Goal: Task Accomplishment & Management: Manage account settings

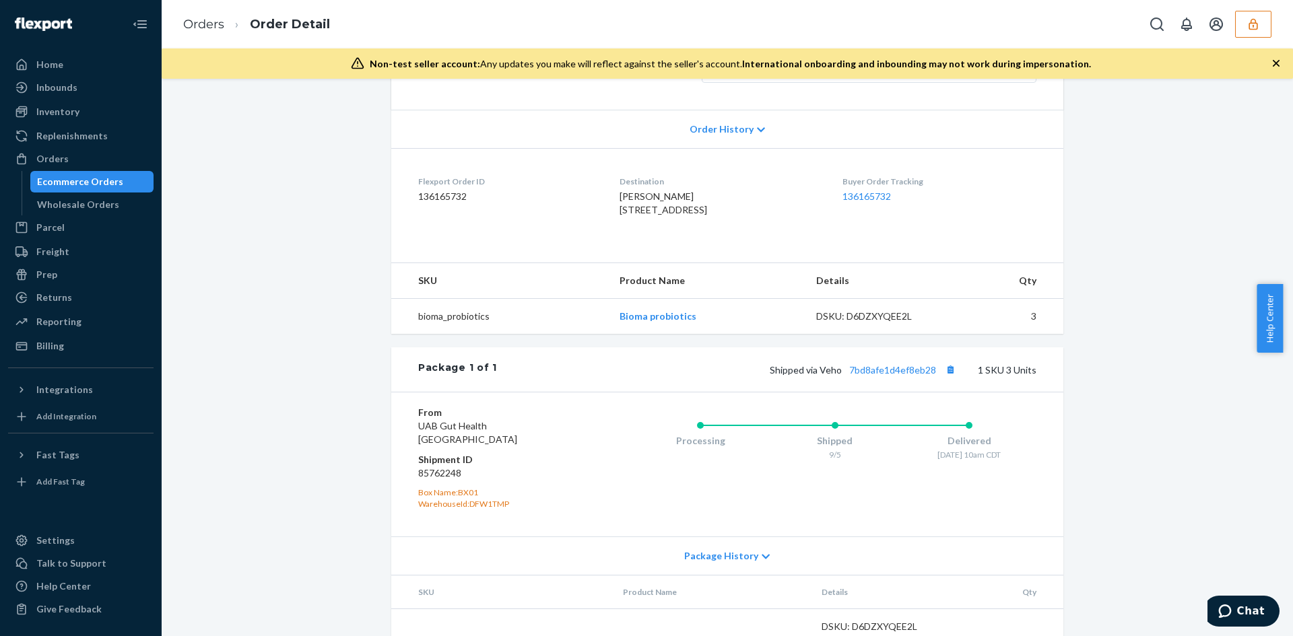
scroll to position [339, 0]
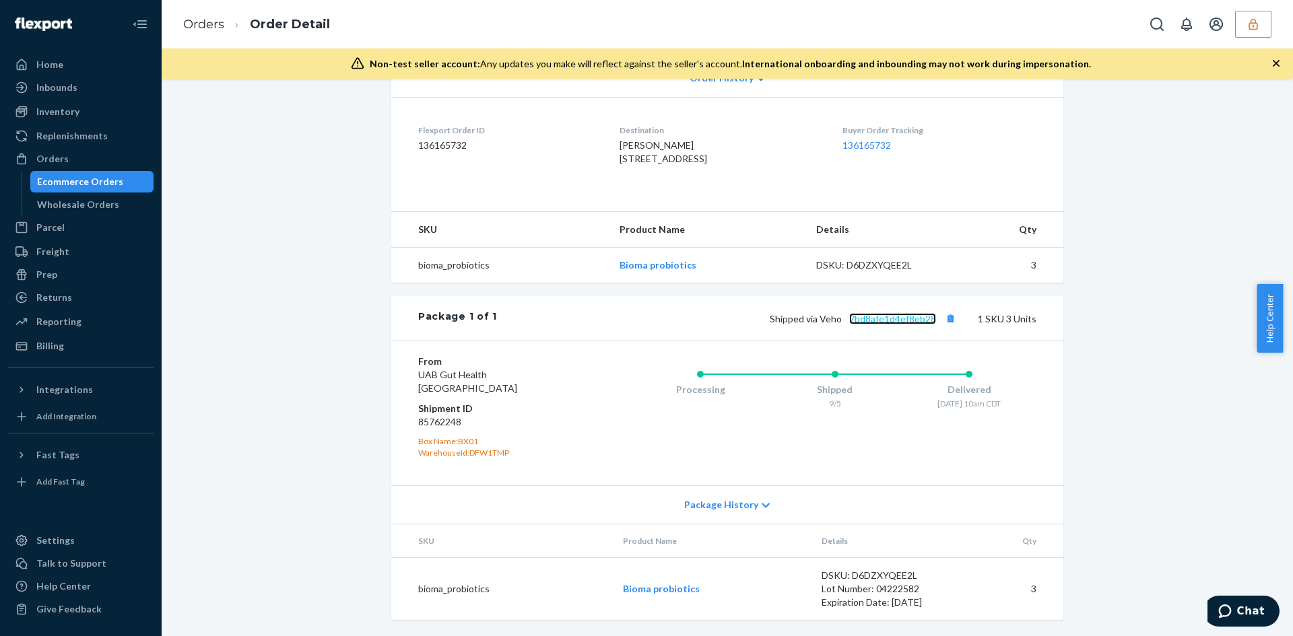
click at [887, 322] on link "7bd8afe1d4ef8eb28" at bounding box center [892, 318] width 87 height 11
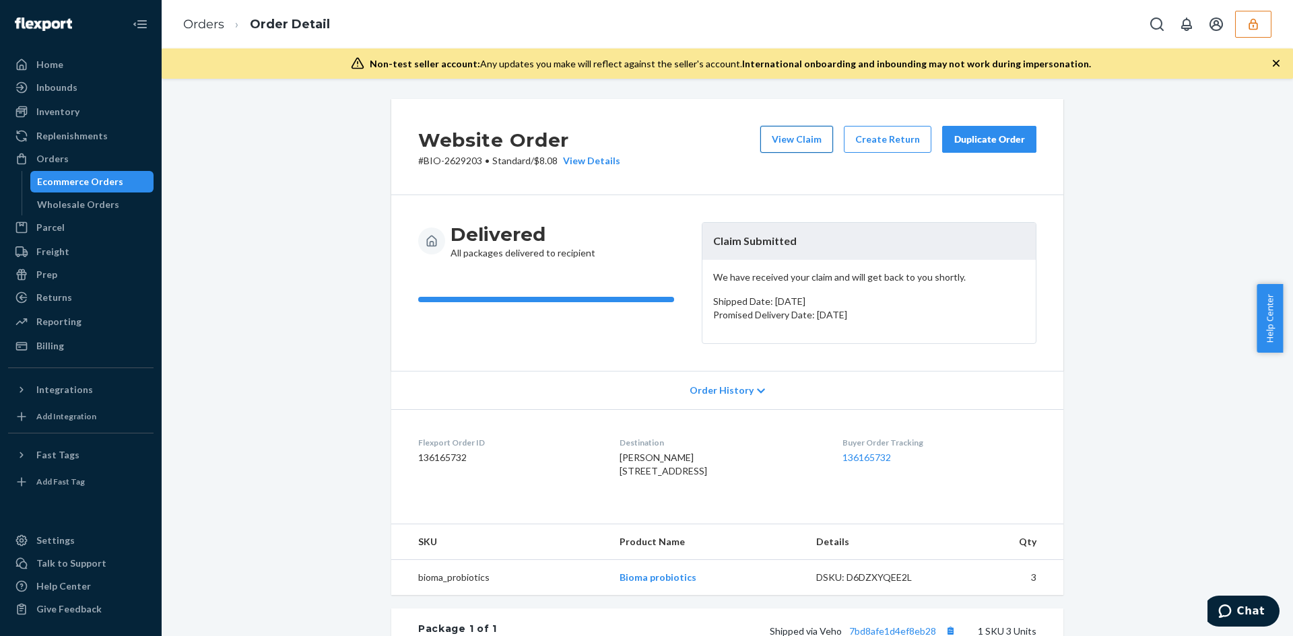
click at [797, 154] on div "View Claim Create Return Duplicate Order" at bounding box center [898, 147] width 287 height 42
click at [790, 142] on button "View Claim" at bounding box center [796, 139] width 73 height 27
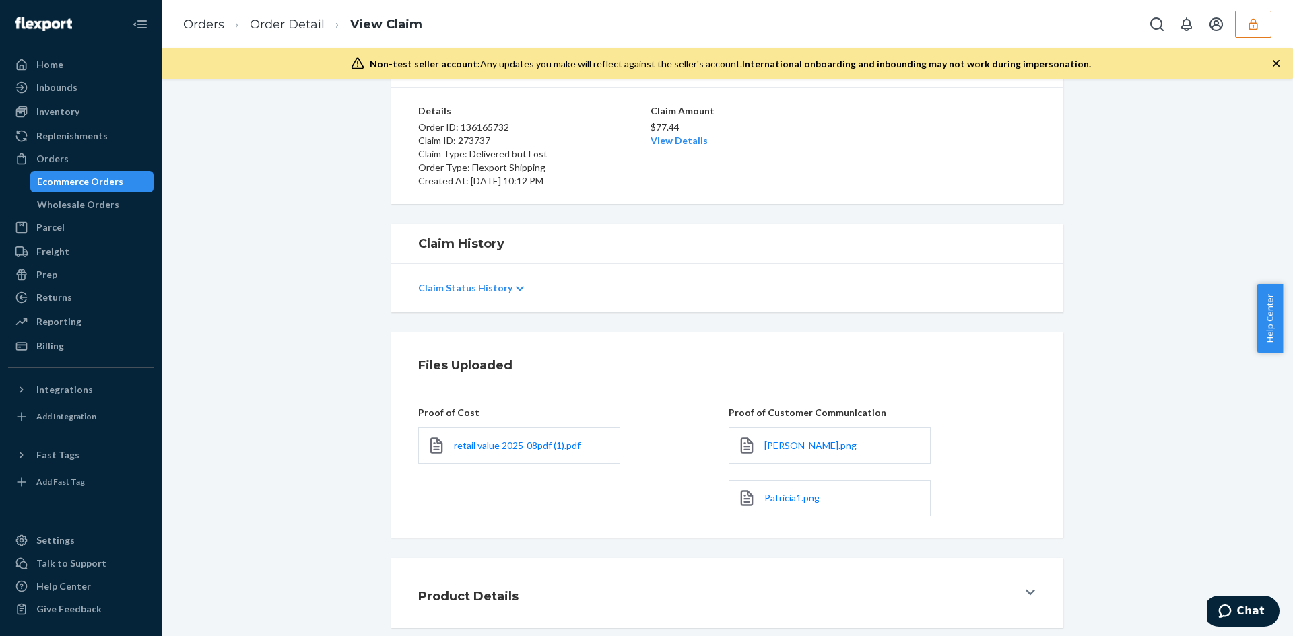
scroll to position [160, 0]
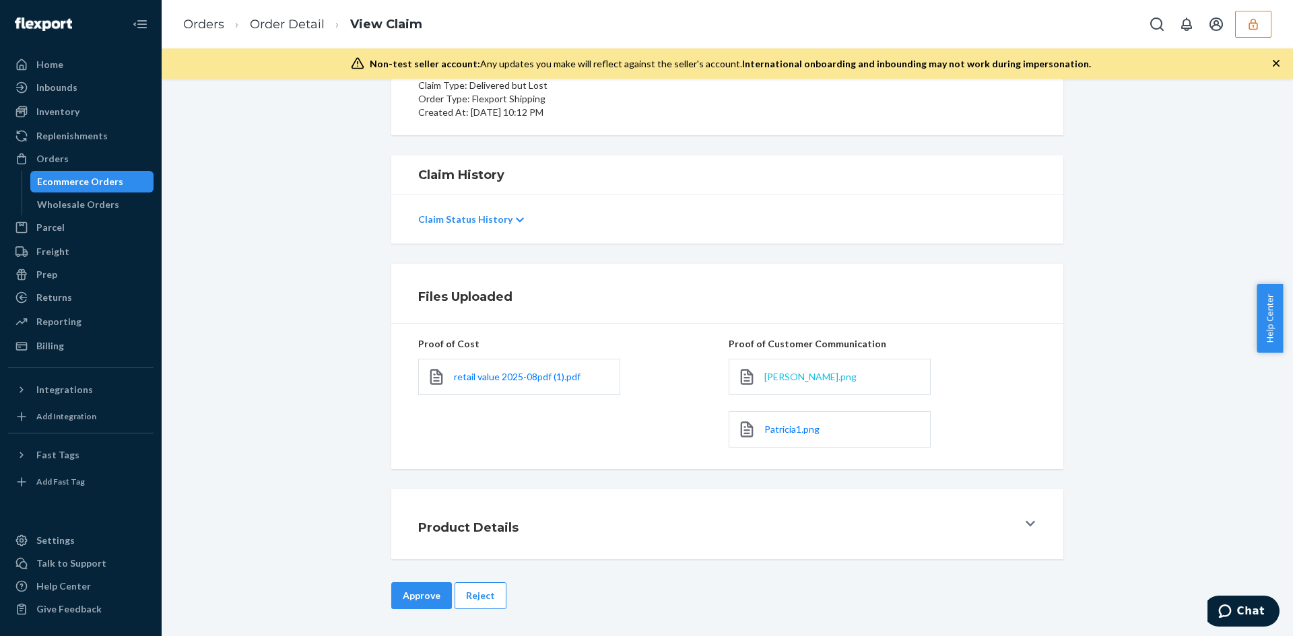
drag, startPoint x: 783, startPoint y: 383, endPoint x: 791, endPoint y: 383, distance: 8.1
drag, startPoint x: 791, startPoint y: 383, endPoint x: 811, endPoint y: 395, distance: 23.3
click at [813, 397] on div "Patricia.png" at bounding box center [883, 377] width 308 height 53
click at [517, 371] on span "retail value 2025-08pdf (1).pdf" at bounding box center [517, 376] width 127 height 11
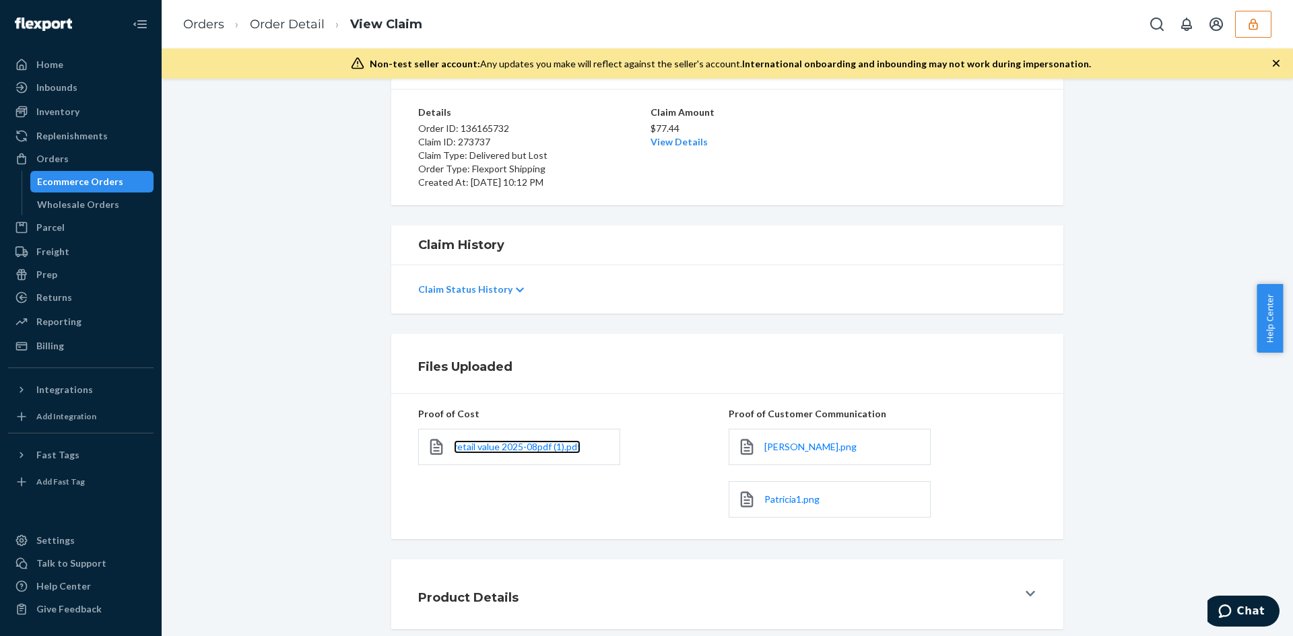
scroll to position [26, 0]
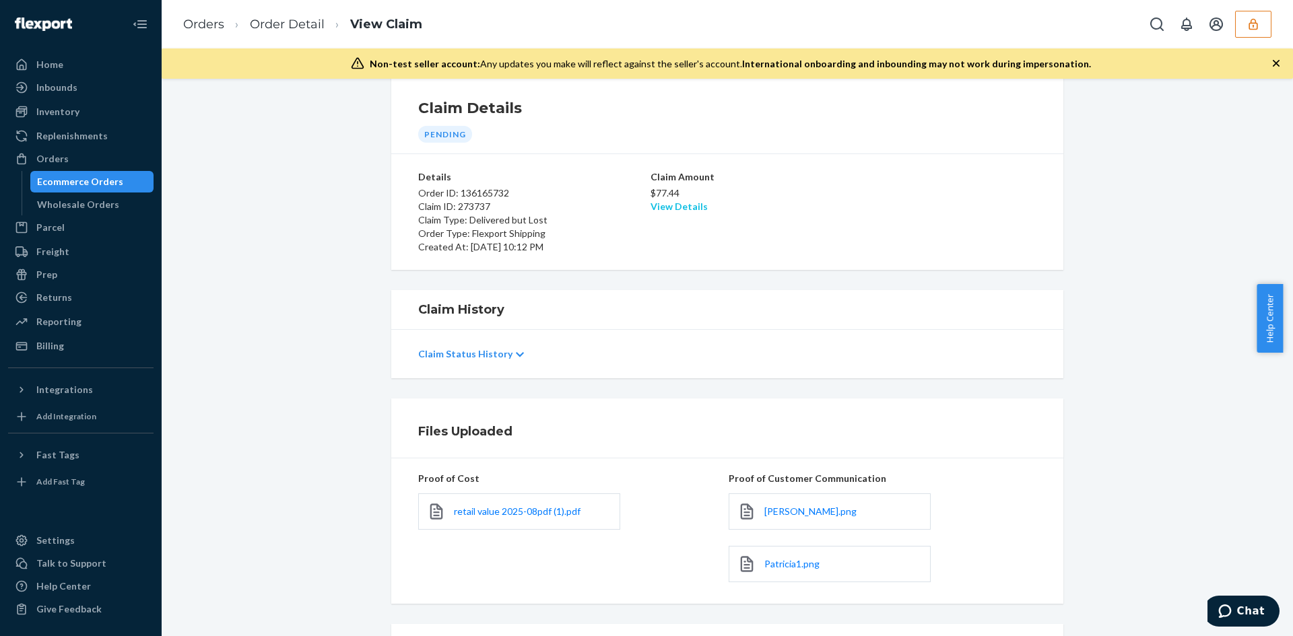
click at [679, 205] on link "View Details" at bounding box center [679, 206] width 57 height 11
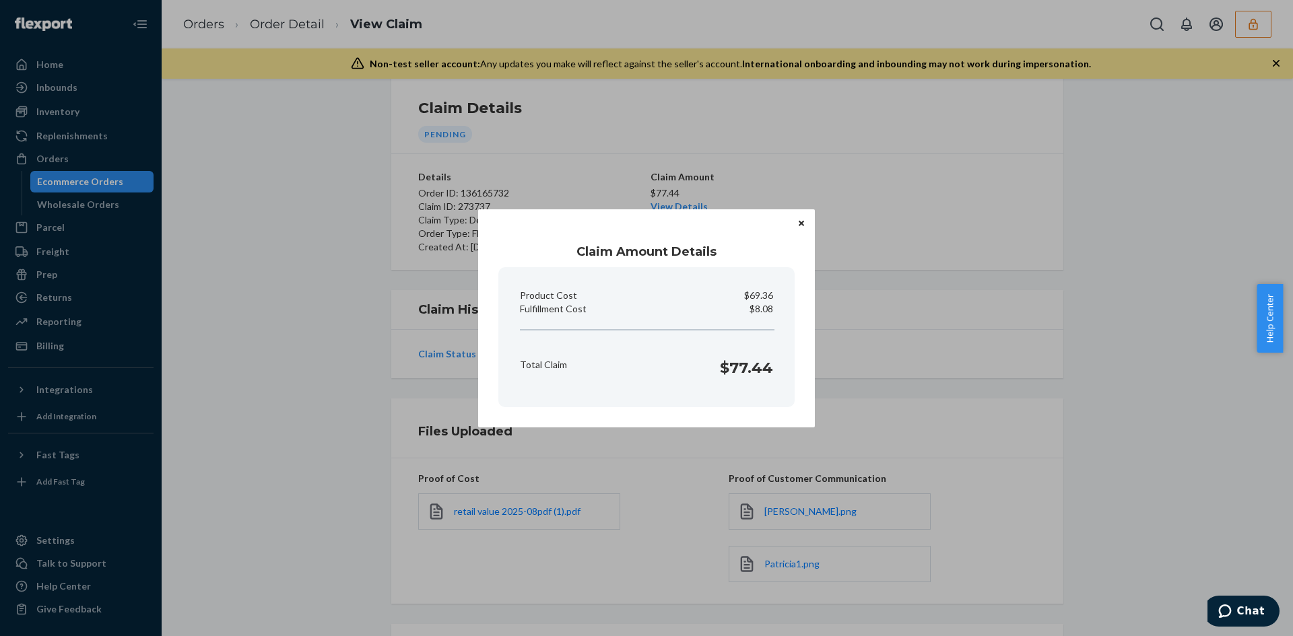
click at [980, 366] on div "Claim Amount Details Product Cost $69.36 Fulfillment Cost $8.08 Total Claim $77…" at bounding box center [646, 318] width 1293 height 636
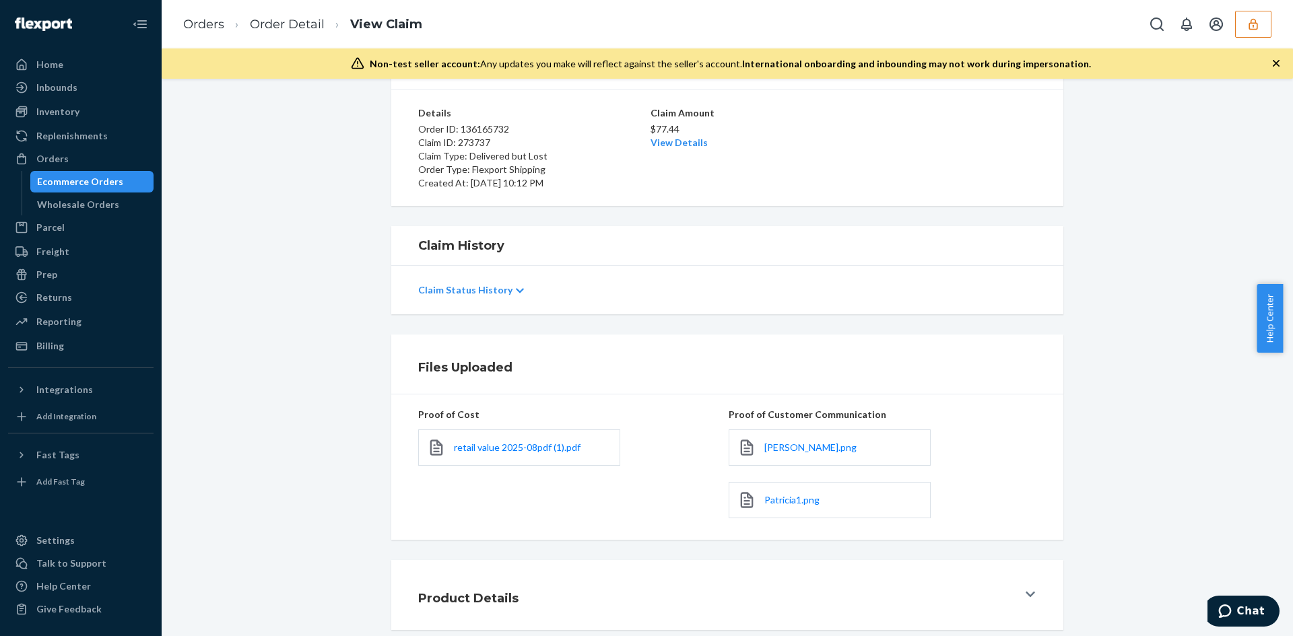
scroll to position [160, 0]
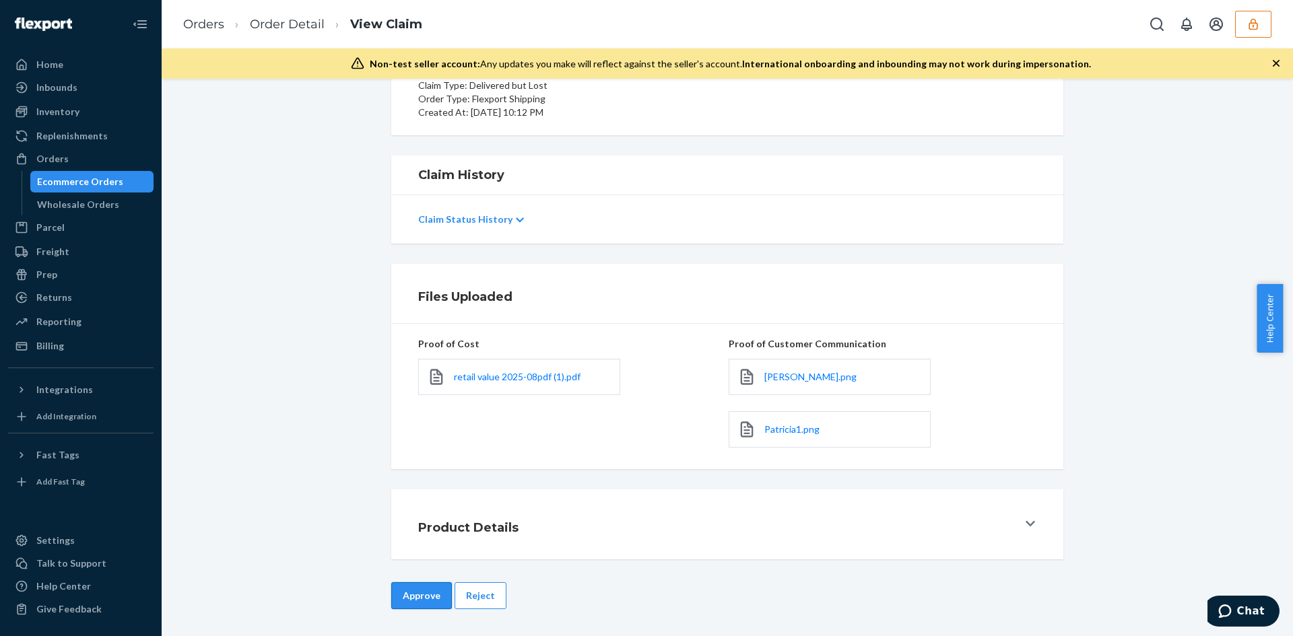
click at [391, 592] on button "Approve" at bounding box center [421, 596] width 61 height 27
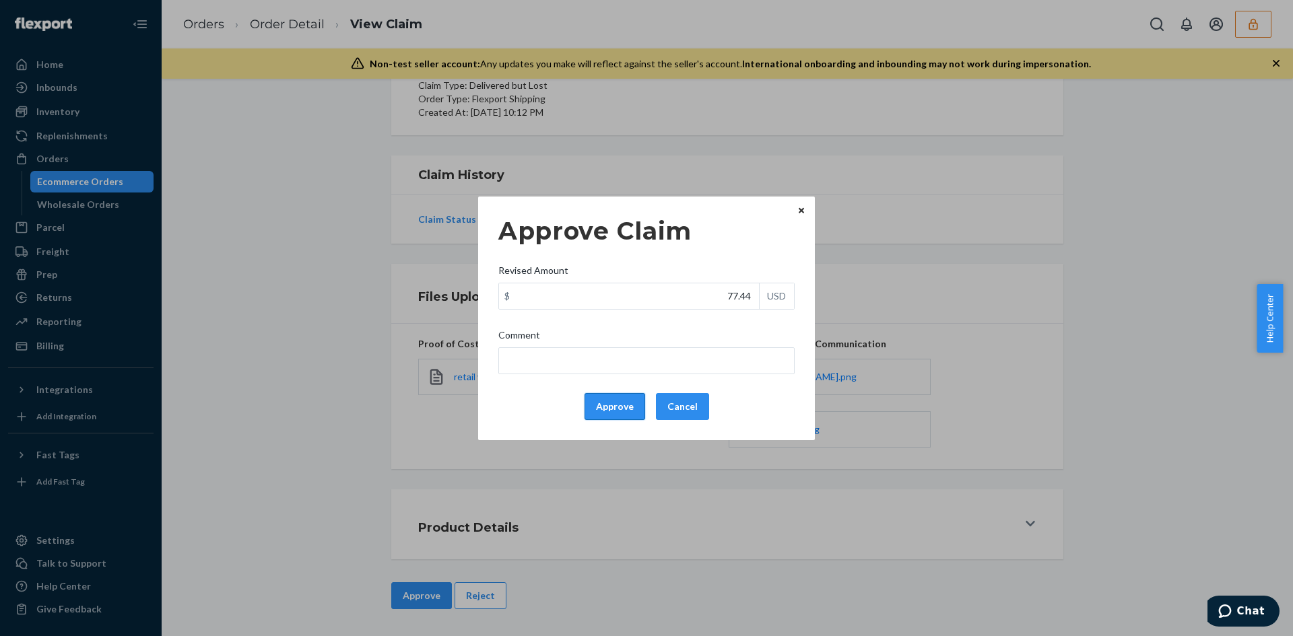
click at [609, 402] on button "Approve" at bounding box center [615, 406] width 61 height 27
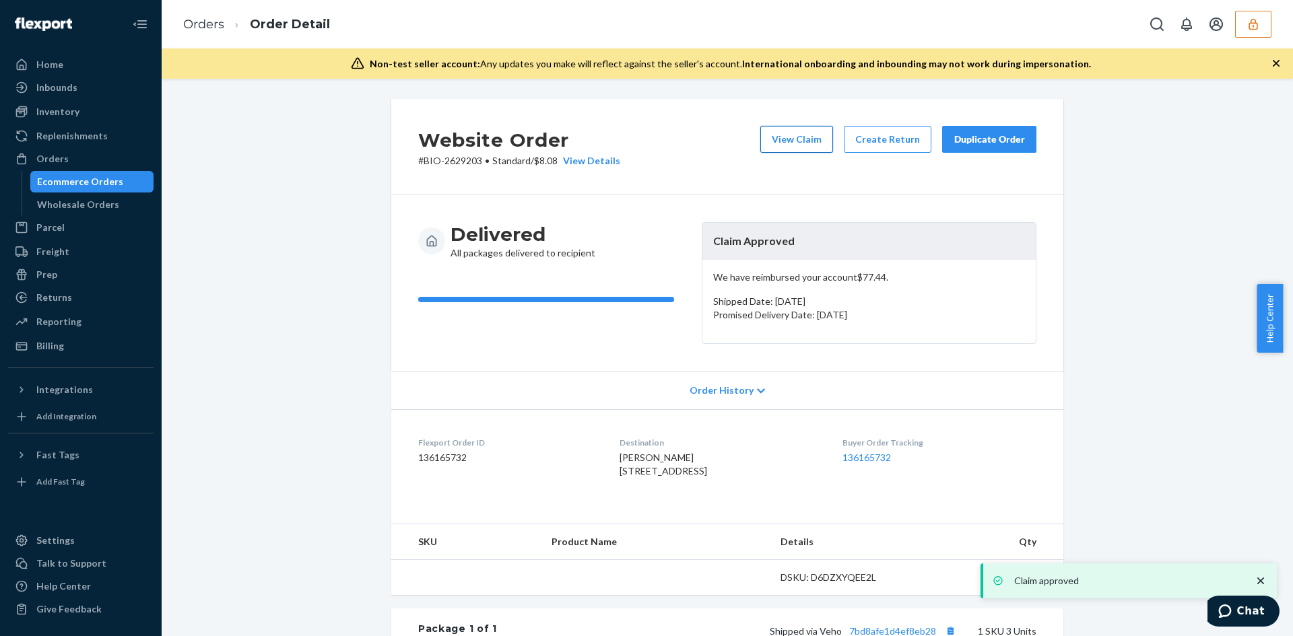
click at [792, 136] on button "View Claim" at bounding box center [796, 139] width 73 height 27
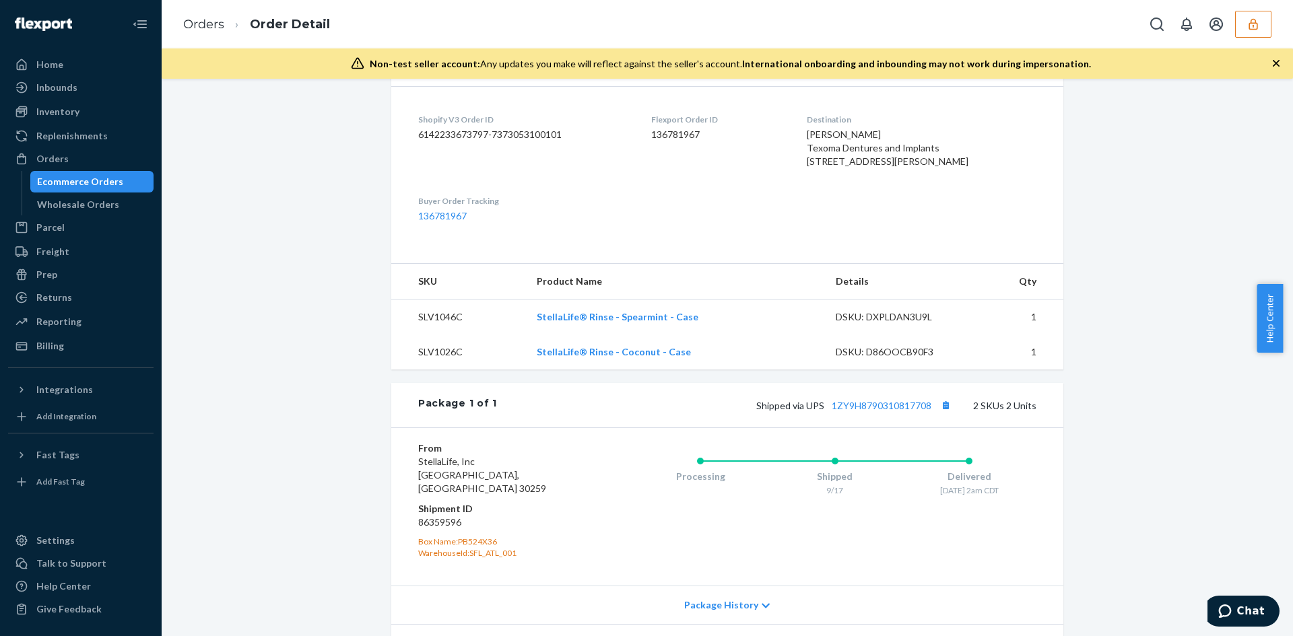
scroll to position [337, 0]
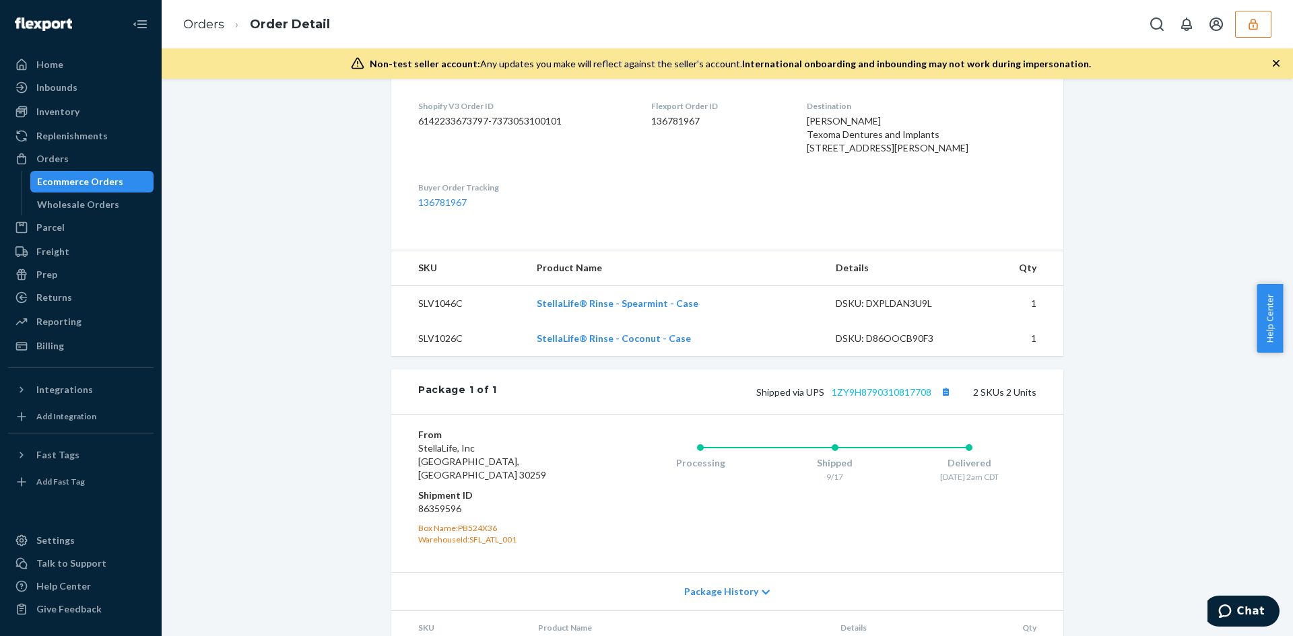
click at [866, 401] on div "Shipped via UPS 1ZY9H8790310817708 2 SKUs 2 Units" at bounding box center [766, 392] width 539 height 18
click at [865, 398] on link "1ZY9H8790310817708" at bounding box center [882, 392] width 100 height 11
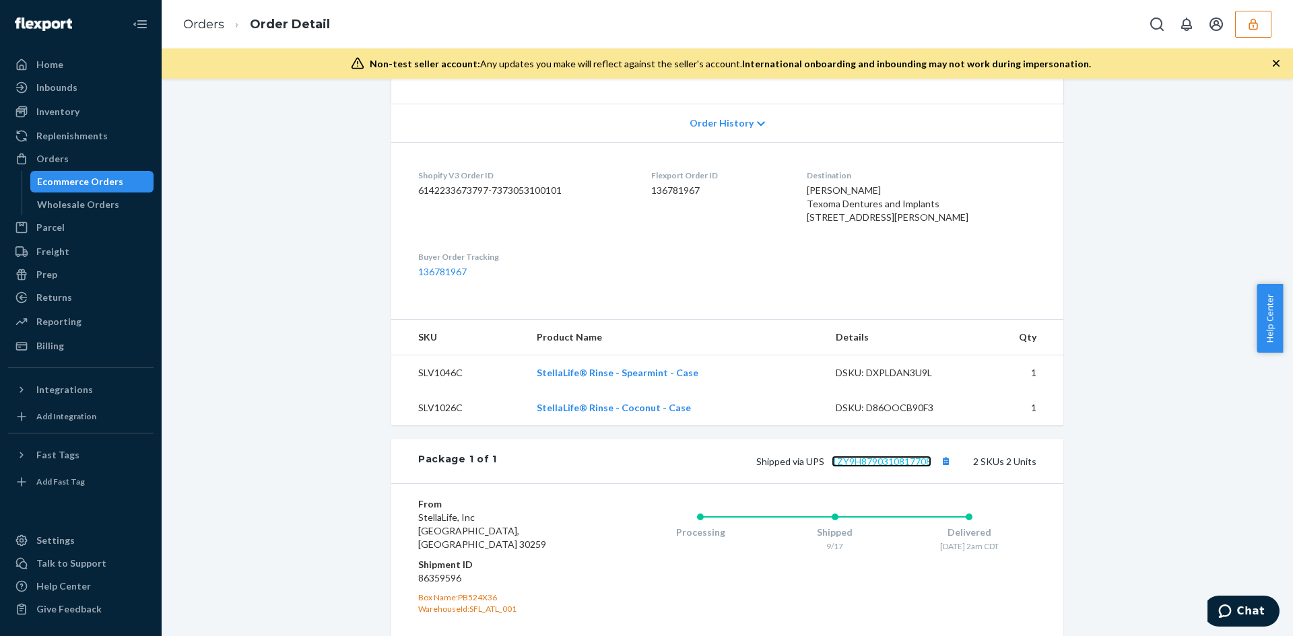
scroll to position [202, 0]
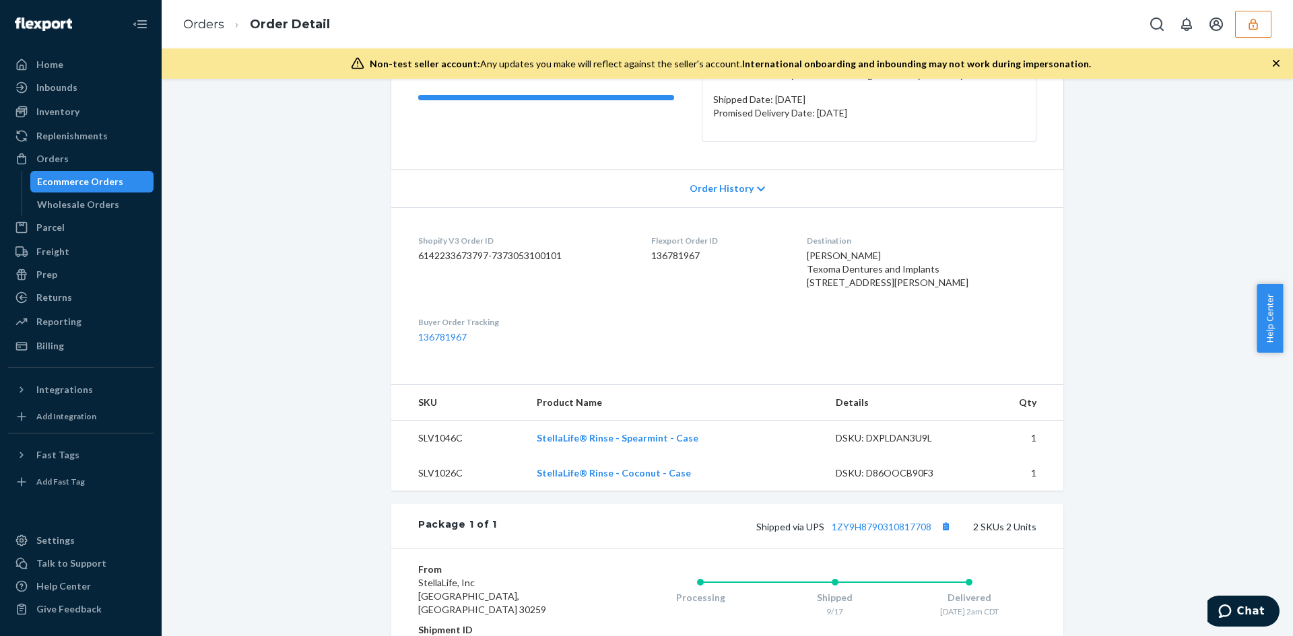
click at [890, 288] on span "[PERSON_NAME] Texoma Dentures and Implants [STREET_ADDRESS][PERSON_NAME]" at bounding box center [888, 269] width 162 height 38
click at [890, 288] on span "Gaby Guajardo Texoma Dentures and Implants 3515 N Loy Lake Rd Sherman, TX 75090…" at bounding box center [888, 269] width 162 height 38
copy span "75090"
drag, startPoint x: 820, startPoint y: 284, endPoint x: 907, endPoint y: 294, distance: 88.1
click at [907, 294] on dl "Shopify V3 Order ID 6142233673797-7373053100101 Flexport Order ID 136781967 Des…" at bounding box center [727, 289] width 672 height 164
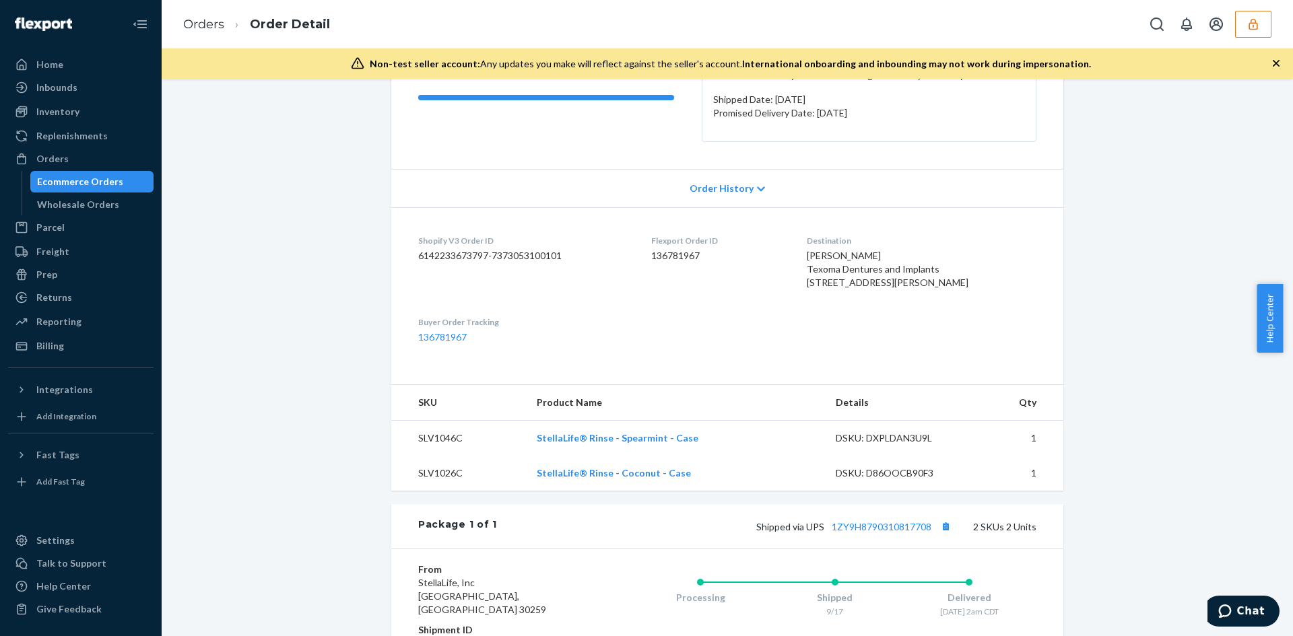
copy span "3515 N Loy Lake Rd Sherman, TX 75090"
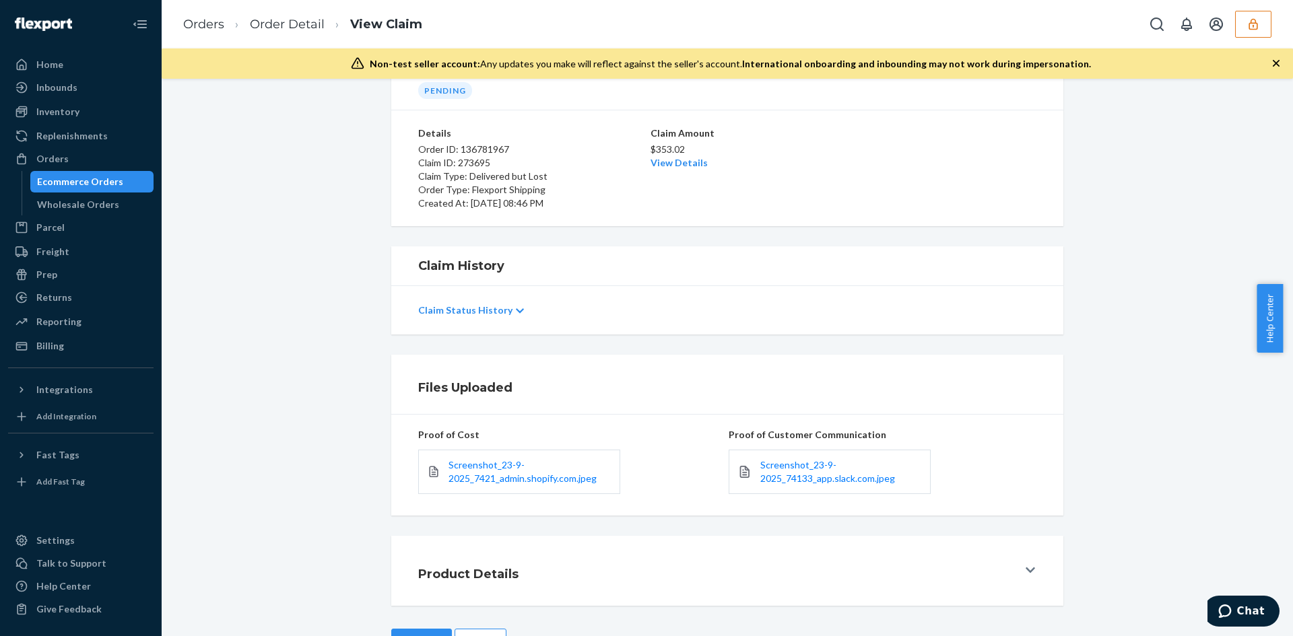
scroll to position [116, 0]
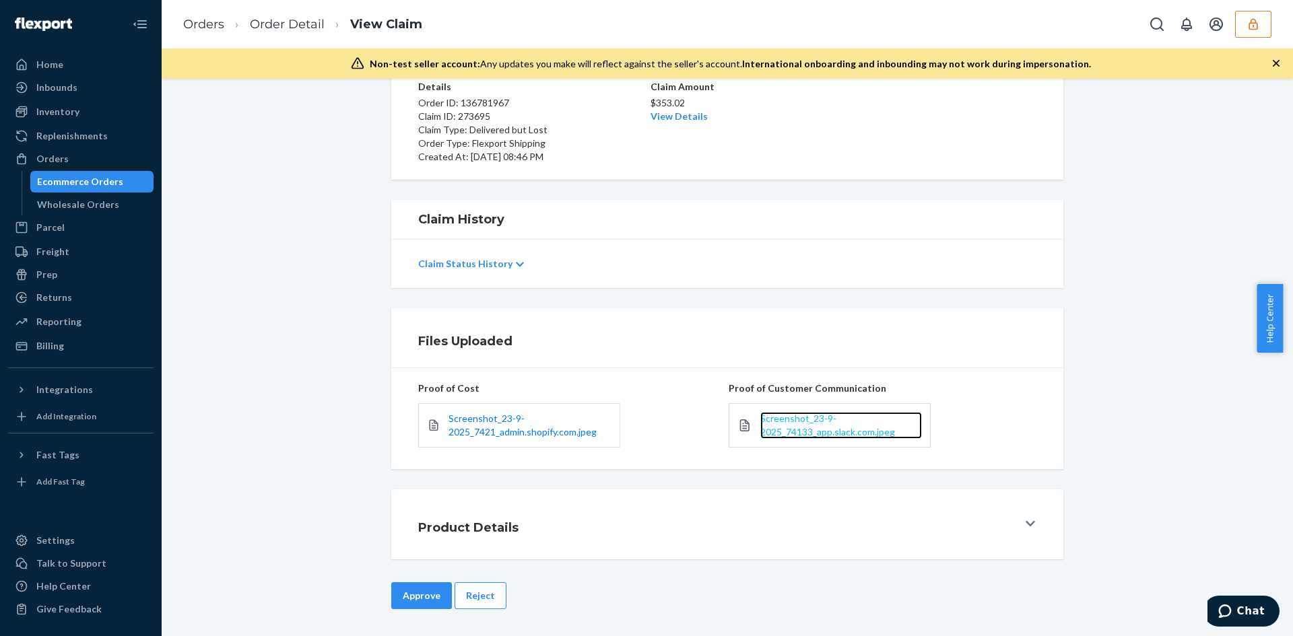
click at [794, 422] on span "Screenshot_23-9-2025_74133_app.slack.com.jpeg" at bounding box center [827, 425] width 135 height 25
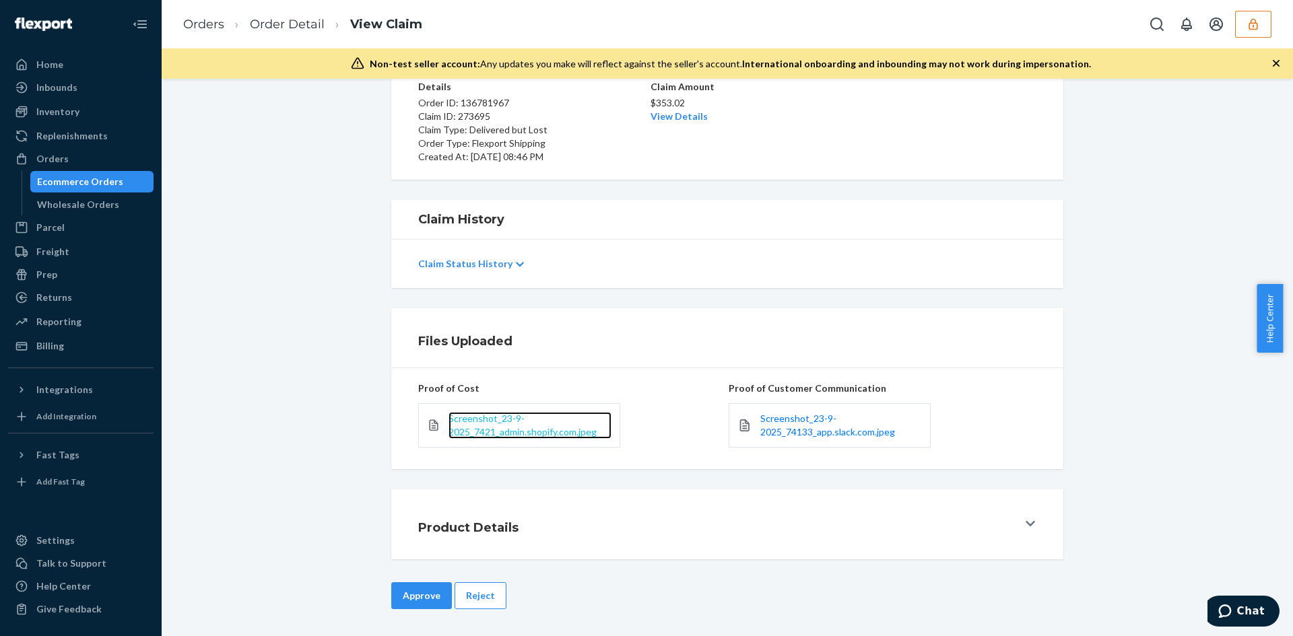
click at [488, 419] on span "Screenshot_23-9-2025_7421_admin.shopify.com.jpeg" at bounding box center [522, 425] width 148 height 25
click at [686, 107] on p "$353.02" at bounding box center [728, 102] width 154 height 13
click at [684, 110] on link "View Details" at bounding box center [679, 115] width 57 height 11
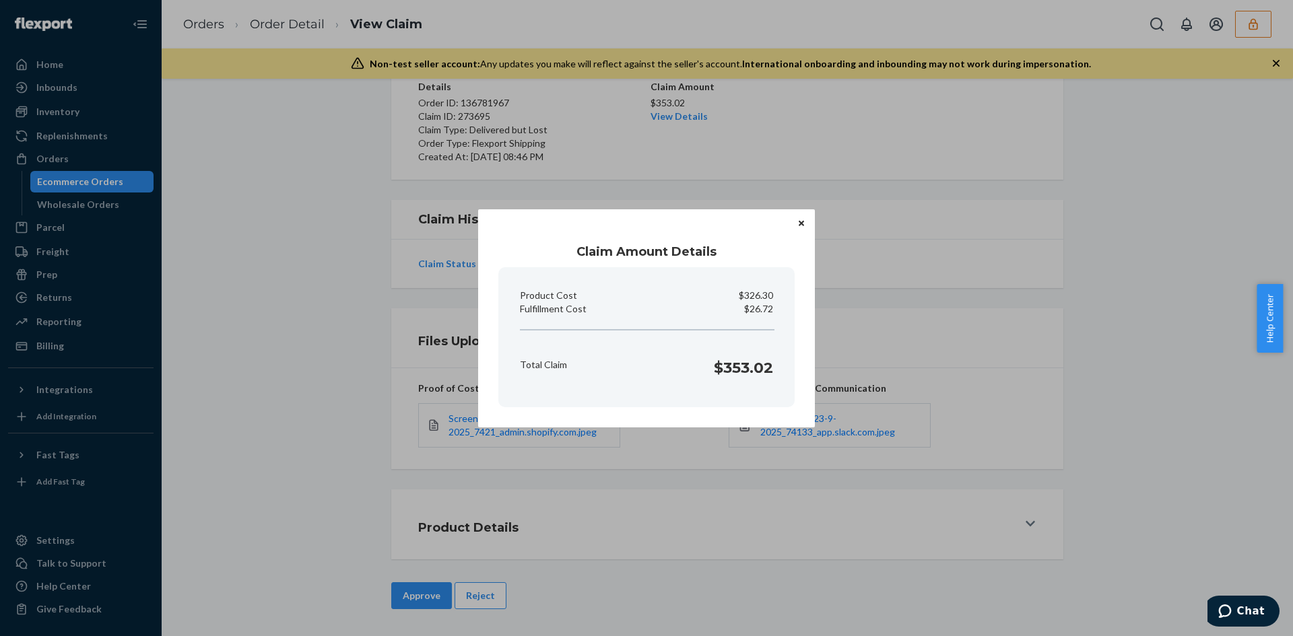
drag, startPoint x: 697, startPoint y: 486, endPoint x: 521, endPoint y: 537, distance: 183.9
click at [675, 488] on div "Claim Amount Details Product Cost $326.30 Fulfillment Cost $26.72 Total Claim $…" at bounding box center [646, 318] width 1293 height 636
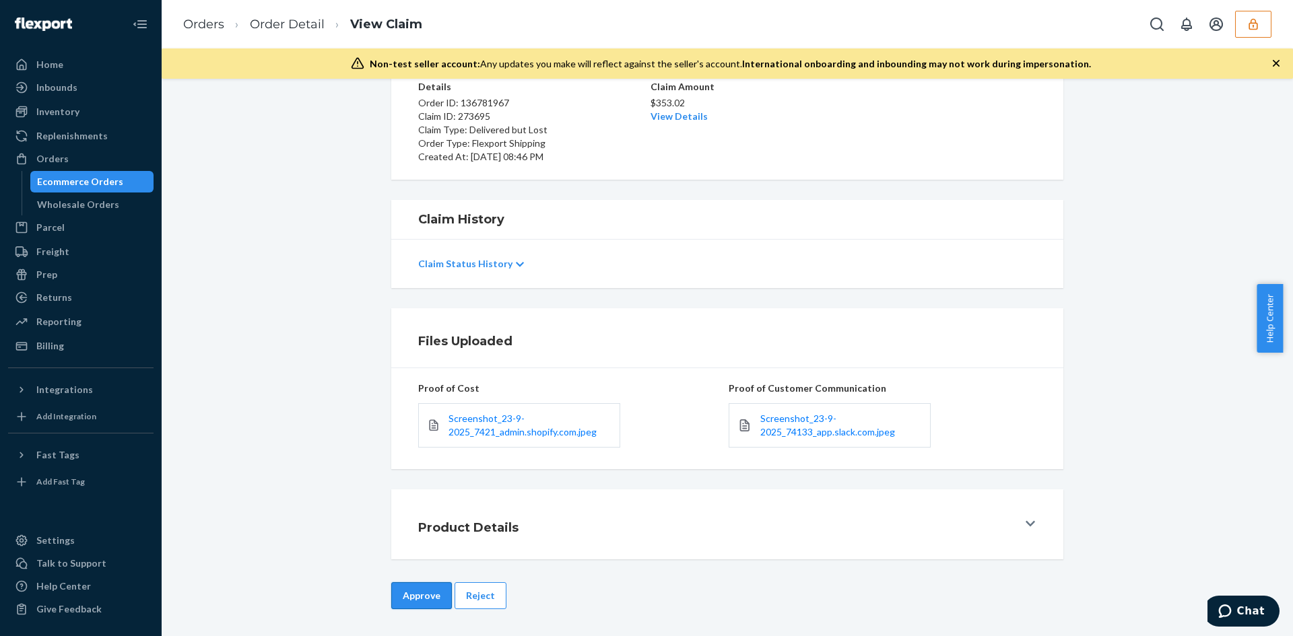
click at [401, 611] on div "Approve Reject" at bounding box center [727, 610] width 672 height 54
click at [401, 602] on button "Approve" at bounding box center [421, 596] width 61 height 27
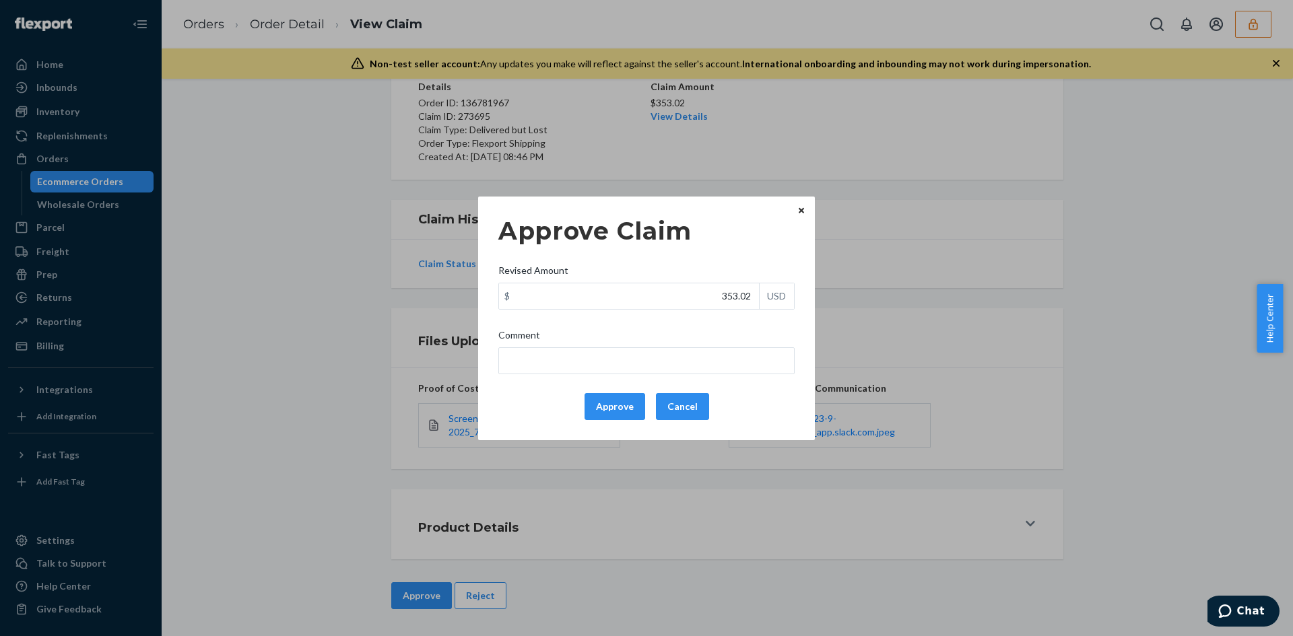
click at [723, 311] on div "Approve Claim Revised Amount $ 353.02 USD Comment Approve Cancel" at bounding box center [646, 318] width 296 height 214
drag, startPoint x: 732, startPoint y: 300, endPoint x: 704, endPoint y: 352, distance: 59.1
click at [732, 300] on input "353.02" at bounding box center [629, 297] width 260 height 26
paste input "126.7"
type input "126.72"
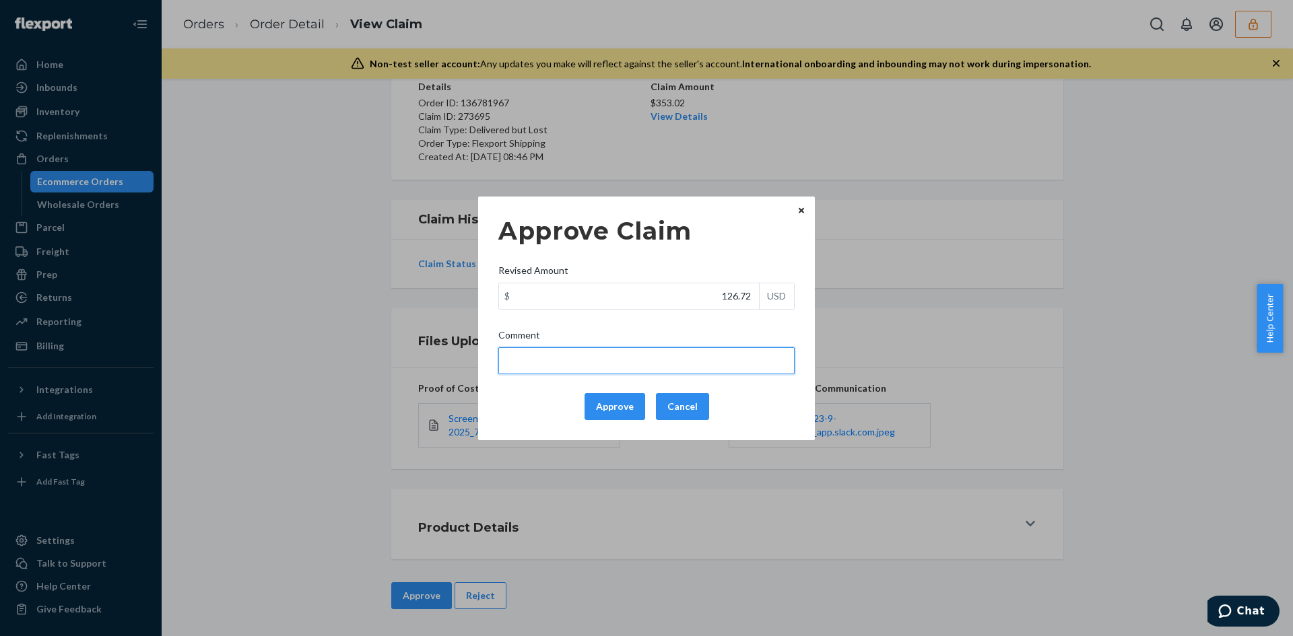
click at [704, 358] on input "Comment" at bounding box center [646, 360] width 296 height 27
type input "Total cost capped at $100"
click at [605, 411] on button "Approve" at bounding box center [615, 406] width 61 height 27
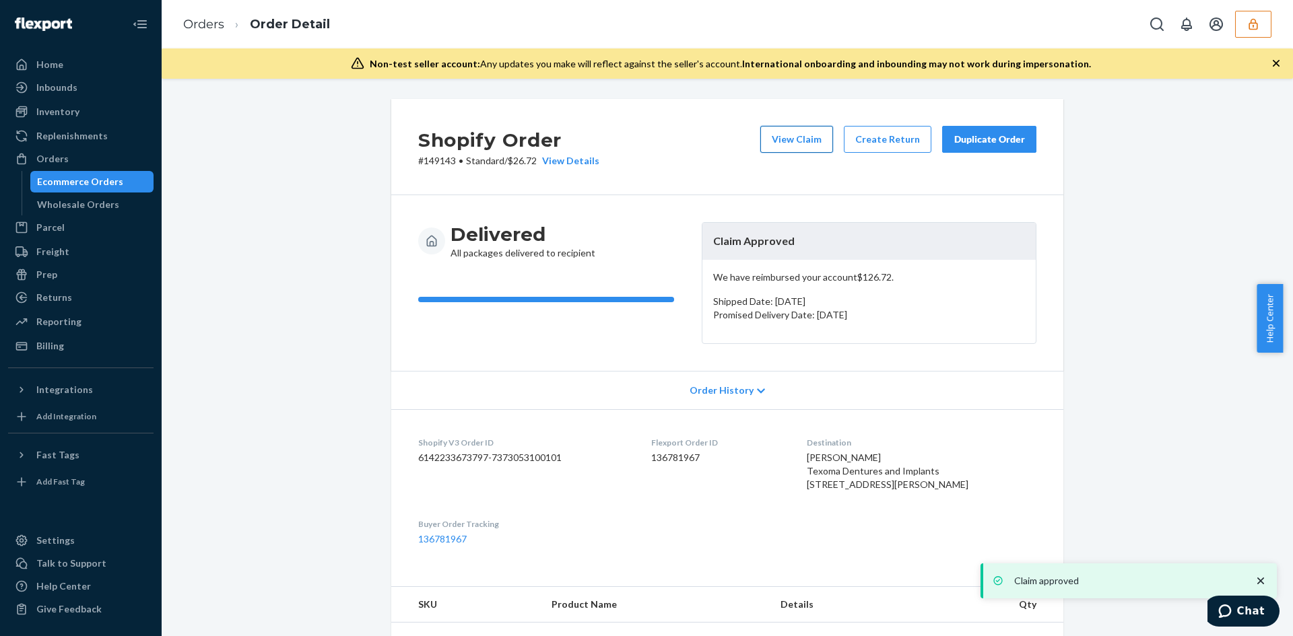
click at [788, 145] on button "View Claim" at bounding box center [796, 139] width 73 height 27
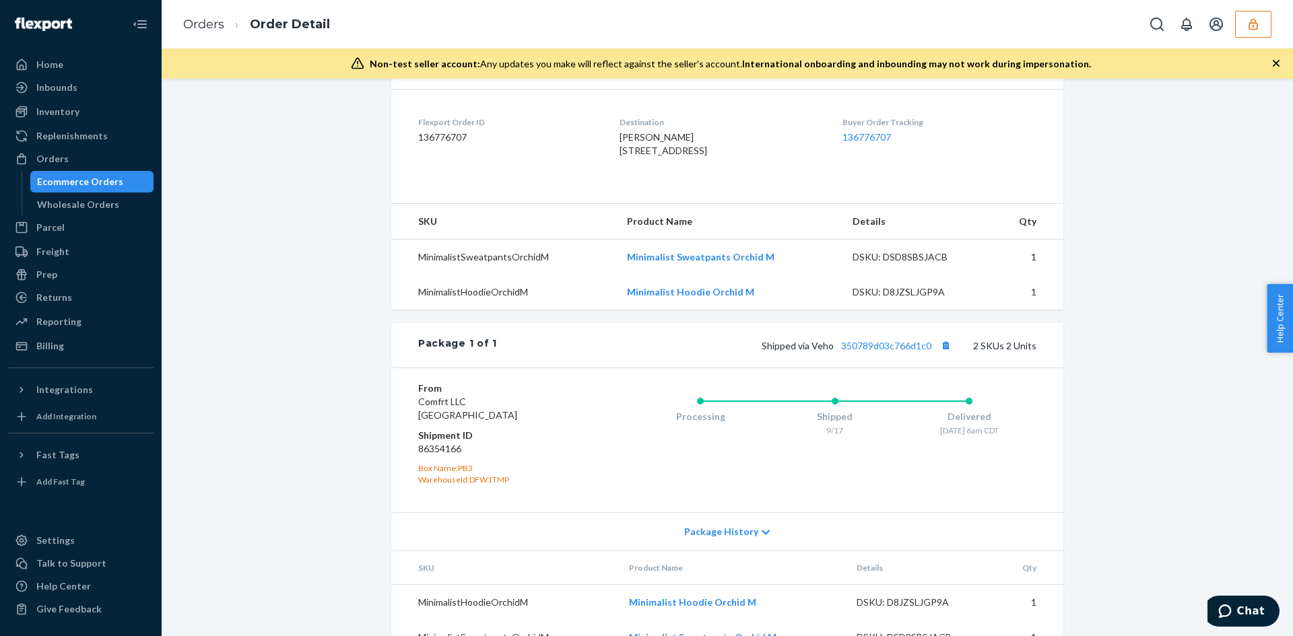
scroll to position [337, 0]
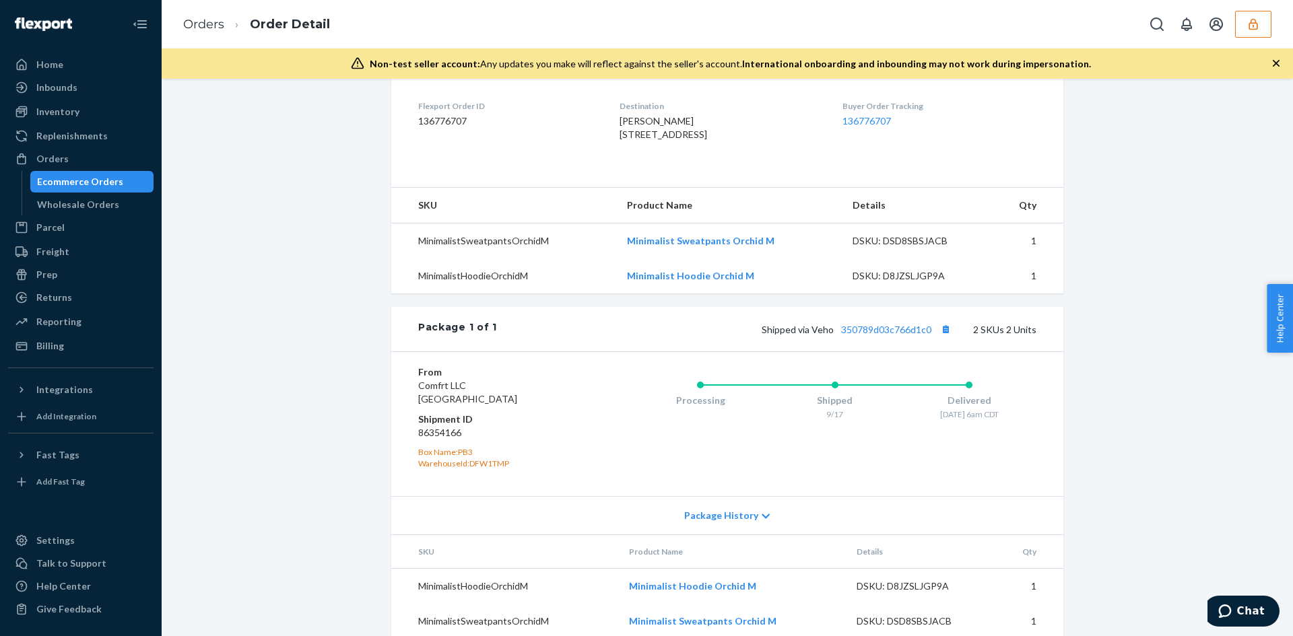
click at [873, 352] on div "Package 1 of 1 Shipped via Veho 350789d03c766d1c0 2 SKUs 2 Units" at bounding box center [727, 329] width 672 height 44
click at [873, 335] on link "350789d03c766d1c0" at bounding box center [886, 329] width 90 height 11
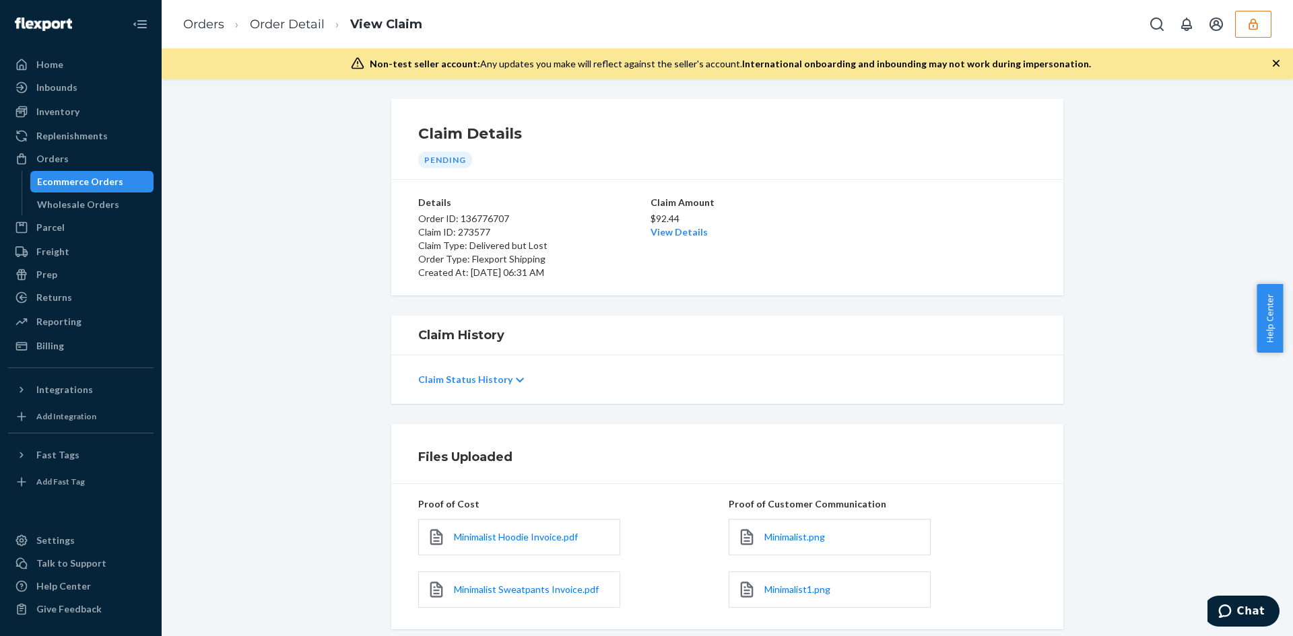
click at [684, 223] on p "$92.44" at bounding box center [728, 218] width 154 height 13
click at [685, 228] on div "$92.44 View Details" at bounding box center [728, 224] width 154 height 30
click at [686, 226] on div "$92.44 View Details" at bounding box center [728, 224] width 154 height 30
click at [692, 235] on link "View Details" at bounding box center [679, 231] width 57 height 11
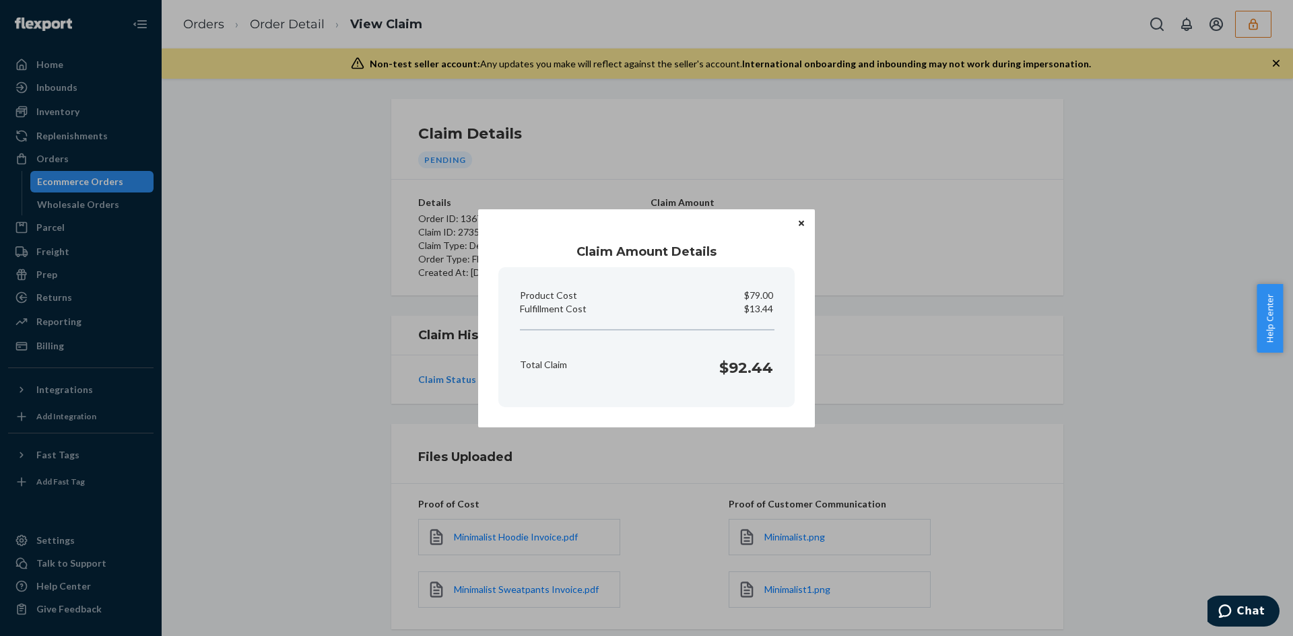
click at [1074, 372] on div "Claim Amount Details Product Cost $79.00 Fulfillment Cost $13.44 Total Claim $9…" at bounding box center [646, 318] width 1293 height 636
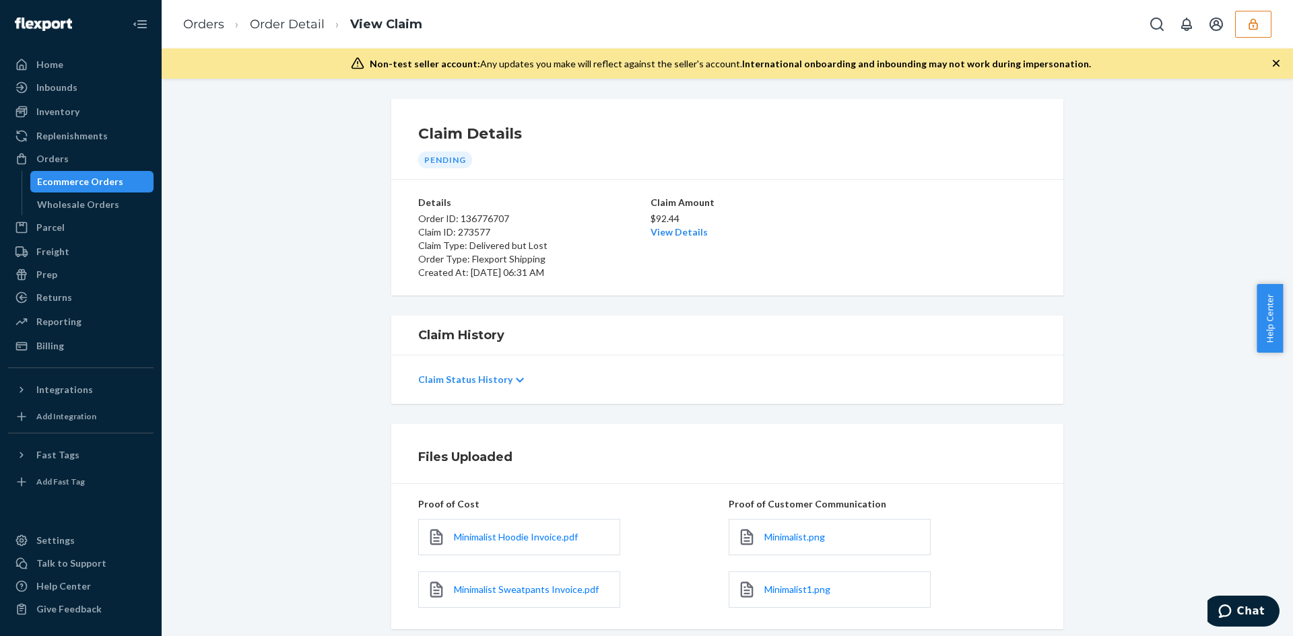
scroll to position [160, 0]
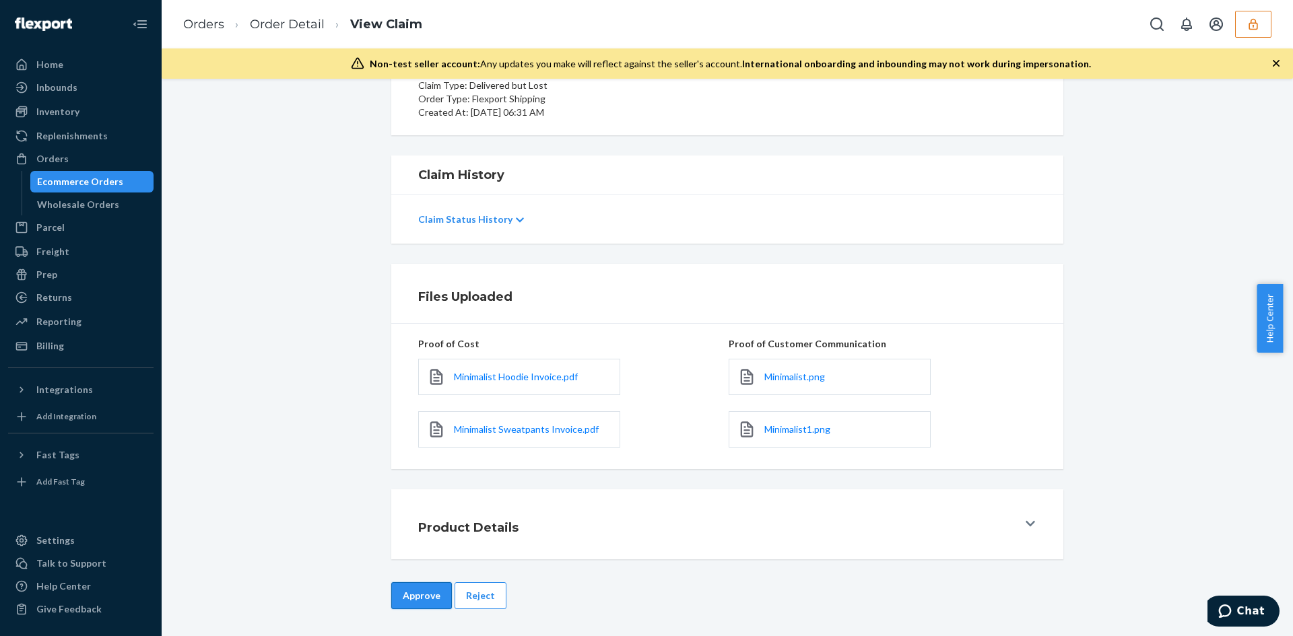
click at [436, 602] on button "Approve" at bounding box center [421, 596] width 61 height 27
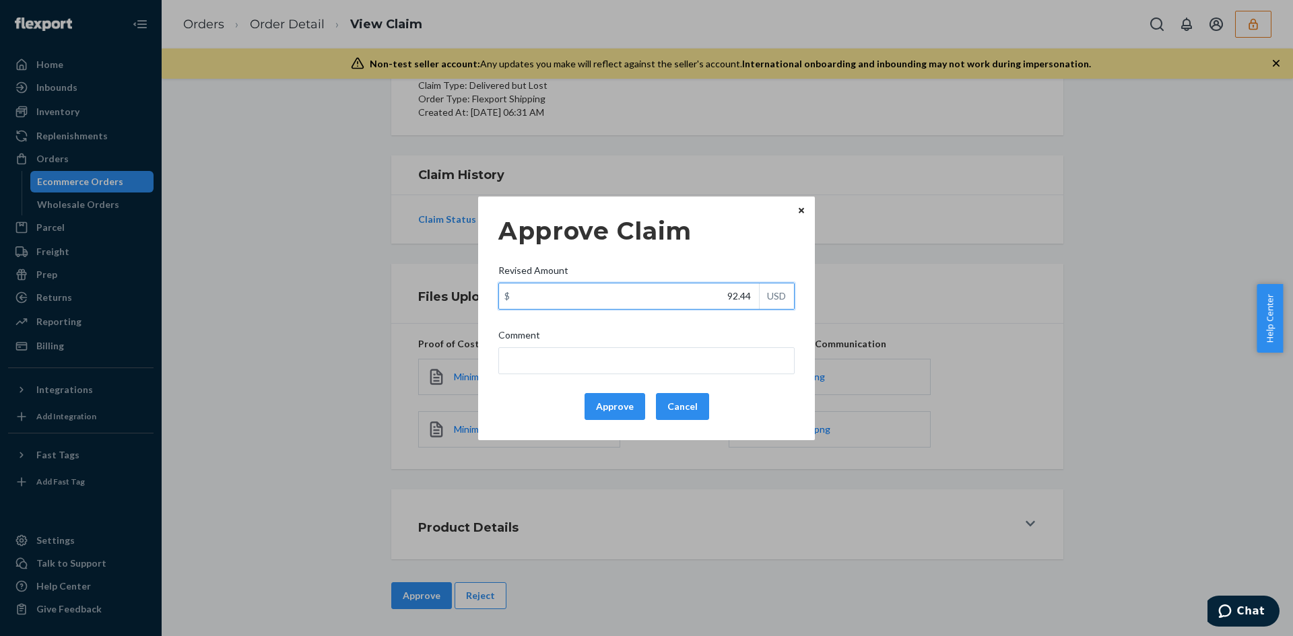
click at [744, 297] on input "92.44" at bounding box center [629, 297] width 260 height 26
paste input "59.0"
type input "59.04"
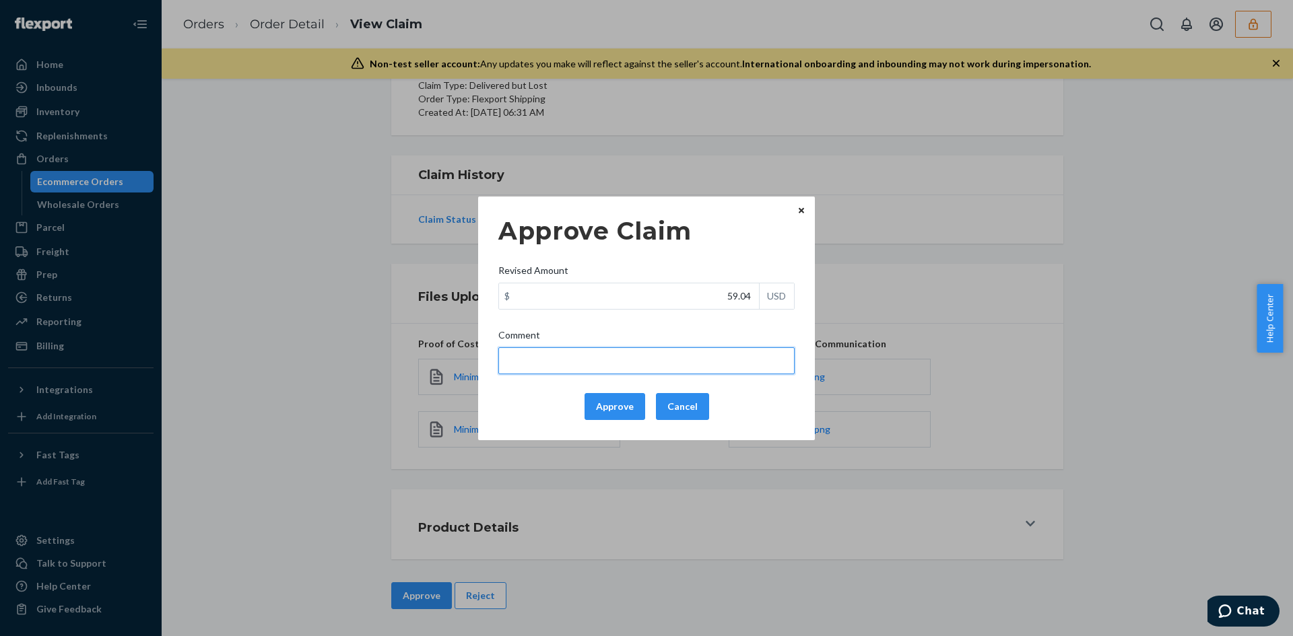
click at [704, 359] on input "Comment" at bounding box center [646, 360] width 296 height 27
type input "Adjusted total cost."
click at [614, 404] on button "Approve" at bounding box center [615, 406] width 61 height 27
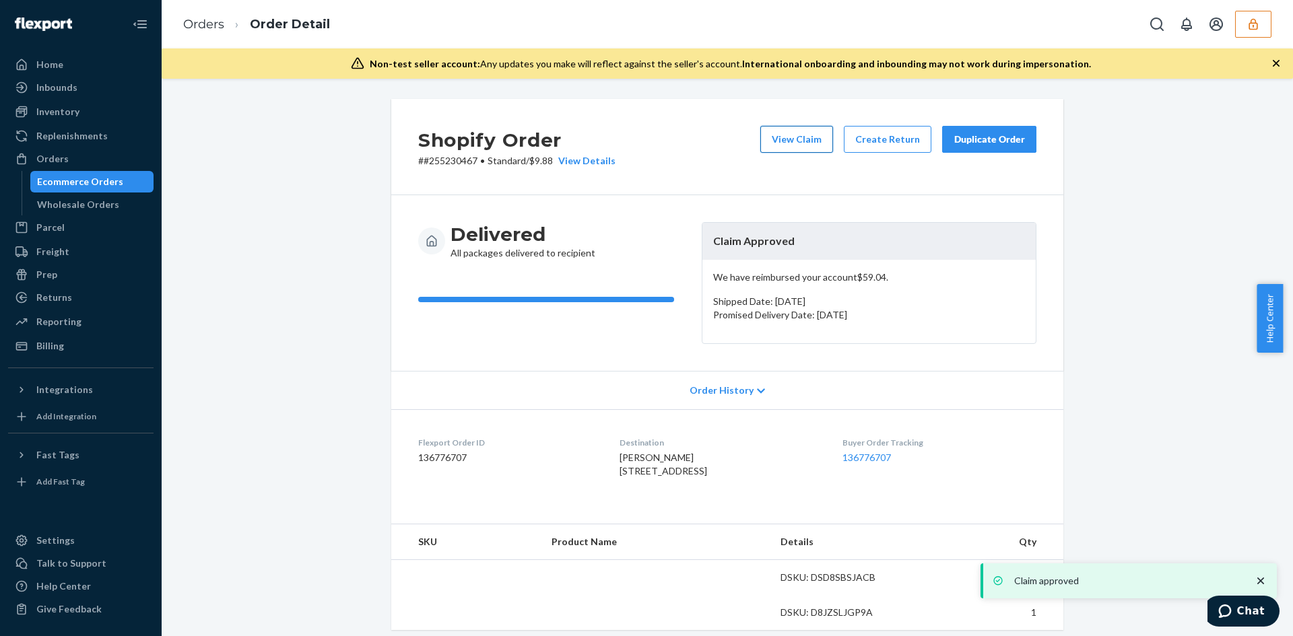
click at [795, 143] on button "View Claim" at bounding box center [796, 139] width 73 height 27
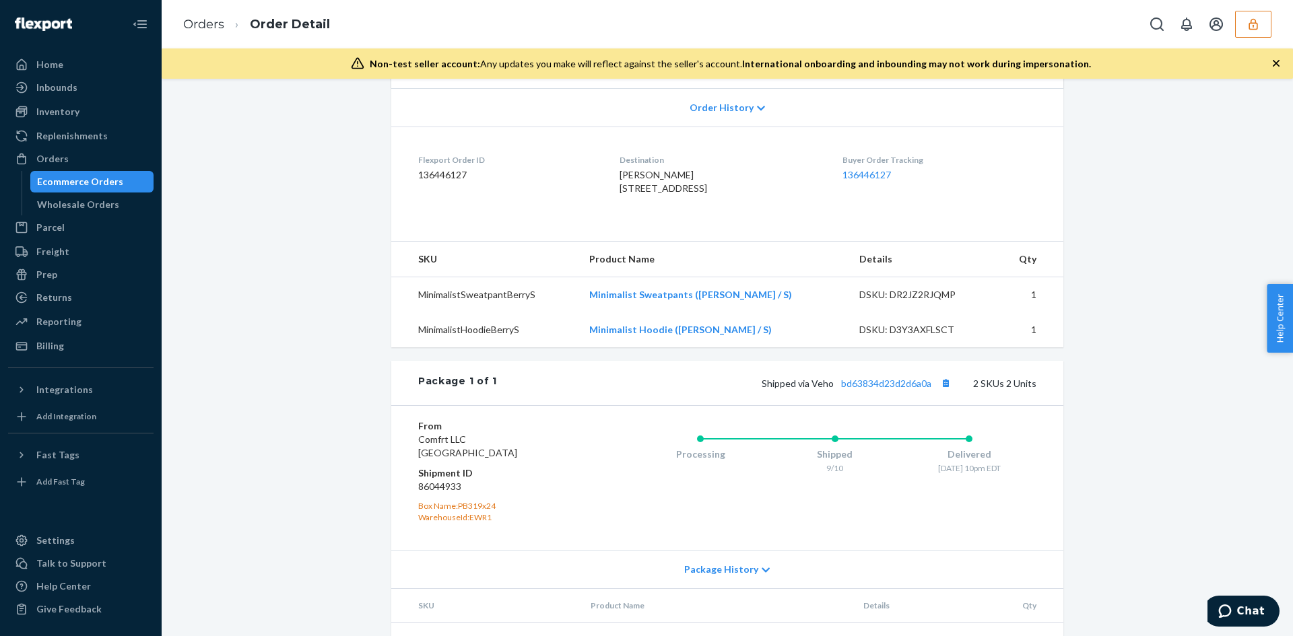
scroll to position [383, 0]
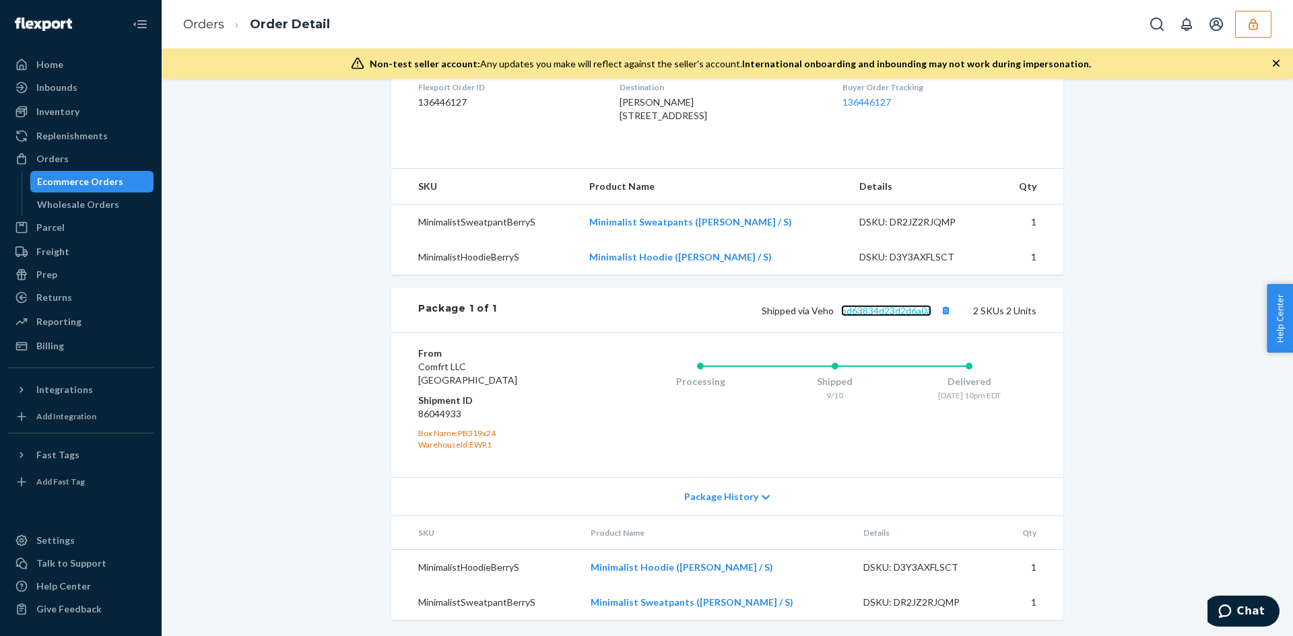
click at [858, 307] on link "bd63834d23d2d6a0a" at bounding box center [886, 310] width 90 height 11
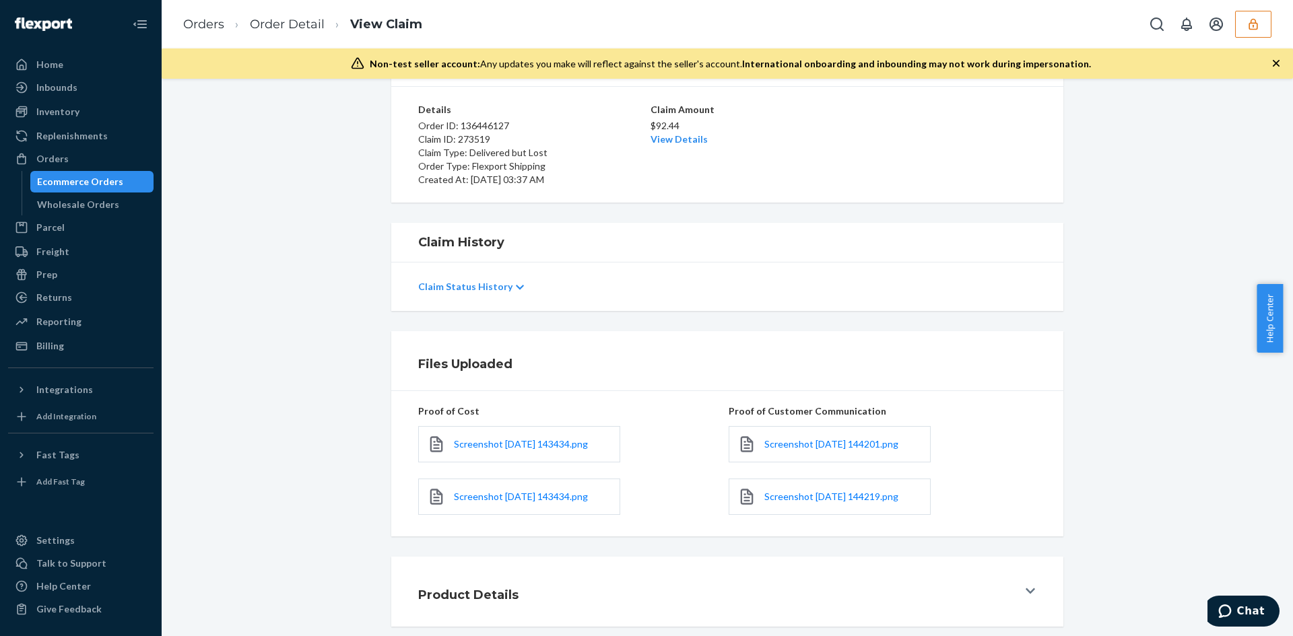
scroll to position [160, 0]
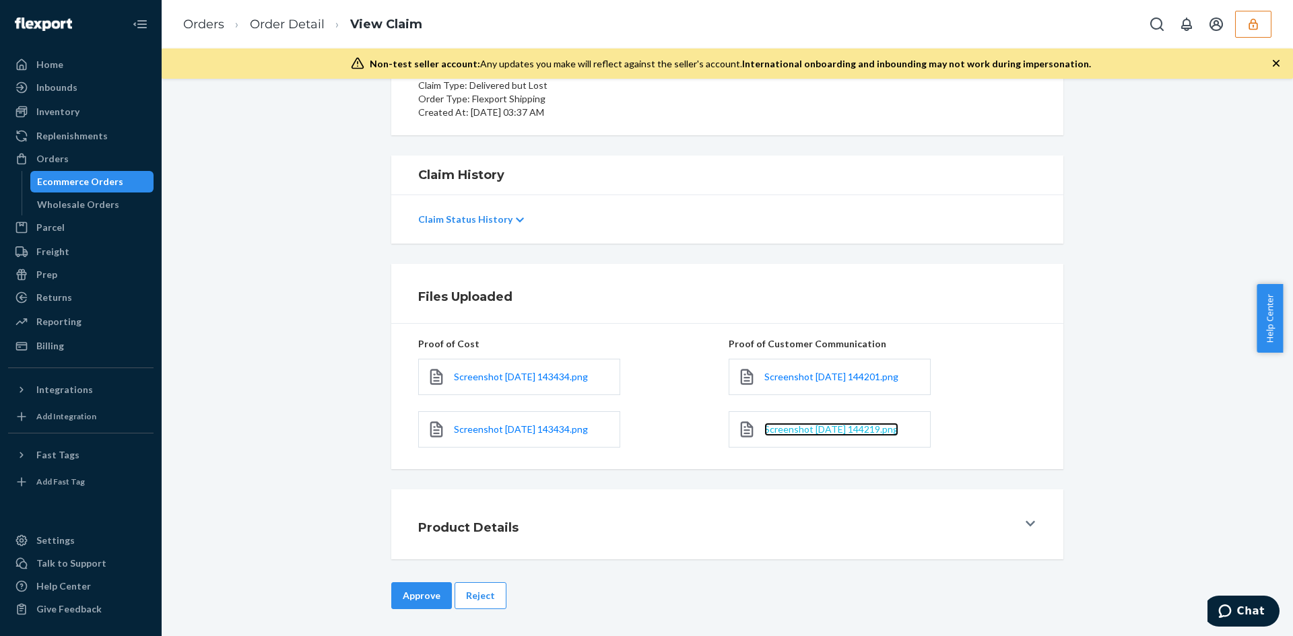
drag, startPoint x: 780, startPoint y: 442, endPoint x: 769, endPoint y: 433, distance: 13.9
click at [474, 607] on button "Reject" at bounding box center [481, 596] width 52 height 27
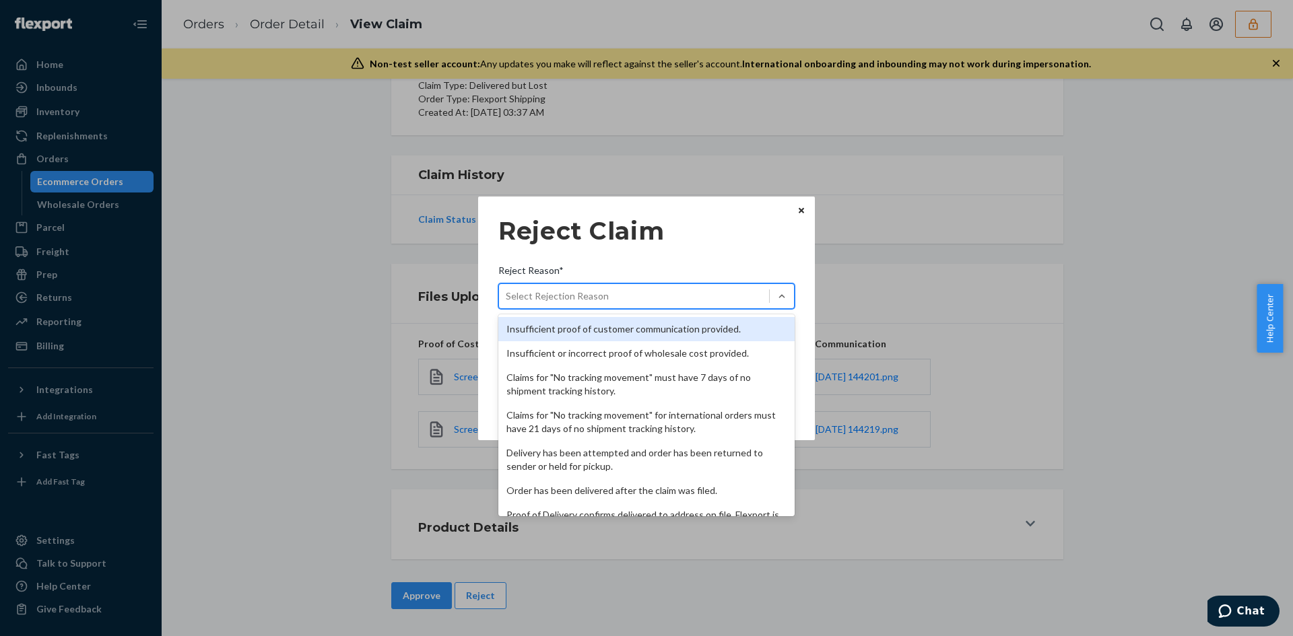
drag, startPoint x: 634, startPoint y: 294, endPoint x: 625, endPoint y: 314, distance: 22.0
click at [634, 294] on div "Select Rejection Reason" at bounding box center [634, 297] width 270 height 22
click at [507, 294] on input "Reject Reason* option Insufficient proof of customer communication provided. fo…" at bounding box center [506, 296] width 1 height 13
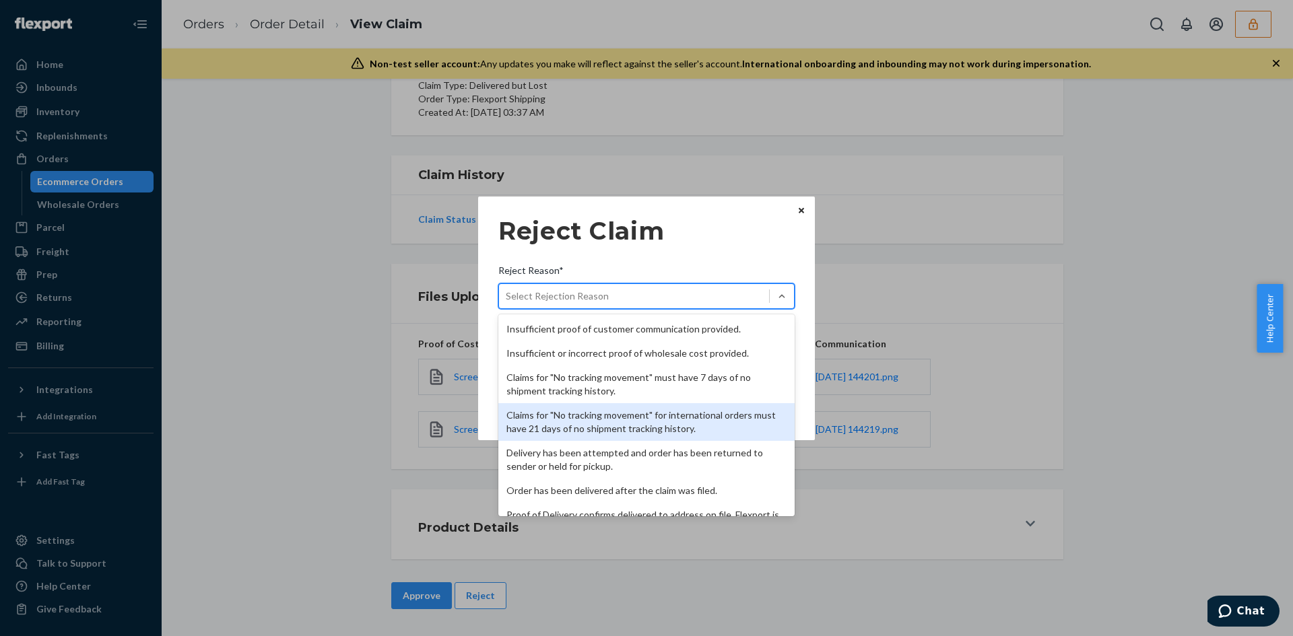
scroll to position [175, 0]
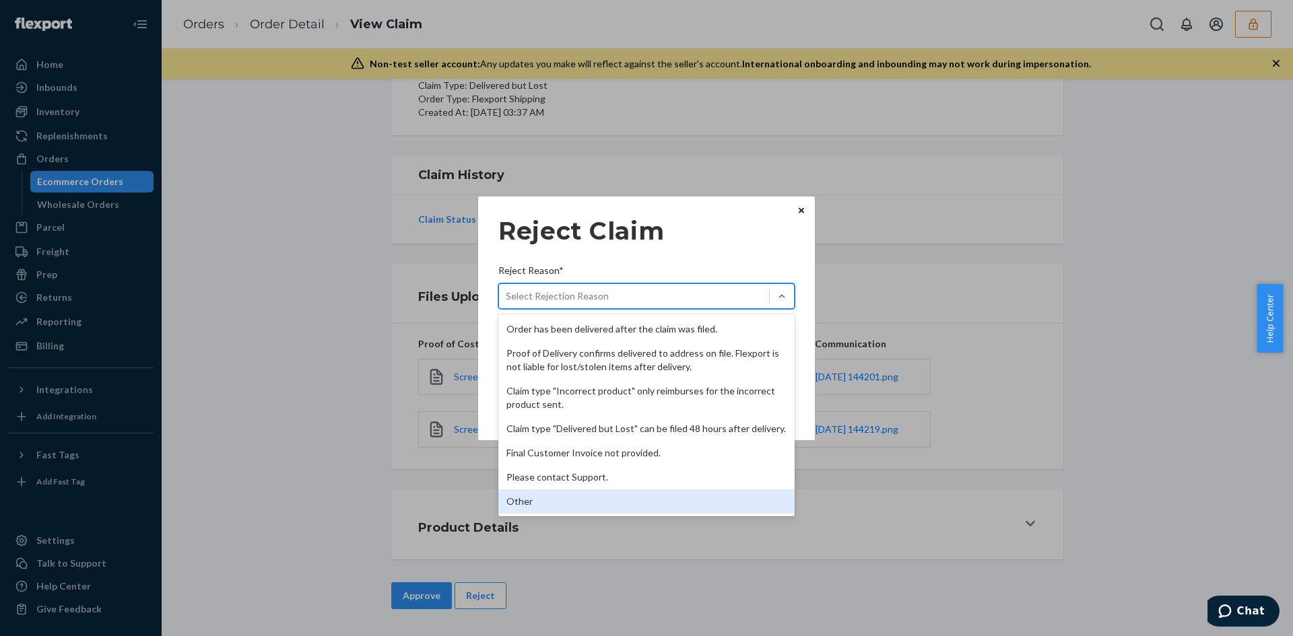
click at [530, 495] on div "Other" at bounding box center [646, 502] width 296 height 24
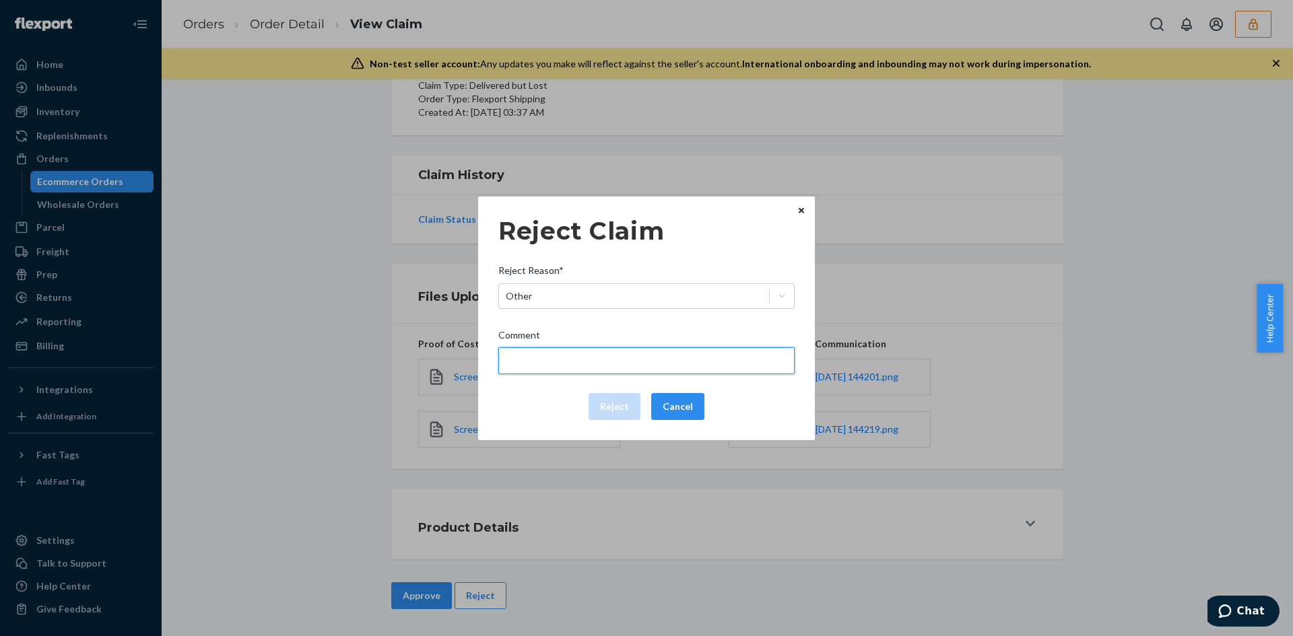
click at [540, 354] on input "Comment" at bounding box center [646, 360] width 296 height 27
type input "The package was confirmed to be delivered at the right location and flexport is…"
click at [608, 403] on button "Reject" at bounding box center [615, 406] width 52 height 27
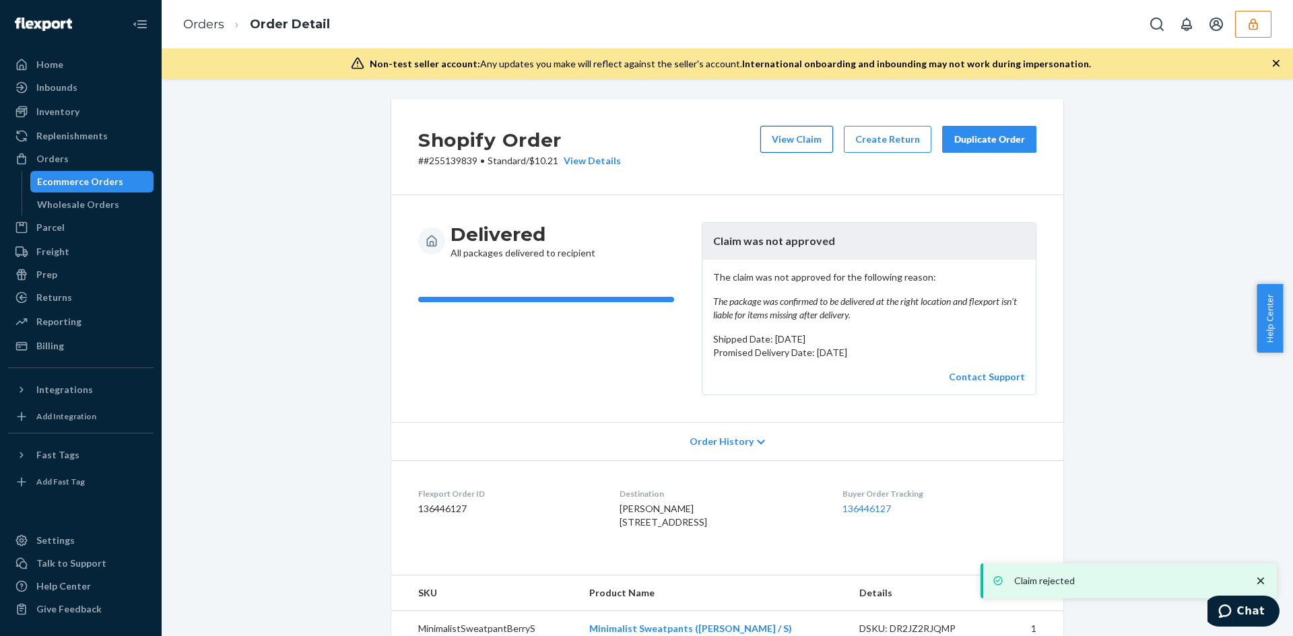
click at [799, 133] on button "View Claim" at bounding box center [796, 139] width 73 height 27
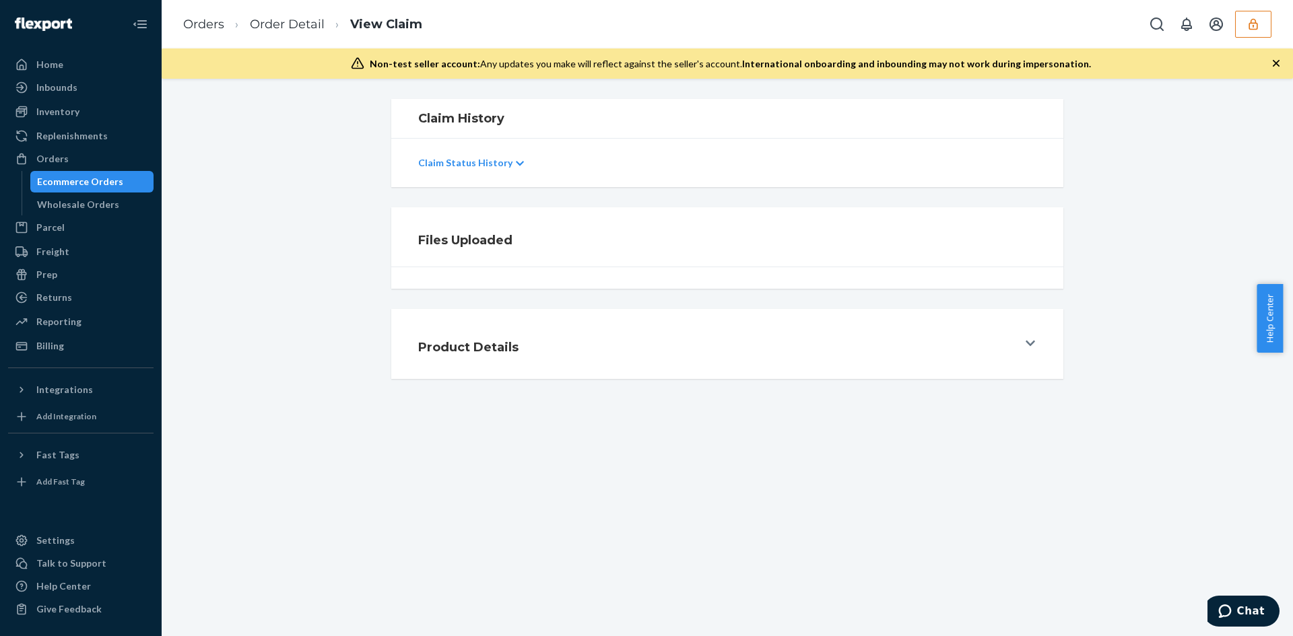
drag, startPoint x: 1169, startPoint y: 265, endPoint x: 587, endPoint y: 5, distance: 637.0
click at [1160, 263] on div "Files Uploaded" at bounding box center [727, 247] width 1111 height 81
click at [1133, 222] on div "Files Uploaded" at bounding box center [727, 247] width 1111 height 81
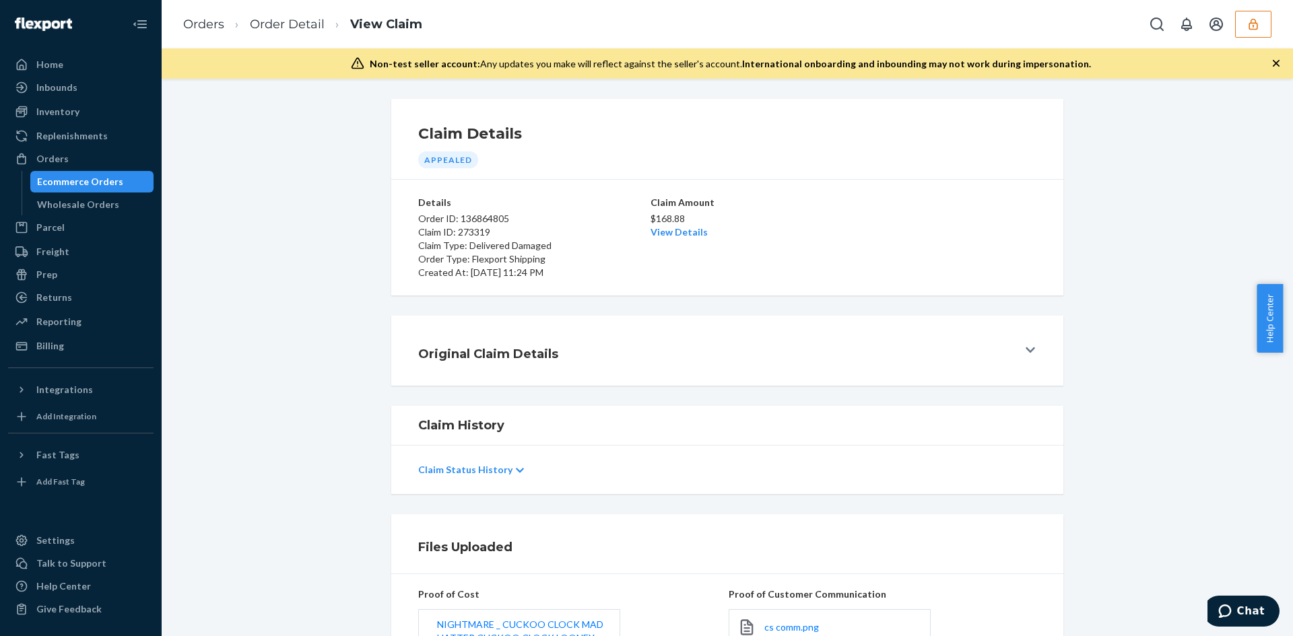
drag, startPoint x: 1097, startPoint y: 293, endPoint x: 972, endPoint y: 335, distance: 132.0
click at [1094, 293] on div "Claim Details Appealed Details Order ID: 136864805 Claim ID: 273319 Claim Type:…" at bounding box center [727, 197] width 1111 height 197
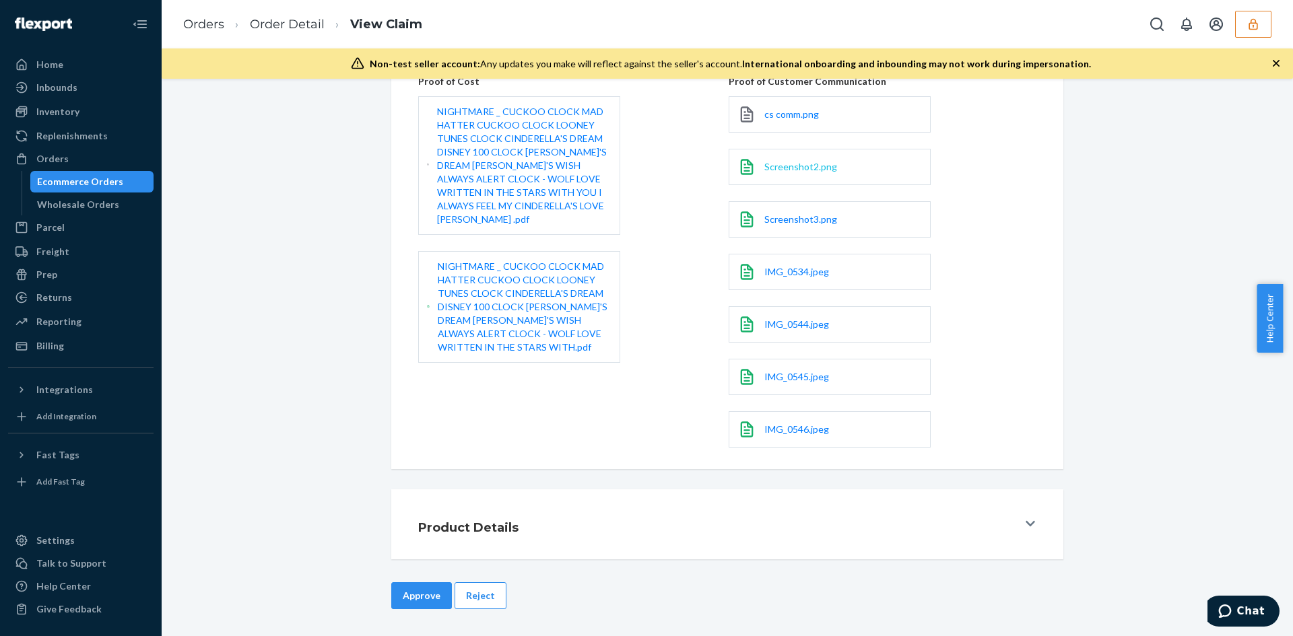
scroll to position [378, 0]
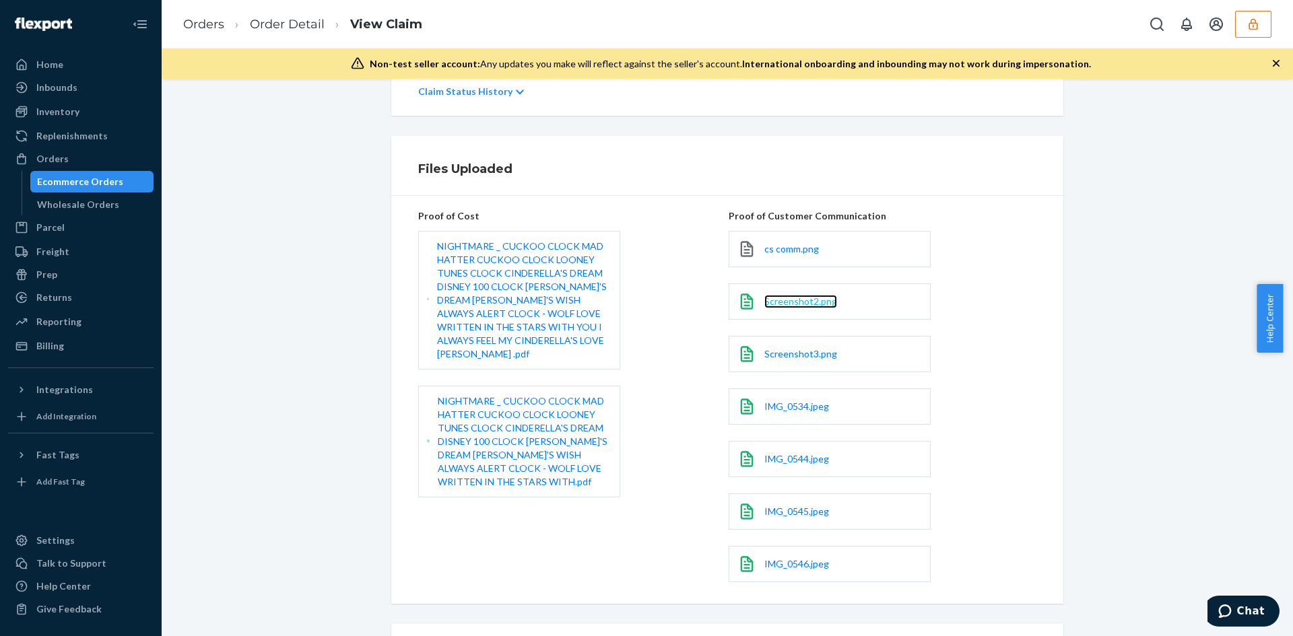
drag, startPoint x: 793, startPoint y: 291, endPoint x: 776, endPoint y: 302, distance: 19.8
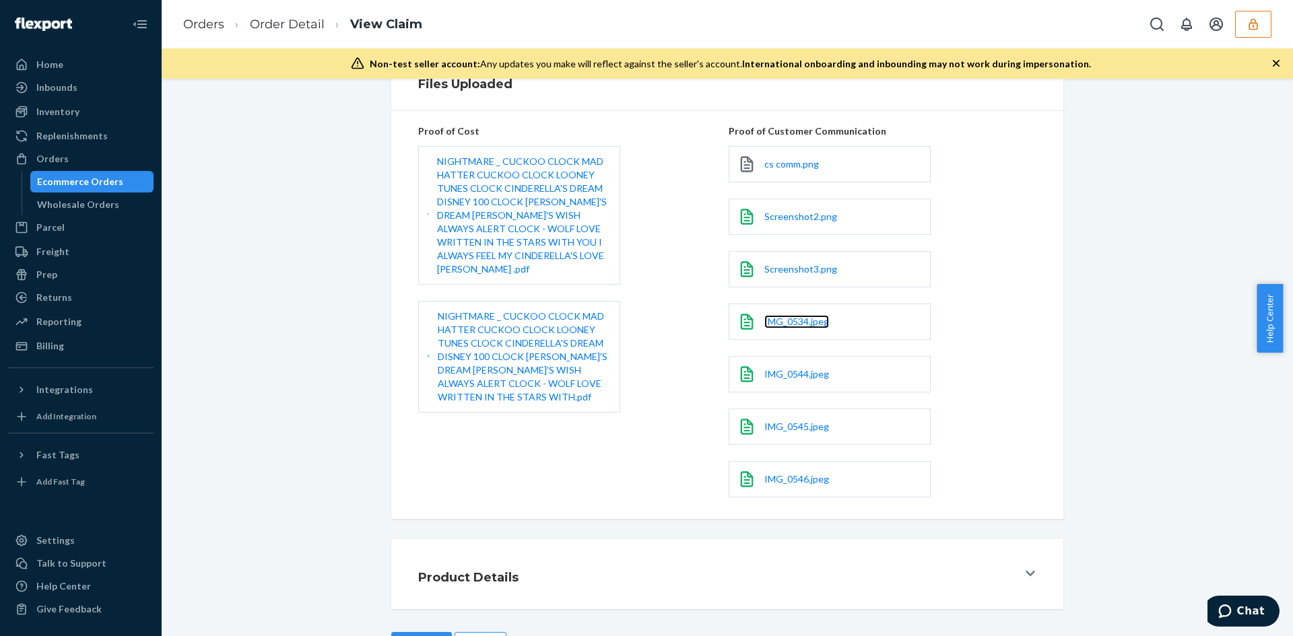
scroll to position [513, 0]
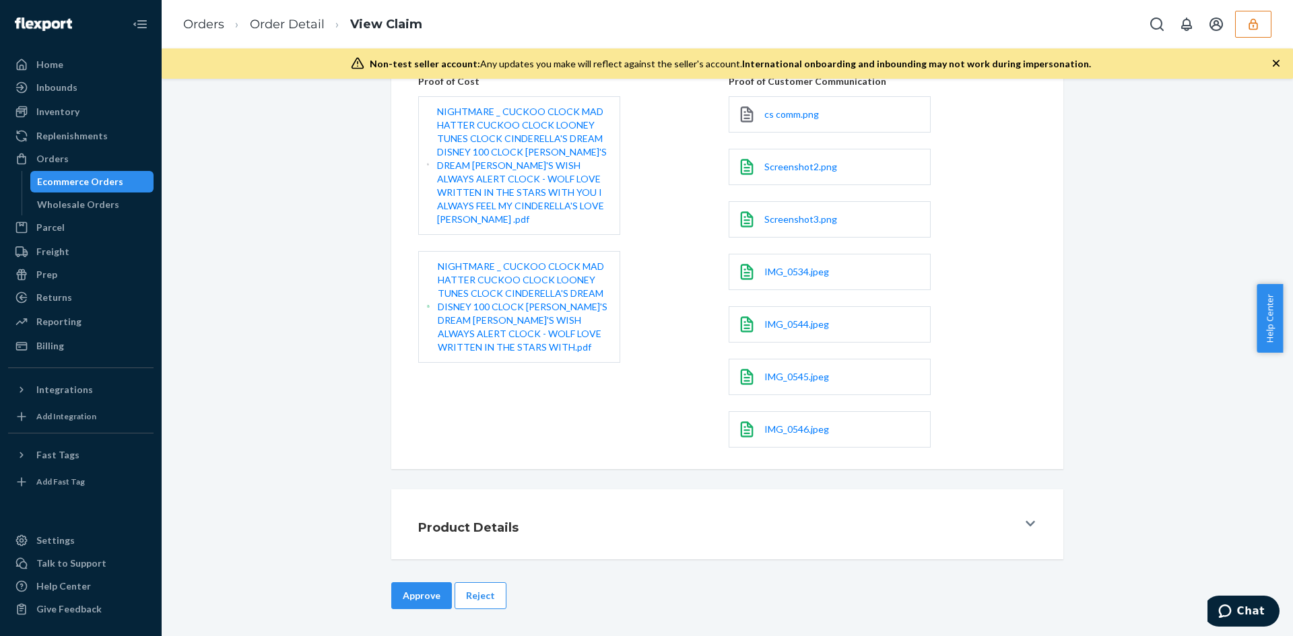
drag, startPoint x: 496, startPoint y: 588, endPoint x: 531, endPoint y: 552, distance: 50.0
click at [496, 588] on button "Reject" at bounding box center [481, 596] width 52 height 27
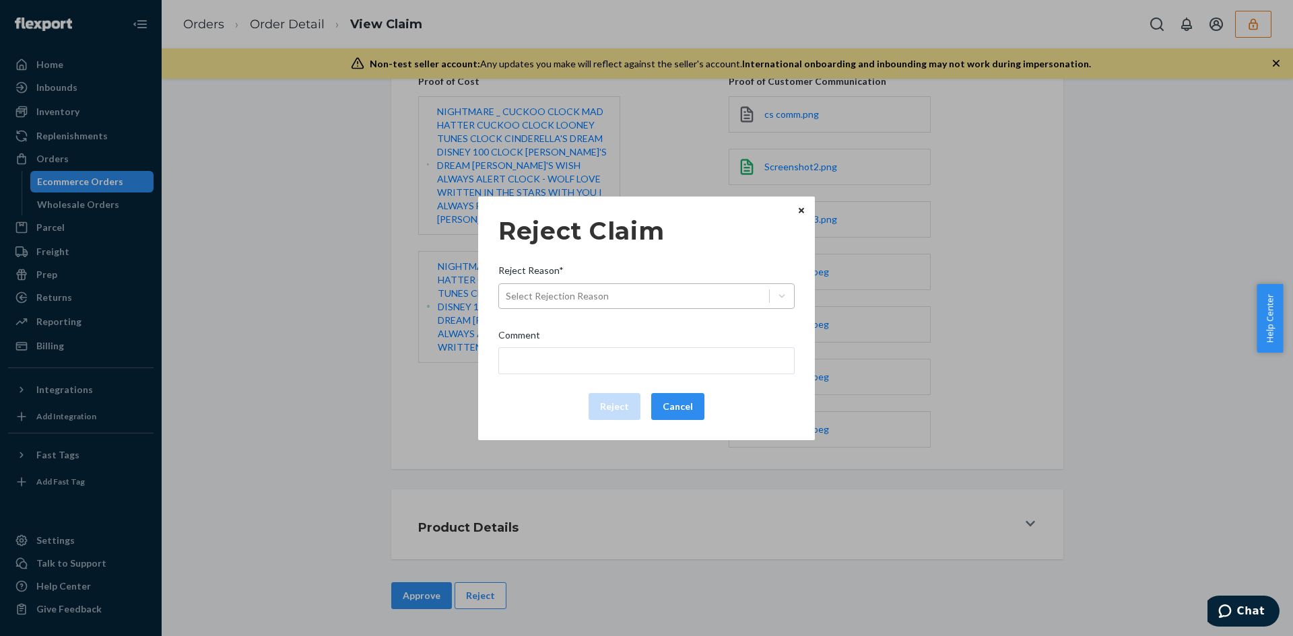
drag, startPoint x: 666, startPoint y: 284, endPoint x: 650, endPoint y: 302, distance: 24.8
click at [663, 287] on div "Select Rejection Reason" at bounding box center [646, 297] width 296 height 26
click at [507, 290] on input "Reject Reason* Select Rejection Reason" at bounding box center [506, 296] width 1 height 13
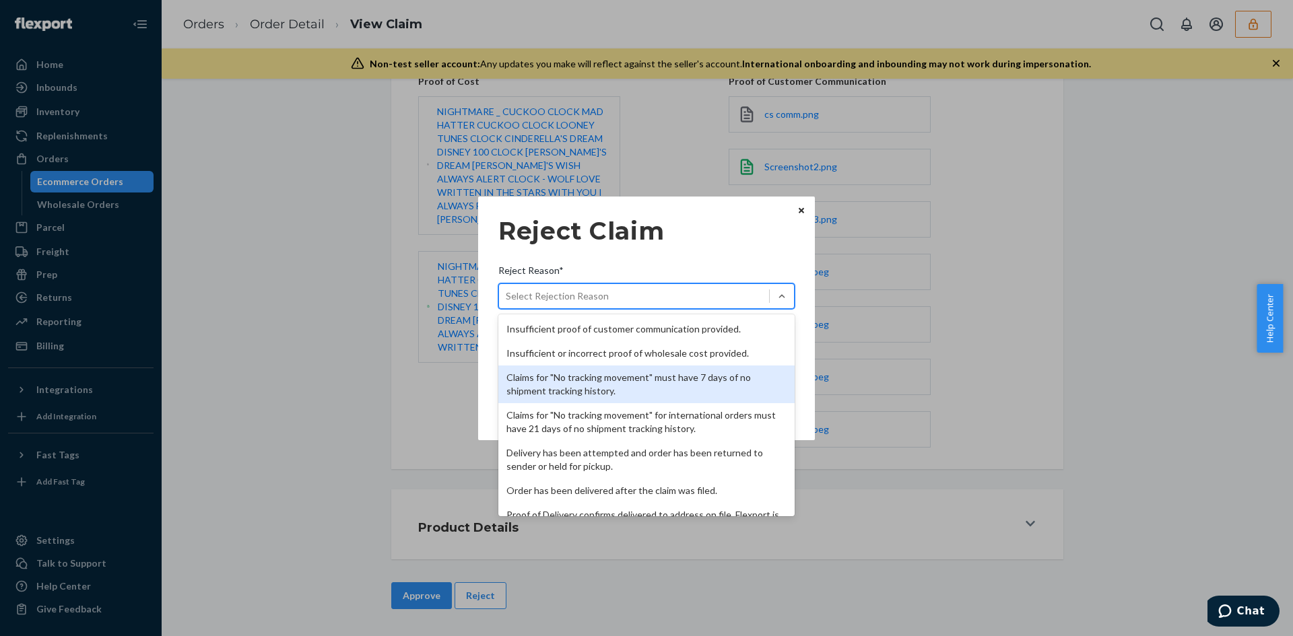
scroll to position [175, 0]
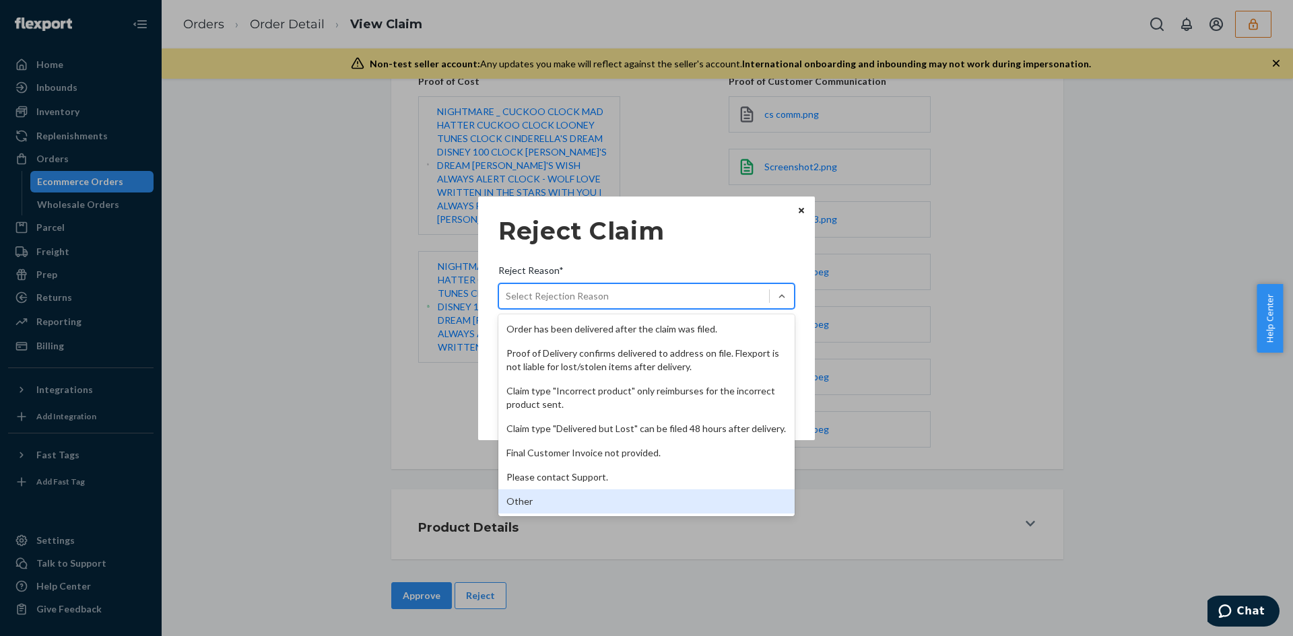
click at [518, 501] on div "Other" at bounding box center [646, 502] width 296 height 24
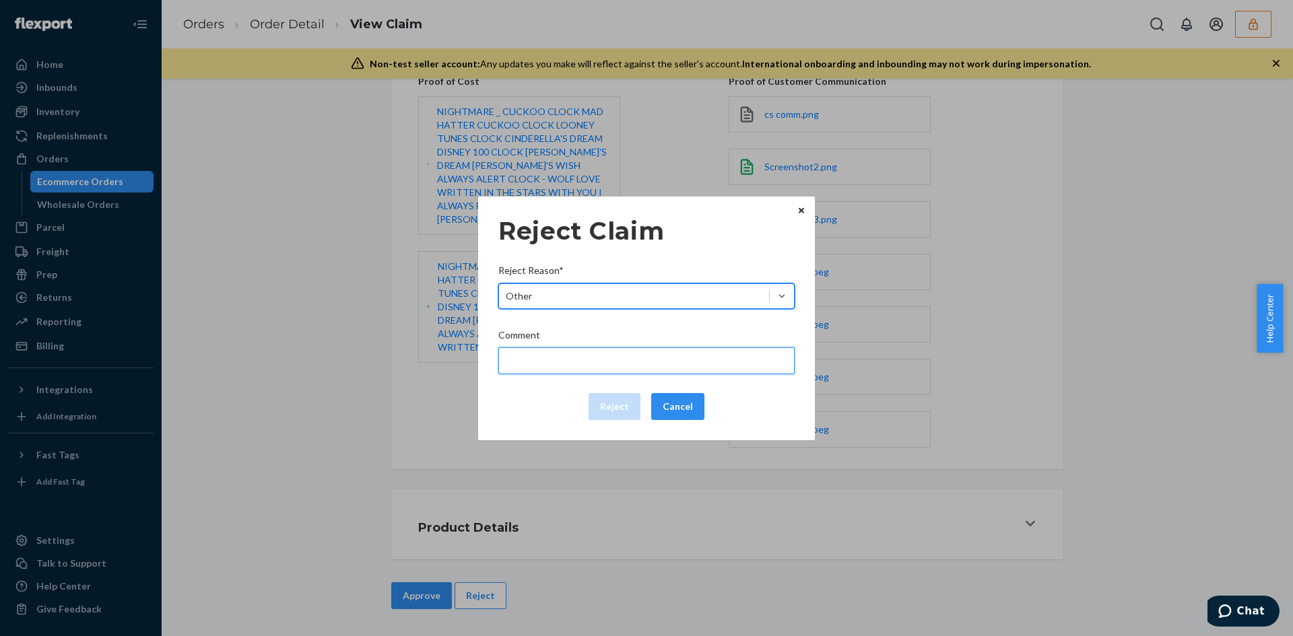
click at [598, 359] on input "Comment" at bounding box center [646, 360] width 296 height 27
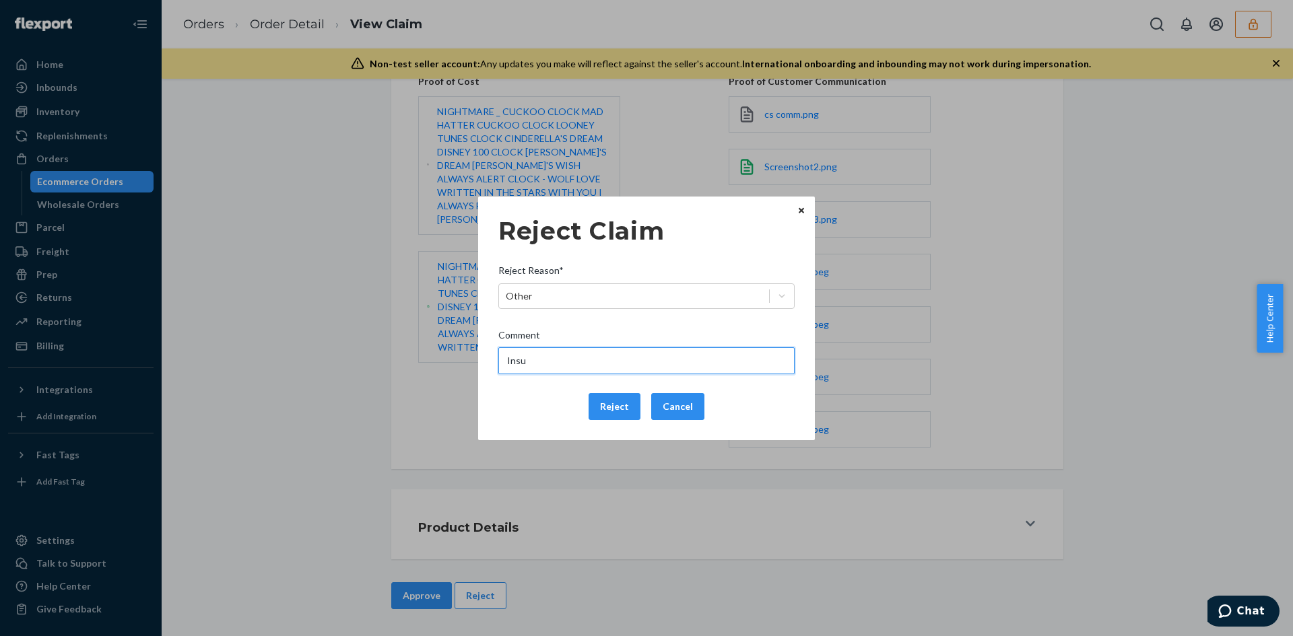
type input "Insufficient packaging resulting in damage via transit."
click at [628, 405] on button "Reject" at bounding box center [615, 406] width 52 height 27
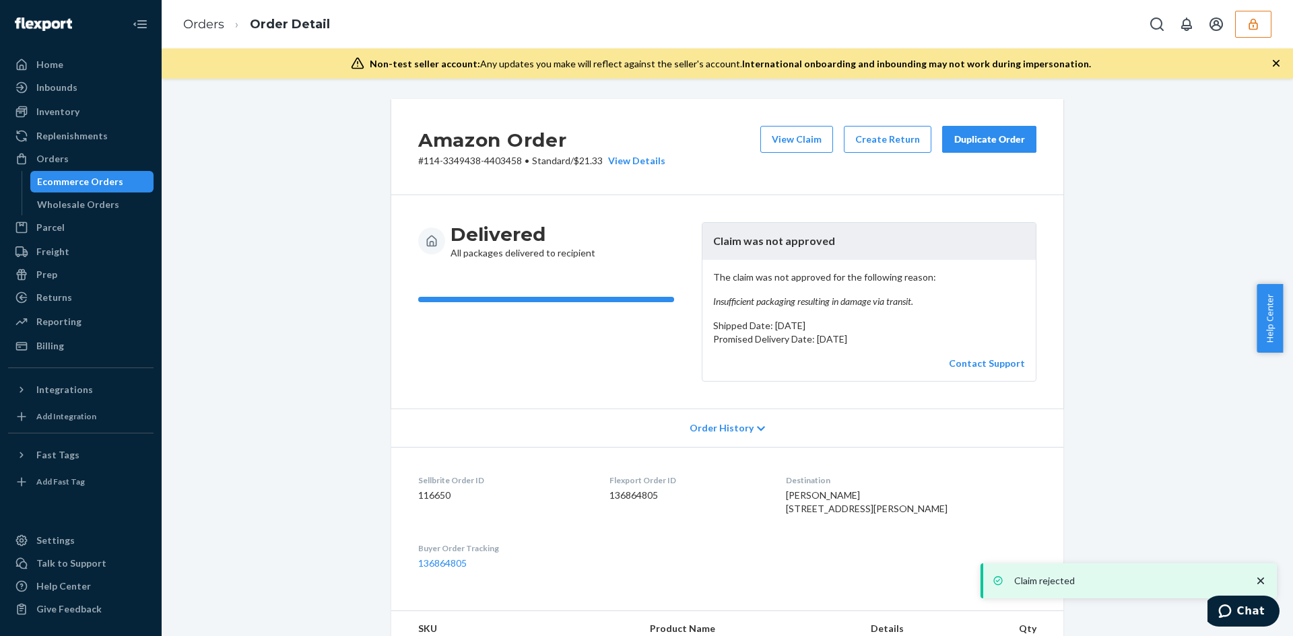
click at [799, 146] on button "View Claim" at bounding box center [796, 139] width 73 height 27
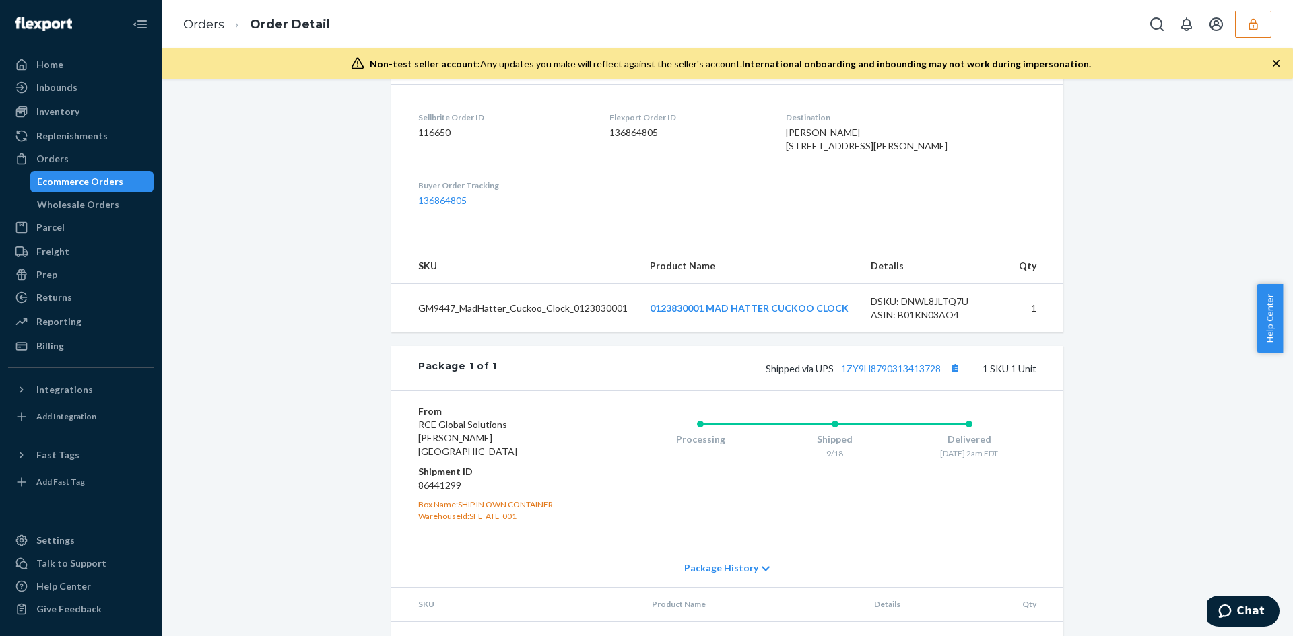
scroll to position [337, 0]
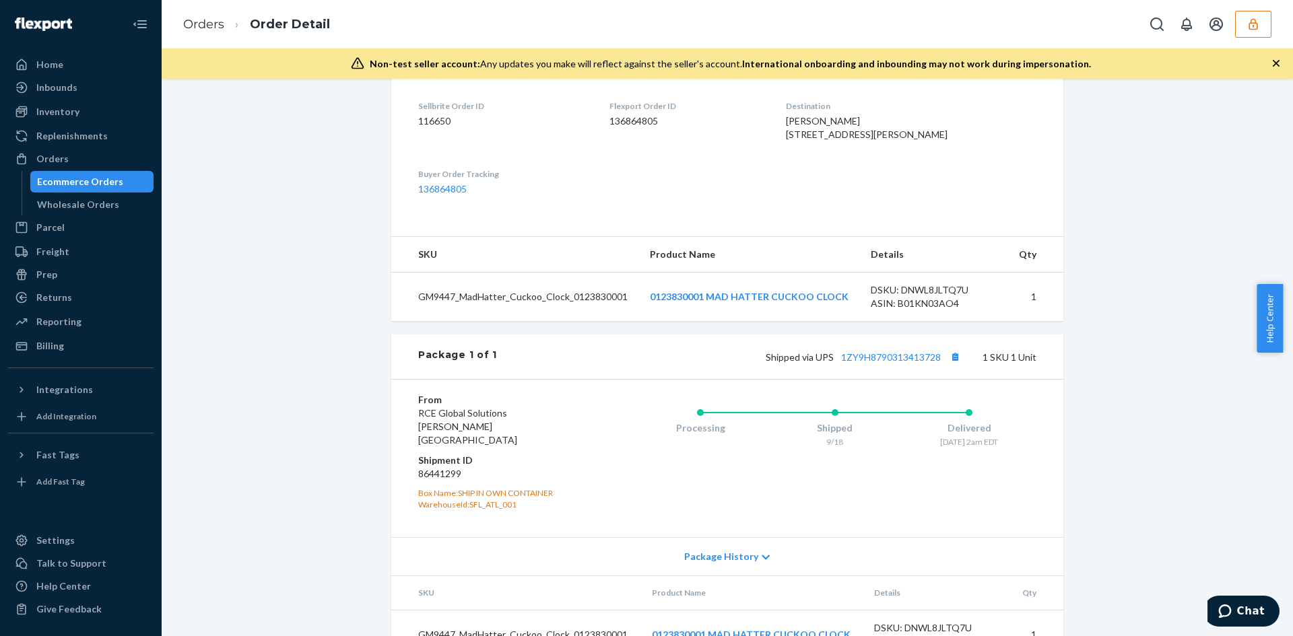
click at [894, 379] on div "Package 1 of 1 Shipped via UPS 1ZY9H8790313413728 1 SKU 1 Unit" at bounding box center [727, 357] width 672 height 44
click at [893, 366] on div "Shipped via UPS 1ZY9H8790313413728 1 SKU 1 Unit" at bounding box center [766, 357] width 539 height 18
click at [890, 363] on link "1ZY9H8790313413728" at bounding box center [891, 357] width 100 height 11
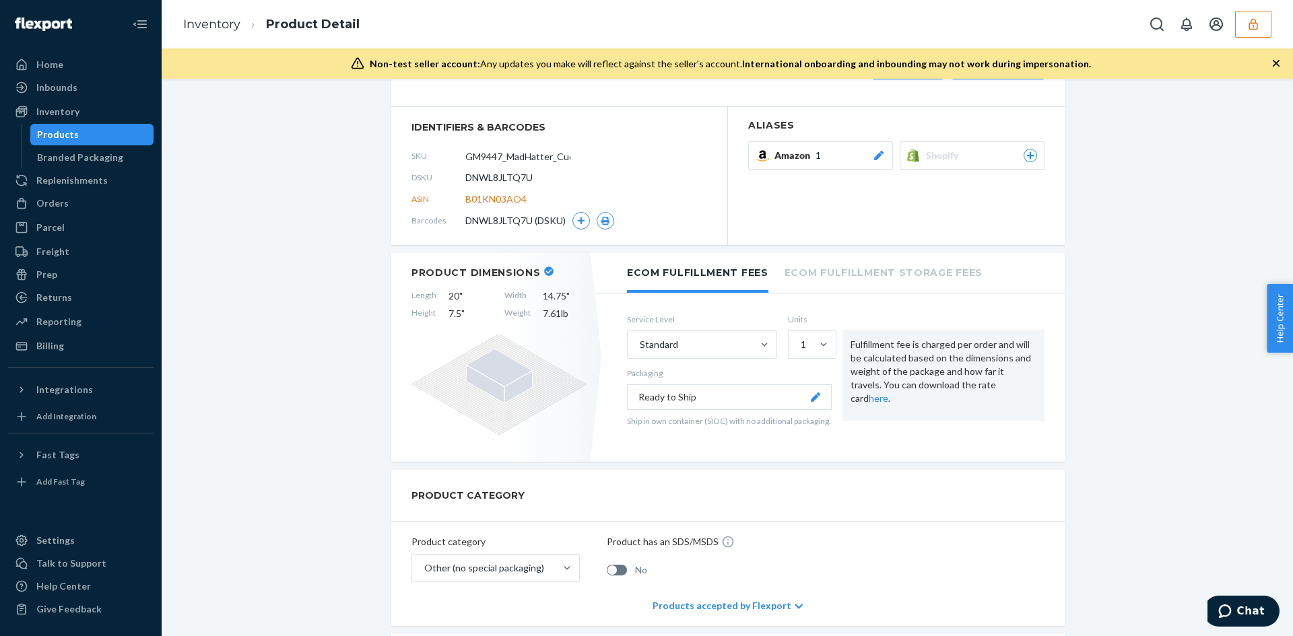
scroll to position [67, 0]
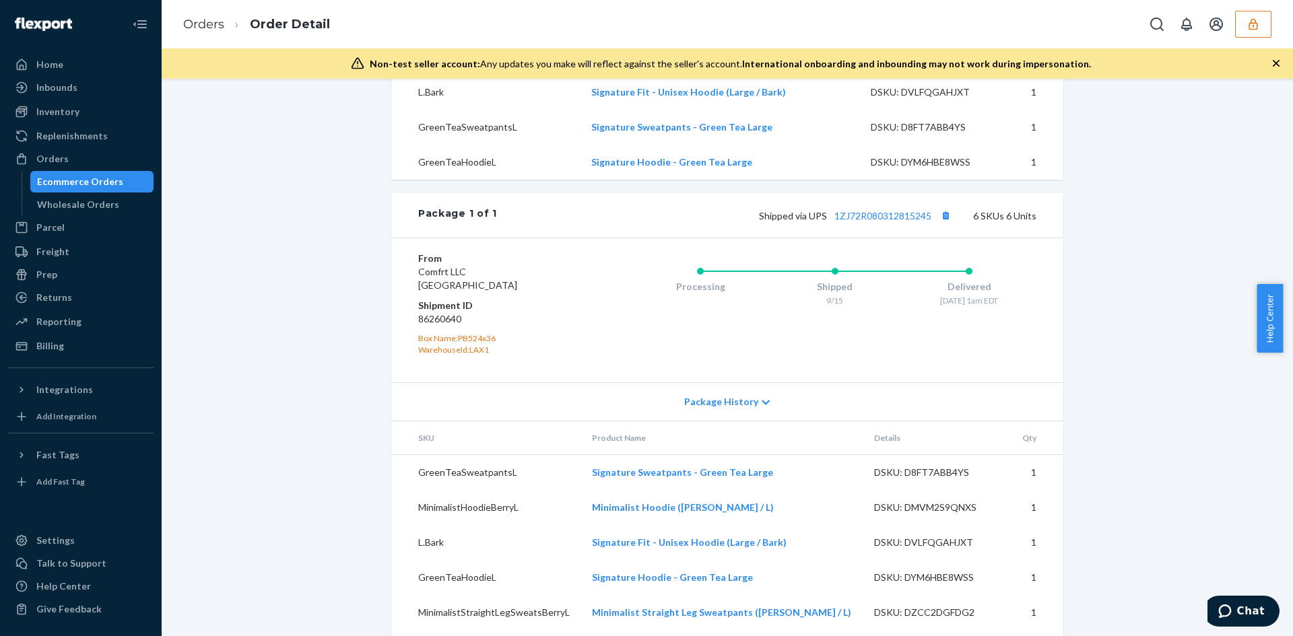
scroll to position [663, 0]
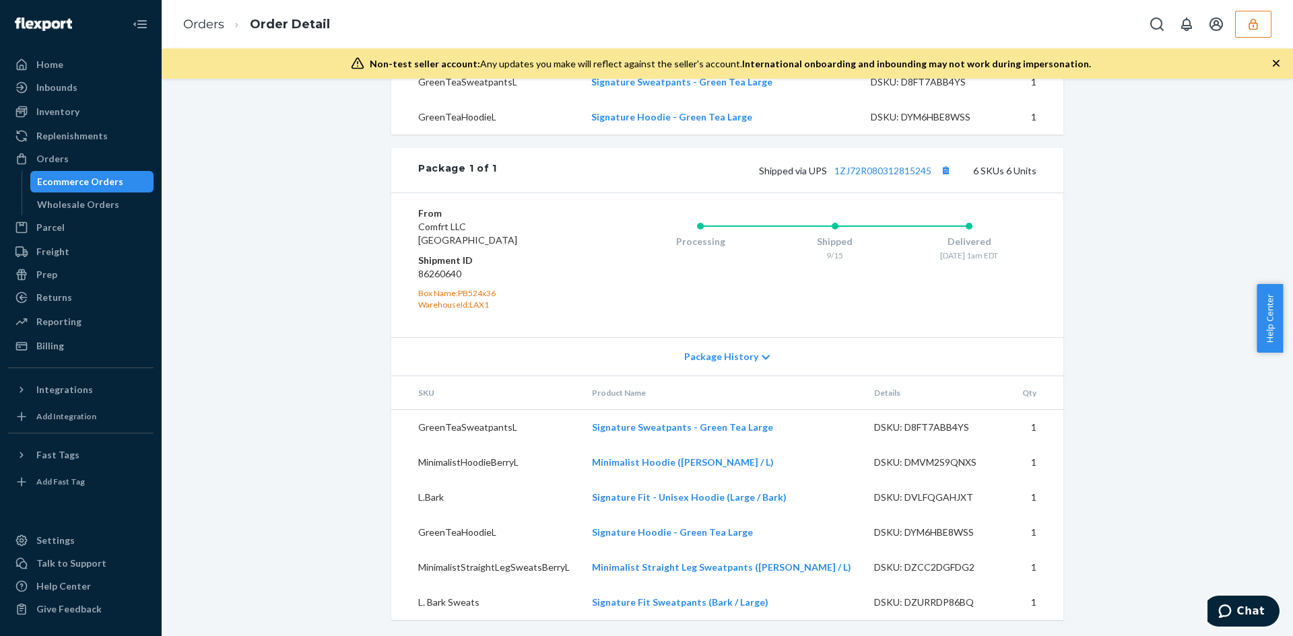
click at [879, 160] on div "Package 1 of 1 Shipped via UPS 1ZJ72R080312815245 6 SKUs 6 Units" at bounding box center [727, 170] width 672 height 44
click at [876, 175] on link "1ZJ72R080312815245" at bounding box center [882, 170] width 97 height 11
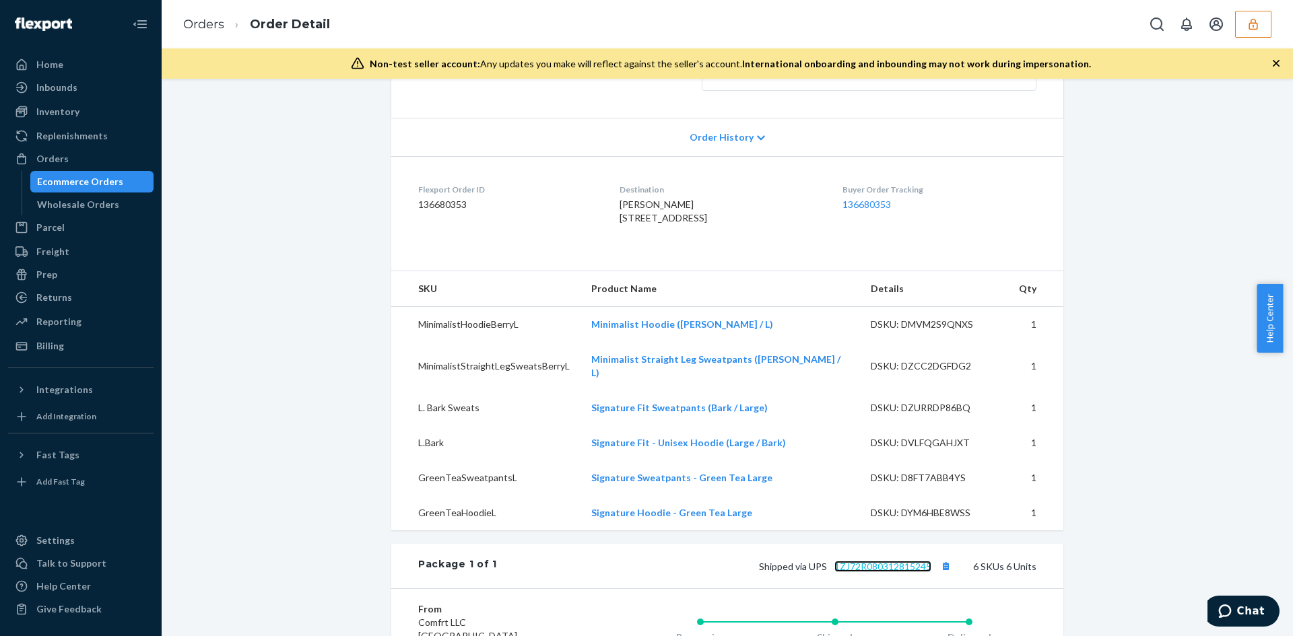
scroll to position [191, 0]
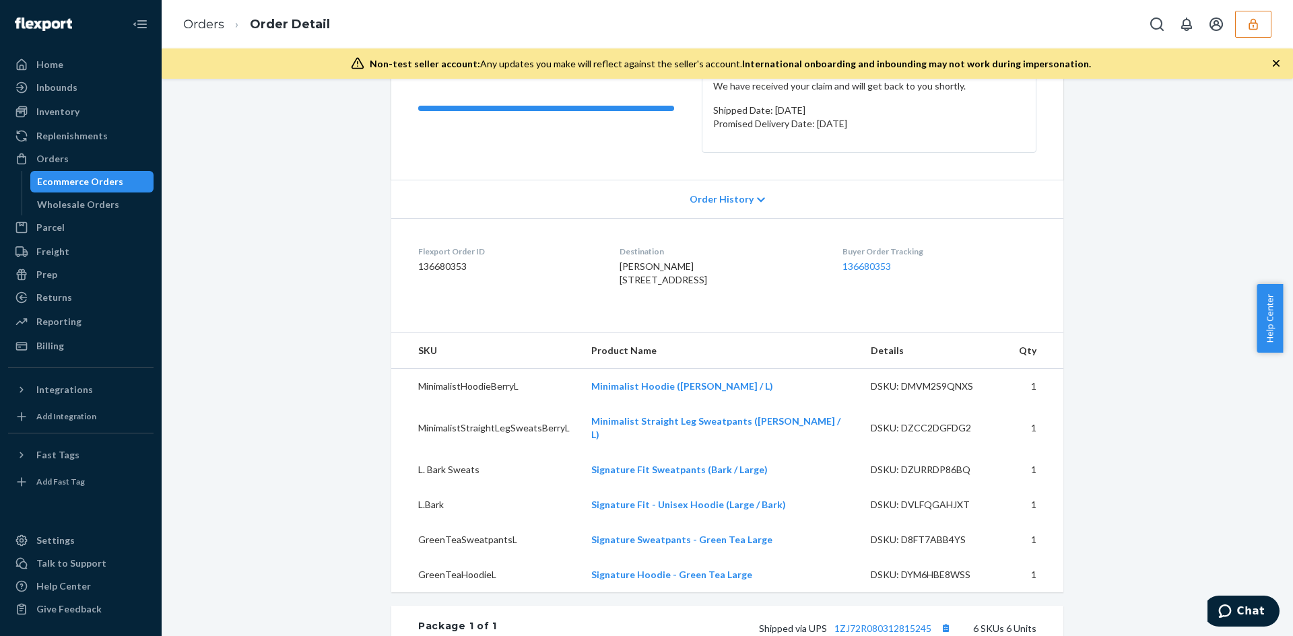
click at [670, 286] on span "Robert Bolton 50 Profile Ave Concord, NH 03301-5924 US" at bounding box center [664, 273] width 88 height 25
copy span "03301"
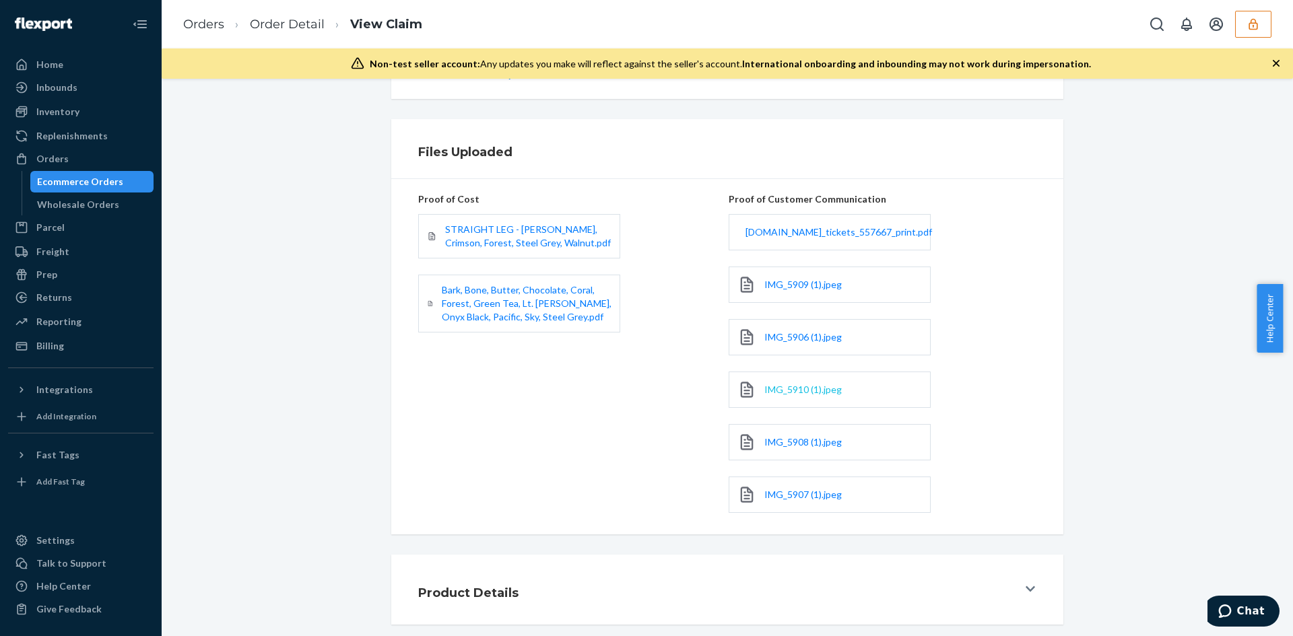
scroll to position [337, 0]
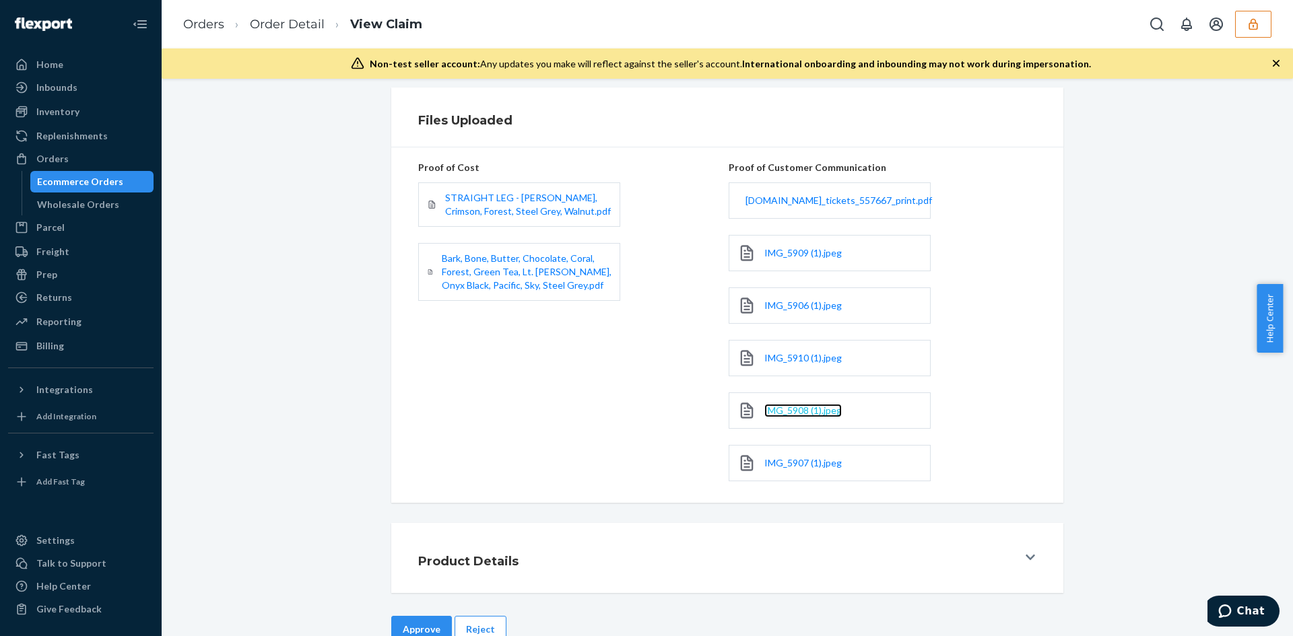
drag, startPoint x: 786, startPoint y: 400, endPoint x: 777, endPoint y: 409, distance: 12.4
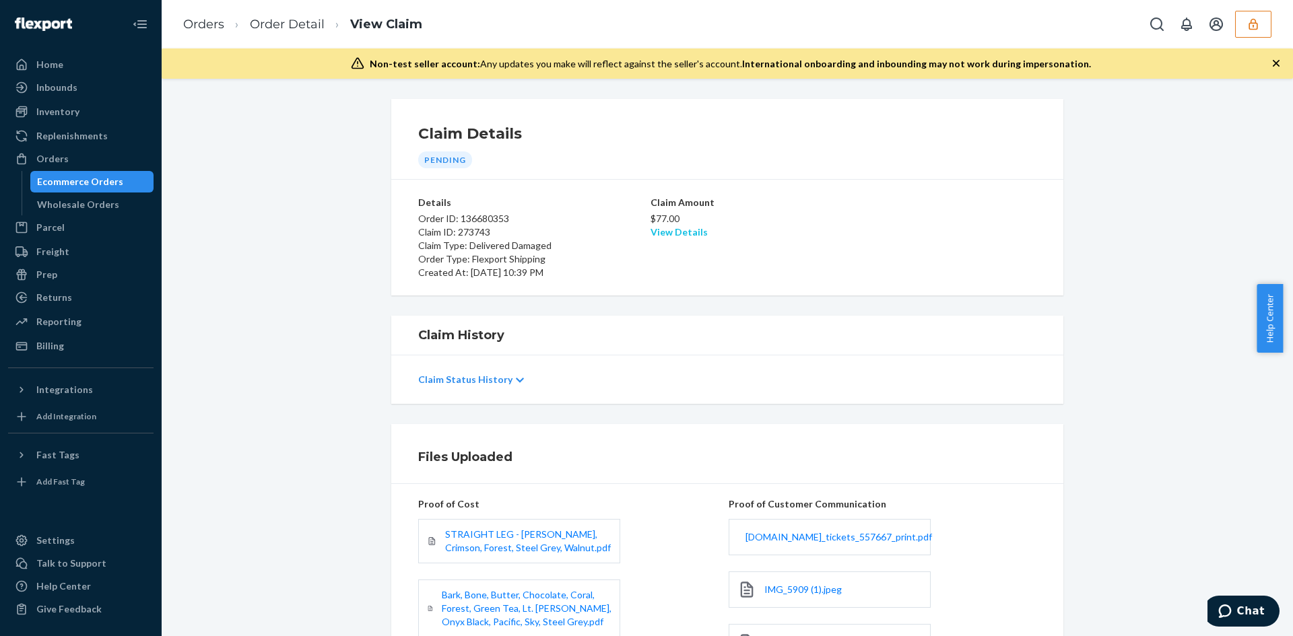
click at [670, 229] on link "View Details" at bounding box center [679, 231] width 57 height 11
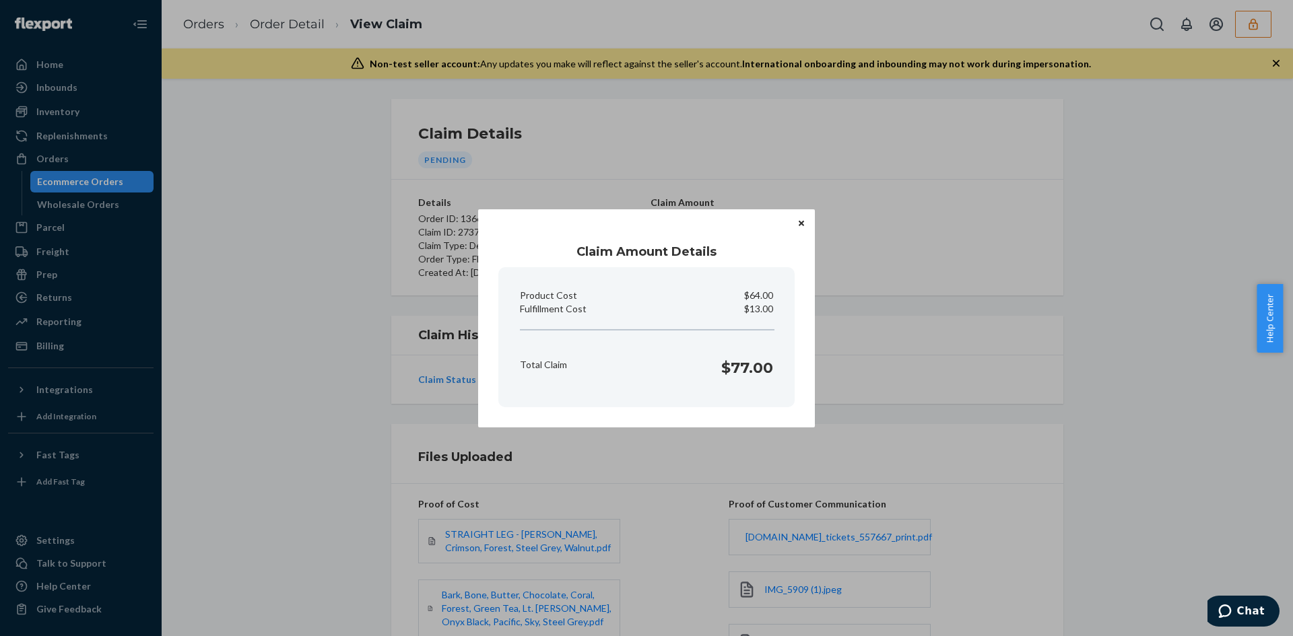
drag, startPoint x: 1083, startPoint y: 400, endPoint x: 704, endPoint y: 478, distance: 386.4
click at [1078, 400] on div "Claim Amount Details Product Cost $64.00 Fulfillment Cost $13.00 Total Claim $7…" at bounding box center [646, 318] width 1293 height 636
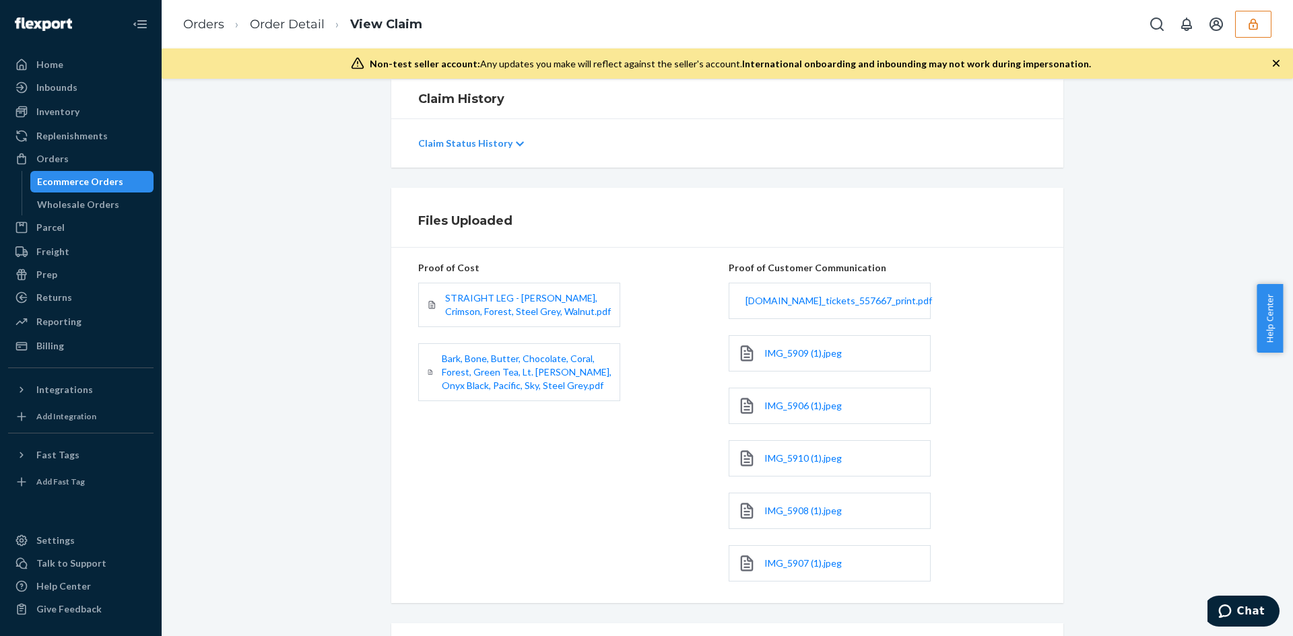
scroll to position [370, 0]
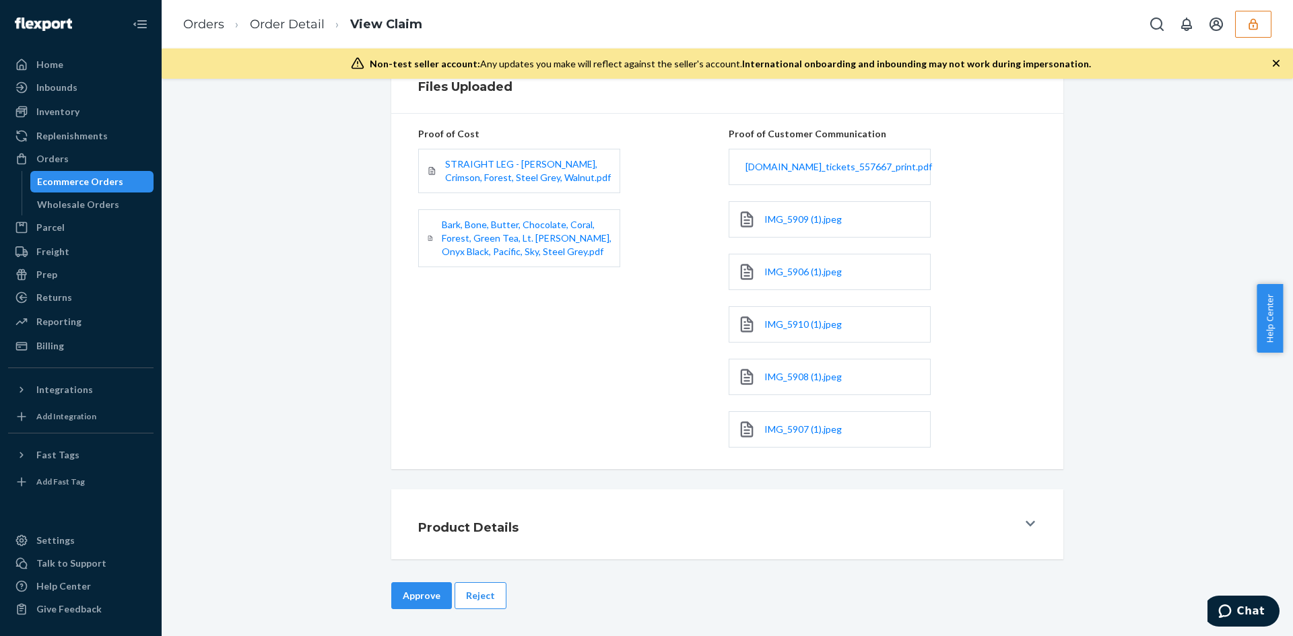
click at [407, 601] on button "Approve" at bounding box center [421, 596] width 61 height 27
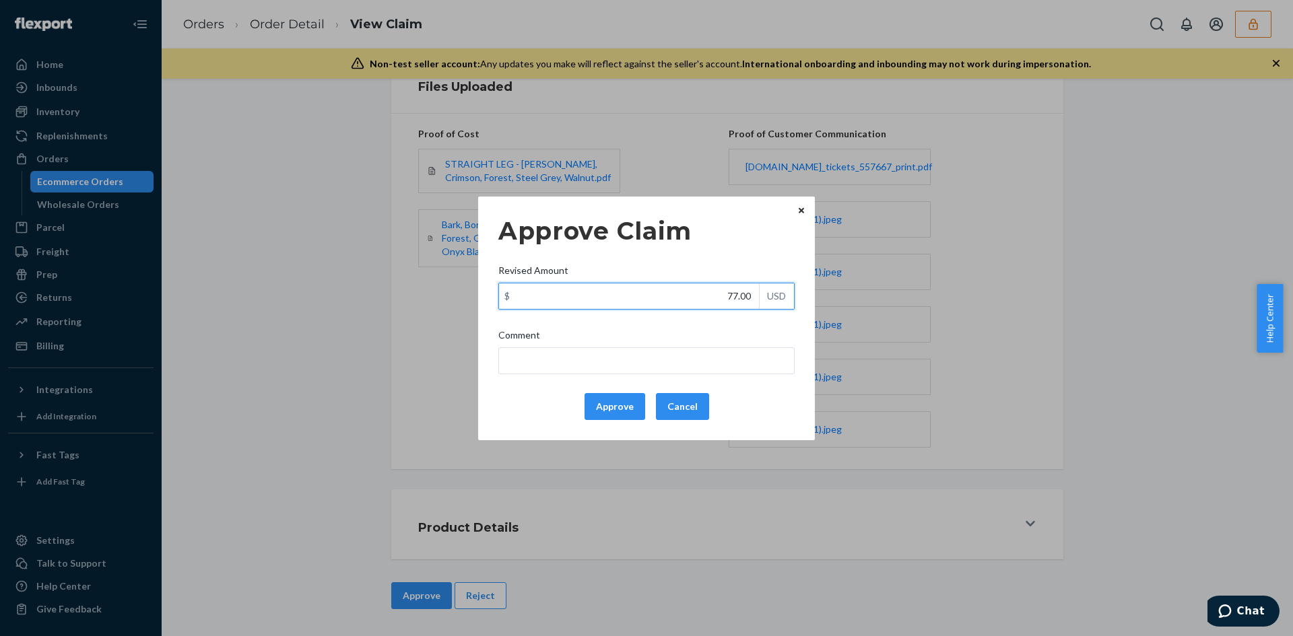
click at [738, 295] on input "77.00" at bounding box center [629, 297] width 260 height 26
paste input "36.2"
type input "36.20"
click at [693, 362] on input "Comment" at bounding box center [646, 360] width 296 height 27
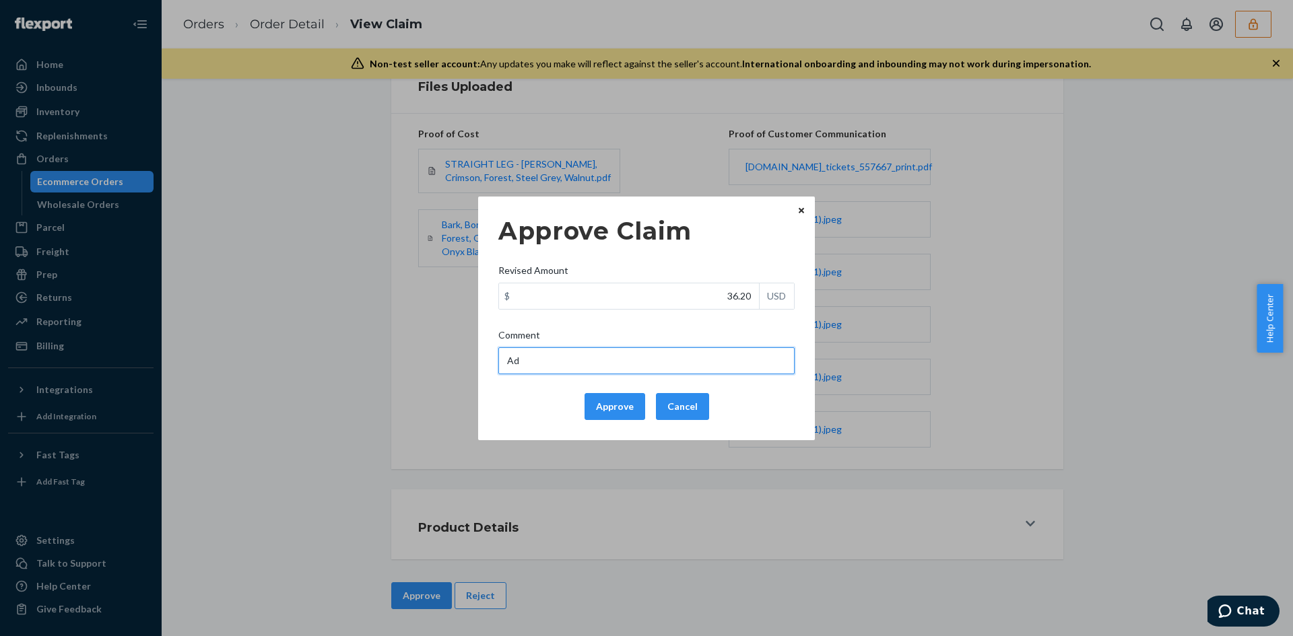
type input "Adjusted total cost."
click at [611, 411] on button "Approve" at bounding box center [615, 406] width 61 height 27
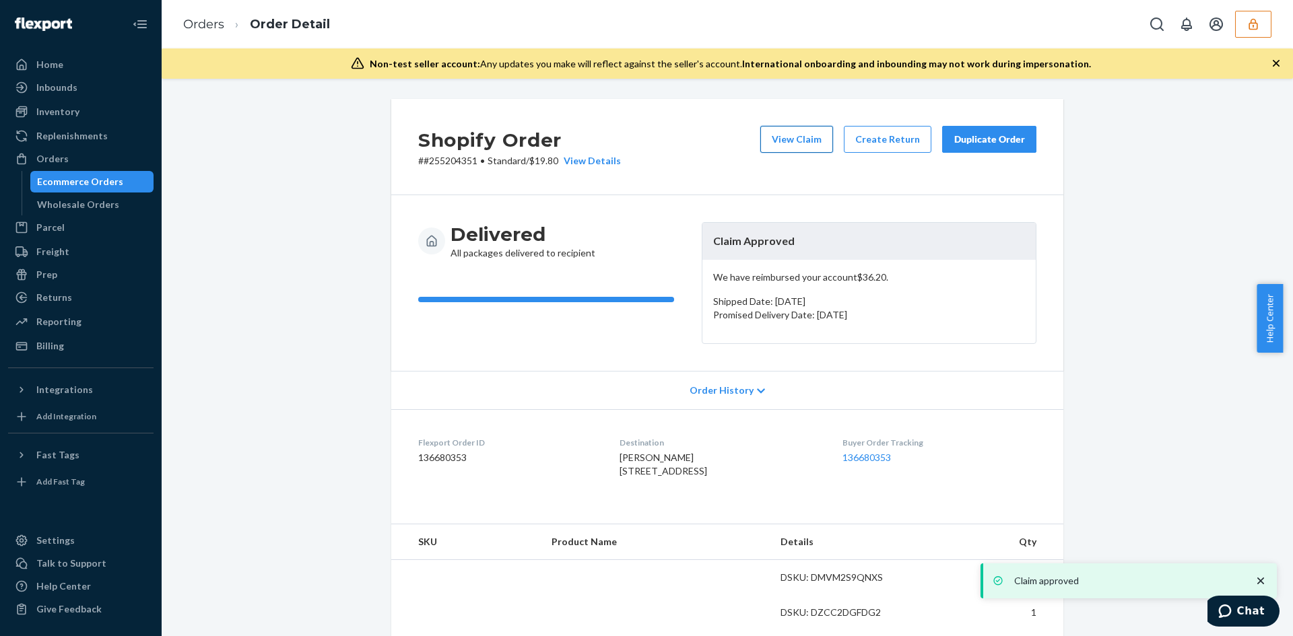
click at [820, 143] on button "View Claim" at bounding box center [796, 139] width 73 height 27
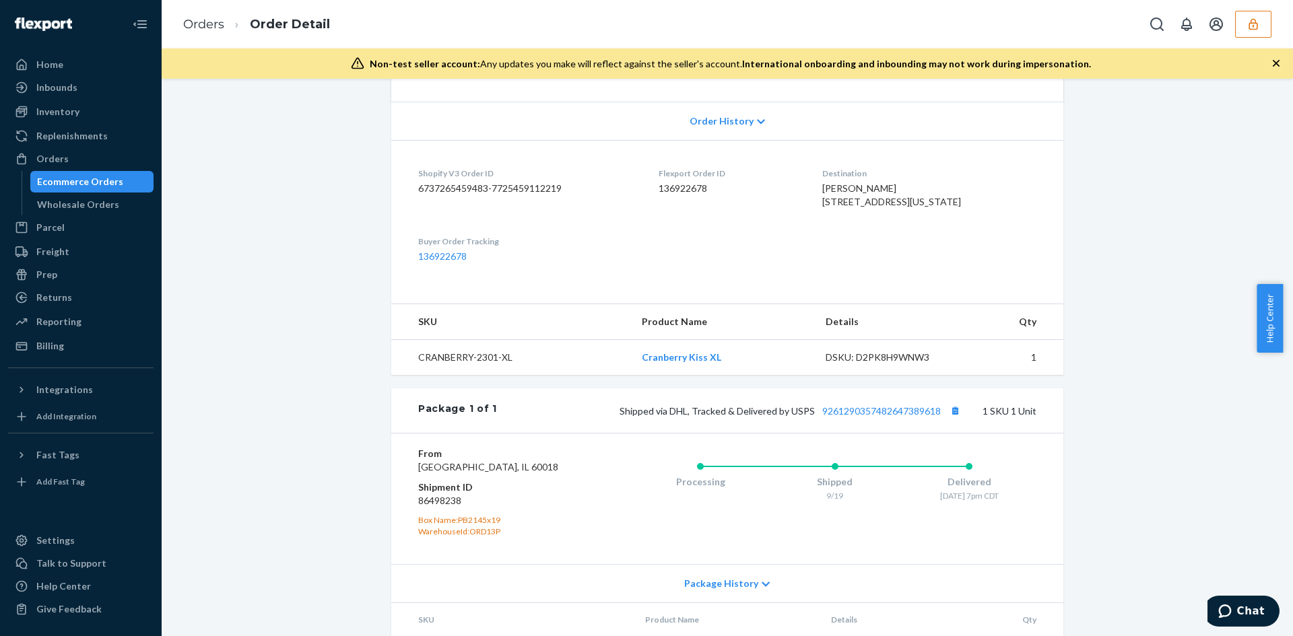
scroll to position [362, 0]
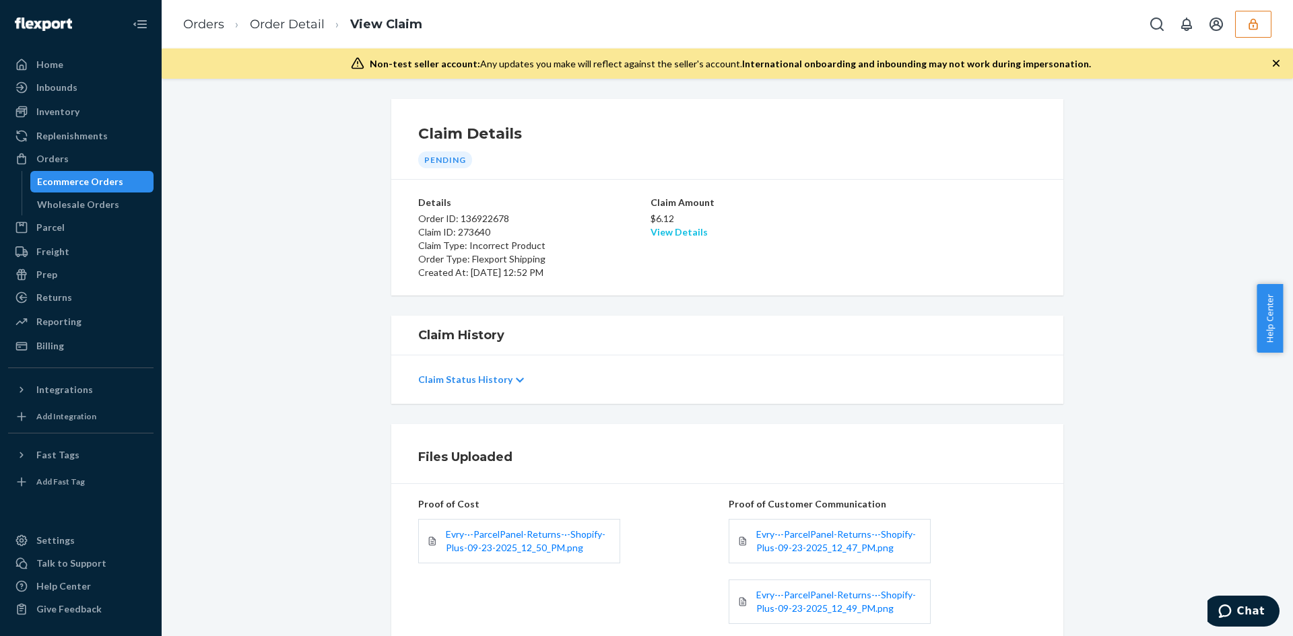
click at [659, 234] on link "View Details" at bounding box center [679, 231] width 57 height 11
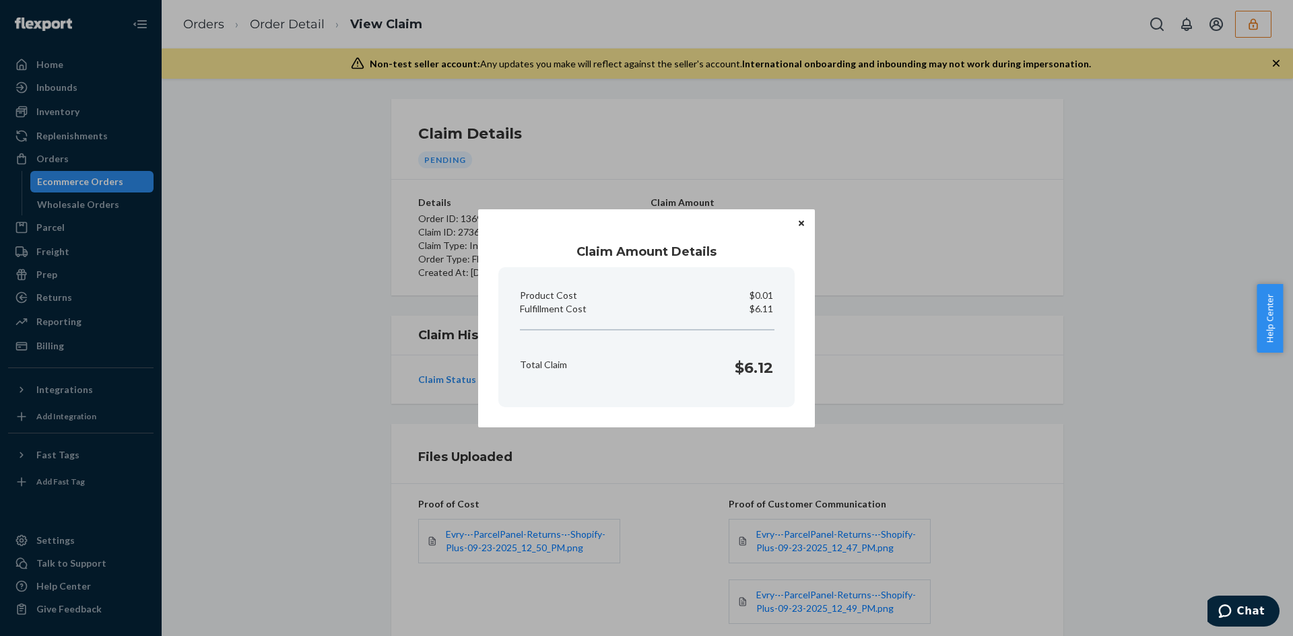
click at [765, 311] on p "$6.11" at bounding box center [762, 308] width 24 height 13
drag, startPoint x: 765, startPoint y: 311, endPoint x: 851, endPoint y: 290, distance: 88.0
click at [765, 312] on p "$6.11" at bounding box center [762, 308] width 24 height 13
copy p "6.11"
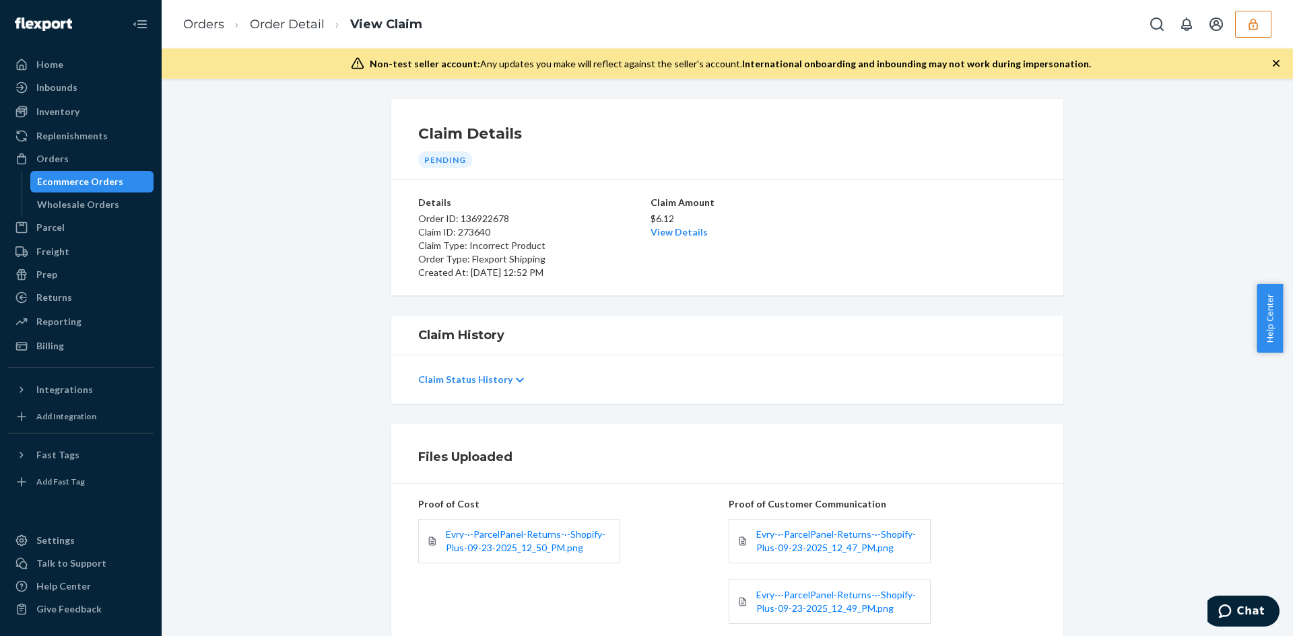
drag, startPoint x: 851, startPoint y: 290, endPoint x: 878, endPoint y: 22, distance: 270.1
click at [851, 290] on div "Home Inbounds Shipping Plans Problems Inventory Products Branded Packaging Repl…" at bounding box center [646, 318] width 1293 height 636
click at [677, 237] on link "View Details" at bounding box center [679, 231] width 57 height 11
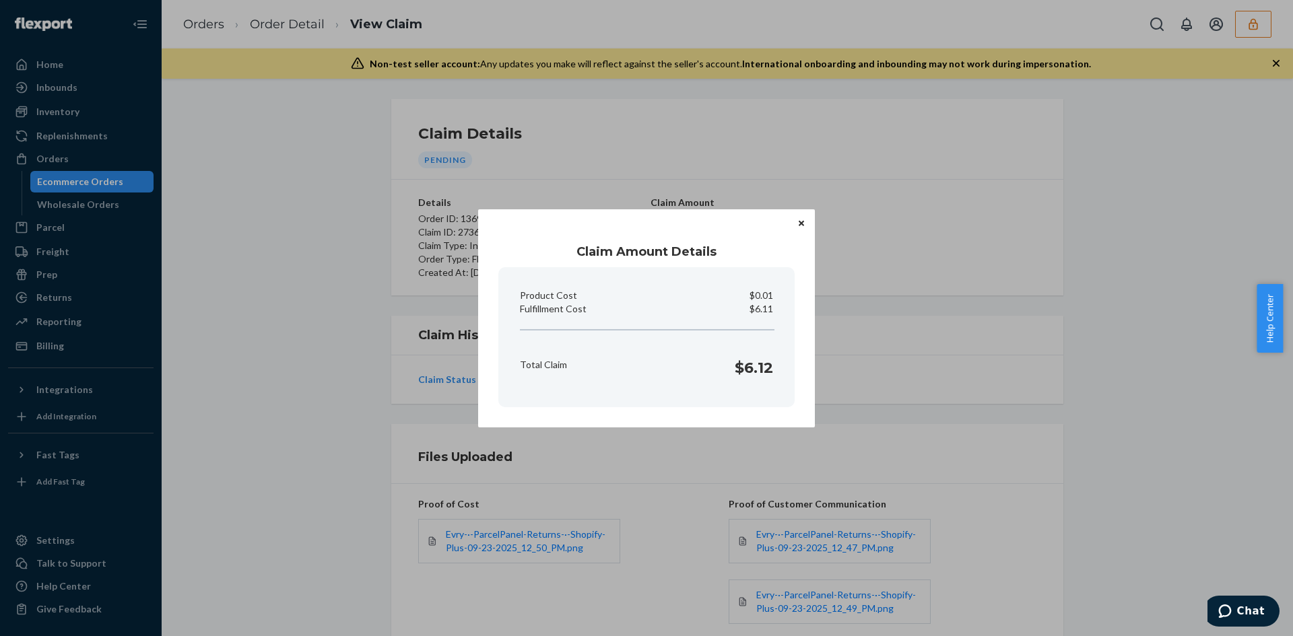
click at [769, 308] on p "$6.11" at bounding box center [762, 308] width 24 height 13
copy p "6.11"
click at [993, 374] on div "Claim Amount Details Product Cost $0.01 Fulfillment Cost $6.11 Total Claim $6.1…" at bounding box center [646, 318] width 1293 height 636
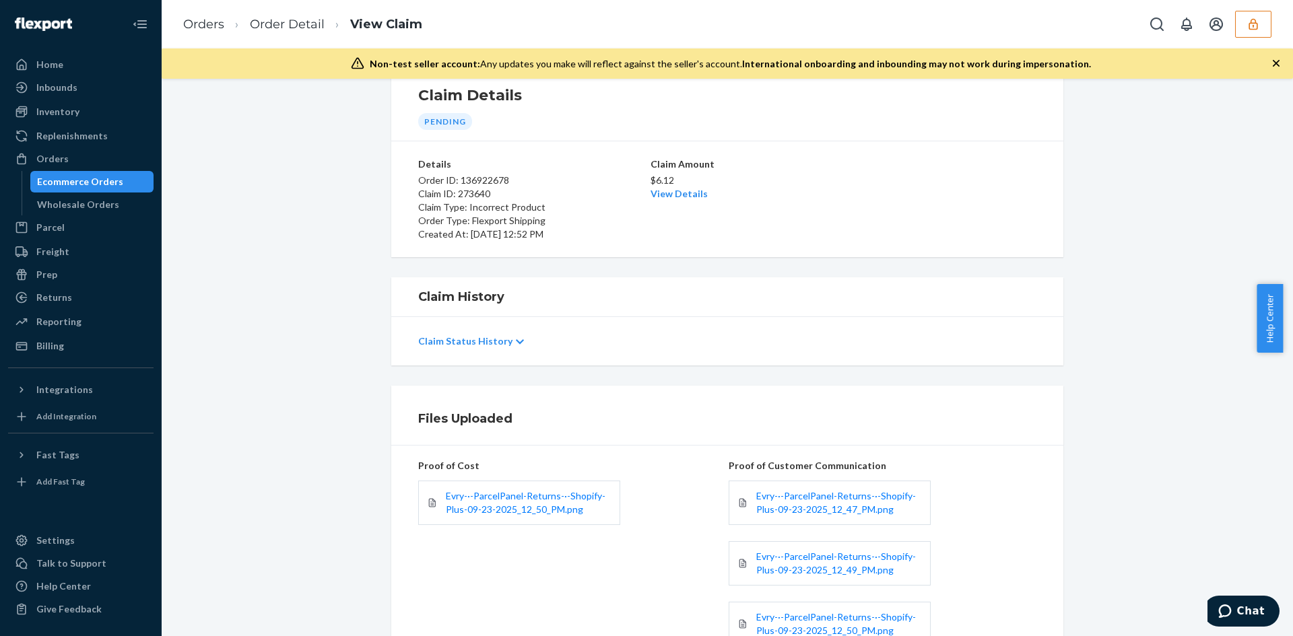
scroll to position [237, 0]
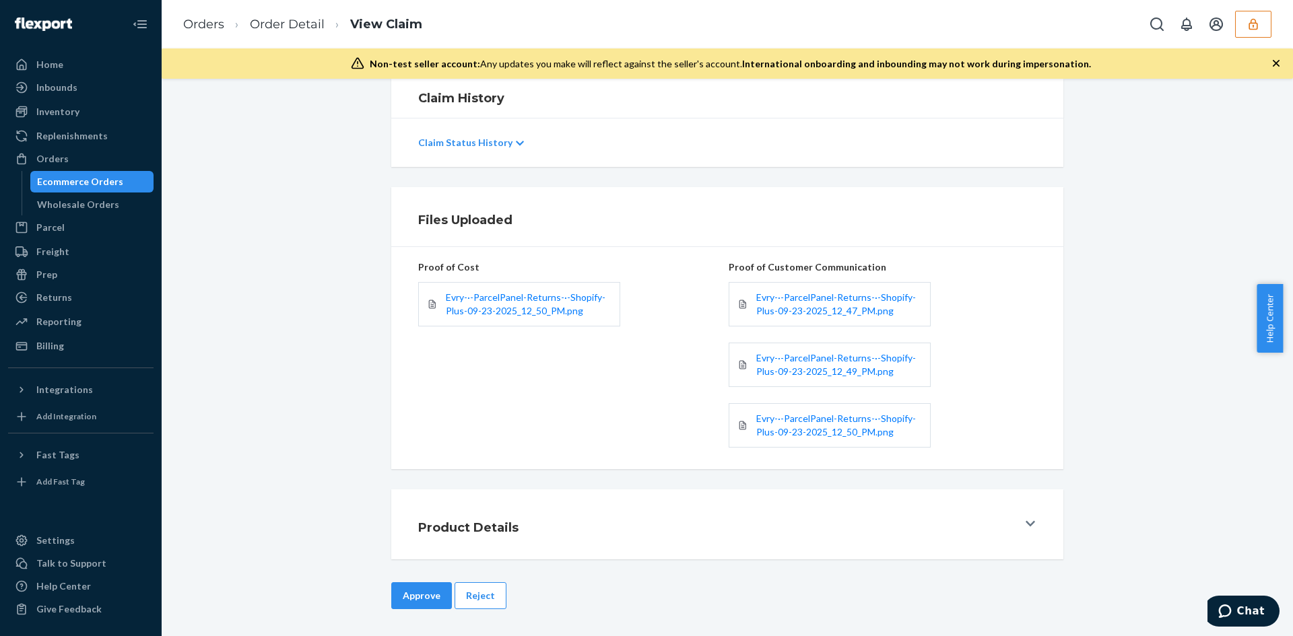
click at [413, 595] on button "Approve" at bounding box center [421, 596] width 61 height 27
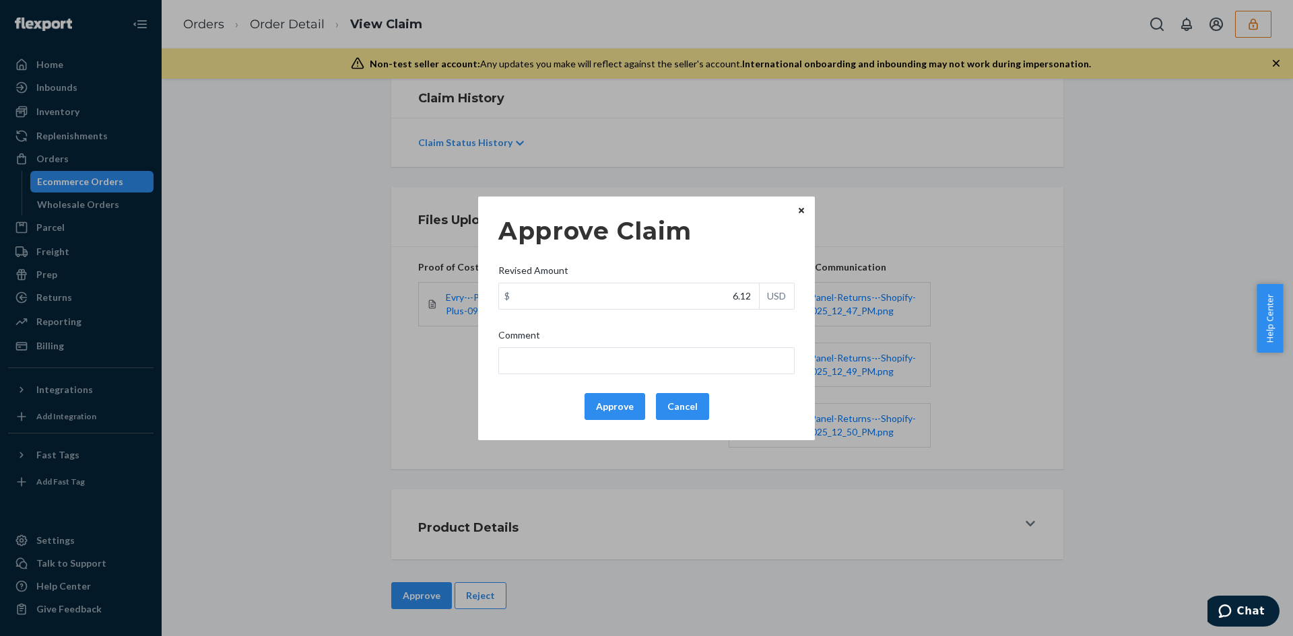
drag, startPoint x: 414, startPoint y: 595, endPoint x: 587, endPoint y: 449, distance: 226.0
click at [415, 595] on div "Approve Claim Revised Amount $ 6.12 USD Comment Approve Cancel Home Inbounds Sh…" at bounding box center [646, 318] width 1293 height 636
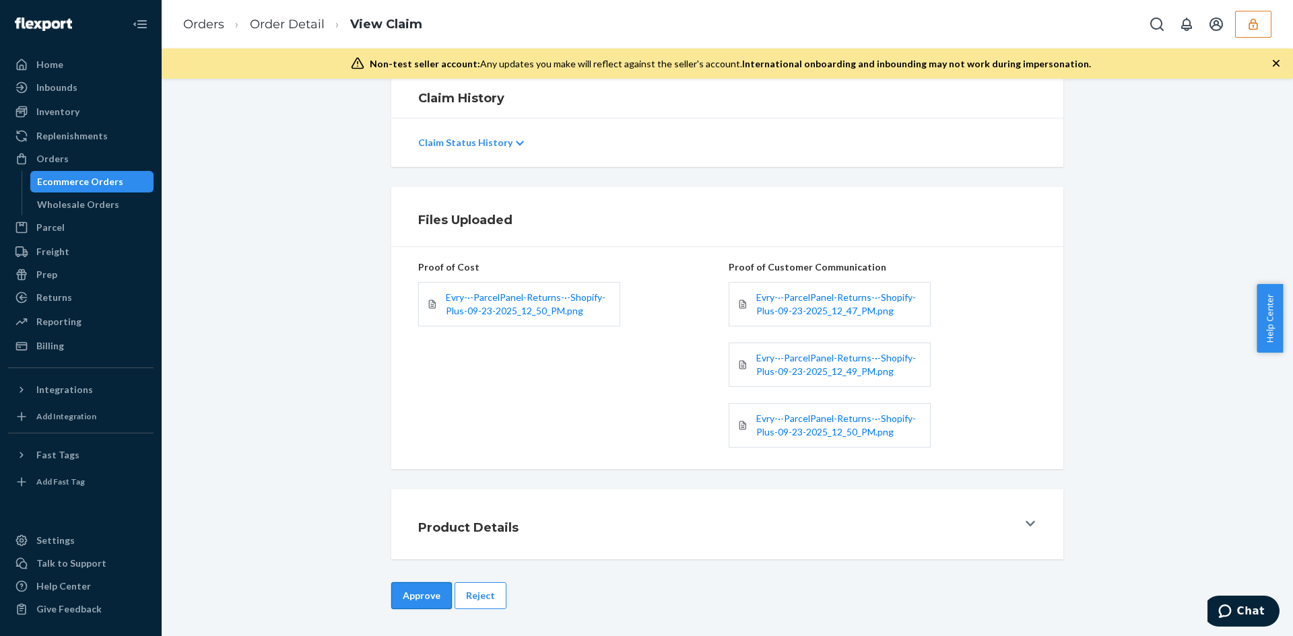
click at [413, 591] on button "Approve" at bounding box center [421, 596] width 61 height 27
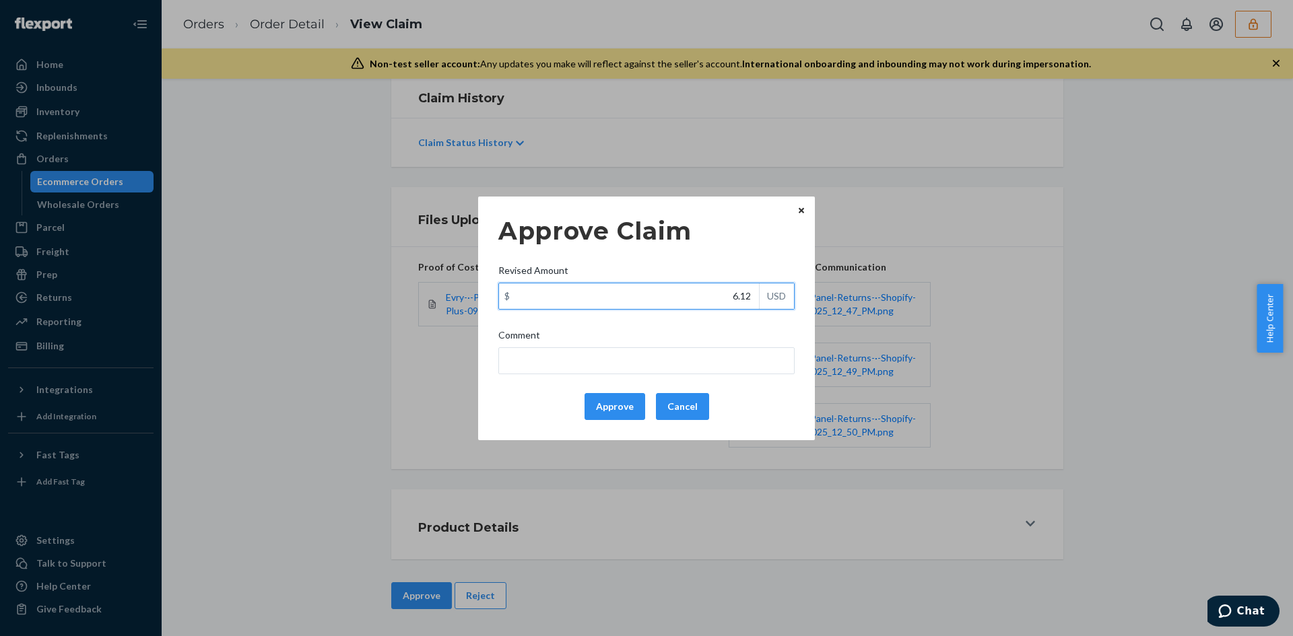
drag, startPoint x: 739, startPoint y: 302, endPoint x: 710, endPoint y: 327, distance: 38.1
click at [739, 301] on input "6.12" at bounding box center [629, 297] width 260 height 26
paste input "1"
type input "6.11"
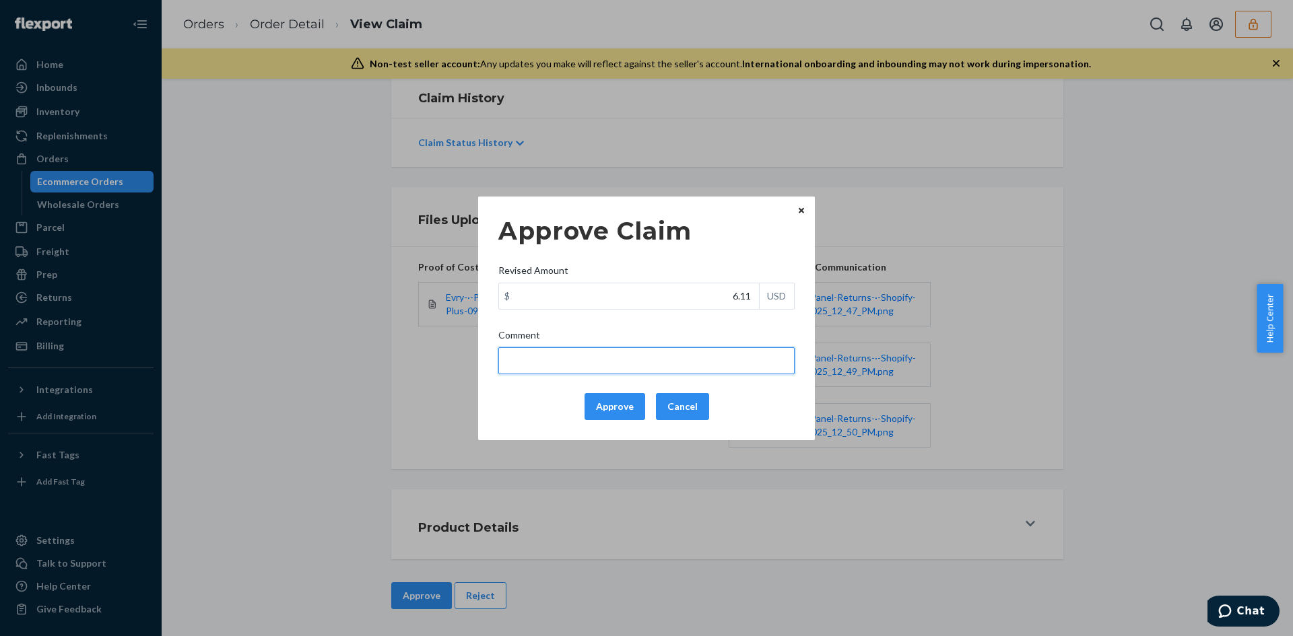
click at [699, 353] on input "Comment" at bounding box center [646, 360] width 296 height 27
click at [628, 362] on input "The package has been confirmed to be "Forwarded" to another mailing address as …" at bounding box center [646, 360] width 296 height 27
type input "The incorrect product received is not part of your inventory so the claim is va…"
click at [613, 410] on button "Approve" at bounding box center [615, 406] width 61 height 27
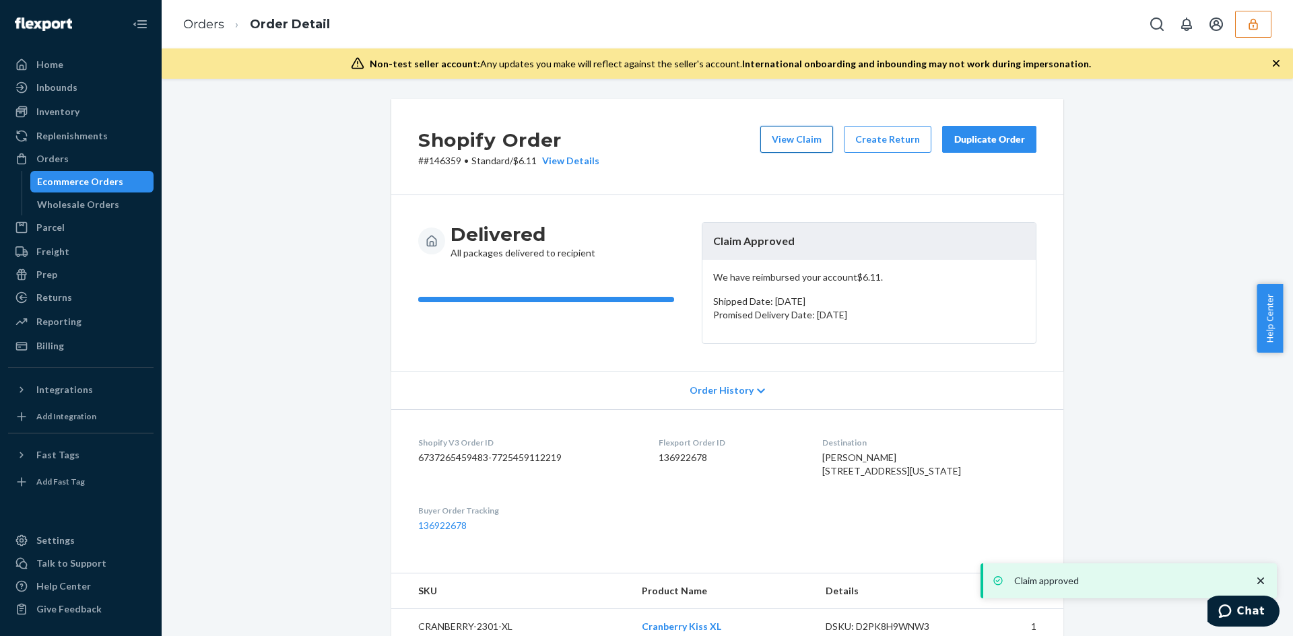
click at [774, 145] on button "View Claim" at bounding box center [796, 139] width 73 height 27
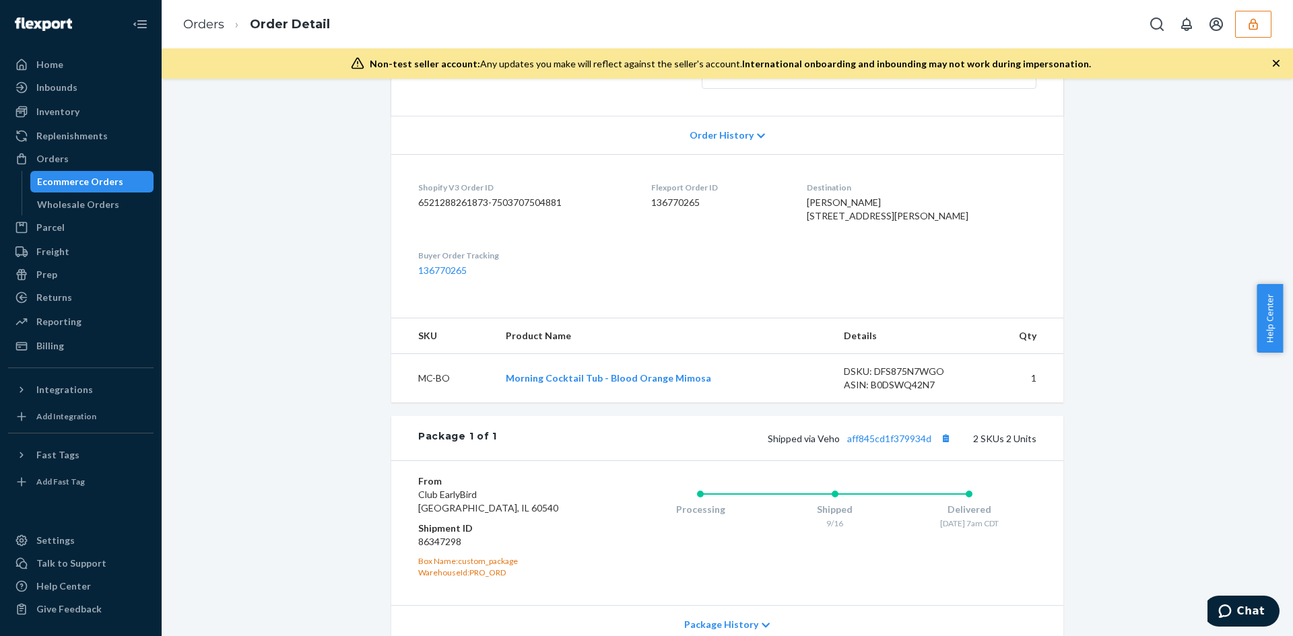
scroll to position [337, 0]
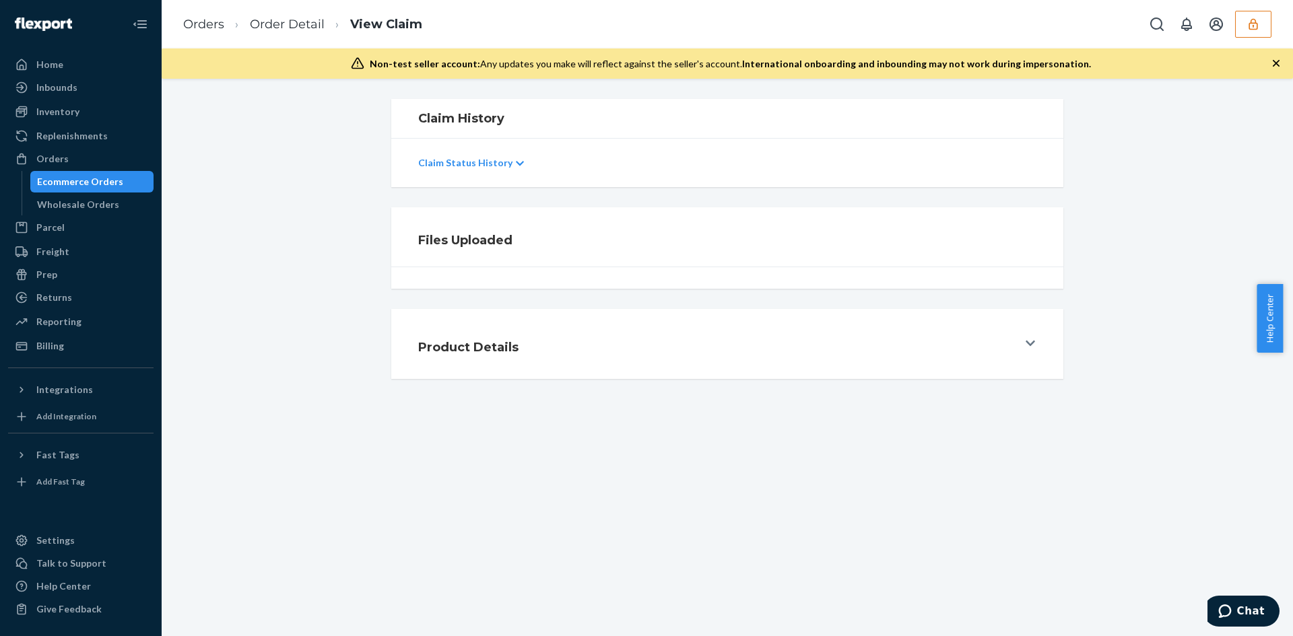
click at [1074, 242] on div "Files Uploaded" at bounding box center [727, 247] width 1111 height 81
click at [1075, 219] on div "Files Uploaded" at bounding box center [727, 247] width 1111 height 81
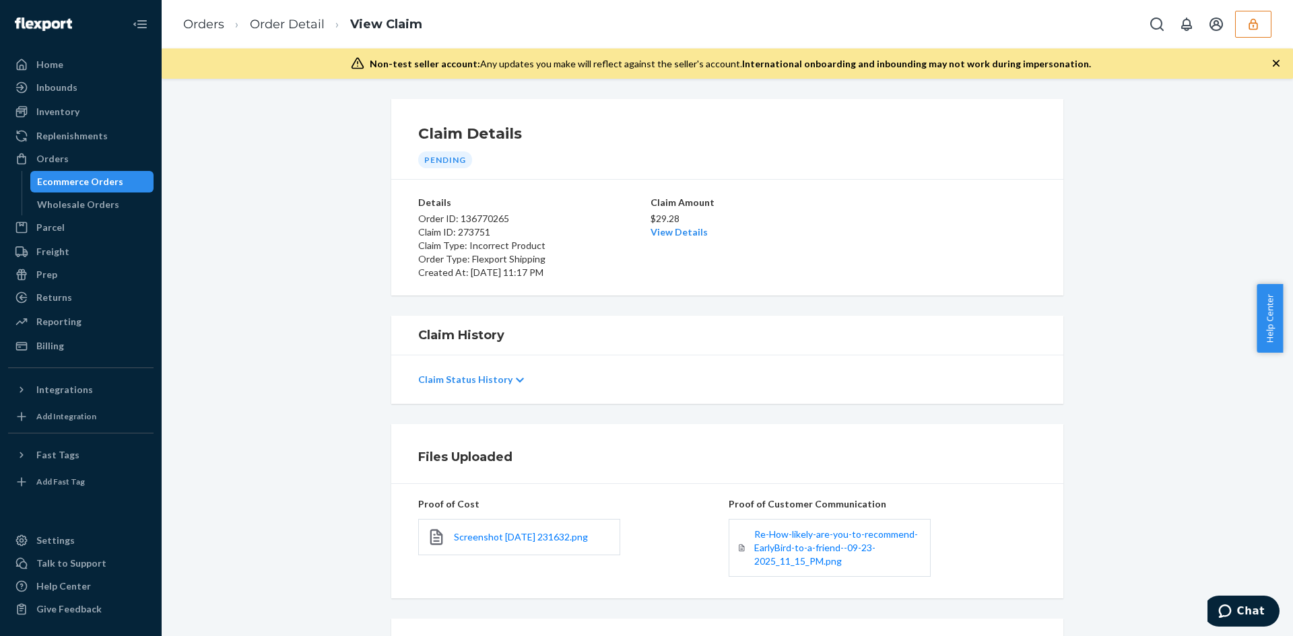
click at [666, 222] on p "$29.28" at bounding box center [728, 218] width 154 height 13
click at [666, 235] on link "View Details" at bounding box center [679, 231] width 57 height 11
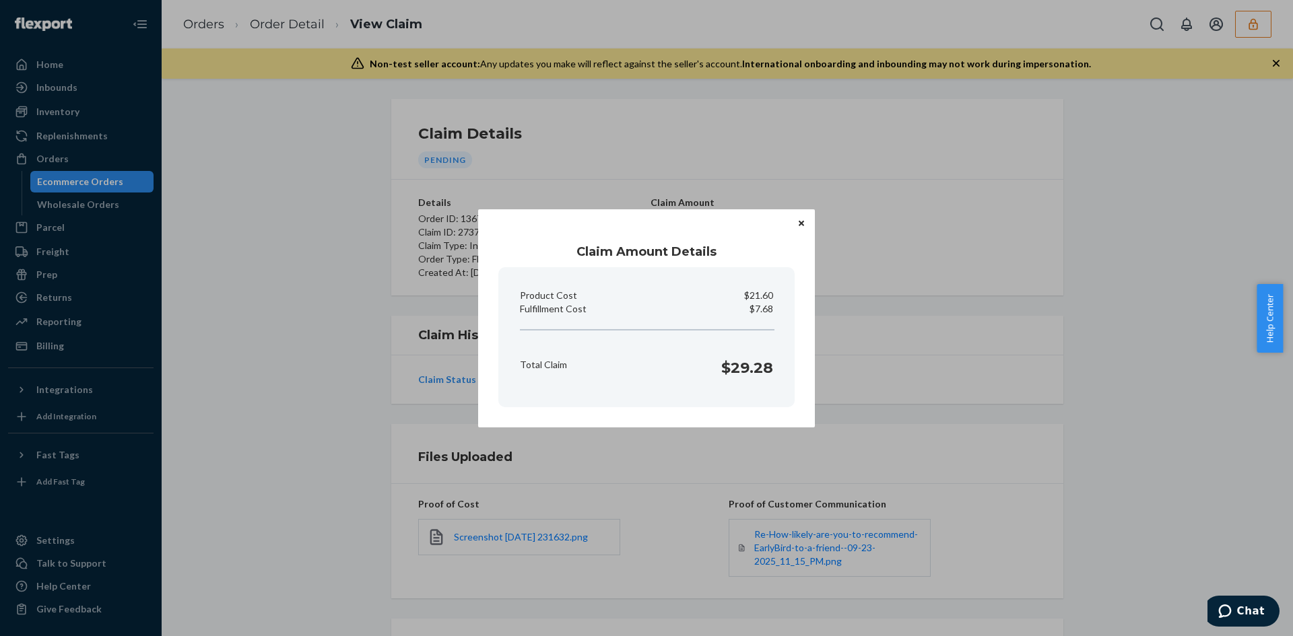
click at [956, 330] on div "Claim Amount Details Product Cost $21.60 Fulfillment Cost $7.68 Total Claim $29…" at bounding box center [646, 318] width 1293 height 636
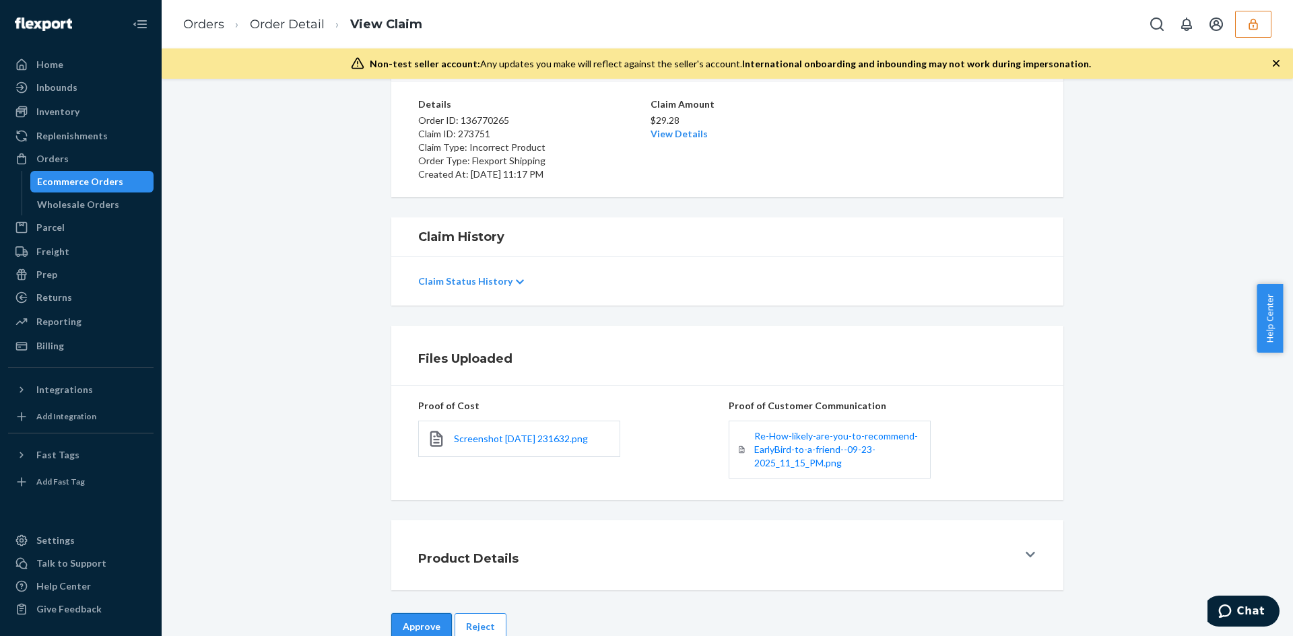
scroll to position [129, 0]
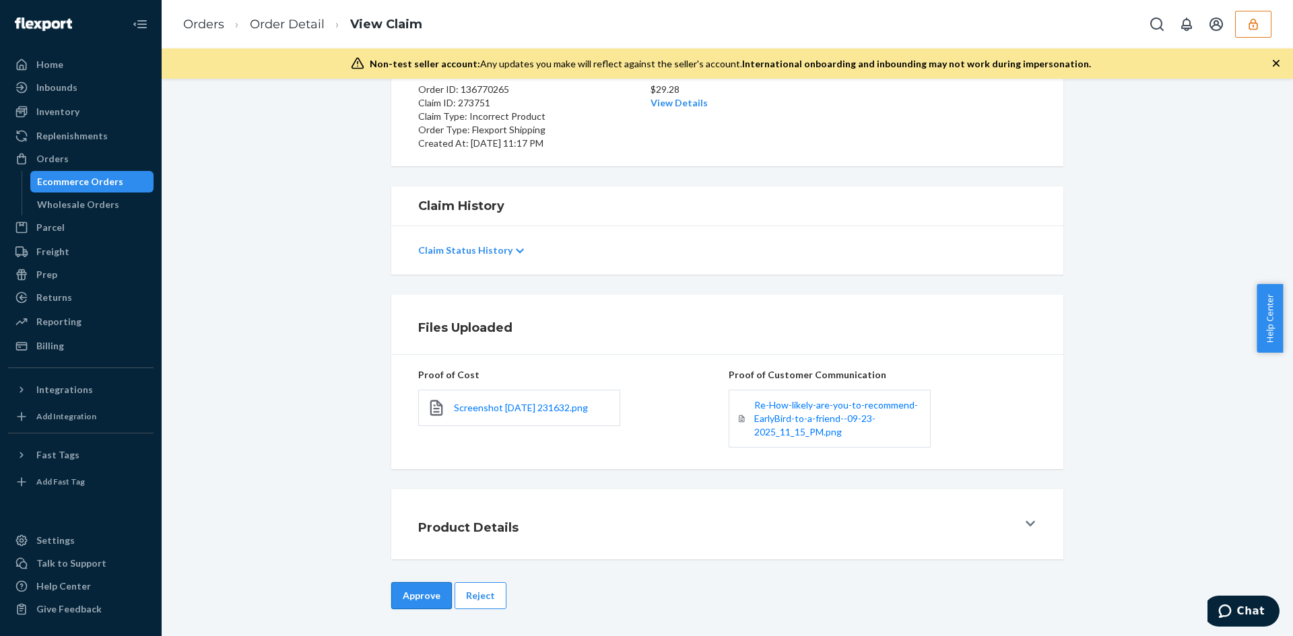
click at [403, 605] on button "Approve" at bounding box center [421, 596] width 61 height 27
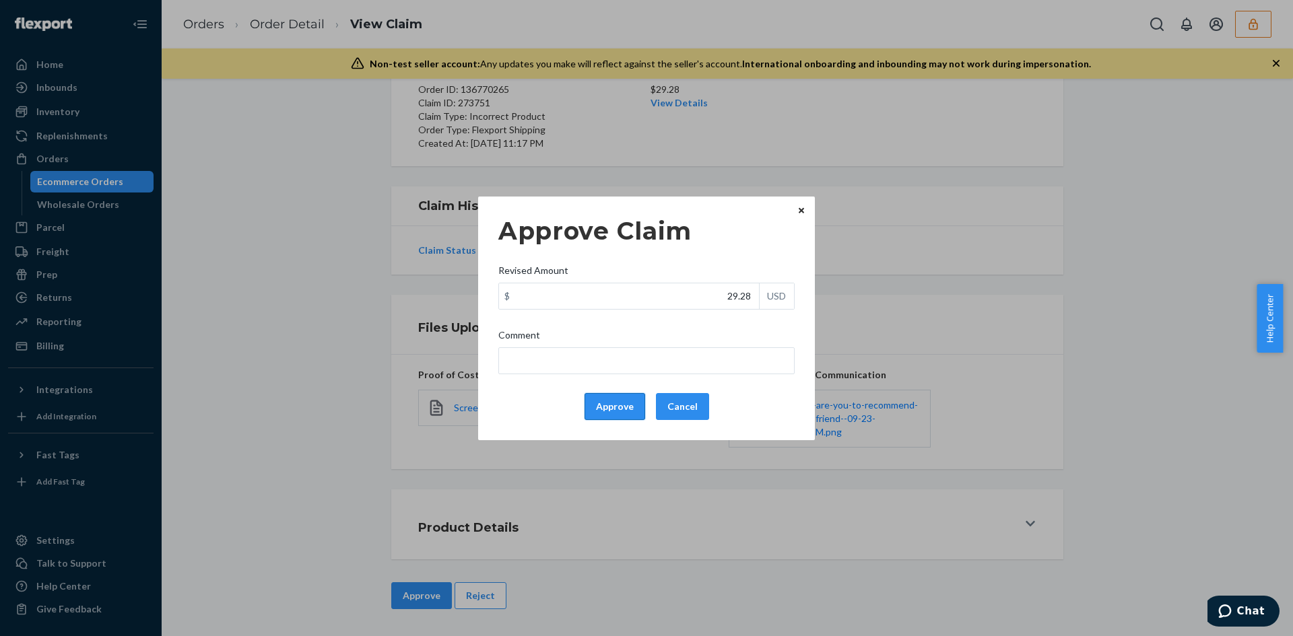
click at [588, 408] on button "Approve" at bounding box center [615, 406] width 61 height 27
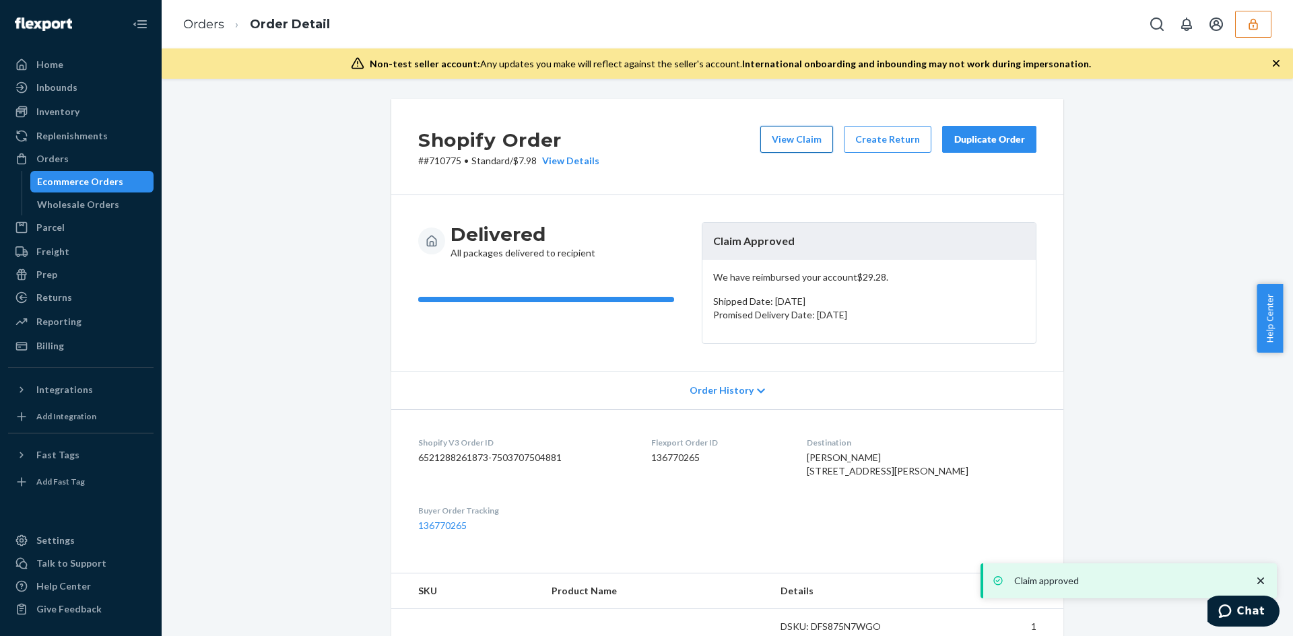
click at [768, 145] on button "View Claim" at bounding box center [796, 139] width 73 height 27
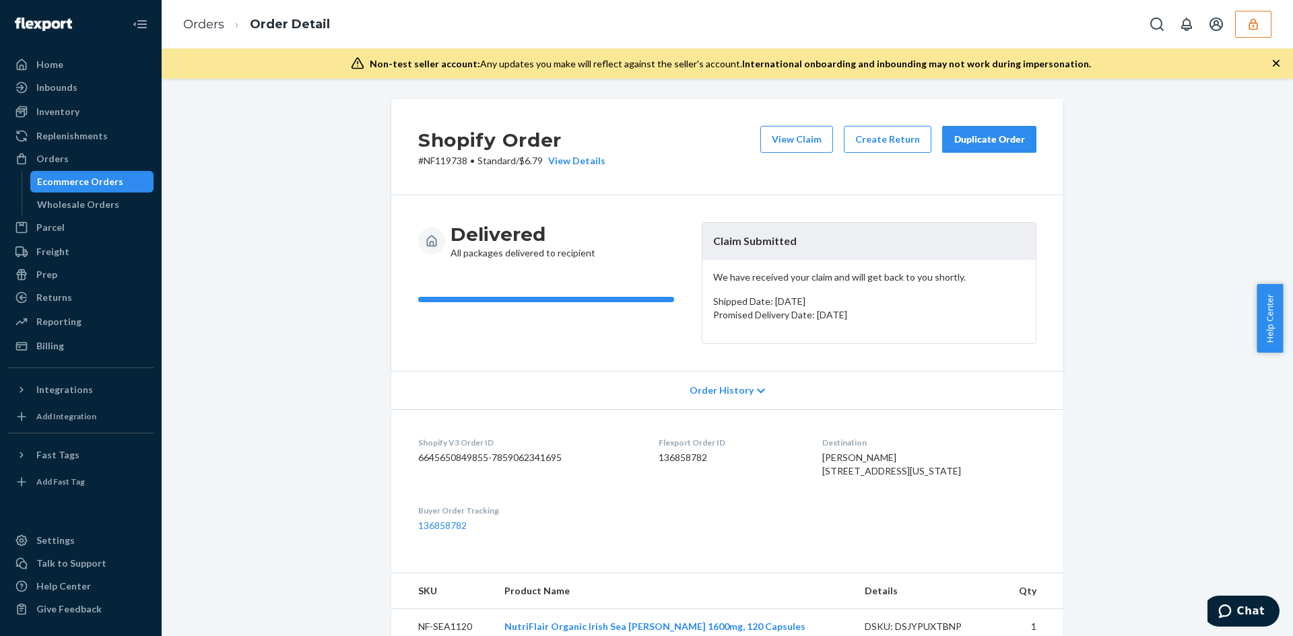
scroll to position [337, 0]
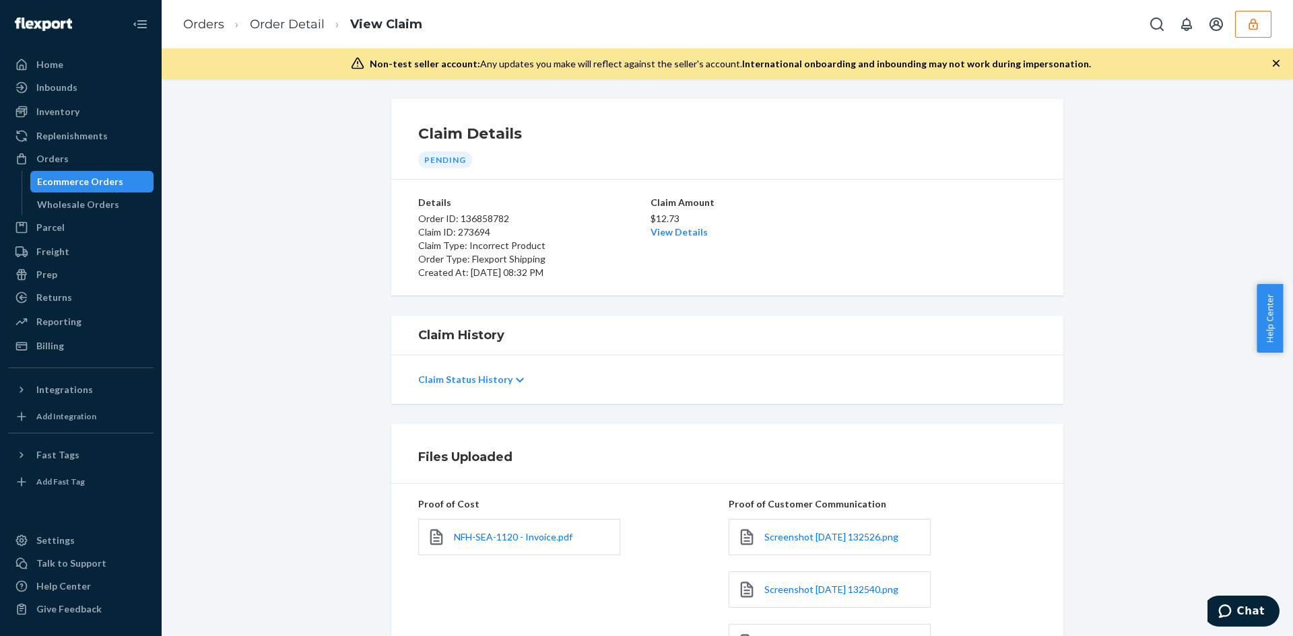
scroll to position [337, 0]
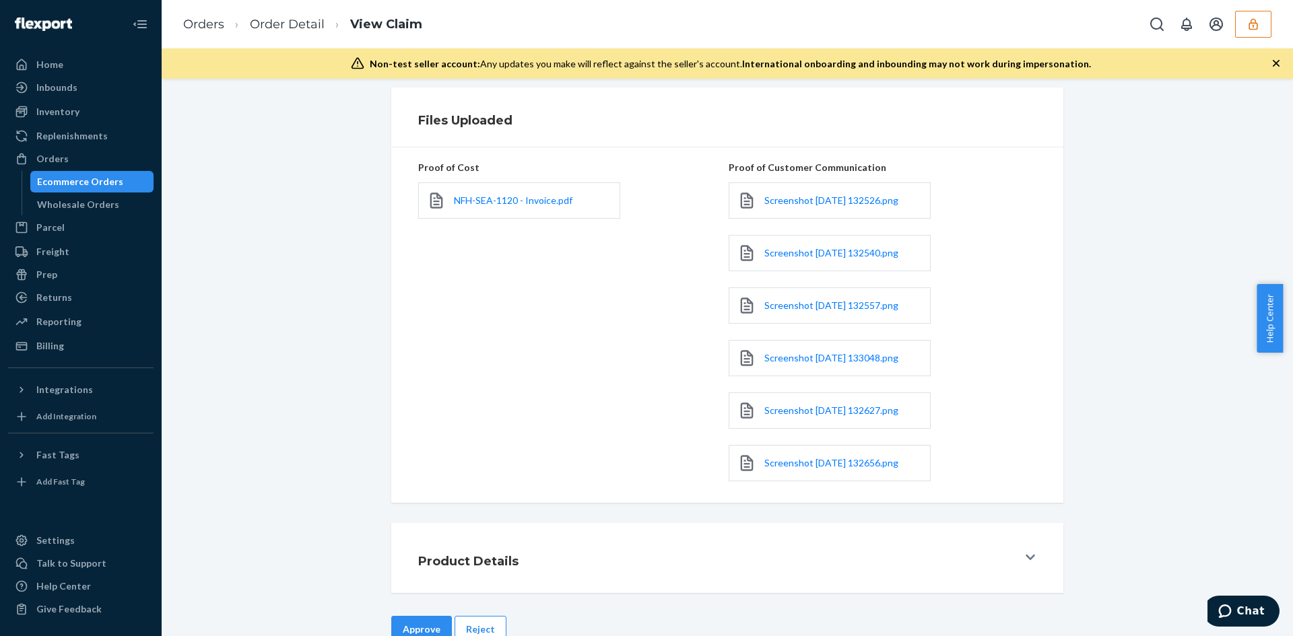
click at [499, 192] on div "NFH-SEA-1120 - Invoice.pdf" at bounding box center [519, 200] width 202 height 36
click at [498, 201] on span "NFH-SEA-1120 - Invoice.pdf" at bounding box center [513, 200] width 119 height 11
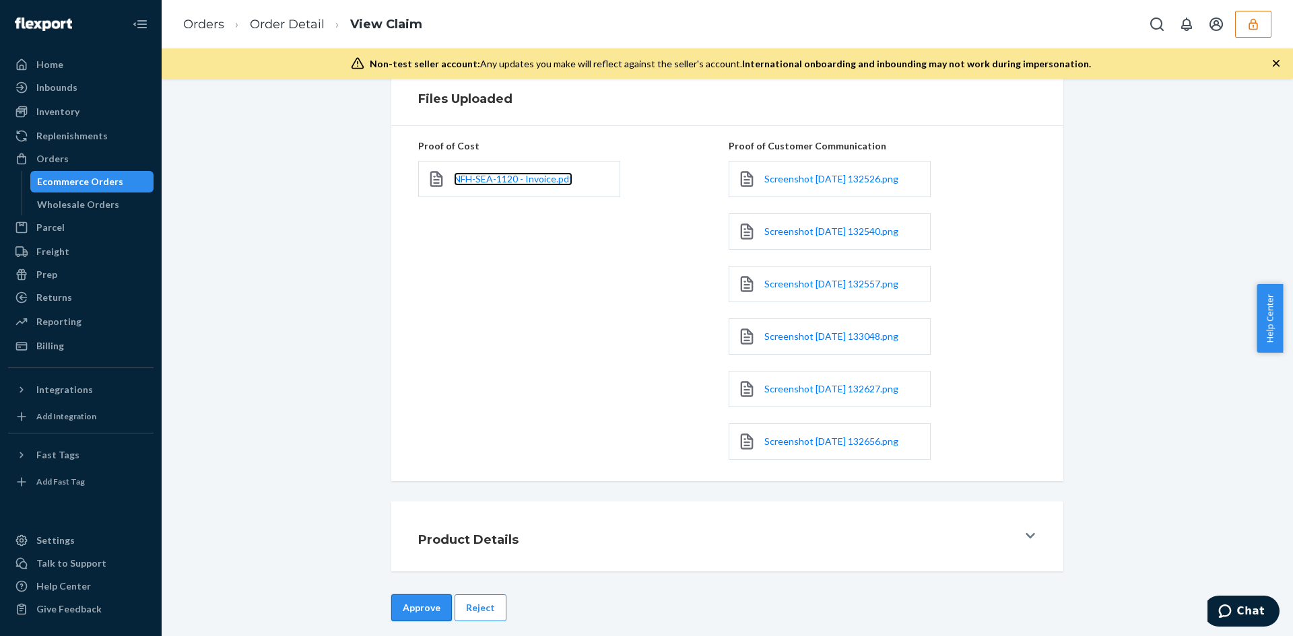
scroll to position [370, 0]
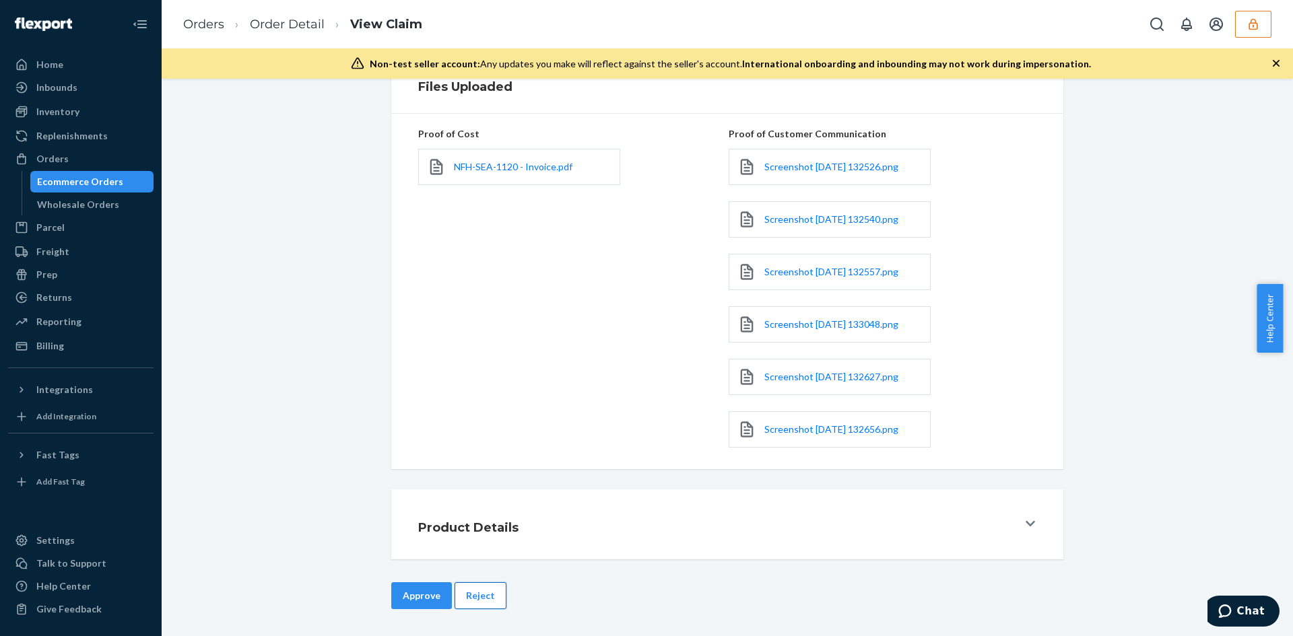
click at [484, 597] on button "Reject" at bounding box center [481, 596] width 52 height 27
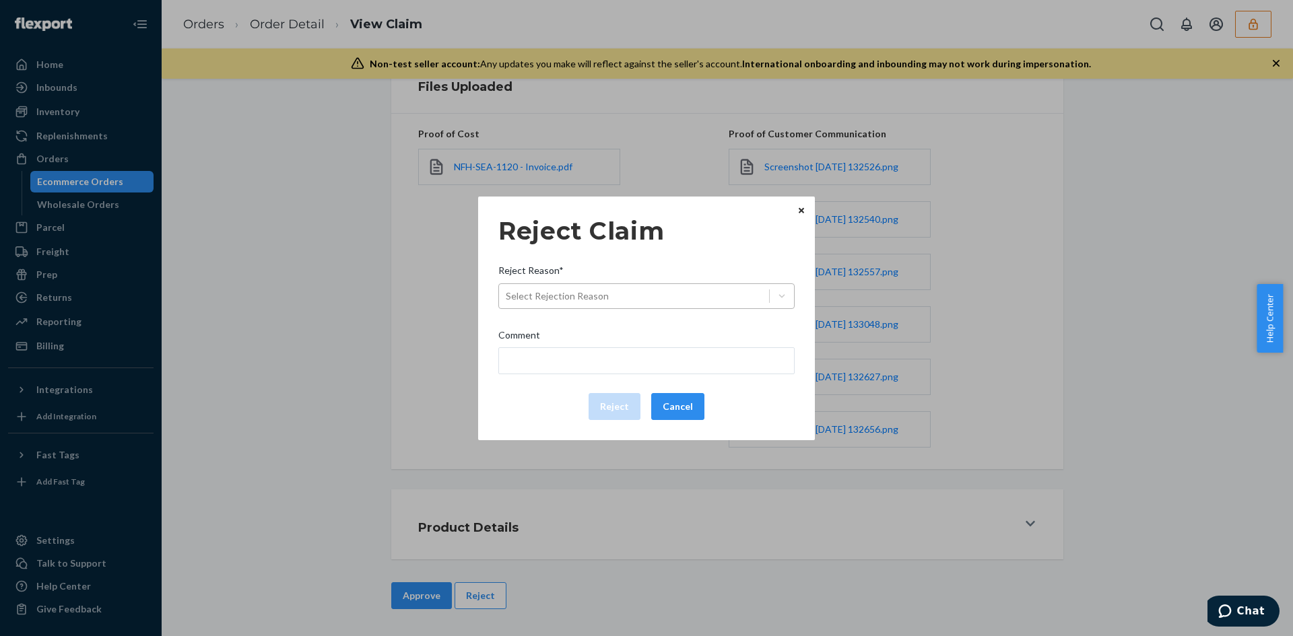
click at [635, 296] on div "Select Rejection Reason" at bounding box center [634, 297] width 270 height 22
click at [507, 296] on input "Reject Reason* Select Rejection Reason" at bounding box center [506, 296] width 1 height 13
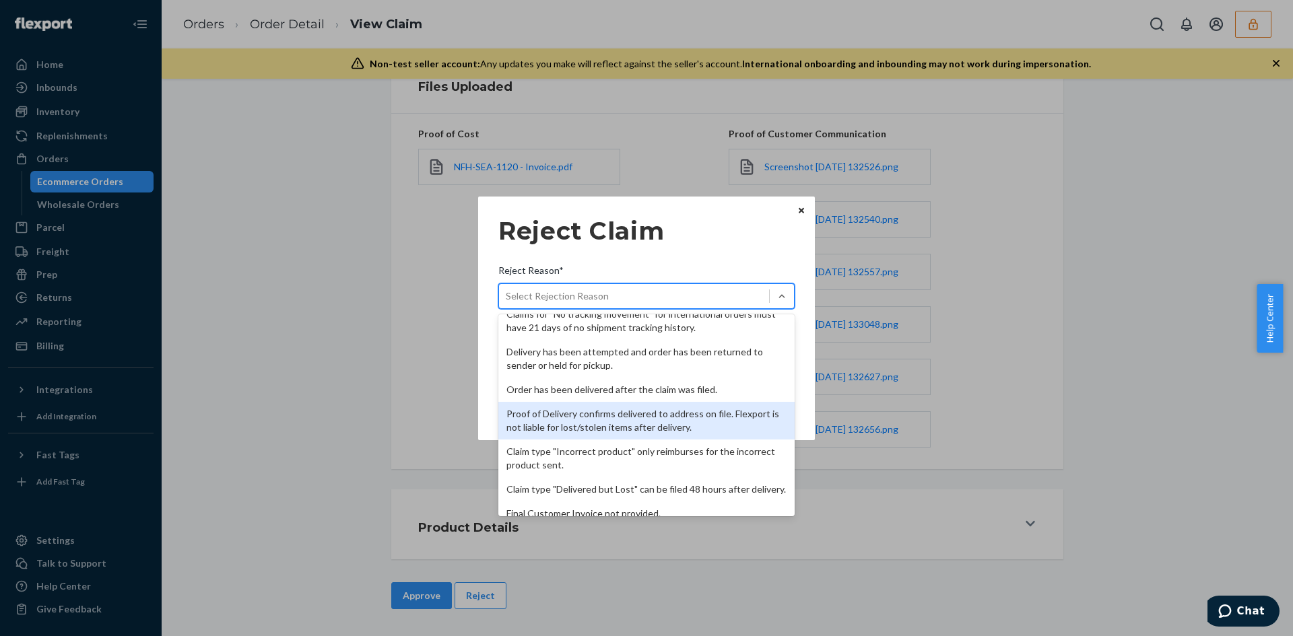
scroll to position [0, 0]
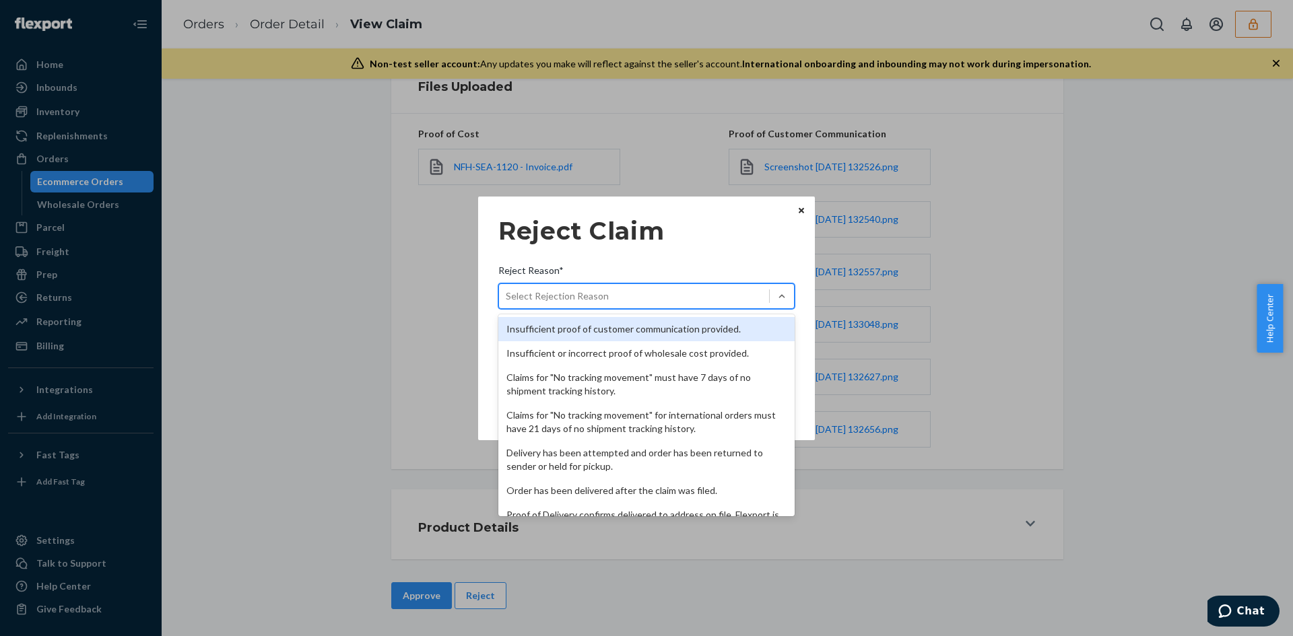
click at [611, 323] on div "Insufficient proof of customer communication provided." at bounding box center [646, 329] width 296 height 24
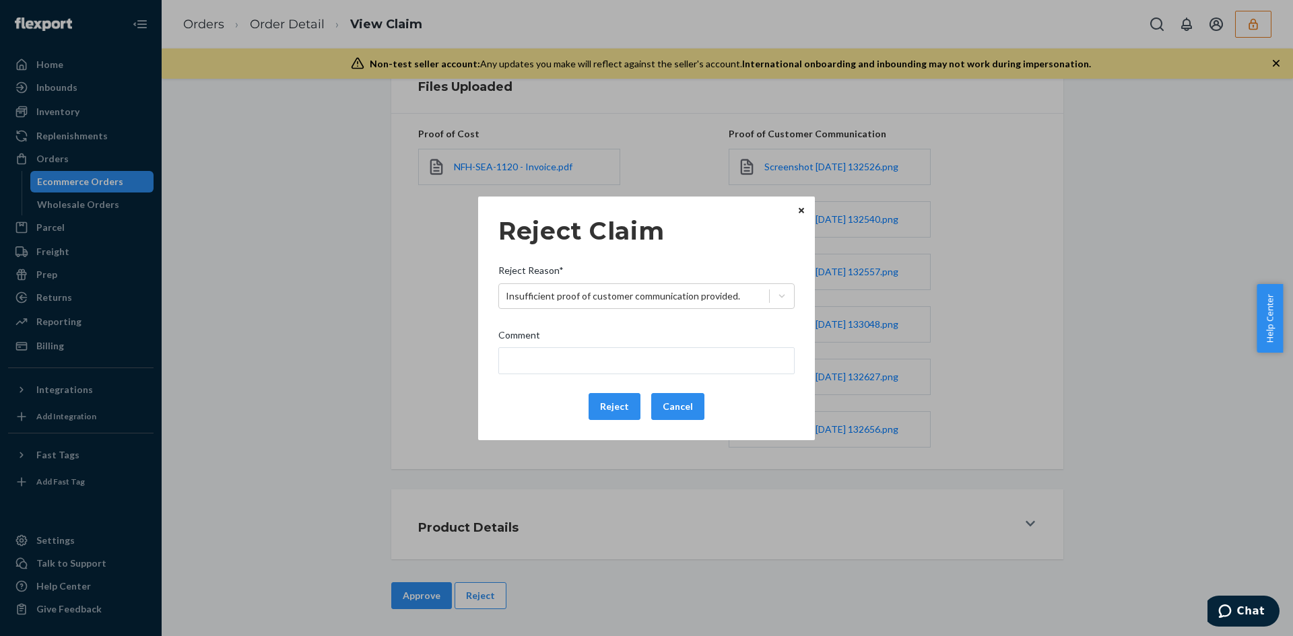
click at [588, 378] on div "Reject Claim Reject Reason* Insufficient proof of customer communication provid…" at bounding box center [646, 318] width 296 height 214
click at [584, 356] on input "Comment" at bounding box center [646, 360] width 296 height 27
type input "Please provide a clear photo of the incorrect product received."
click at [616, 406] on button "Reject" at bounding box center [615, 406] width 52 height 27
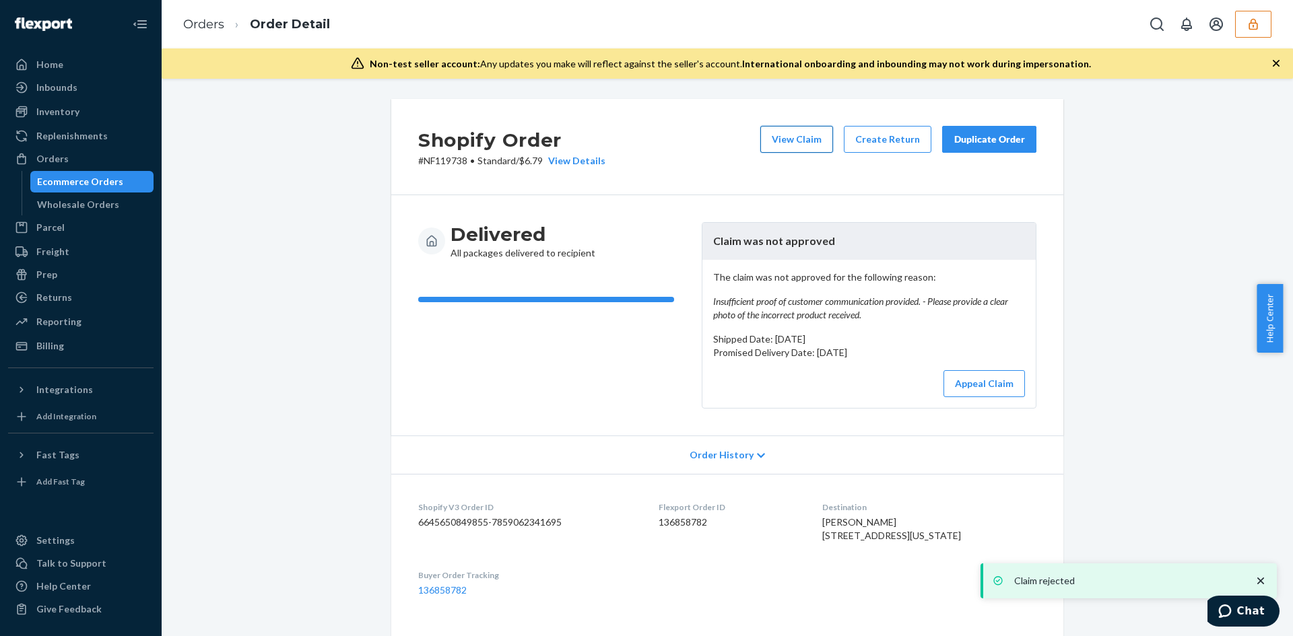
click at [816, 148] on button "View Claim" at bounding box center [796, 139] width 73 height 27
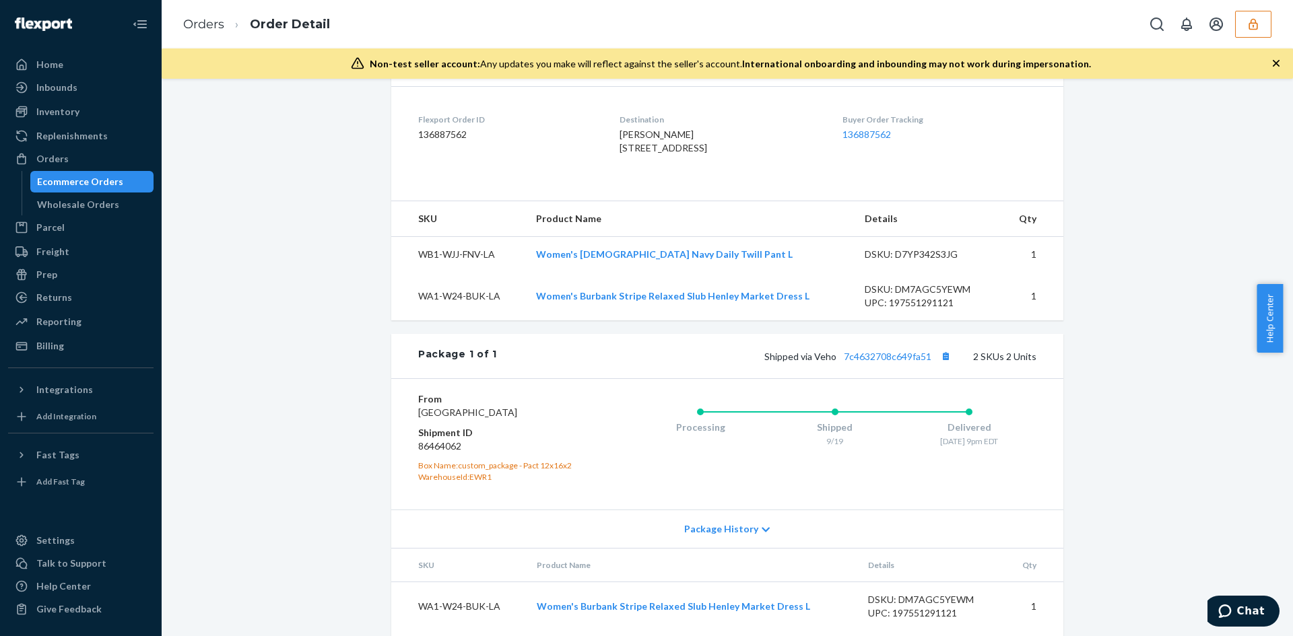
scroll to position [404, 0]
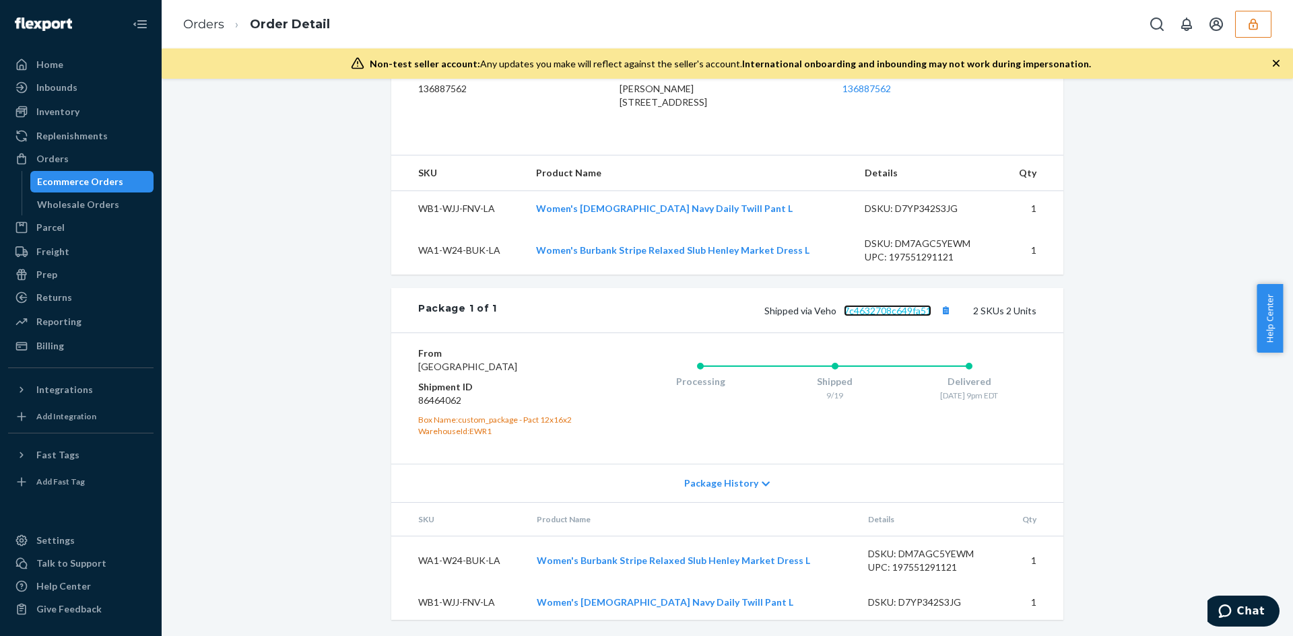
click at [870, 306] on link "7c4632708c649fa51" at bounding box center [888, 310] width 88 height 11
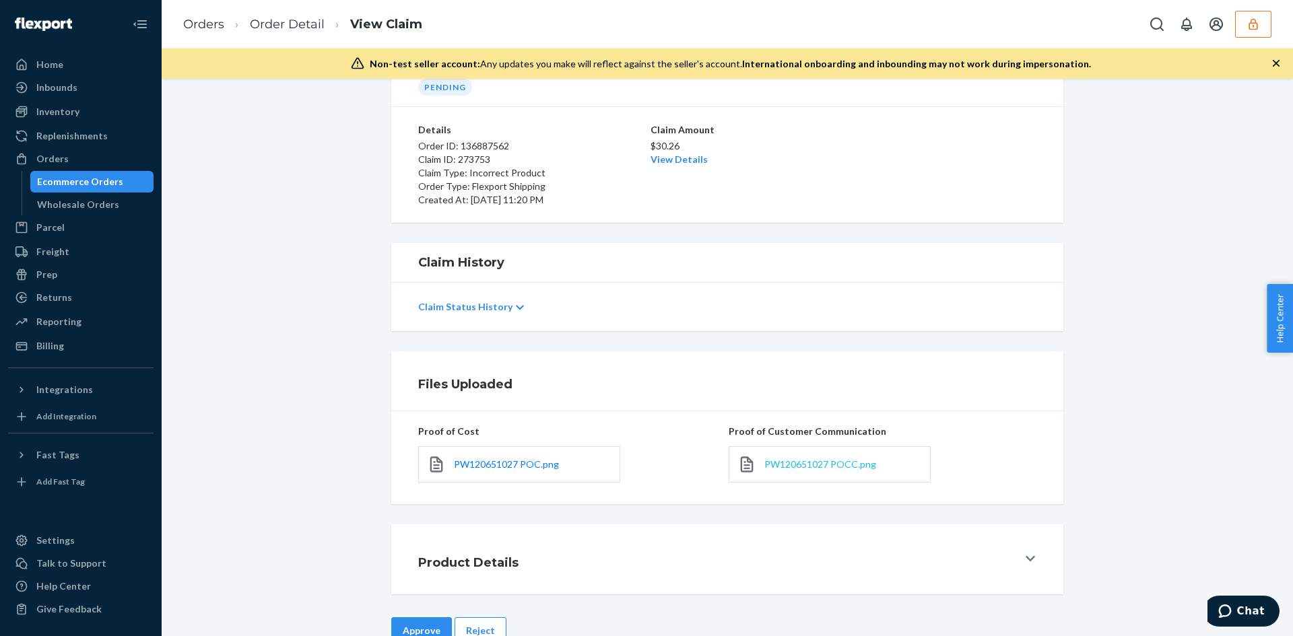
scroll to position [108, 0]
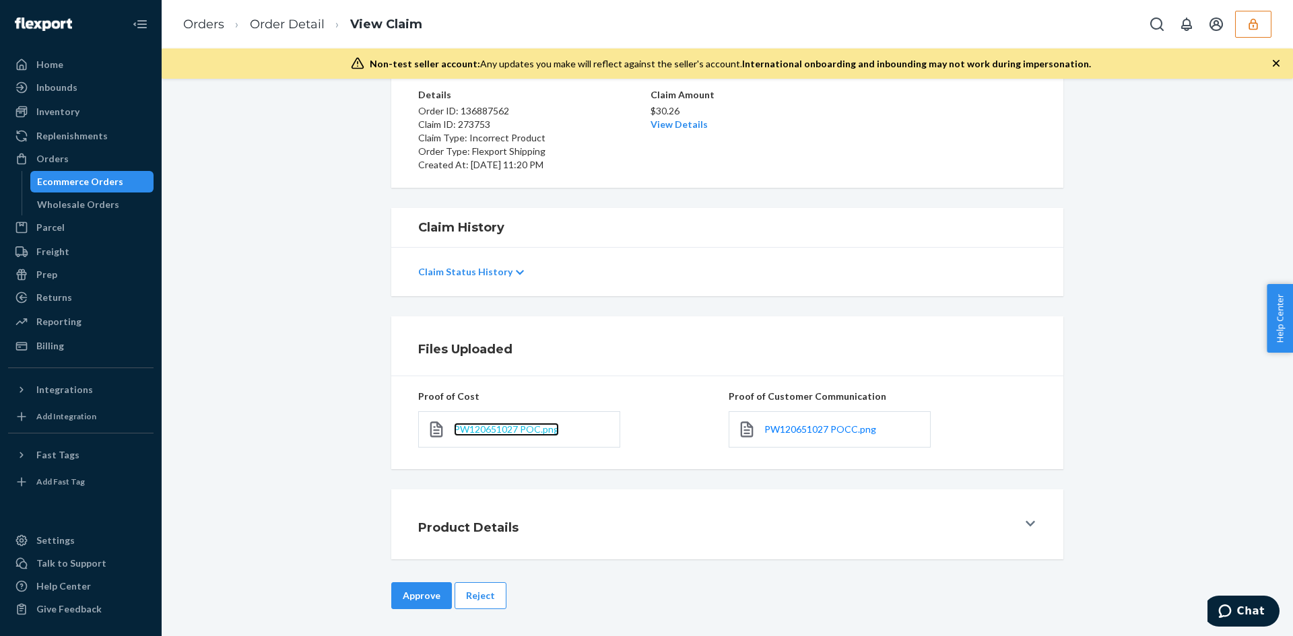
click at [490, 426] on span "PW120651027 POC.png" at bounding box center [506, 429] width 105 height 11
click at [458, 604] on button "Reject" at bounding box center [481, 596] width 52 height 27
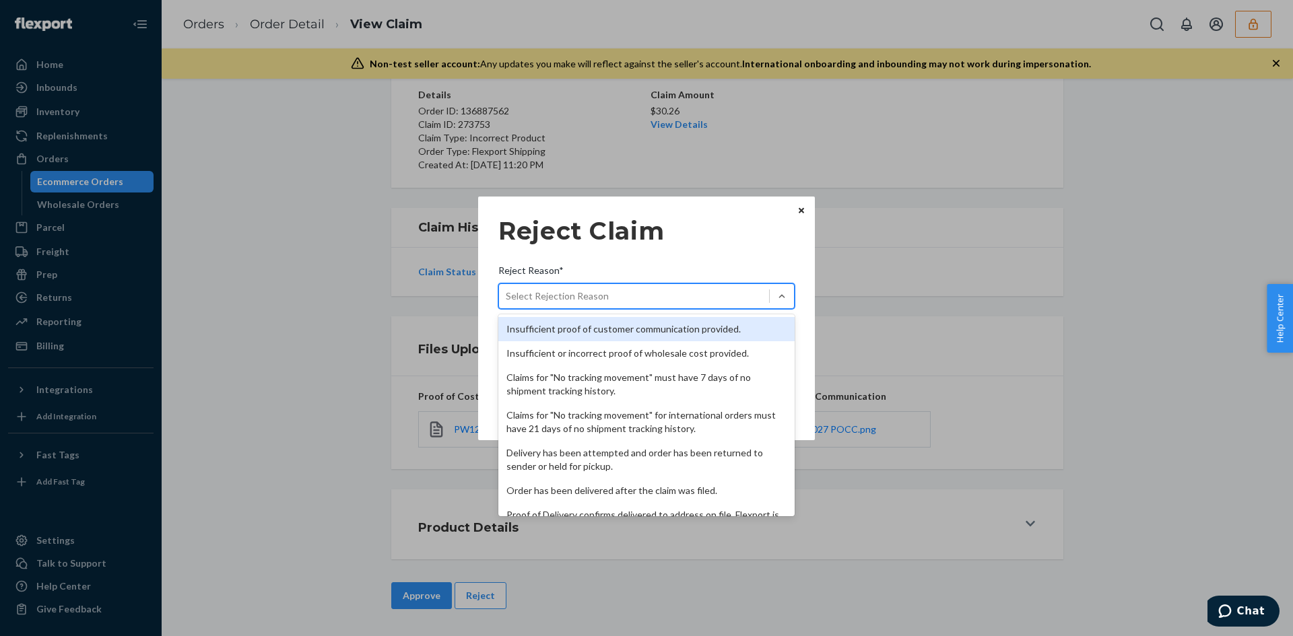
drag, startPoint x: 653, startPoint y: 308, endPoint x: 646, endPoint y: 291, distance: 18.4
click at [650, 298] on div "Select Rejection Reason" at bounding box center [646, 297] width 296 height 26
click at [507, 298] on input "Reject Reason* option Insufficient proof of customer communication provided. fo…" at bounding box center [506, 296] width 1 height 13
click at [642, 286] on div "Select Rejection Reason" at bounding box center [634, 297] width 270 height 22
click at [507, 290] on input "Reject Reason* option Insufficient proof of customer communication provided. fo…" at bounding box center [506, 296] width 1 height 13
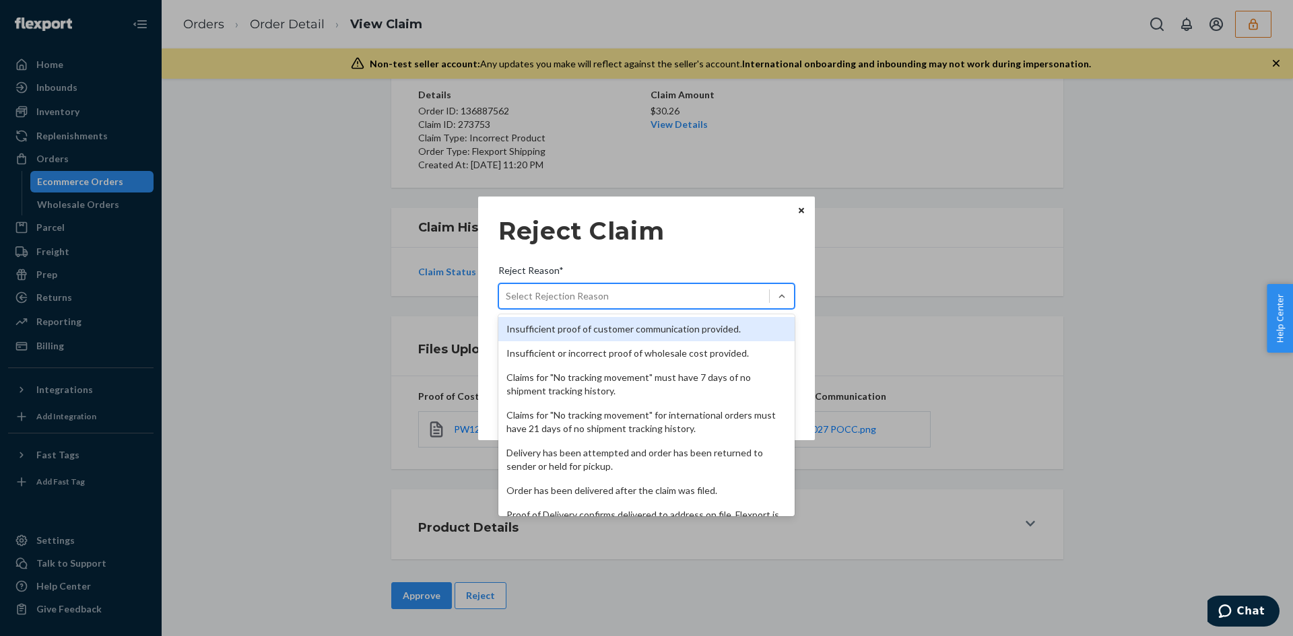
click at [637, 288] on div "Select Rejection Reason" at bounding box center [634, 297] width 270 height 22
click at [507, 290] on input "Reject Reason* option Insufficient proof of customer communication provided. fo…" at bounding box center [506, 296] width 1 height 13
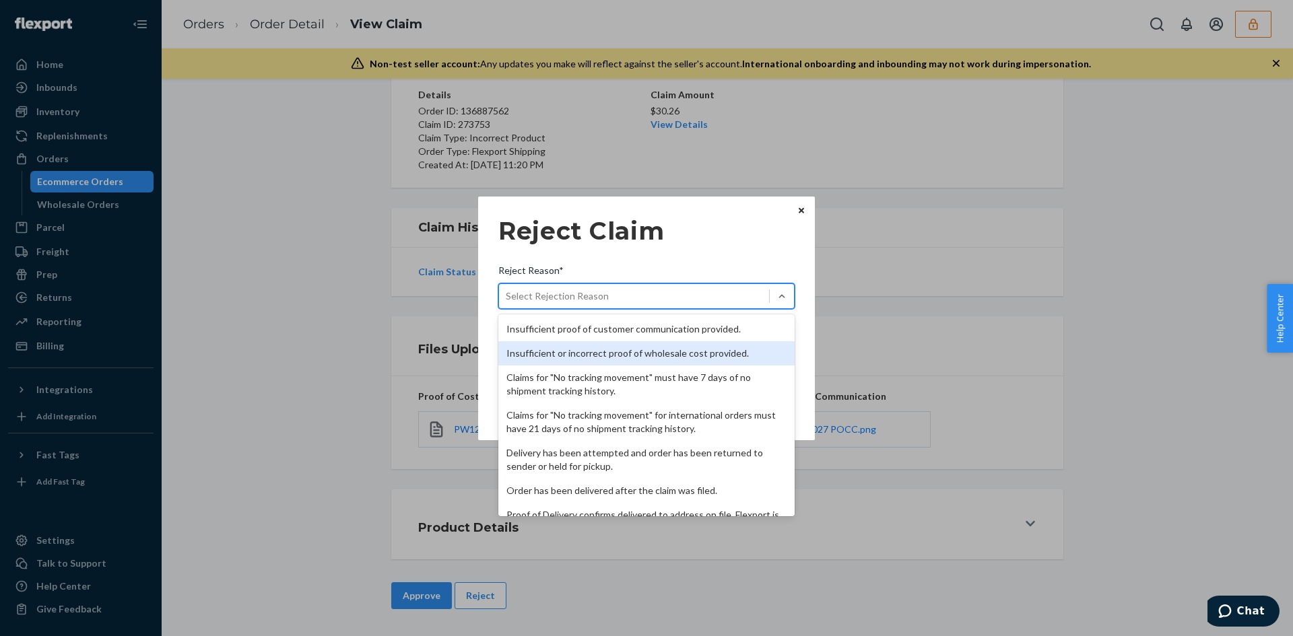
click at [602, 347] on div "Insufficient or incorrect proof of wholesale cost provided." at bounding box center [646, 353] width 296 height 24
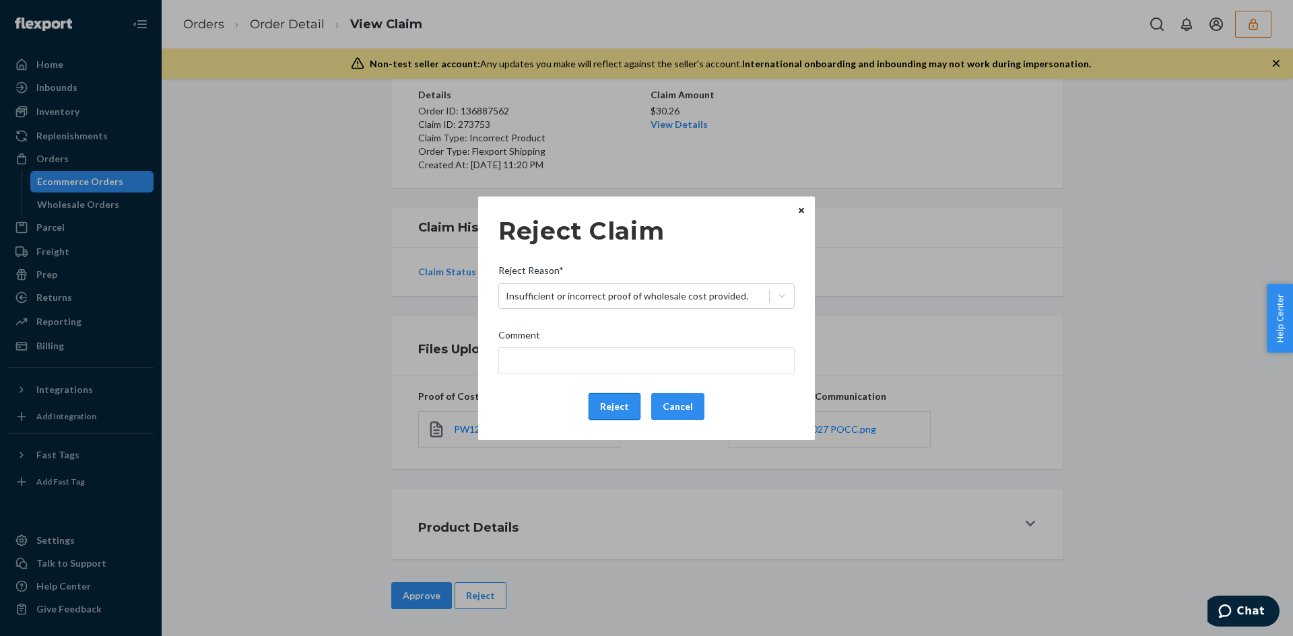
click at [608, 416] on button "Reject" at bounding box center [615, 406] width 52 height 27
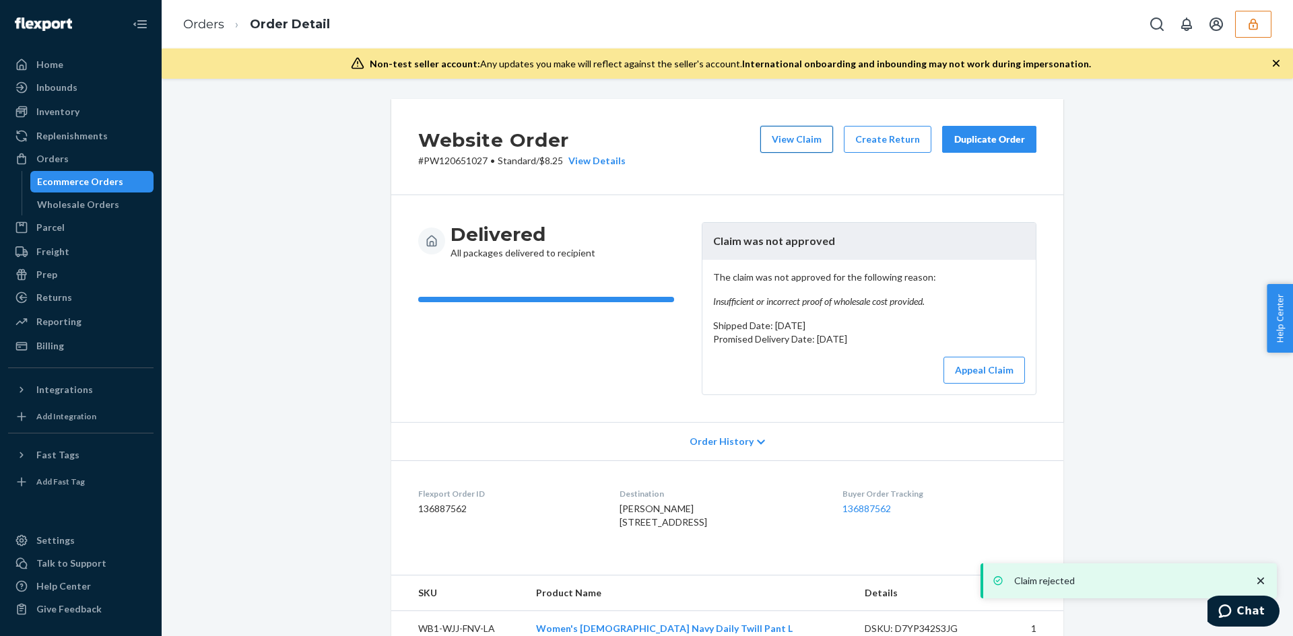
drag, startPoint x: 810, startPoint y: 128, endPoint x: 811, endPoint y: 137, distance: 8.8
click at [811, 137] on div "Website Order # PW120651027 • Standard / $8.25 View Details View Claim Create R…" at bounding box center [727, 147] width 672 height 96
click at [797, 137] on button "View Claim" at bounding box center [796, 139] width 73 height 27
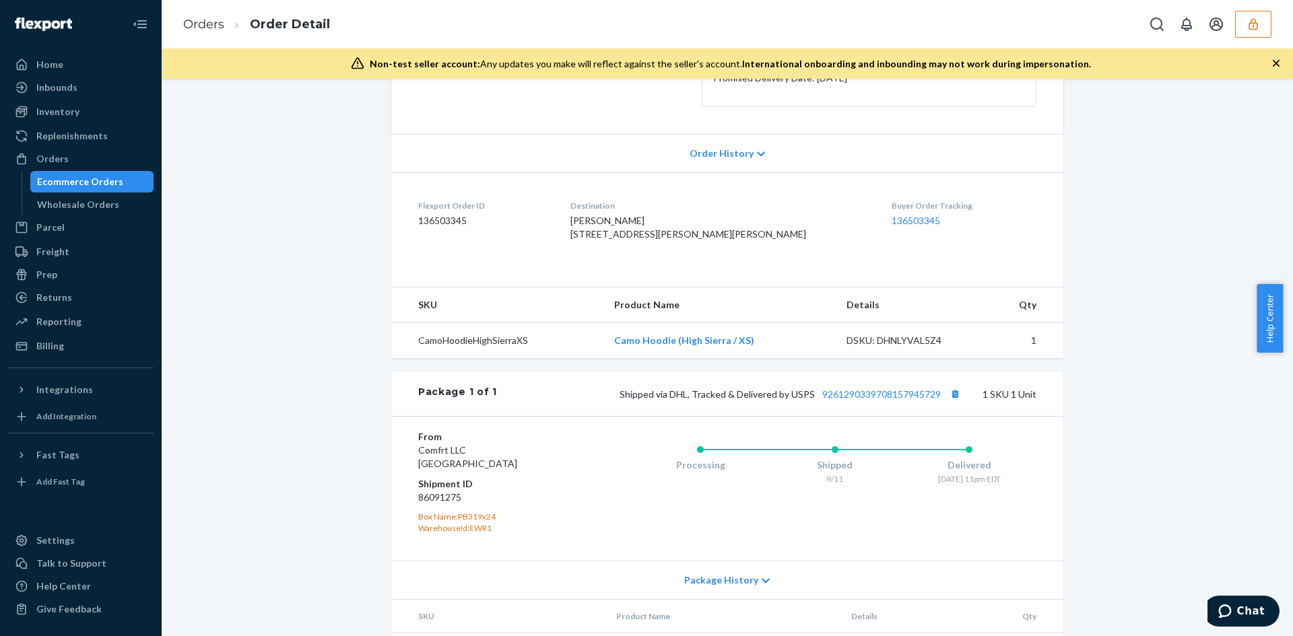
scroll to position [312, 0]
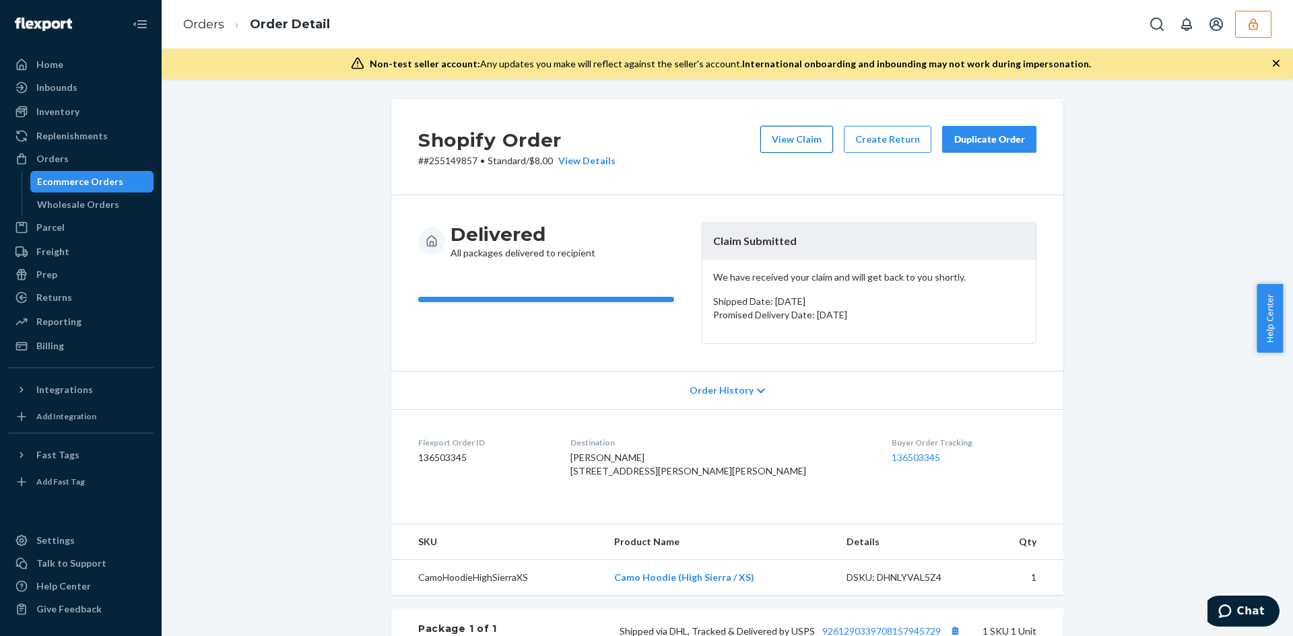
click at [787, 141] on button "View Claim" at bounding box center [796, 139] width 73 height 27
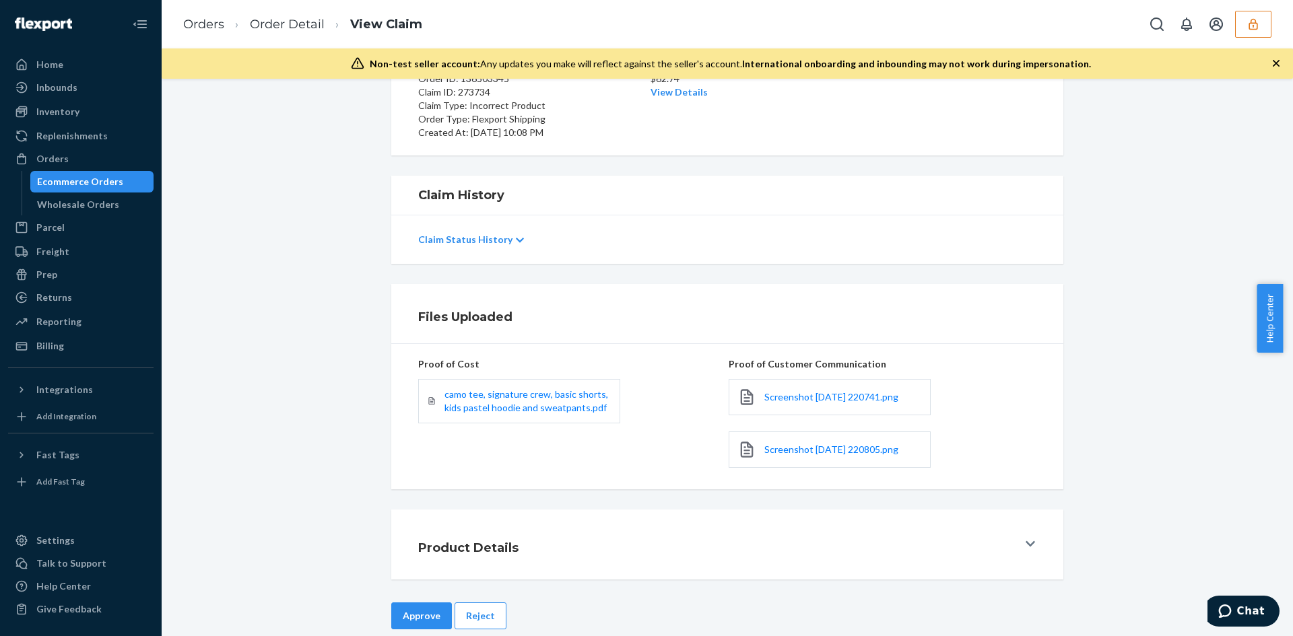
scroll to position [160, 0]
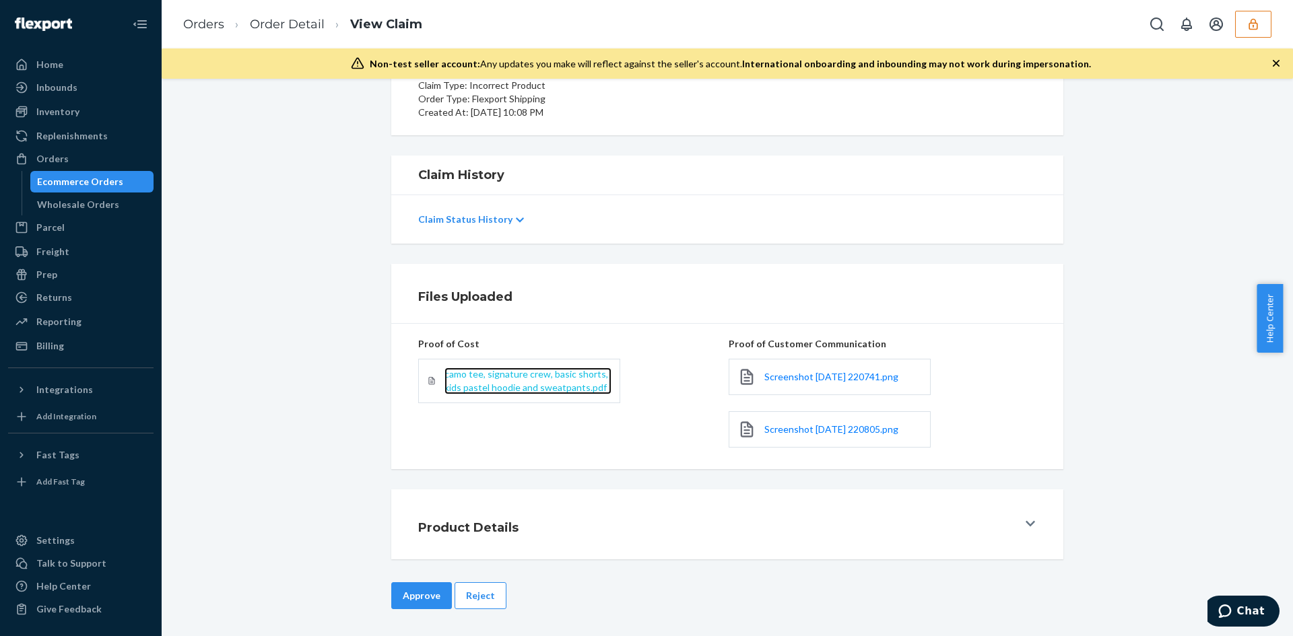
click at [493, 371] on span "camo tee, signature crew, basic shorts, kids pastel hoodie and sweatpants.pdf" at bounding box center [526, 380] width 164 height 25
click at [486, 597] on button "Reject" at bounding box center [481, 596] width 52 height 27
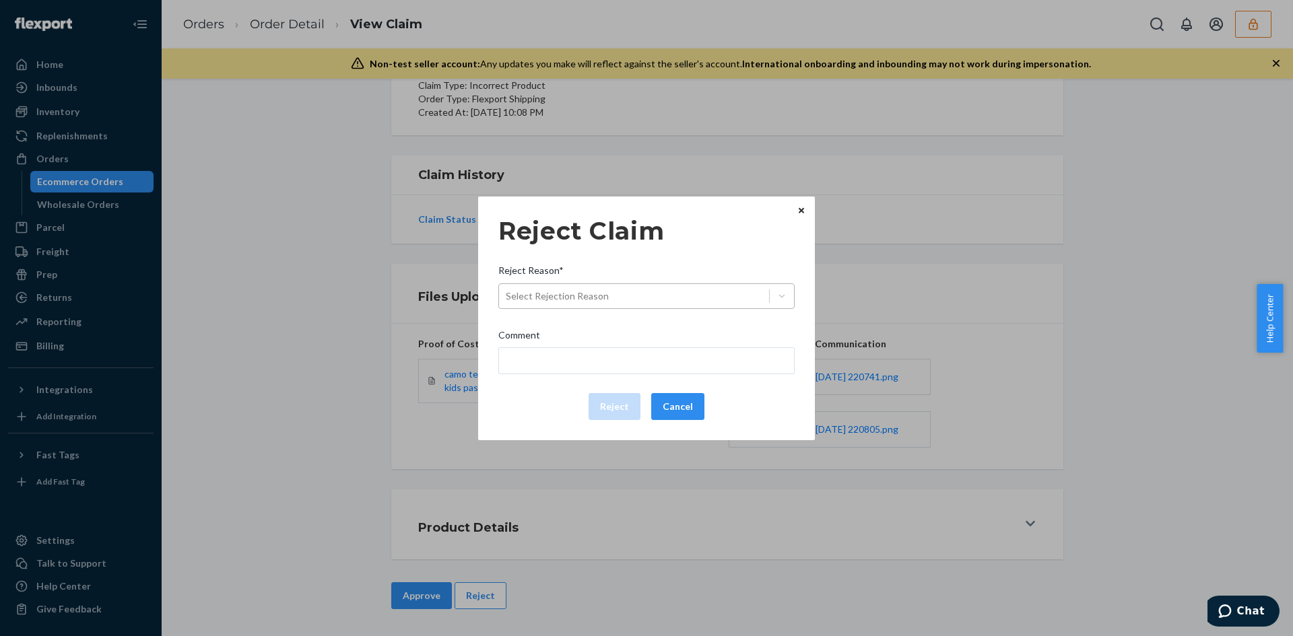
click at [653, 290] on div "Select Rejection Reason" at bounding box center [634, 297] width 270 height 22
click at [507, 290] on input "Reject Reason* Select Rejection Reason" at bounding box center [506, 296] width 1 height 13
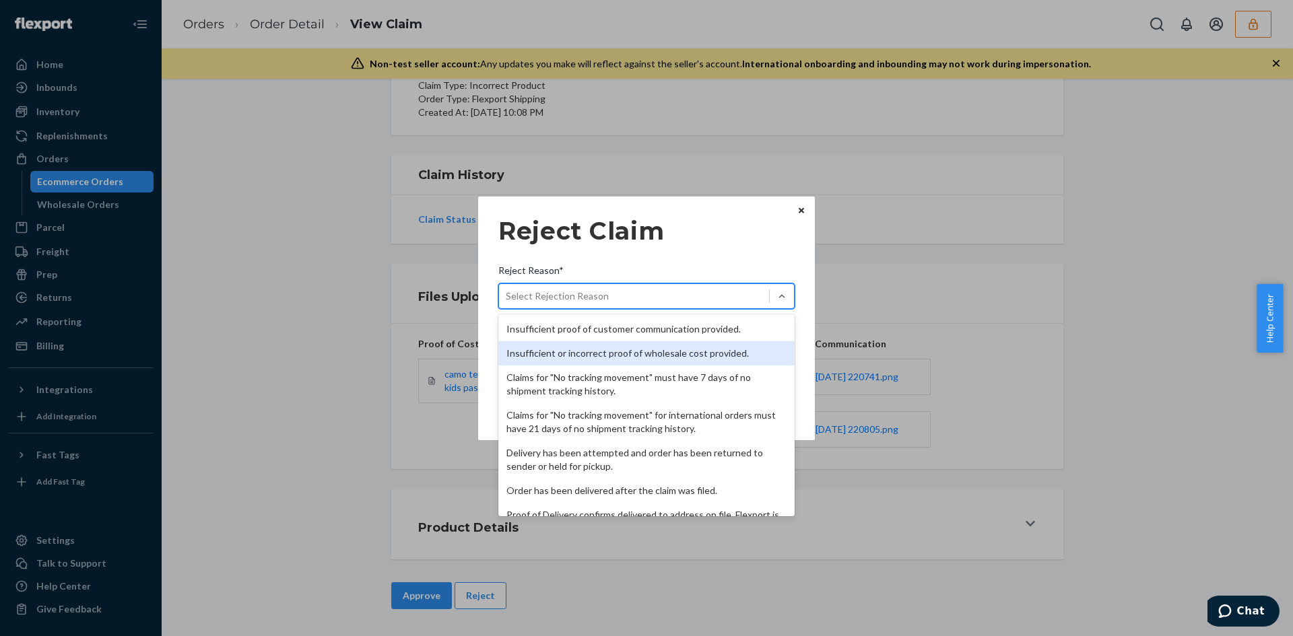
scroll to position [175, 0]
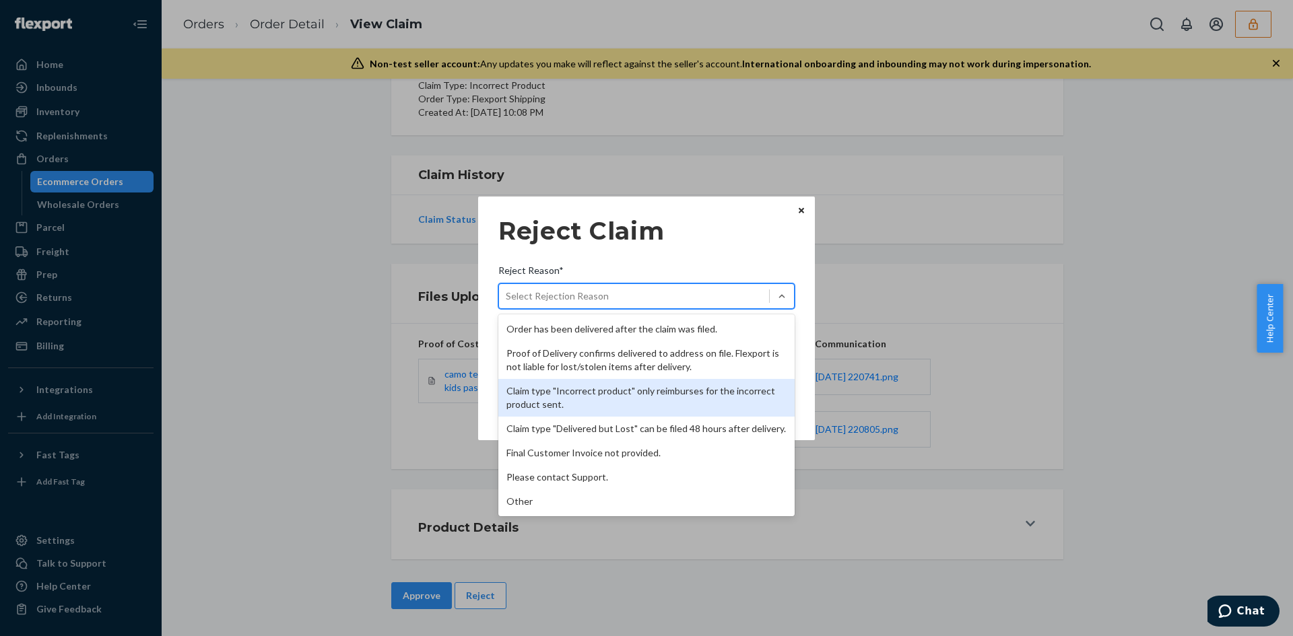
click at [580, 387] on div "Claim type "Incorrect product" only reimburses for the incorrect product sent." at bounding box center [646, 398] width 296 height 38
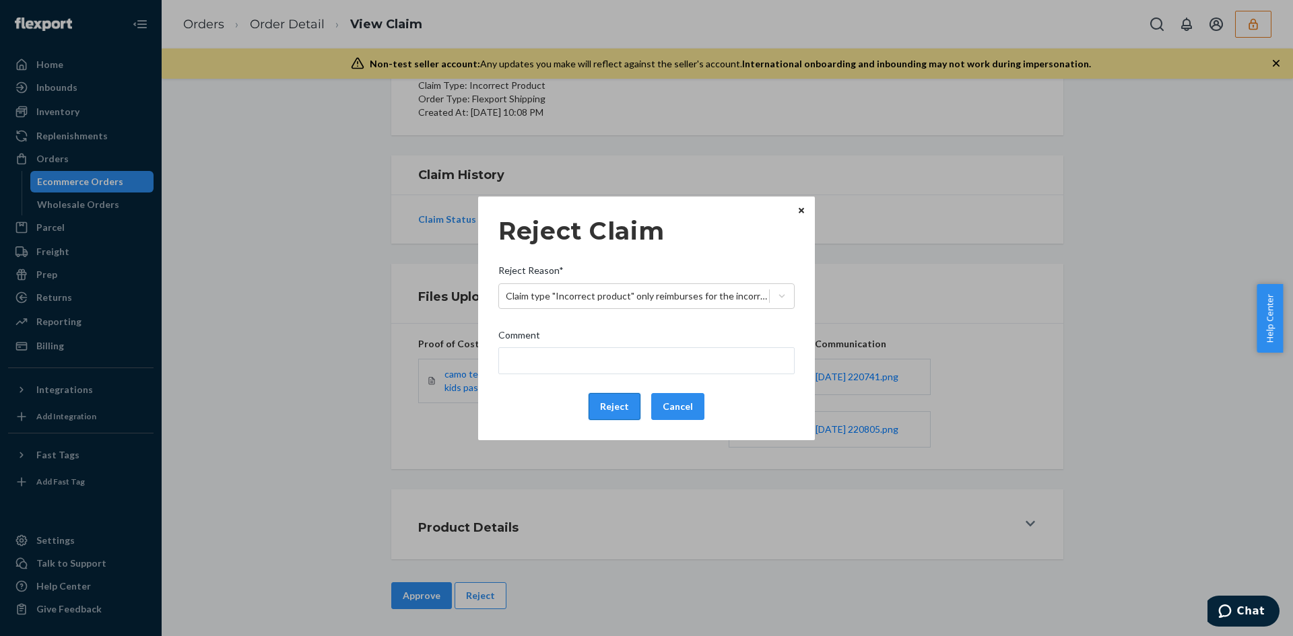
click at [604, 413] on button "Reject" at bounding box center [615, 406] width 52 height 27
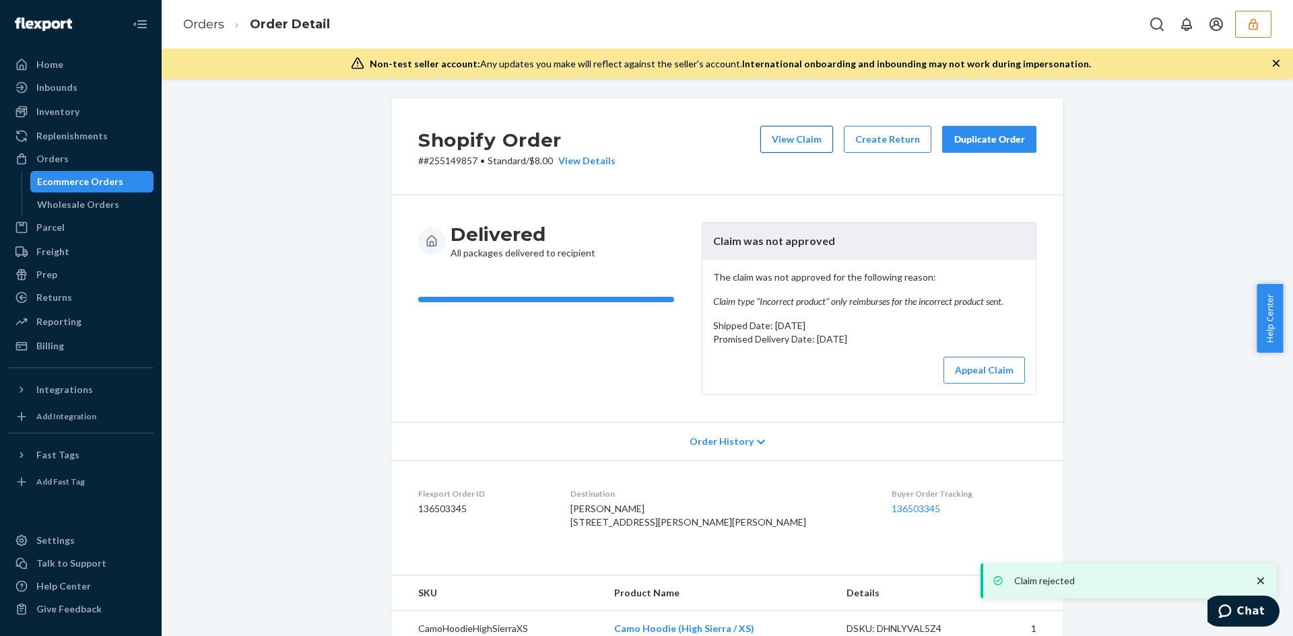
click at [820, 148] on button "View Claim" at bounding box center [796, 139] width 73 height 27
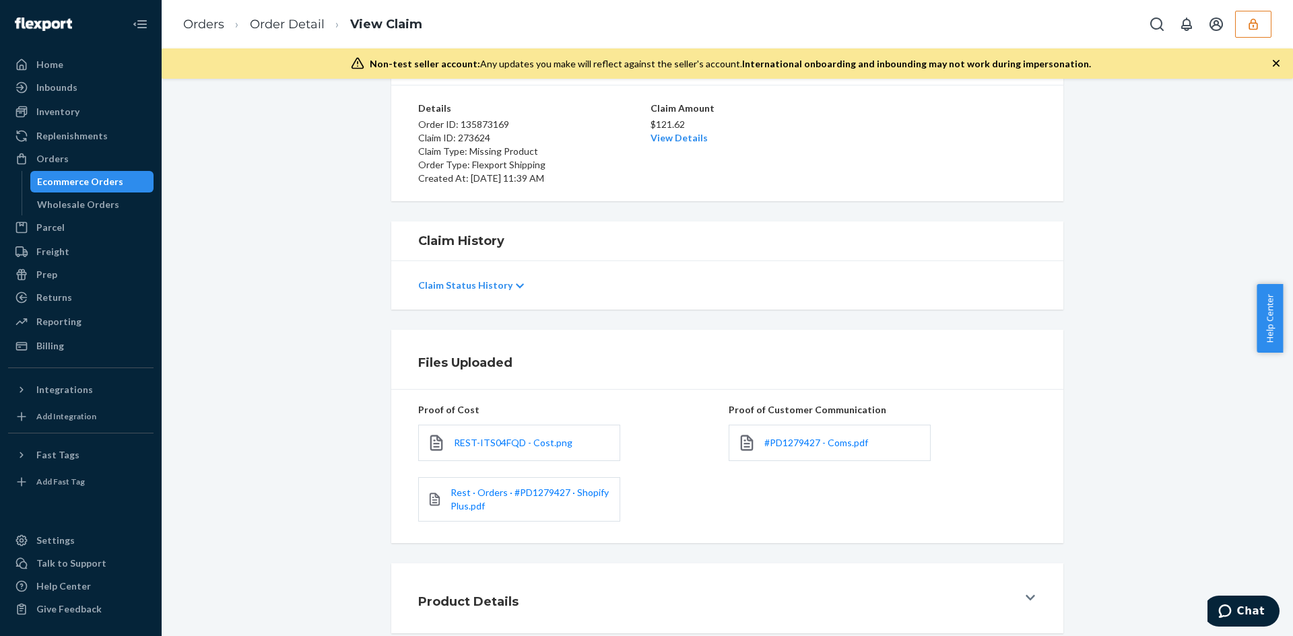
scroll to position [168, 0]
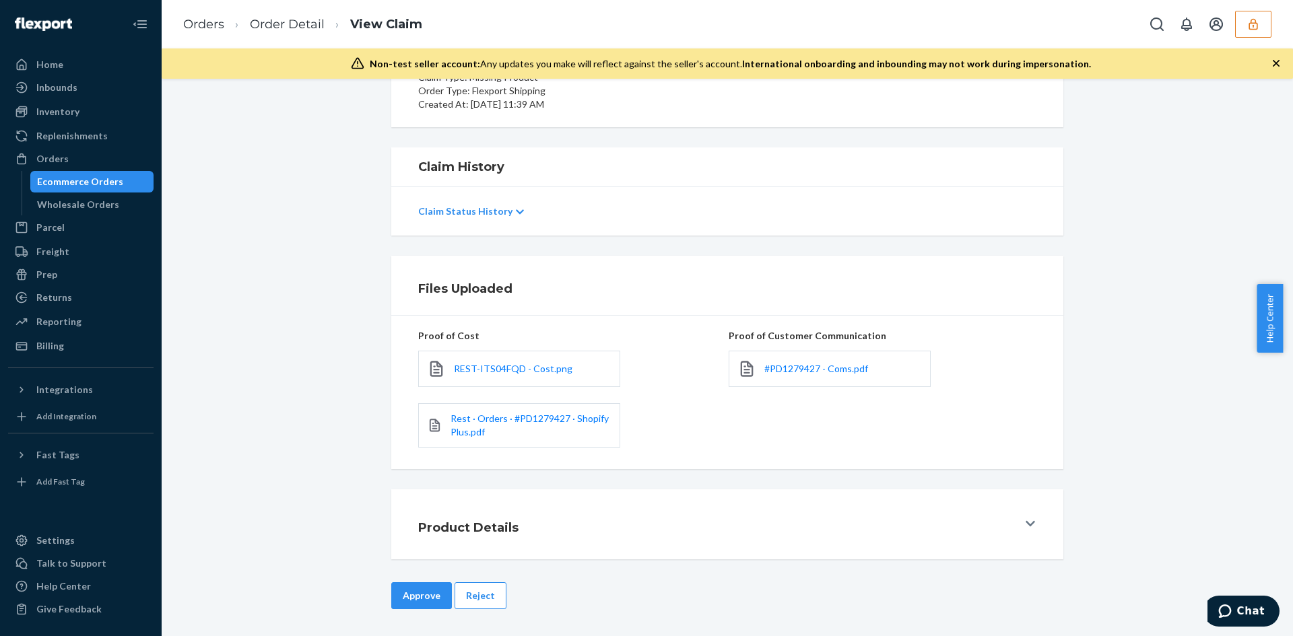
click at [780, 294] on h1 "Files Uploaded" at bounding box center [727, 289] width 618 height 18
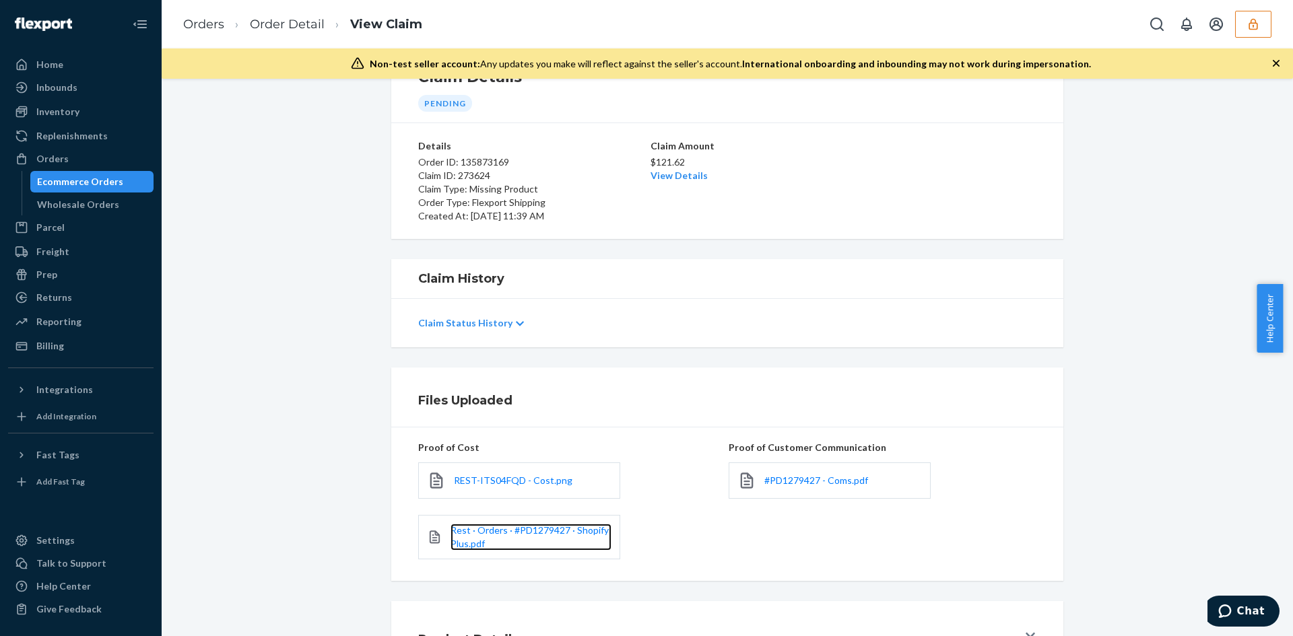
scroll to position [0, 0]
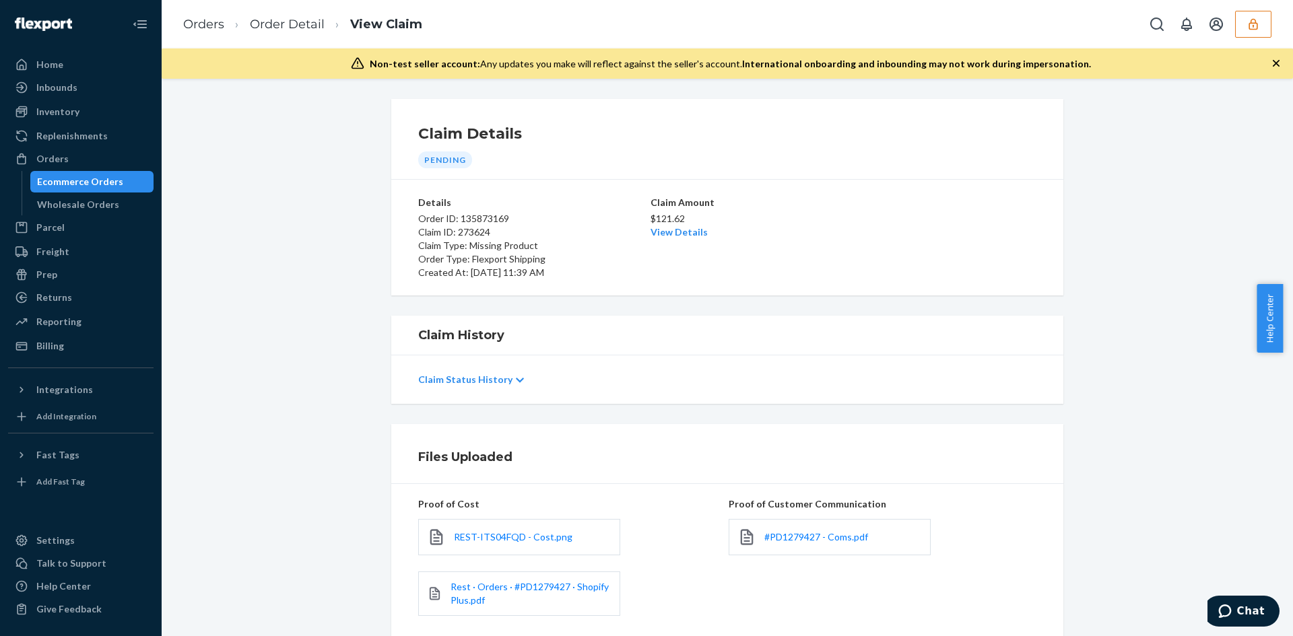
click at [664, 220] on p "$121.62" at bounding box center [728, 218] width 154 height 13
click at [664, 224] on p "$121.62" at bounding box center [728, 218] width 154 height 13
drag, startPoint x: 664, startPoint y: 224, endPoint x: 665, endPoint y: 231, distance: 7.5
click at [665, 226] on div "$121.62 View Details" at bounding box center [728, 224] width 154 height 30
click at [665, 231] on link "View Details" at bounding box center [679, 231] width 57 height 11
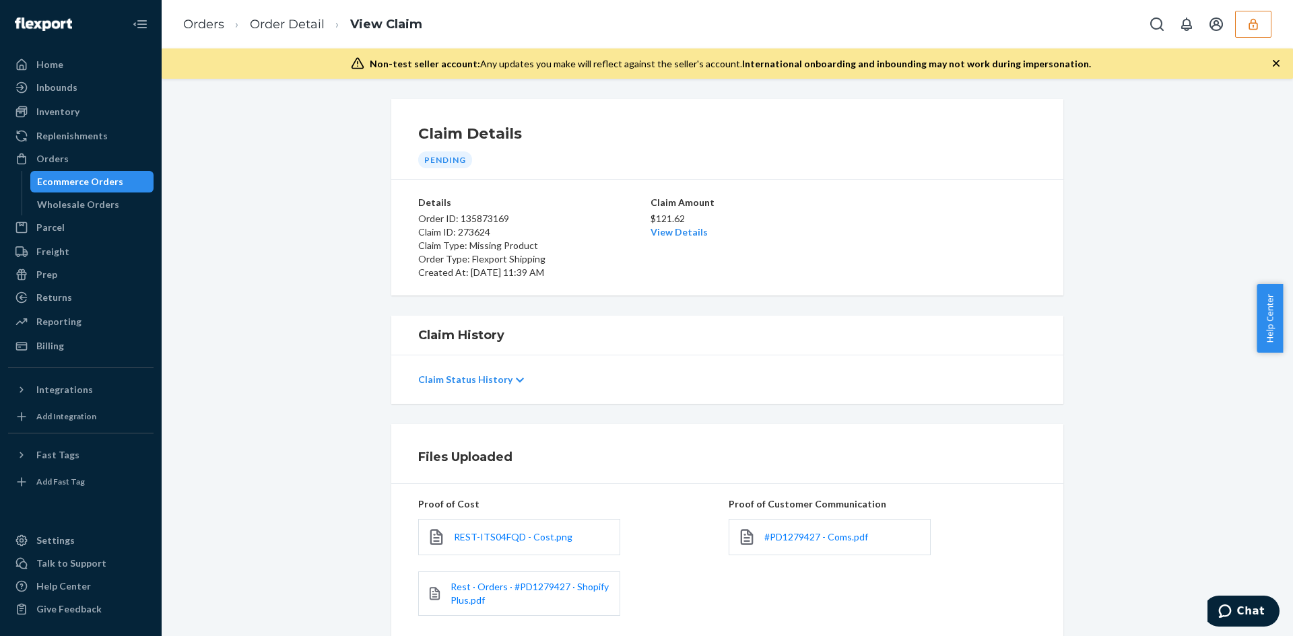
drag, startPoint x: 860, startPoint y: 464, endPoint x: 847, endPoint y: 469, distance: 13.6
click at [859, 464] on div "Home Inbounds Shipping Plans Problems Inventory Products Branded Packaging Repl…" at bounding box center [646, 318] width 1293 height 636
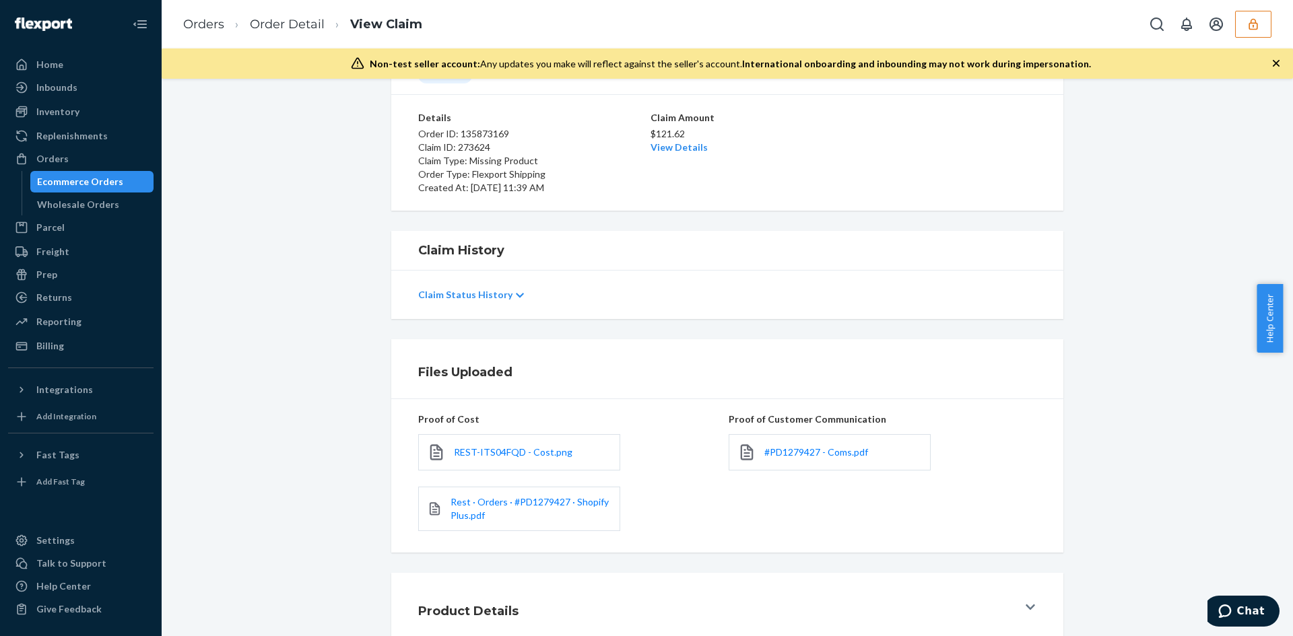
scroll to position [168, 0]
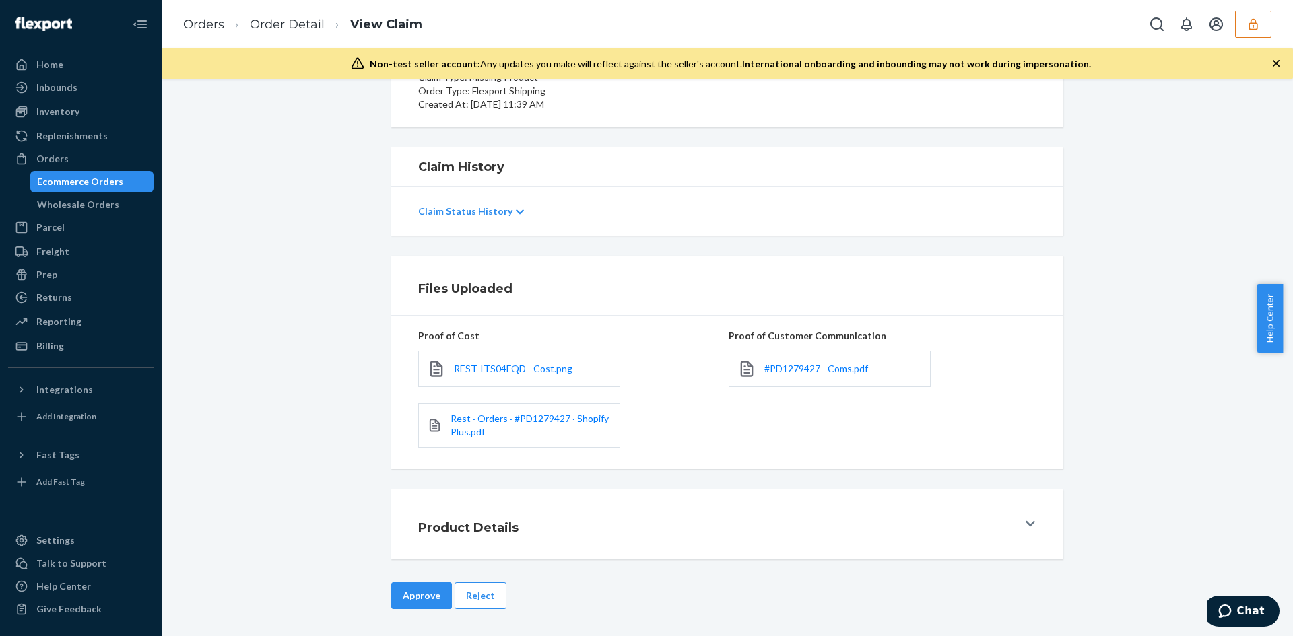
click at [417, 587] on button "Approve" at bounding box center [421, 596] width 61 height 27
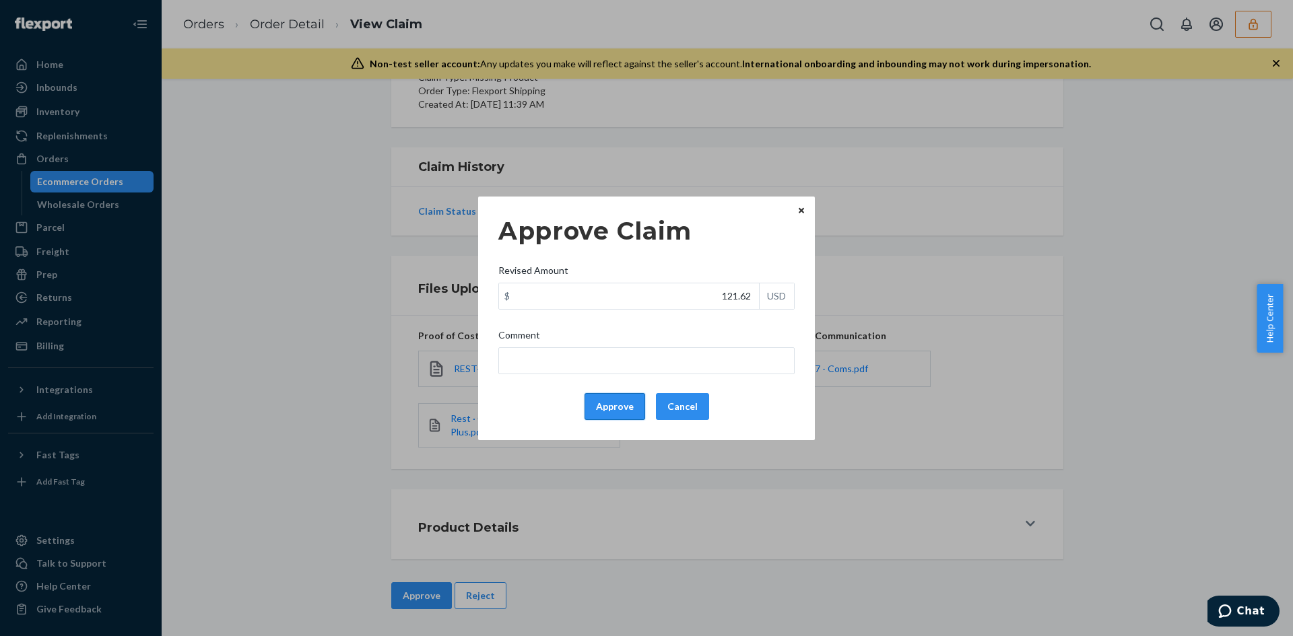
click at [615, 411] on button "Approve" at bounding box center [615, 406] width 61 height 27
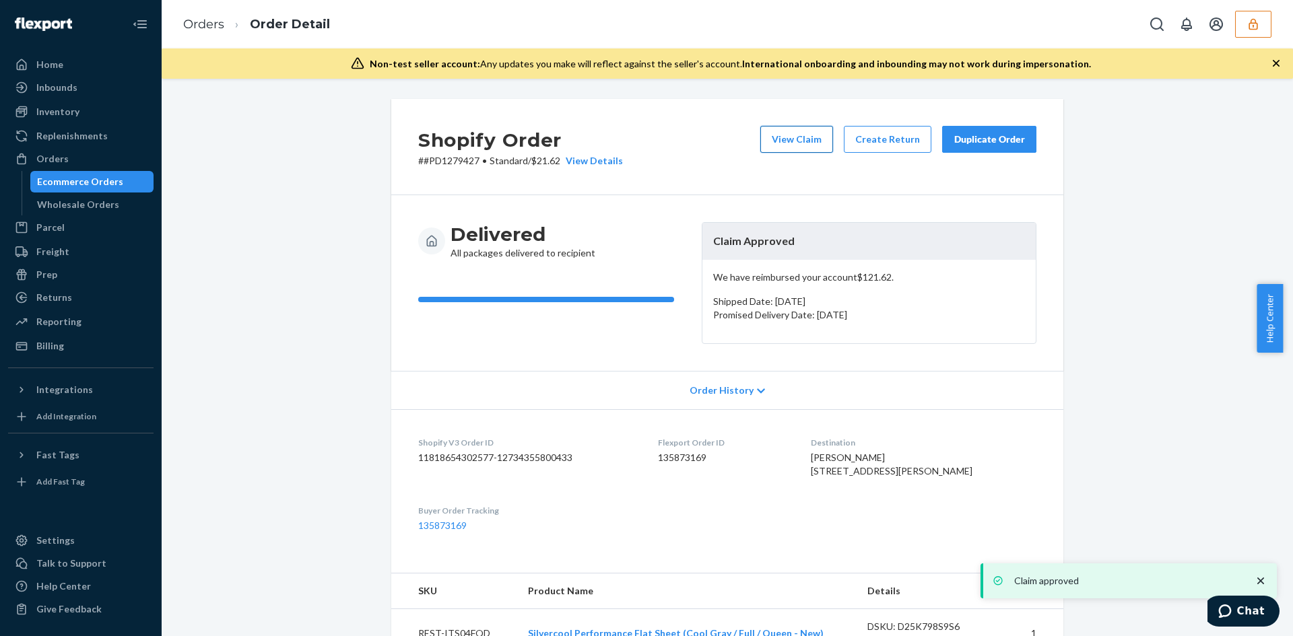
click at [797, 131] on button "View Claim" at bounding box center [796, 139] width 73 height 27
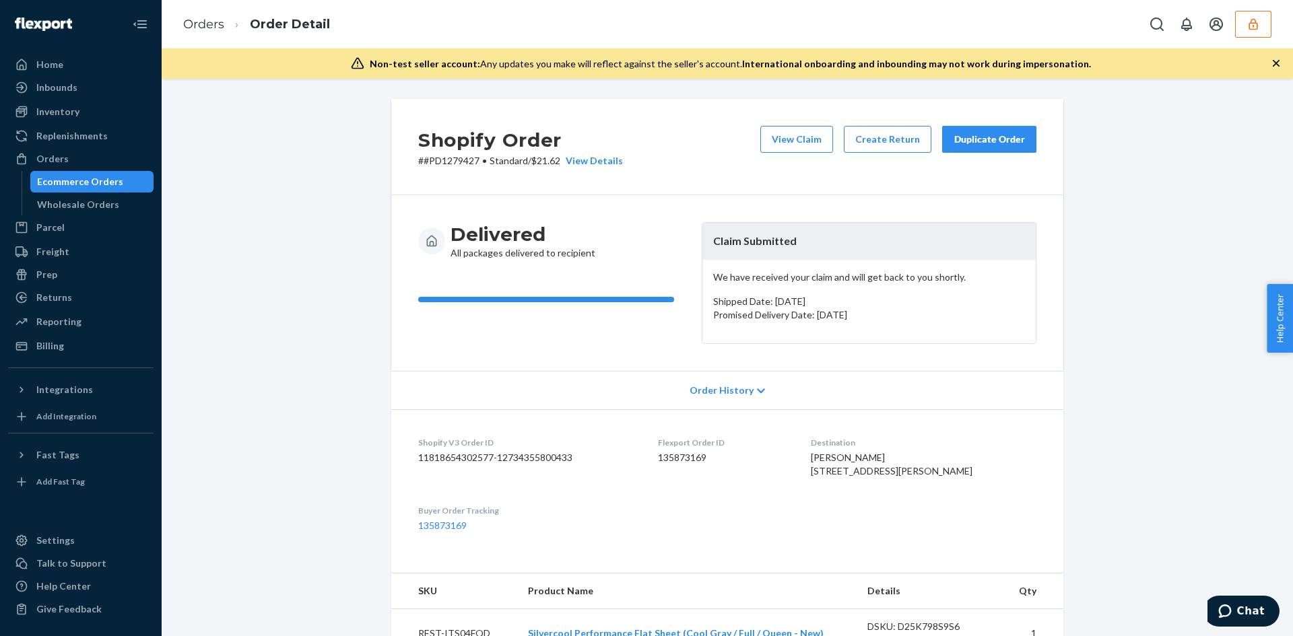
scroll to position [337, 0]
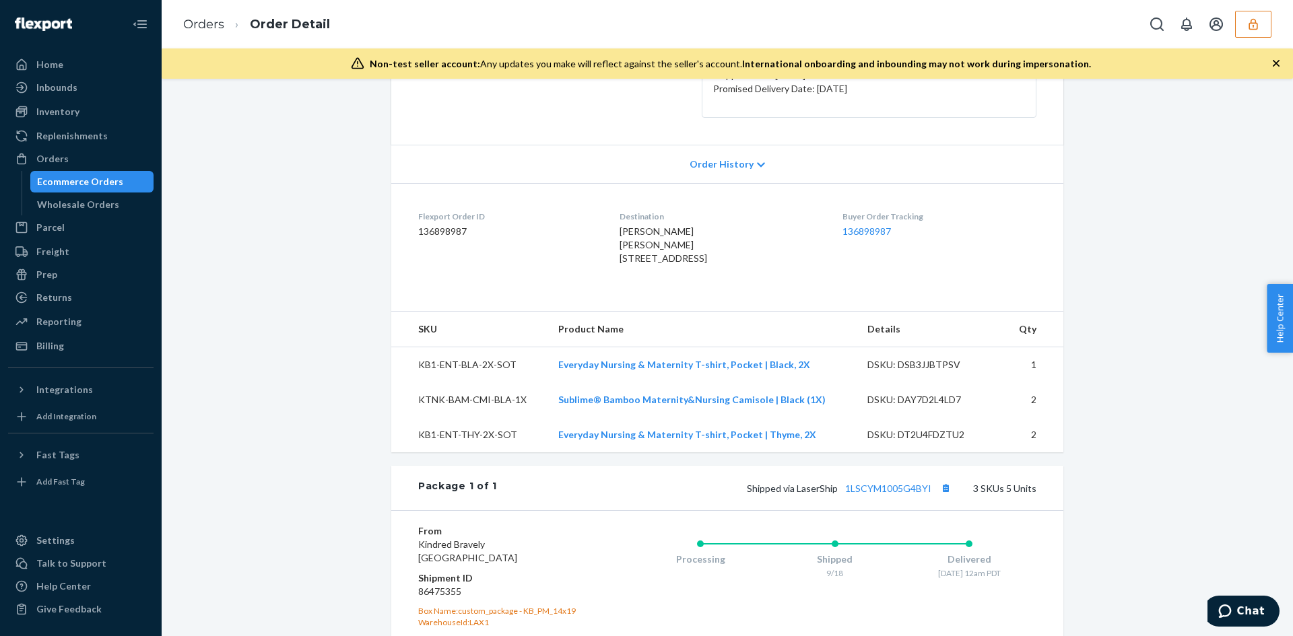
scroll to position [337, 0]
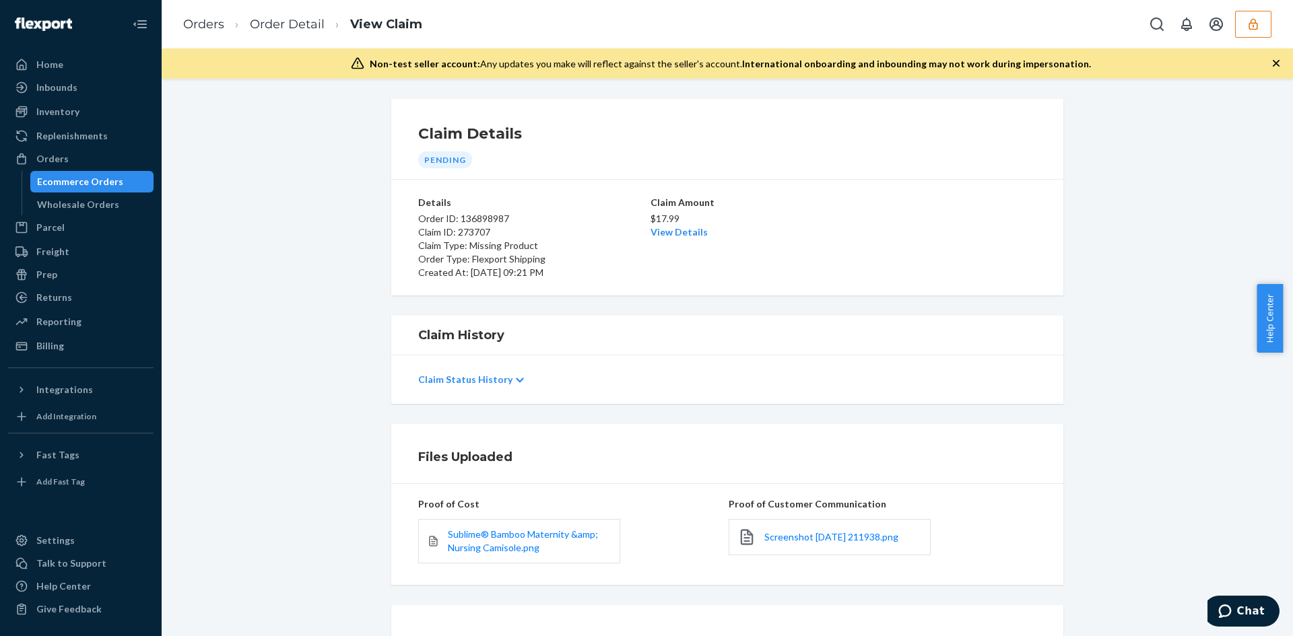
scroll to position [116, 0]
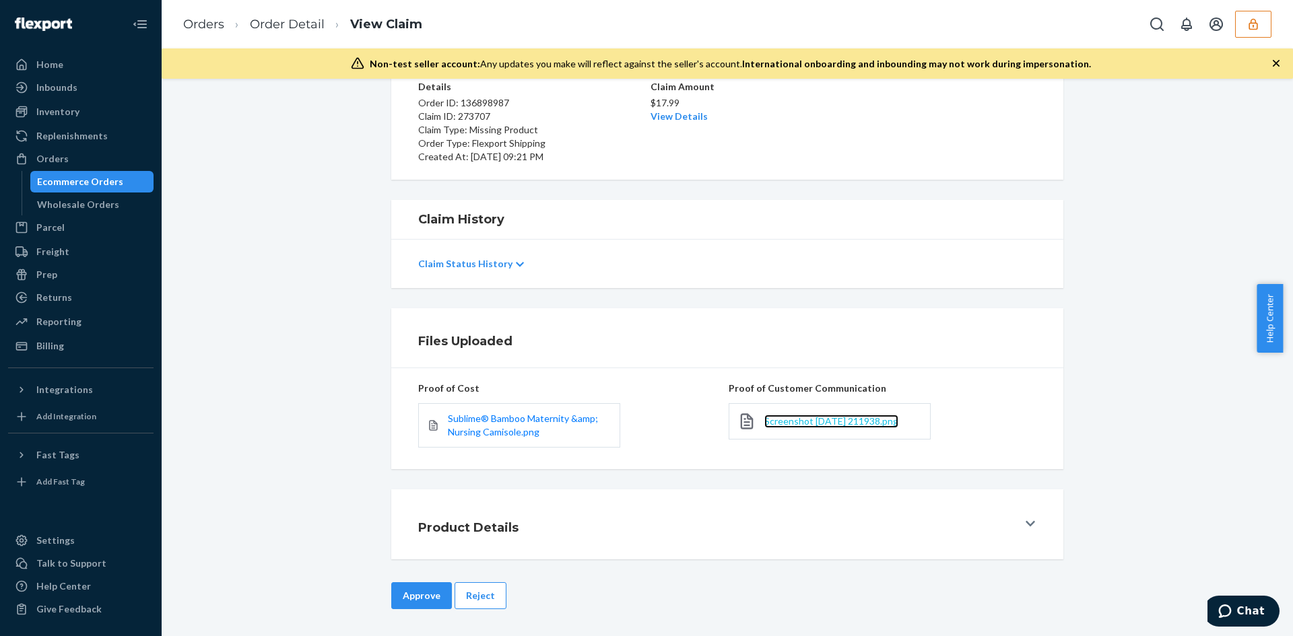
drag, startPoint x: 775, startPoint y: 415, endPoint x: 774, endPoint y: 423, distance: 8.2
click at [691, 114] on link "View Details" at bounding box center [679, 115] width 57 height 11
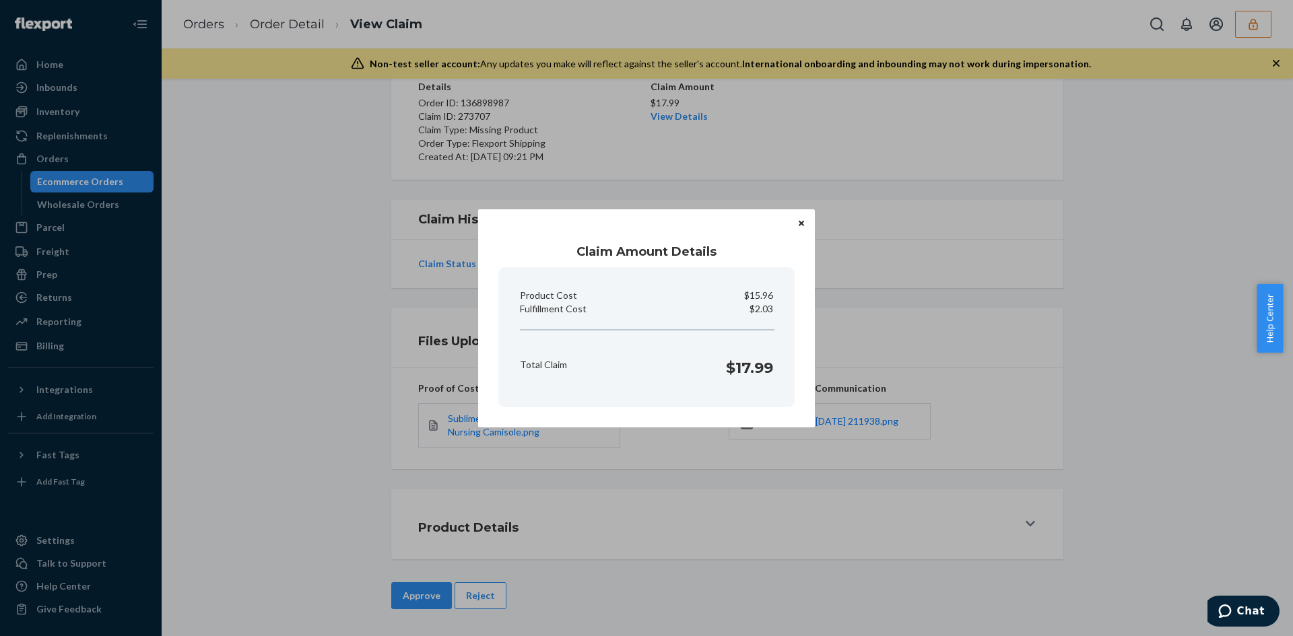
drag, startPoint x: 674, startPoint y: 507, endPoint x: 464, endPoint y: 552, distance: 214.9
click at [673, 507] on div "Claim Amount Details Product Cost $15.96 Fulfillment Cost $2.03 Total Claim $17…" at bounding box center [646, 318] width 1293 height 636
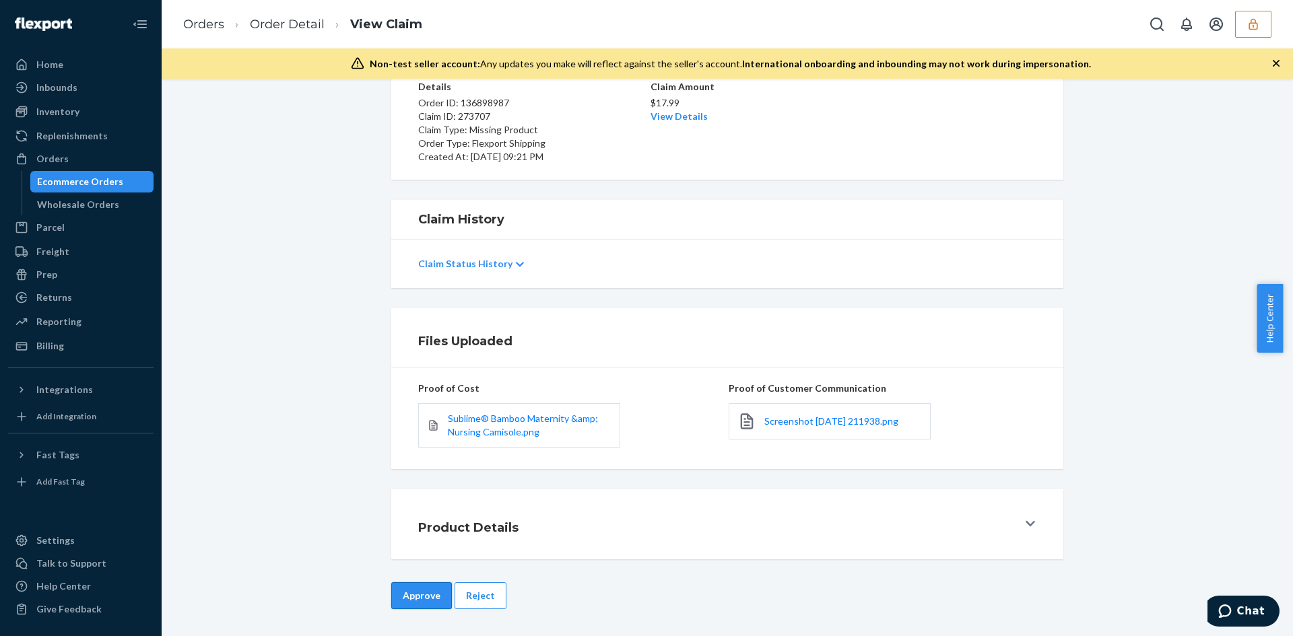
click at [407, 597] on button "Approve" at bounding box center [421, 596] width 61 height 27
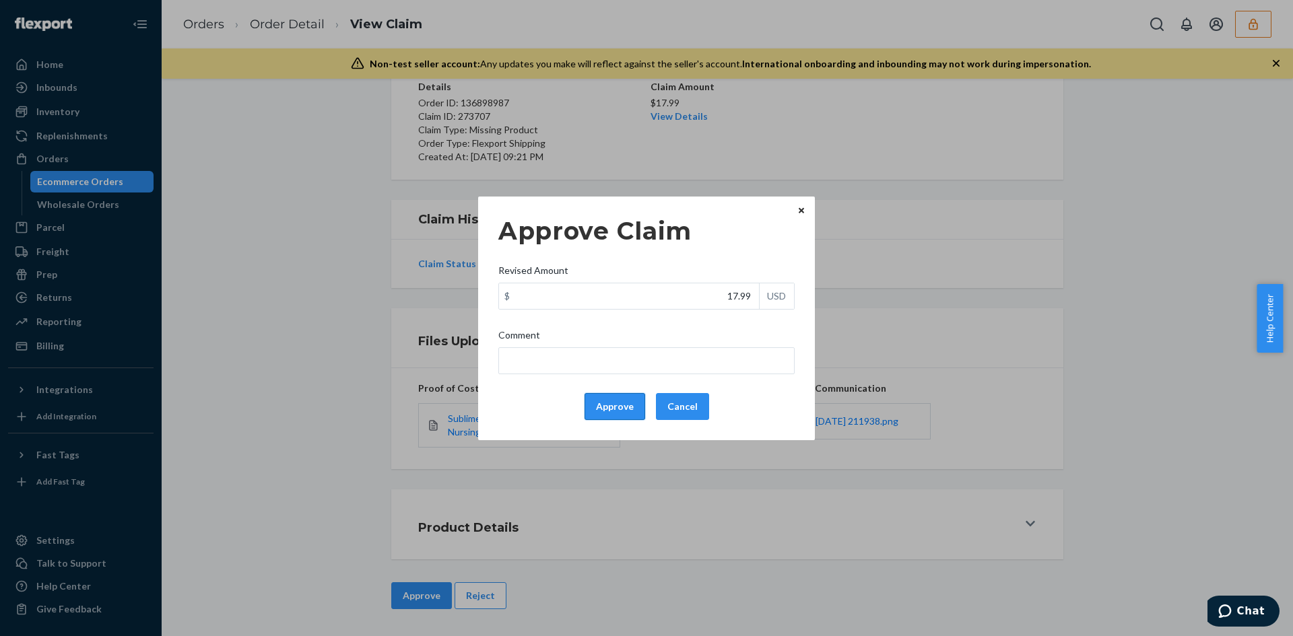
click at [625, 418] on button "Approve" at bounding box center [615, 406] width 61 height 27
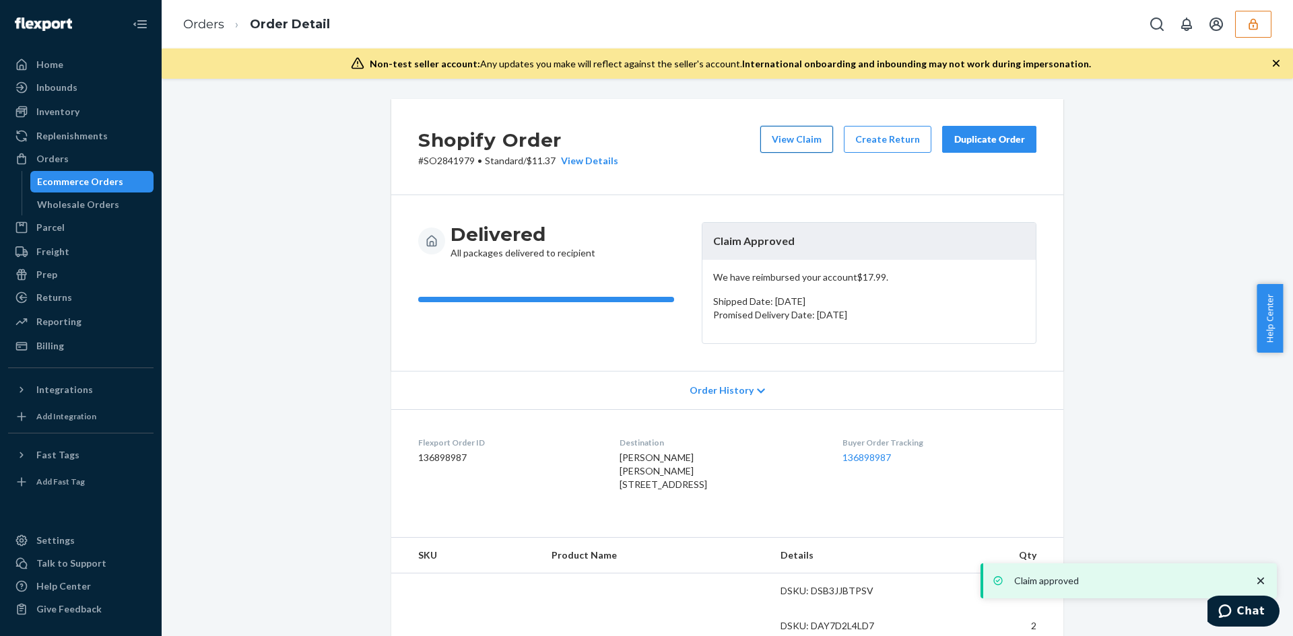
click at [770, 141] on button "View Claim" at bounding box center [796, 139] width 73 height 27
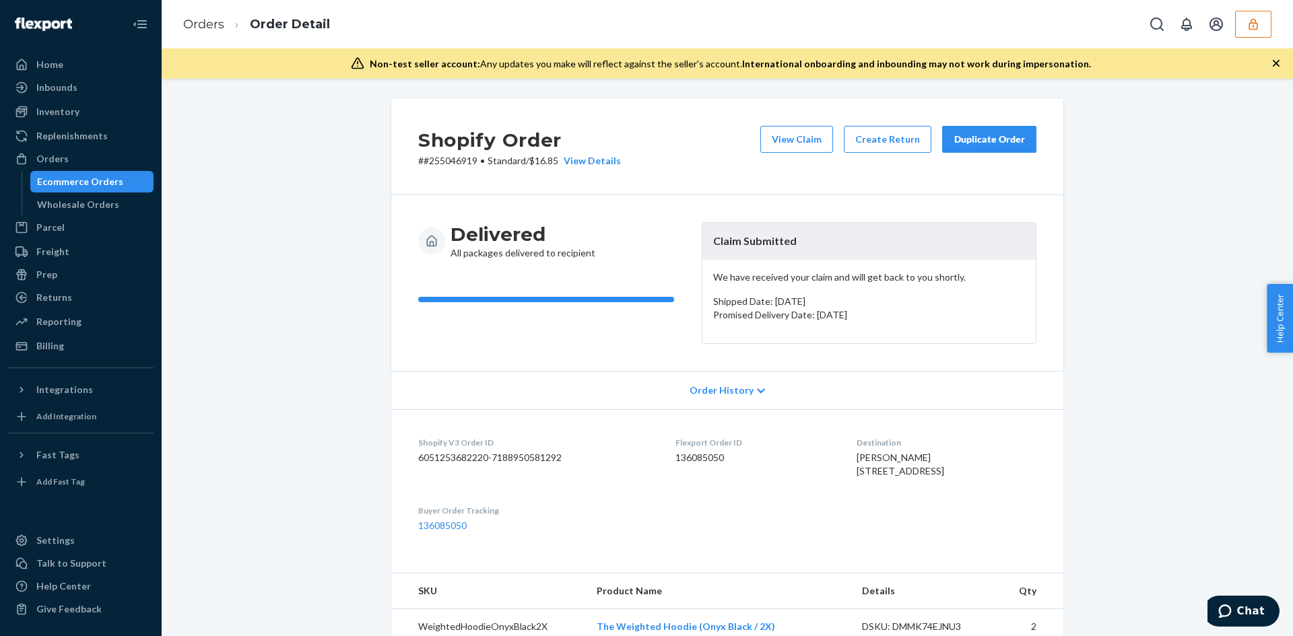
scroll to position [337, 0]
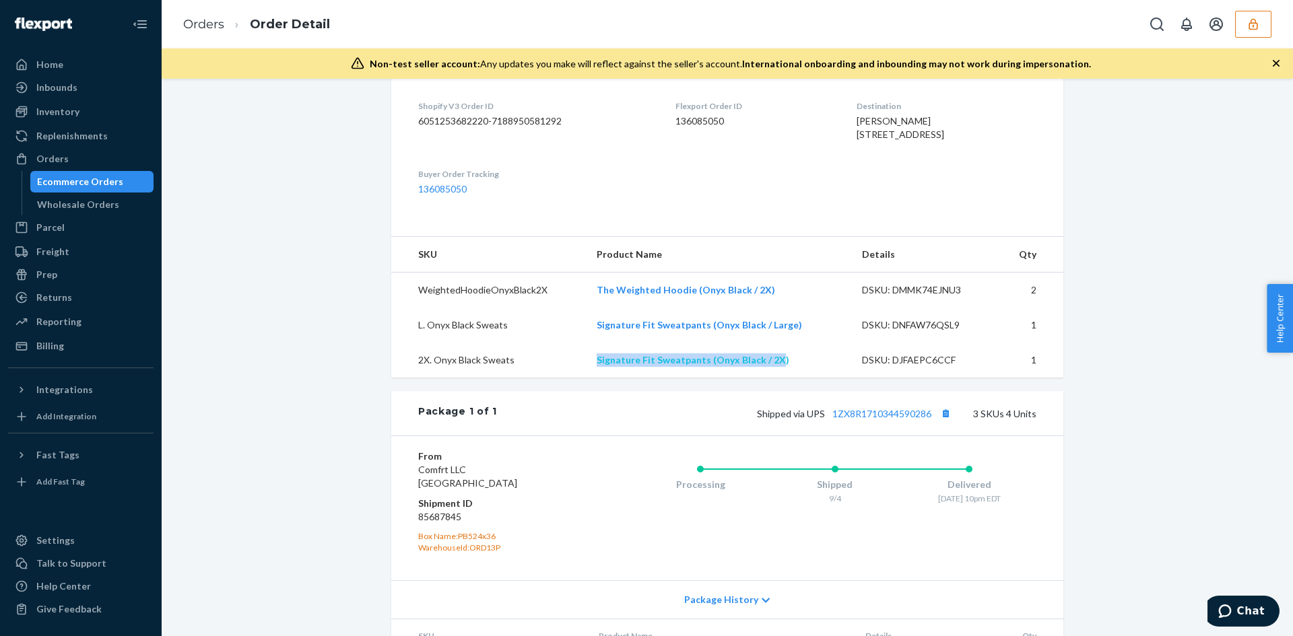
drag, startPoint x: 580, startPoint y: 383, endPoint x: 774, endPoint y: 384, distance: 194.6
click at [774, 378] on tr "2X. Onyx Black Sweats Signature Fit Sweatpants (Onyx Black / 2X) DSKU: DJFAEPC6…" at bounding box center [727, 360] width 672 height 35
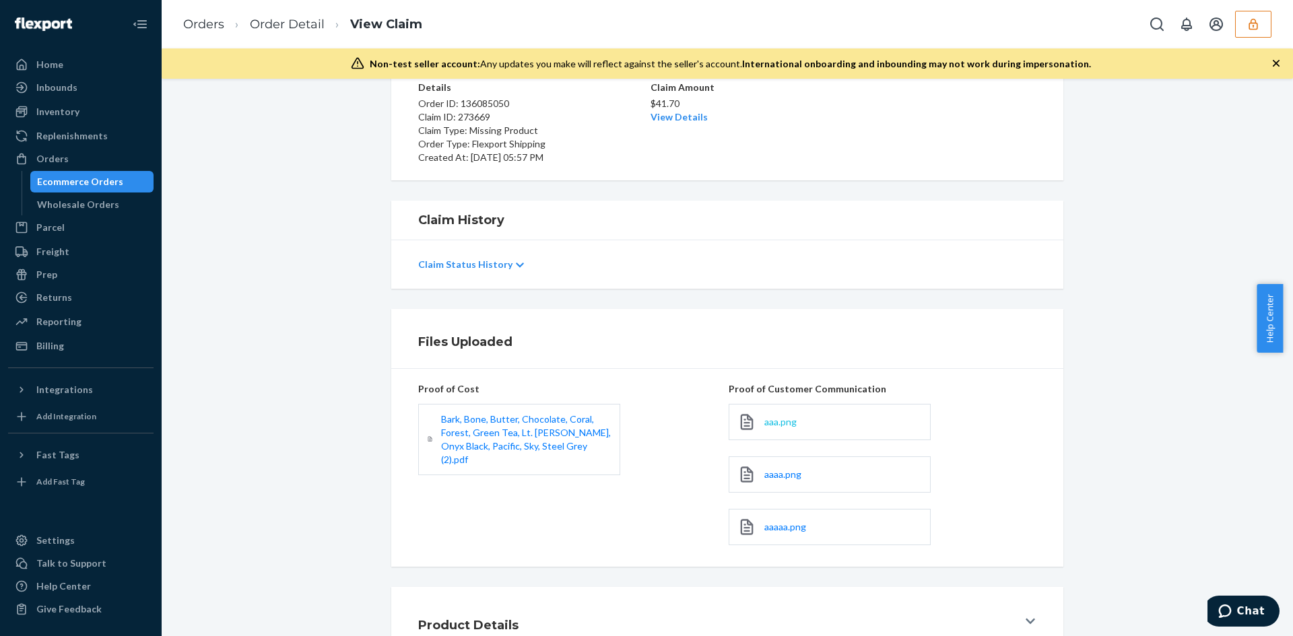
scroll to position [213, 0]
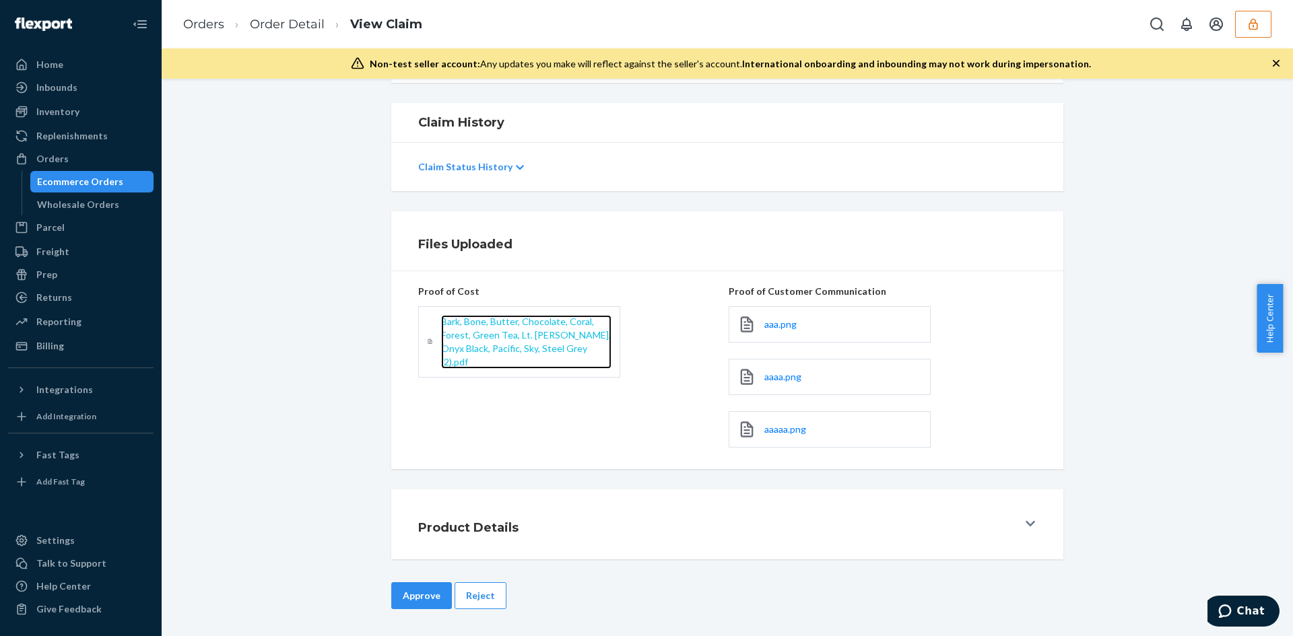
click at [504, 339] on span "Bark, Bone, Butter, Chocolate, Coral, Forest, Green Tea, Lt. [PERSON_NAME], Ony…" at bounding box center [526, 342] width 170 height 52
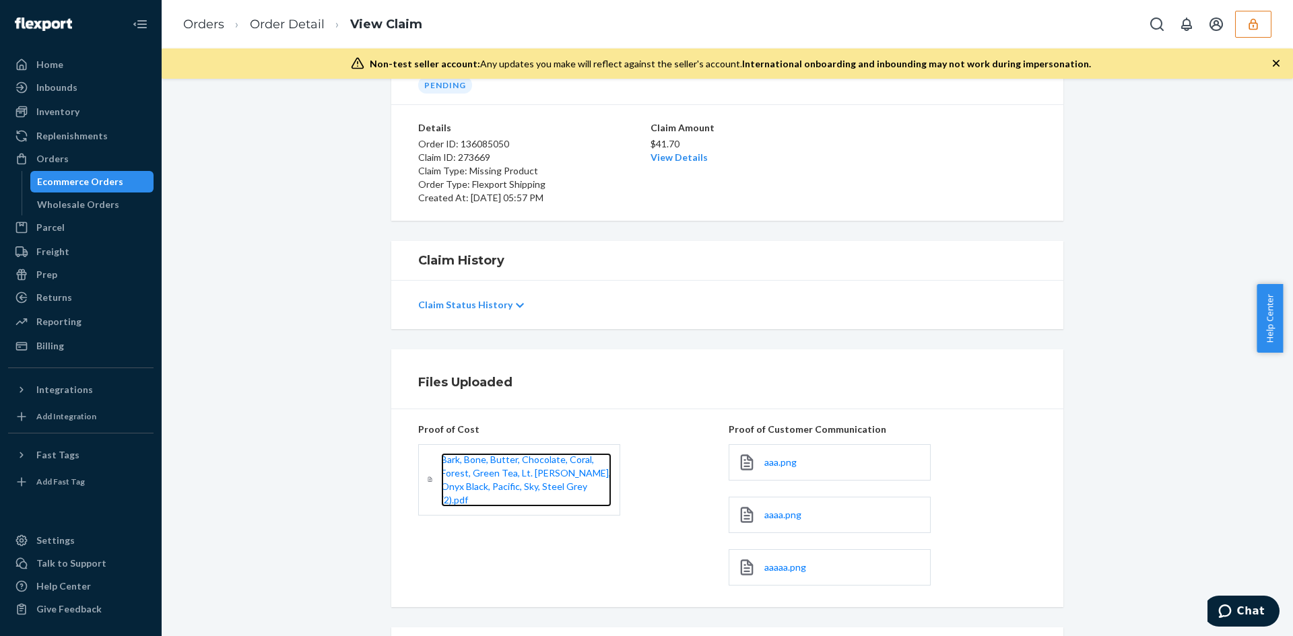
scroll to position [0, 0]
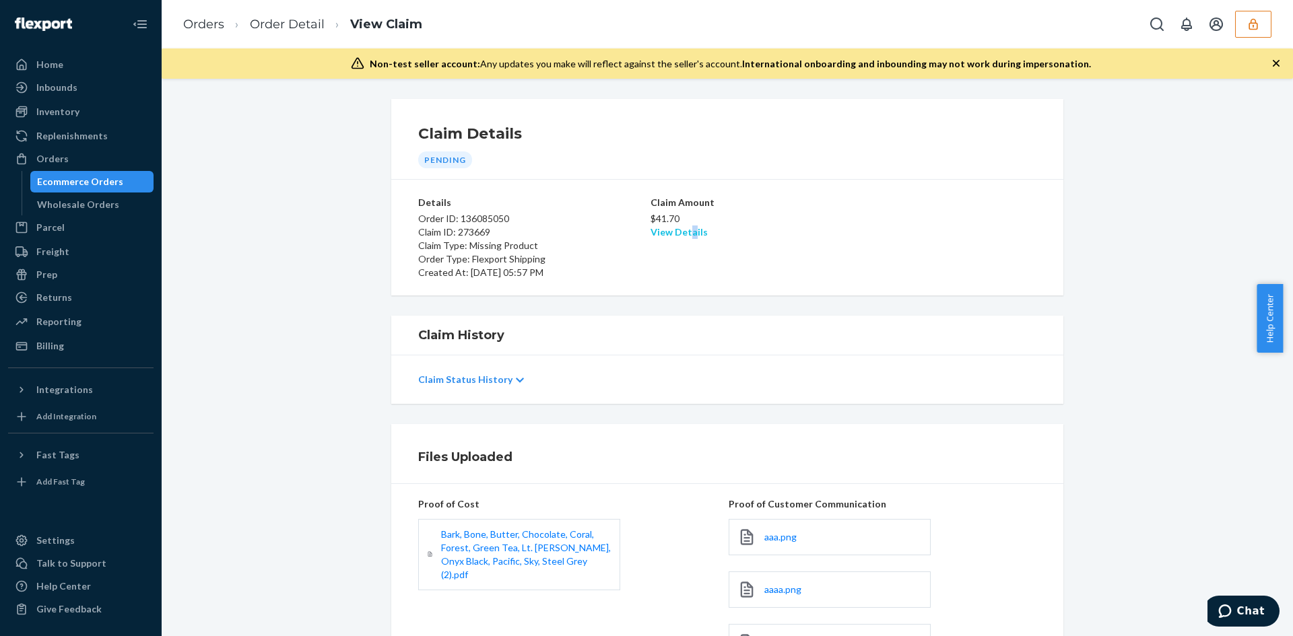
click at [687, 236] on link "View Details" at bounding box center [679, 231] width 57 height 11
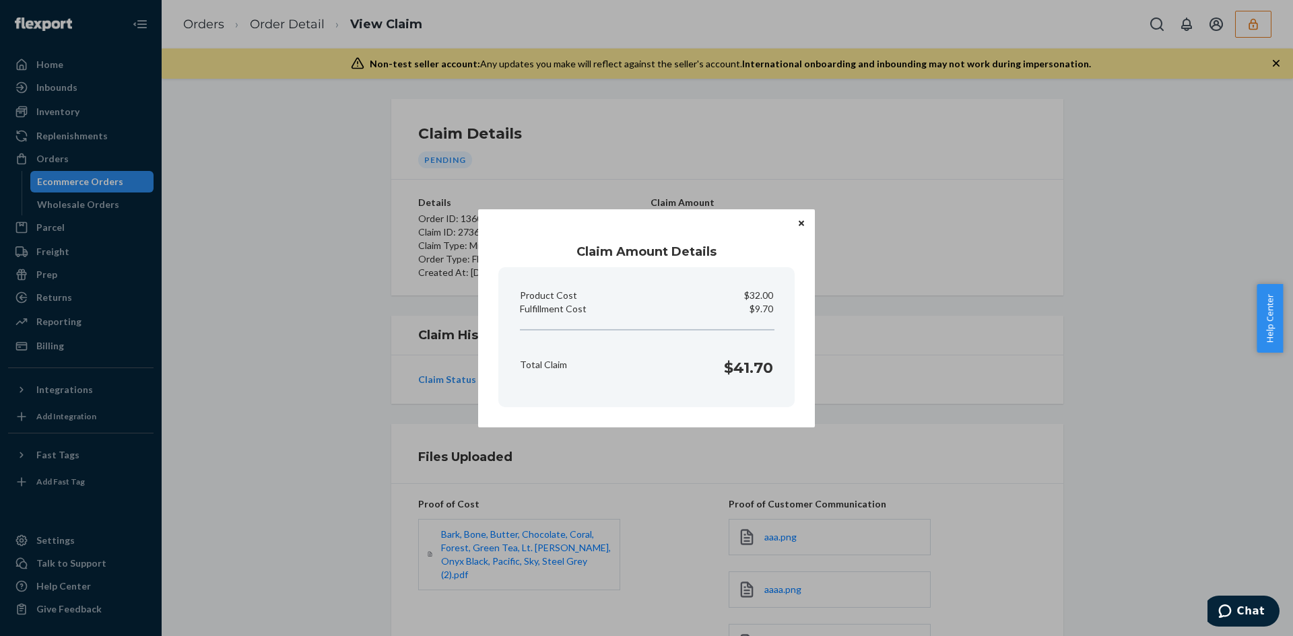
drag, startPoint x: 948, startPoint y: 439, endPoint x: 819, endPoint y: 473, distance: 133.6
click at [941, 442] on div "Claim Amount Details Product Cost $32.00 Fulfillment Cost $9.70 Total Claim $41…" at bounding box center [646, 318] width 1293 height 636
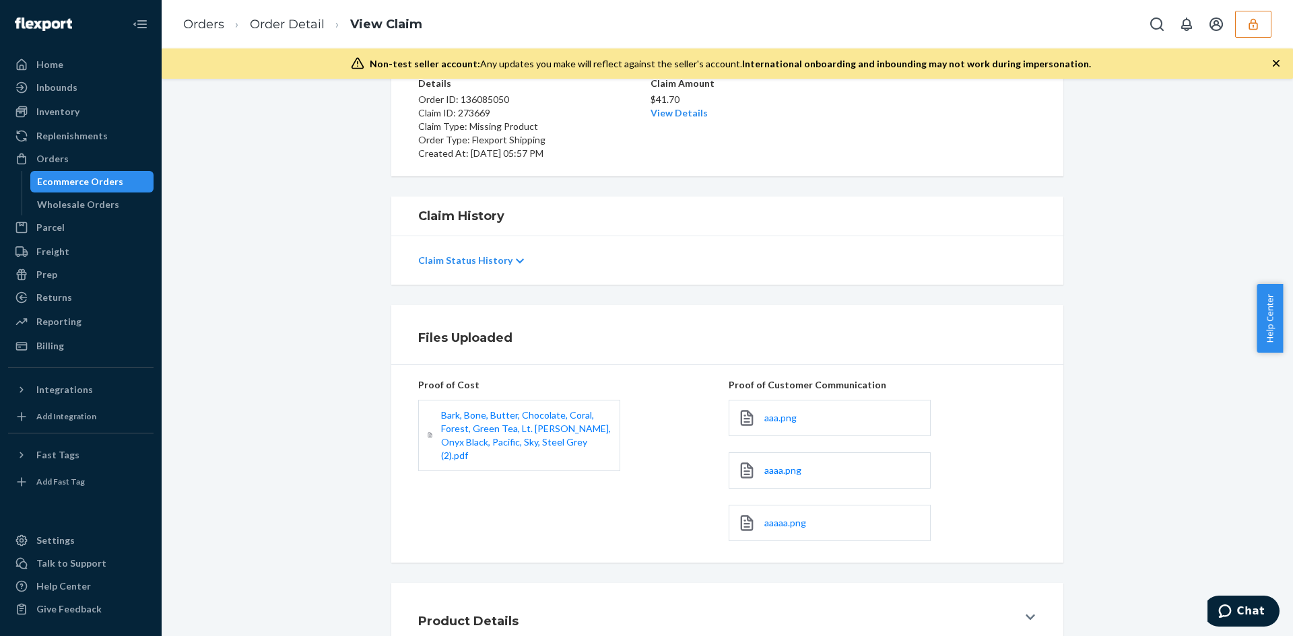
scroll to position [213, 0]
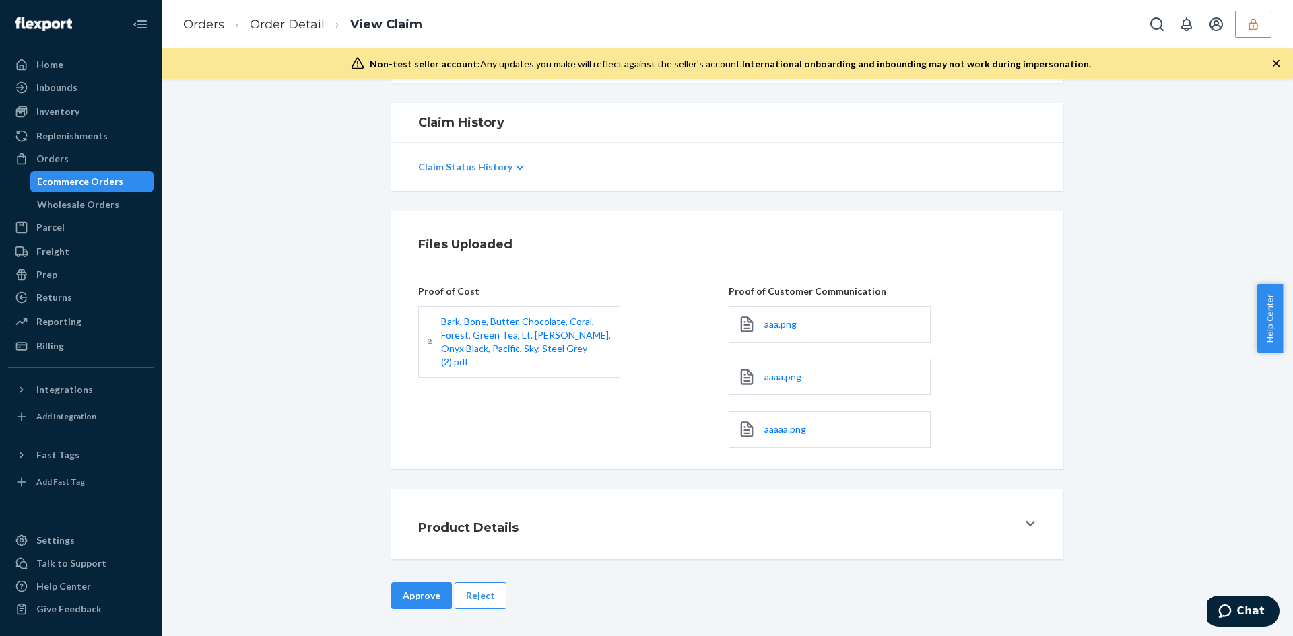
click at [412, 580] on div "Claim Details Pending Details Order ID: 136085050 Claim ID: 273669 Claim Type: …" at bounding box center [727, 358] width 1131 height 558
click at [414, 594] on button "Approve" at bounding box center [421, 596] width 61 height 27
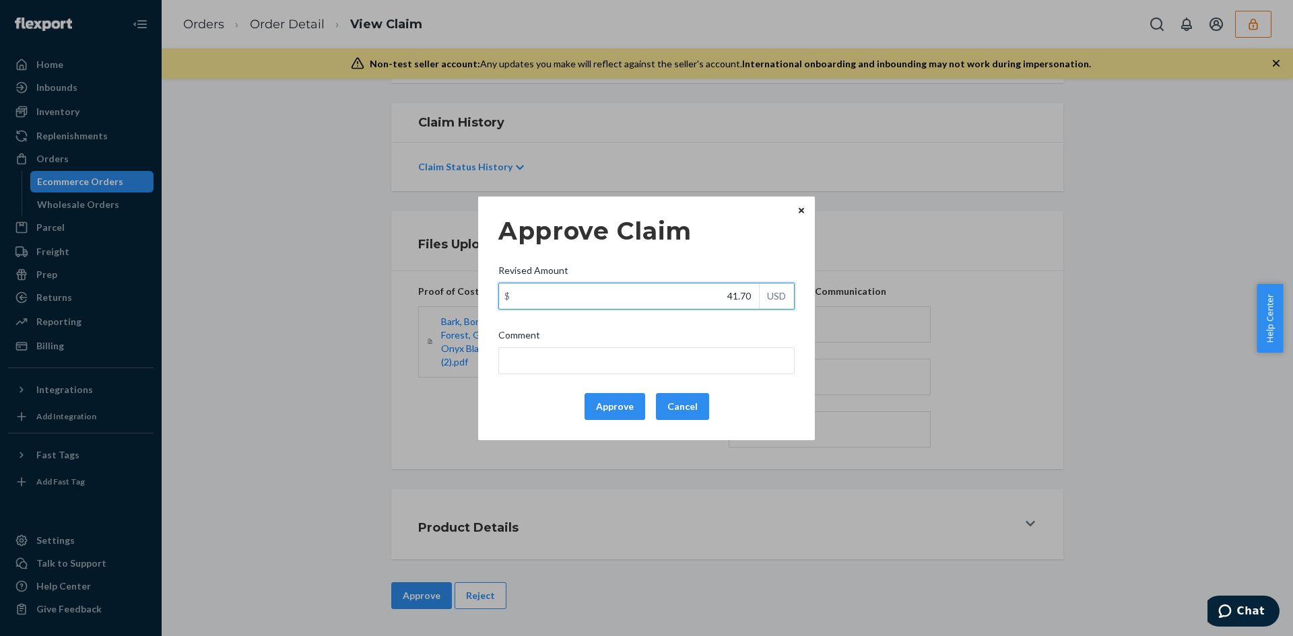
click at [748, 297] on input "41.70" at bounding box center [629, 297] width 260 height 26
paste input "29.3"
type input "29.30"
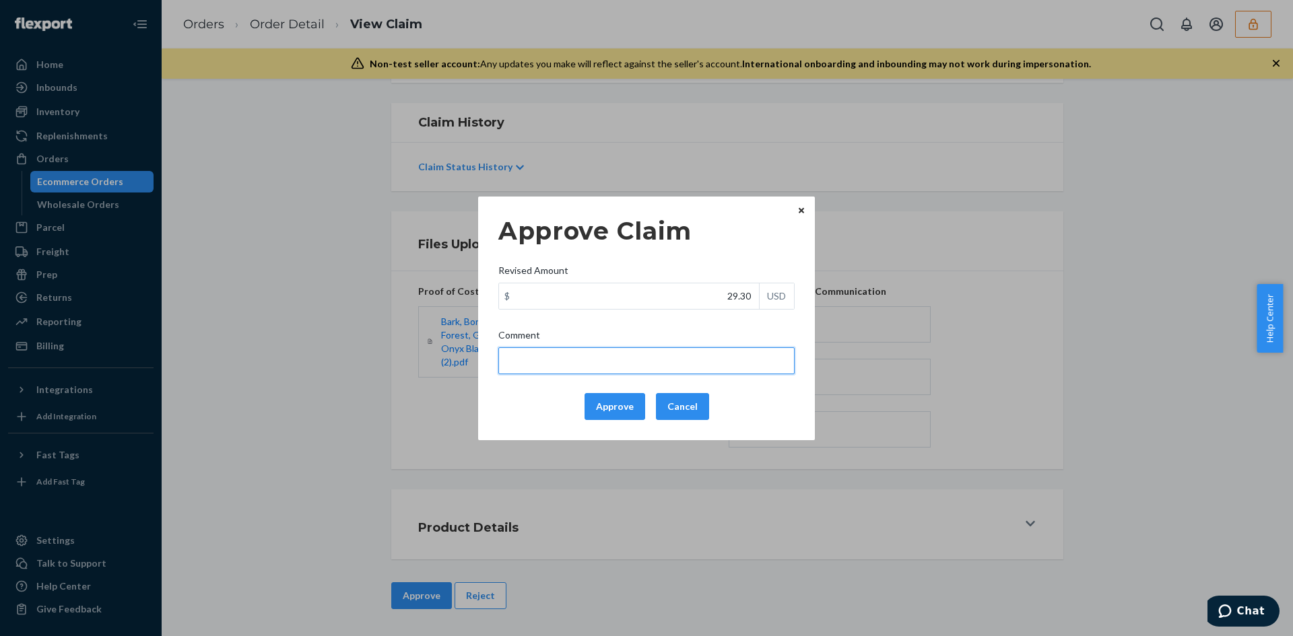
drag, startPoint x: 723, startPoint y: 354, endPoint x: 703, endPoint y: 355, distance: 20.2
click at [723, 354] on input "Comment" at bounding box center [646, 360] width 296 height 27
type input "Adjusted total cost."
click at [611, 406] on button "Approve" at bounding box center [615, 406] width 61 height 27
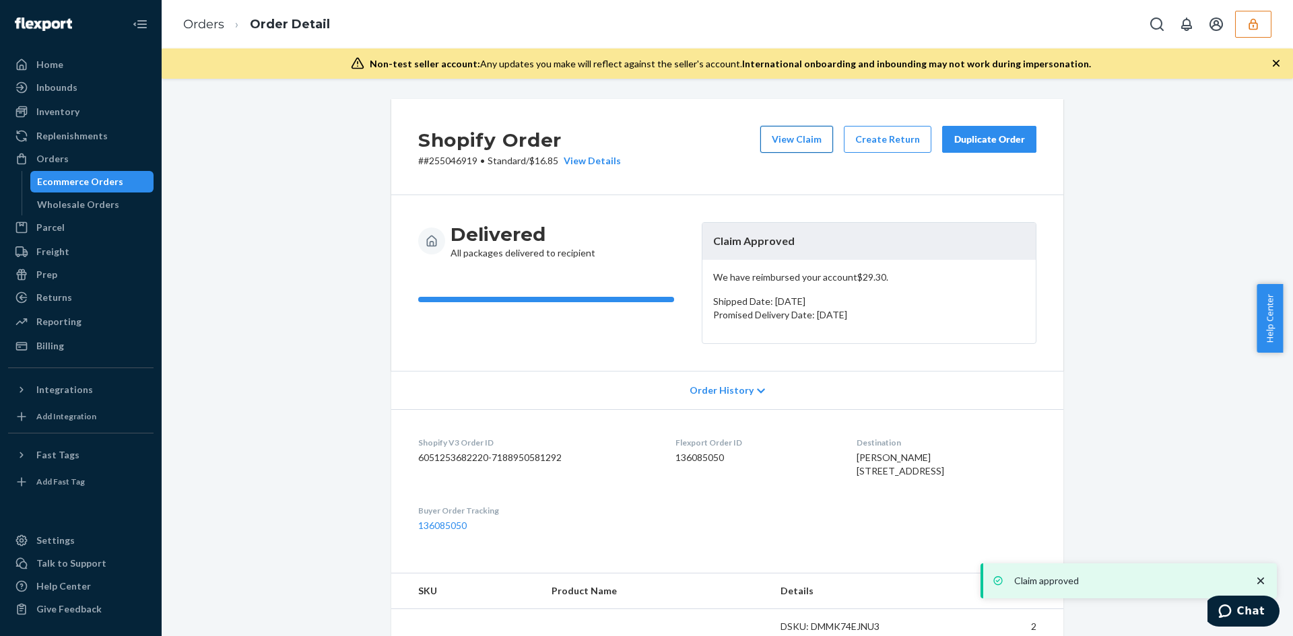
click at [795, 141] on button "View Claim" at bounding box center [796, 139] width 73 height 27
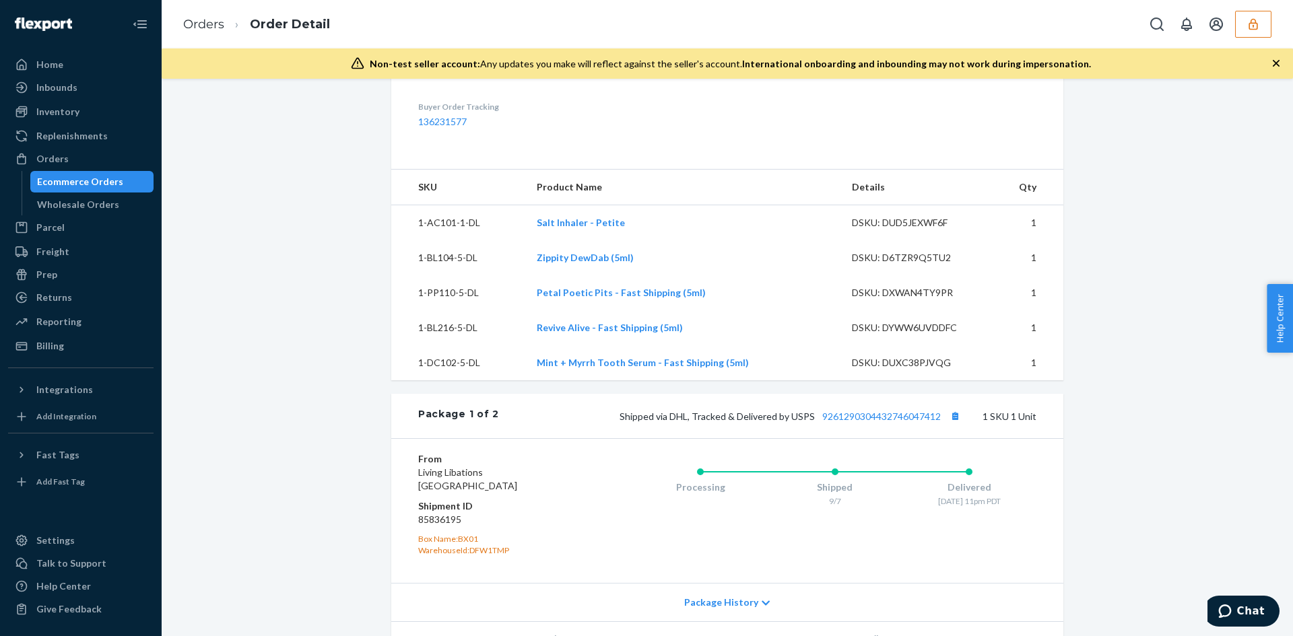
scroll to position [808, 0]
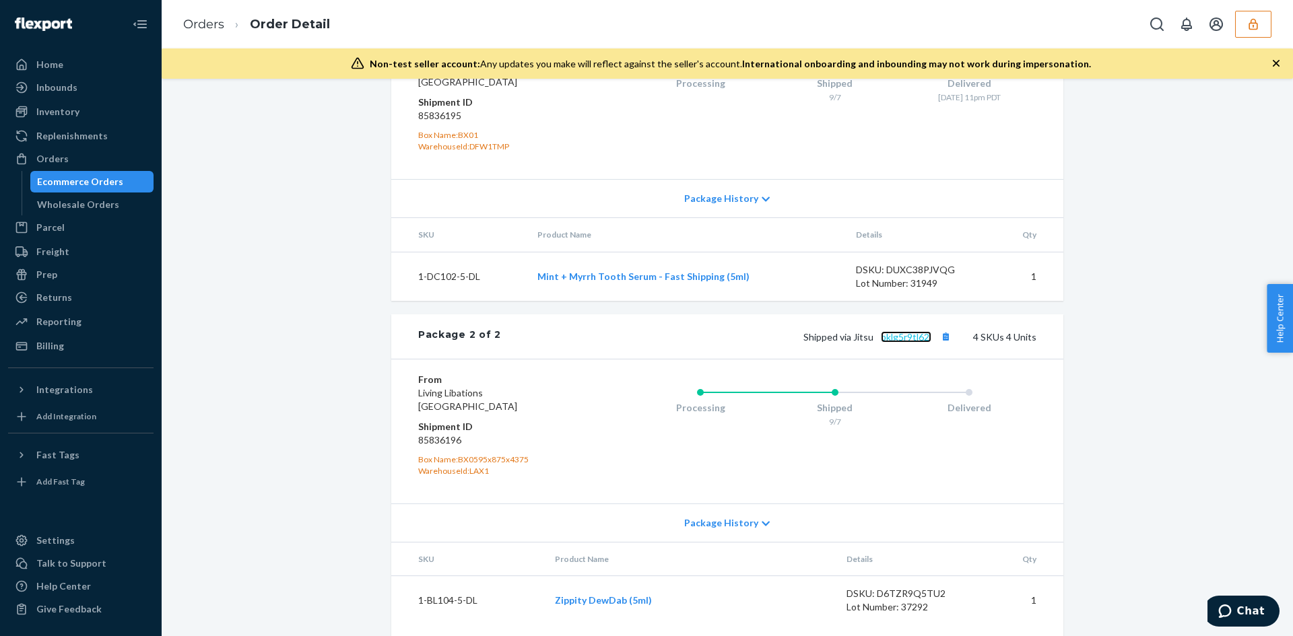
click at [899, 343] on link "pklg5r9tl62j" at bounding box center [906, 336] width 51 height 11
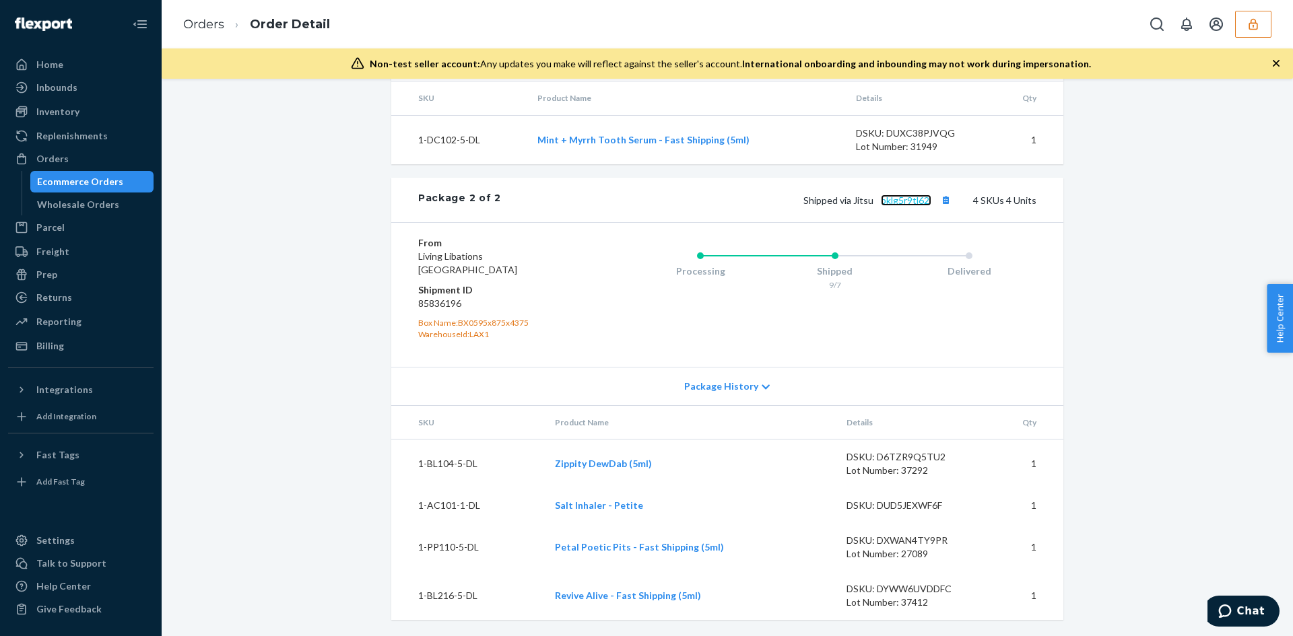
scroll to position [972, 0]
drag, startPoint x: 477, startPoint y: 462, endPoint x: 412, endPoint y: 465, distance: 64.7
click at [412, 465] on td "1-BL104-5-DL" at bounding box center [467, 463] width 153 height 49
copy td "1-BL104-5-DL"
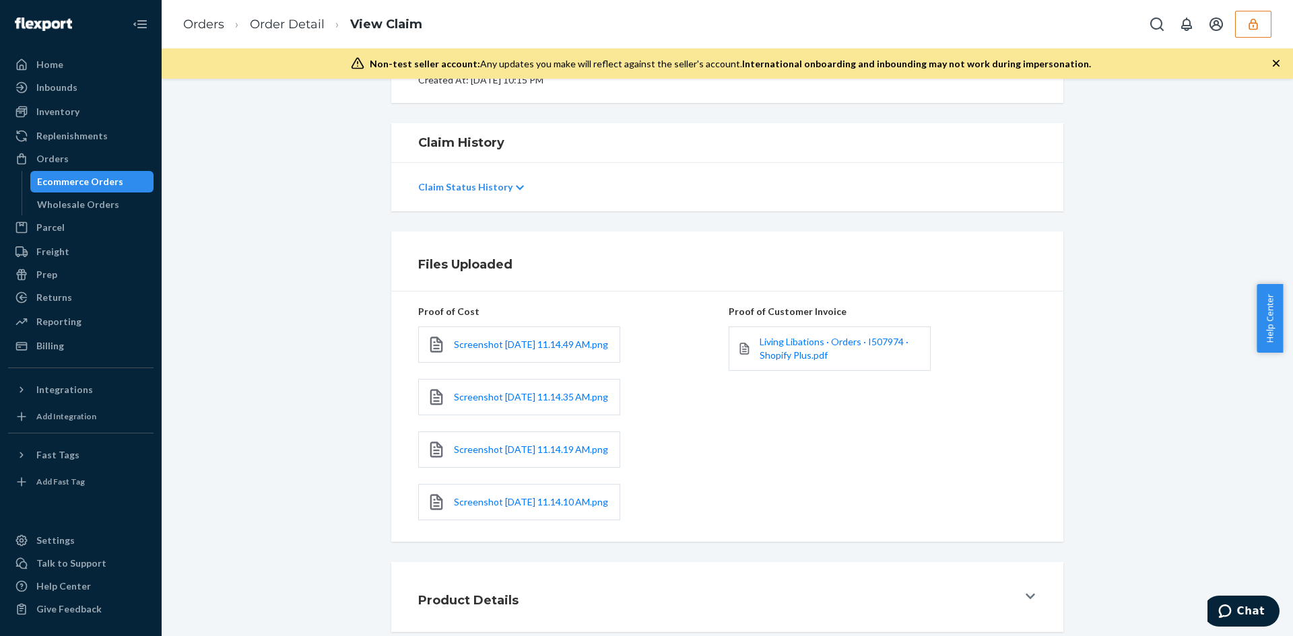
scroll to position [298, 0]
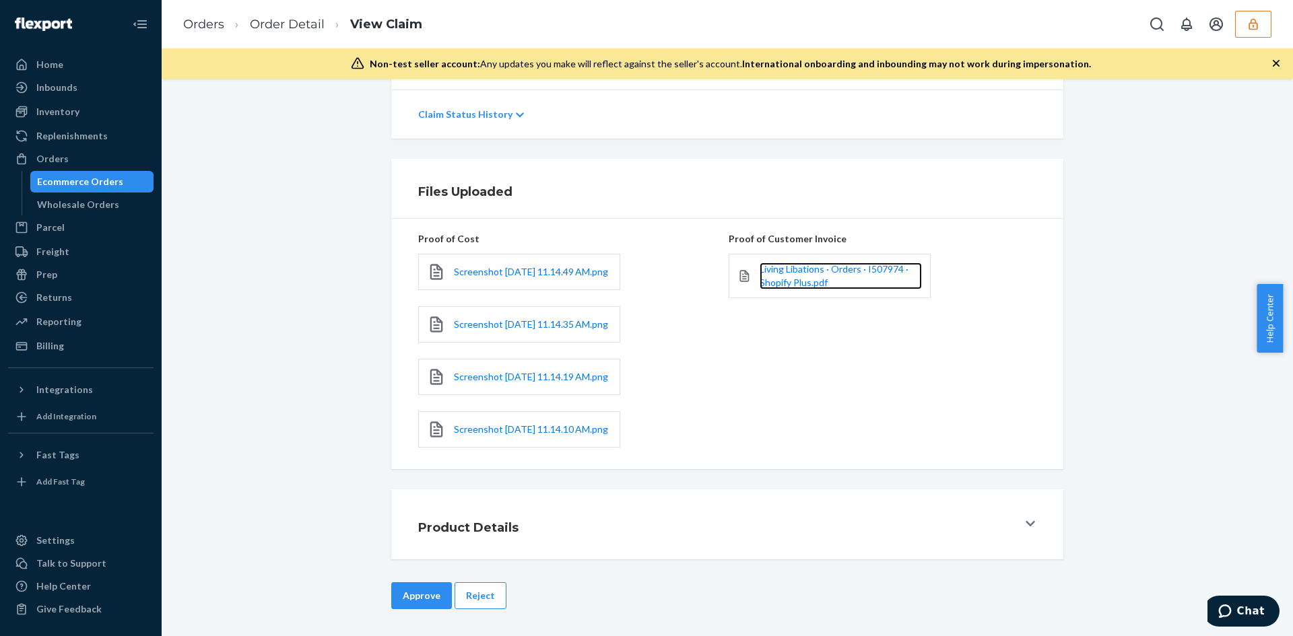
drag, startPoint x: 800, startPoint y: 246, endPoint x: 781, endPoint y: 244, distance: 19.0
click at [800, 263] on span "Living Libations · Orders · I507974 · Shopify Plus.pdf" at bounding box center [834, 275] width 149 height 25
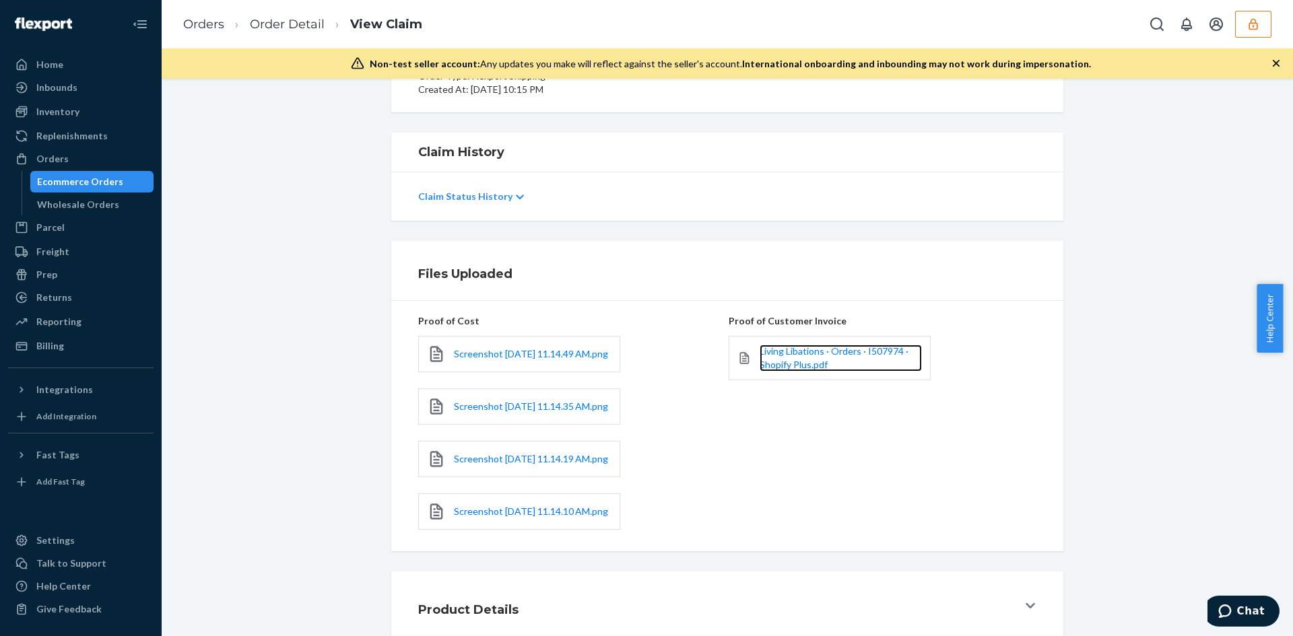
scroll to position [96, 0]
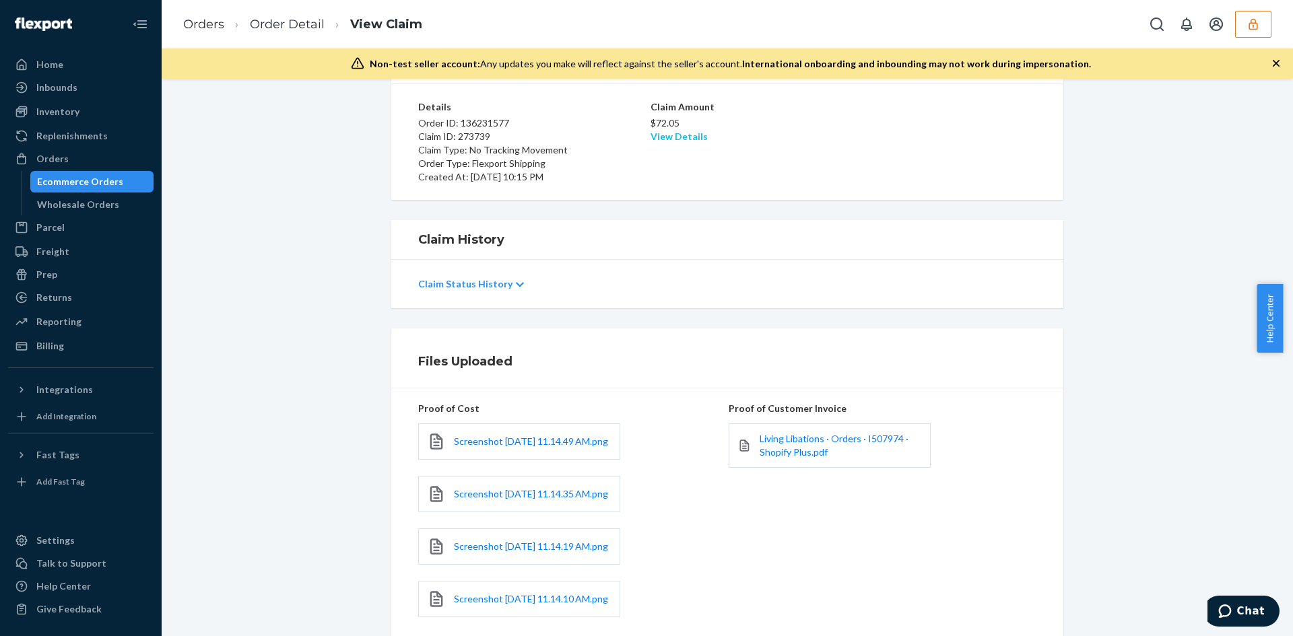
click at [664, 139] on link "View Details" at bounding box center [679, 136] width 57 height 11
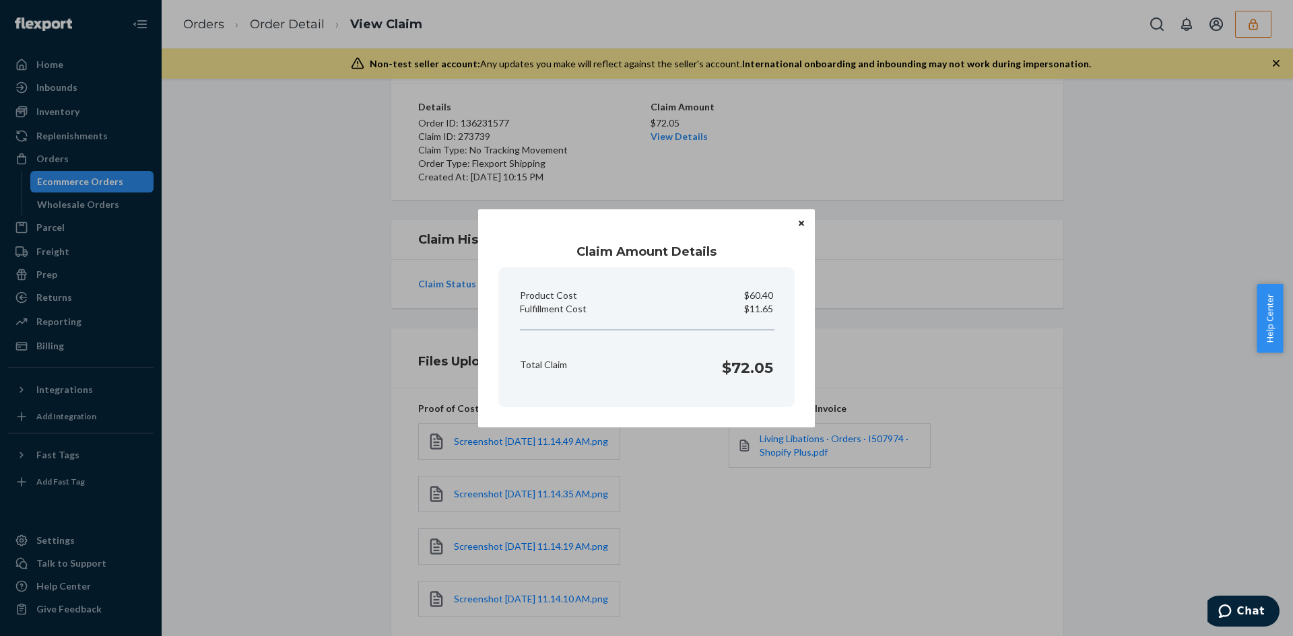
click at [846, 498] on div "Claim Amount Details Product Cost $60.40 Fulfillment Cost $11.65 Total Claim $7…" at bounding box center [646, 318] width 1293 height 636
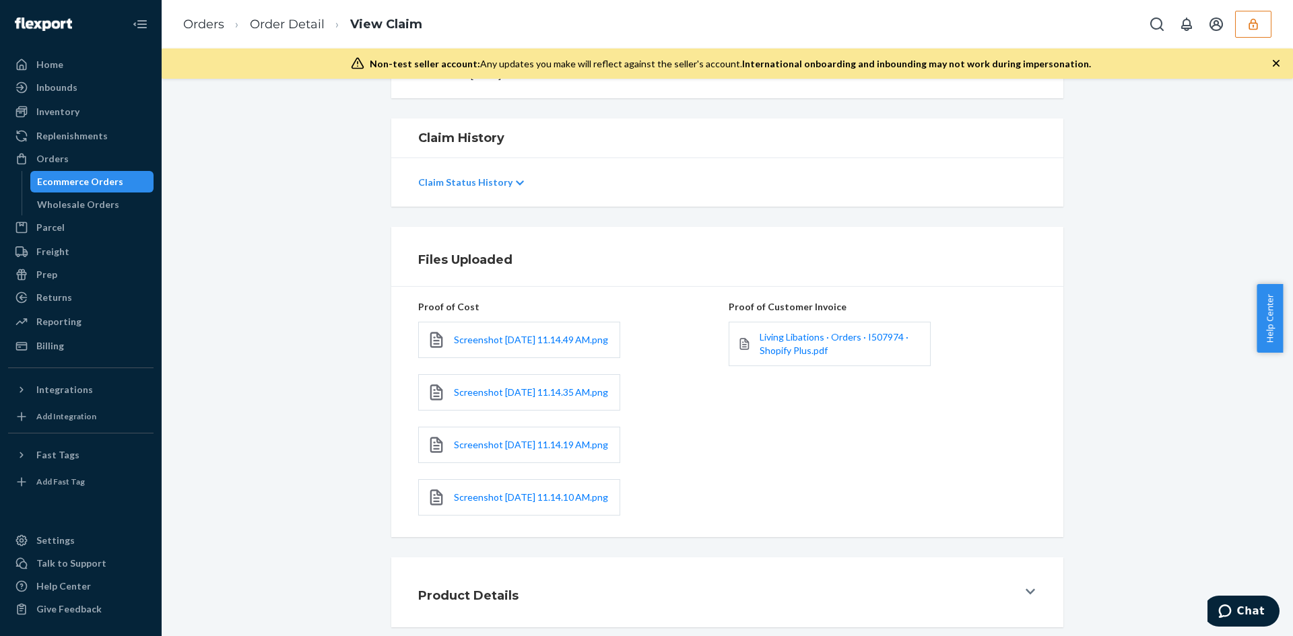
scroll to position [298, 0]
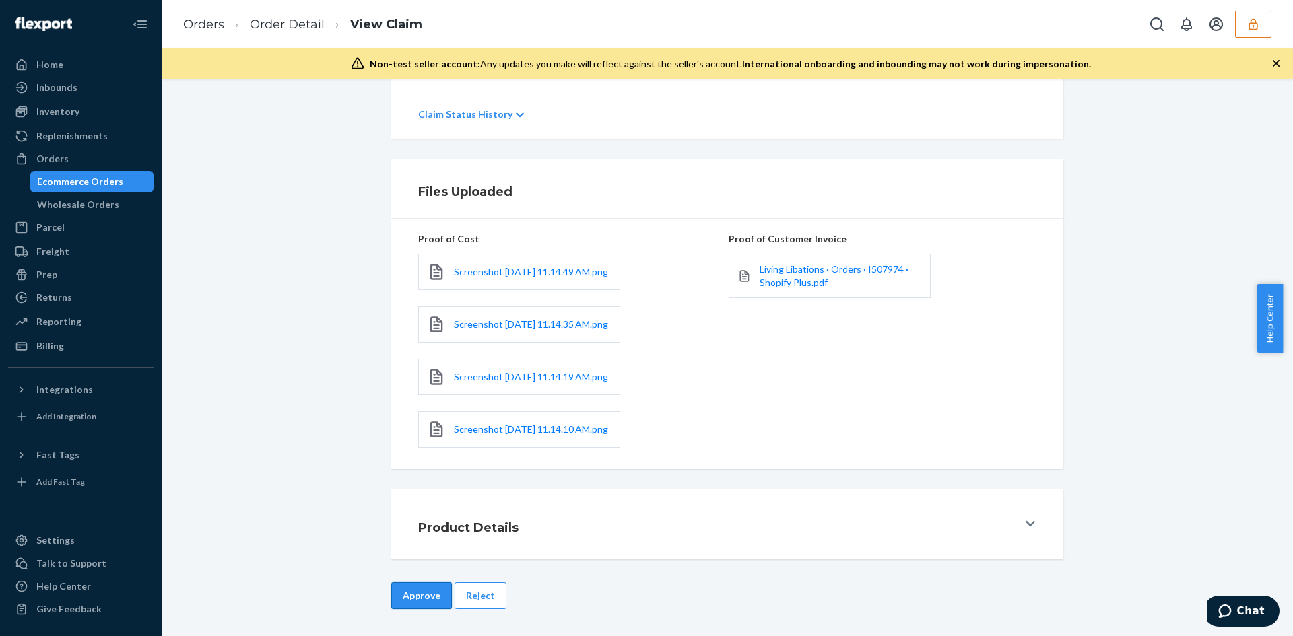
click at [423, 599] on button "Approve" at bounding box center [421, 596] width 61 height 27
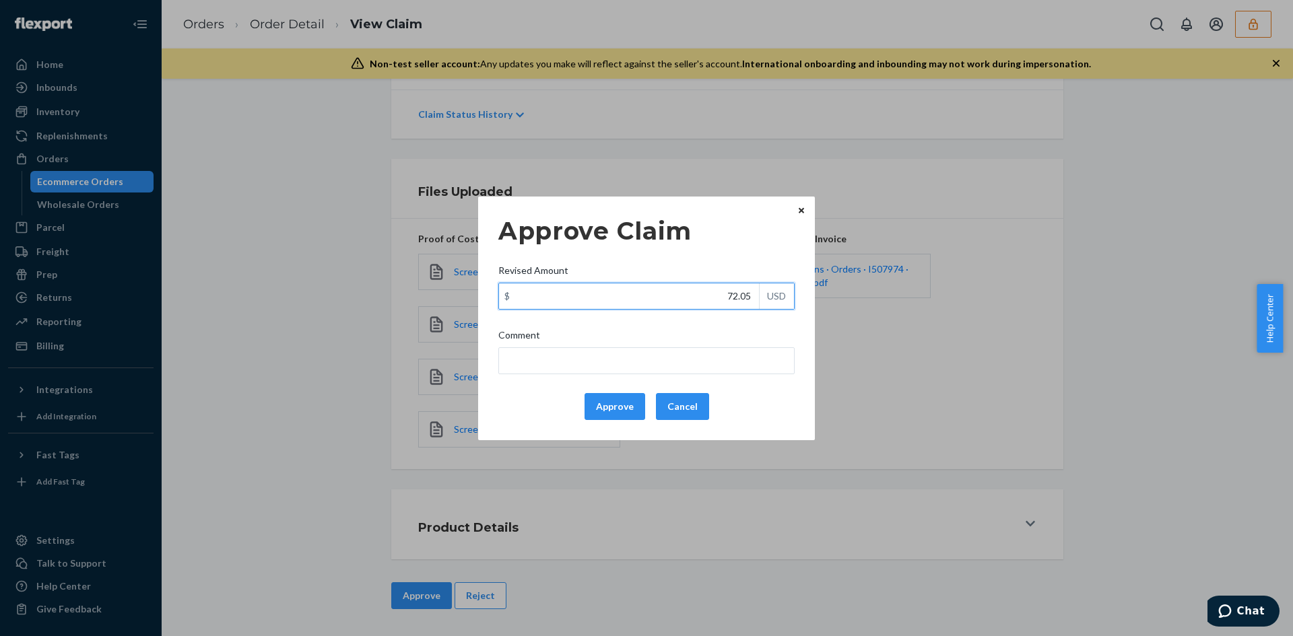
click at [720, 301] on input "72.05" at bounding box center [629, 297] width 260 height 26
paste input "60.2"
type input "60.25"
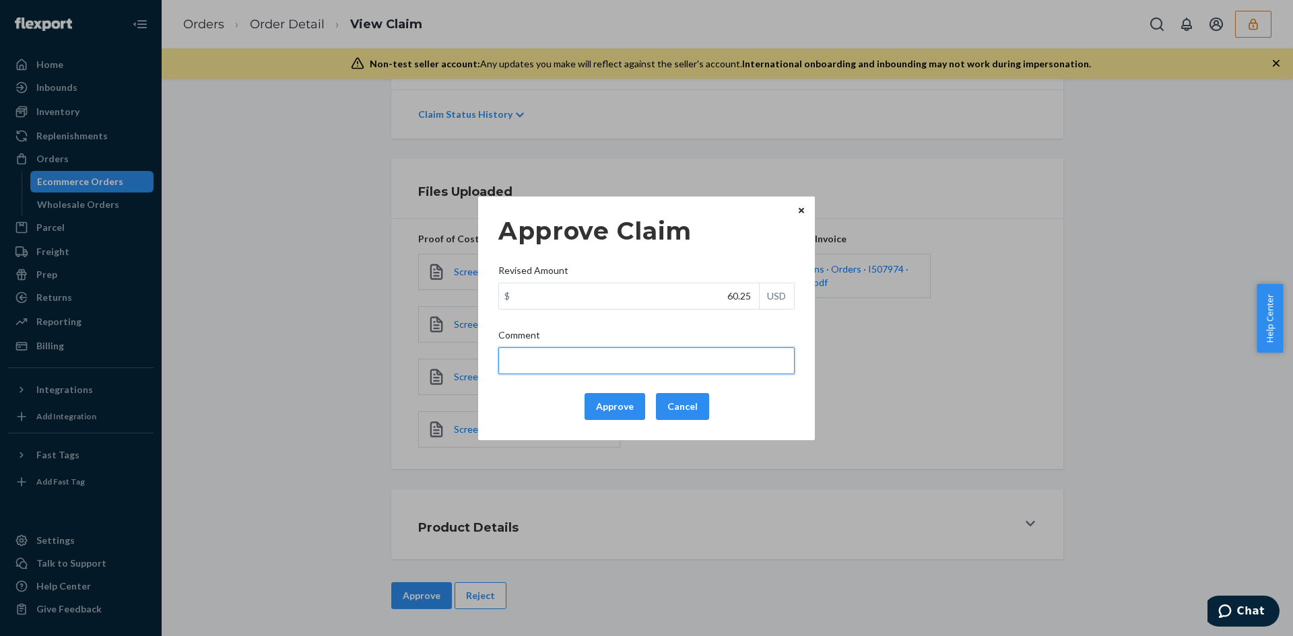
click at [708, 352] on input "Comment" at bounding box center [646, 360] width 296 height 27
type input "Adjusted total cost."
click at [621, 405] on button "Approve" at bounding box center [615, 406] width 61 height 27
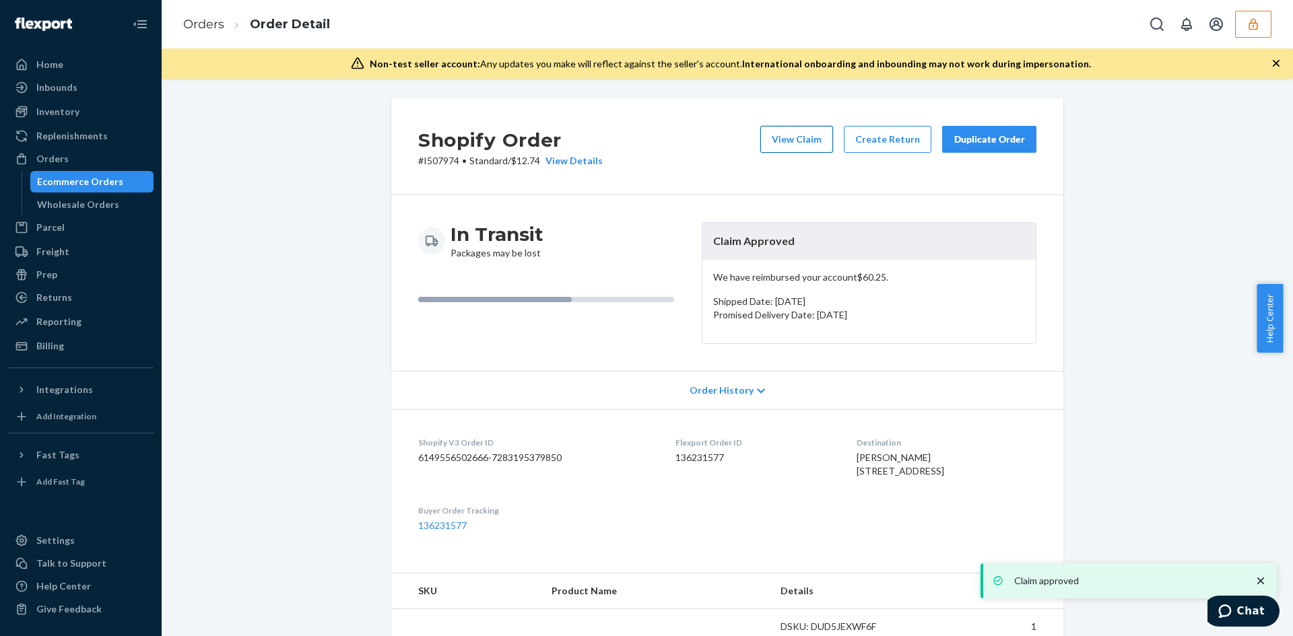
click at [786, 134] on button "View Claim" at bounding box center [796, 139] width 73 height 27
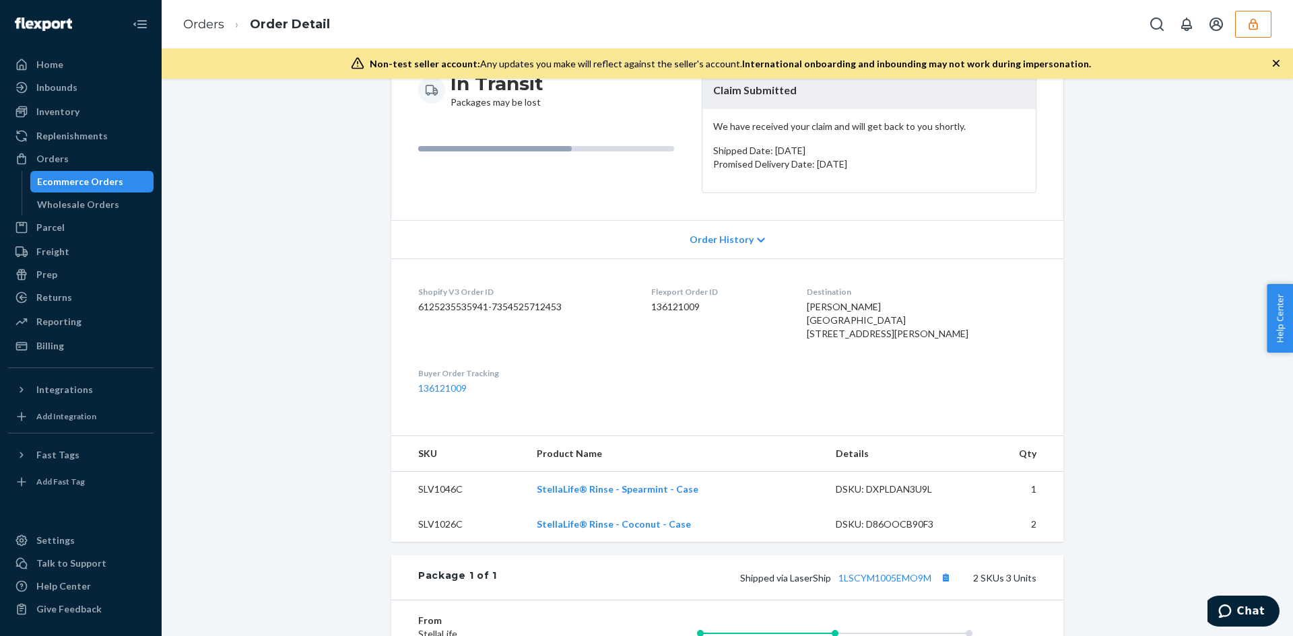
scroll to position [404, 0]
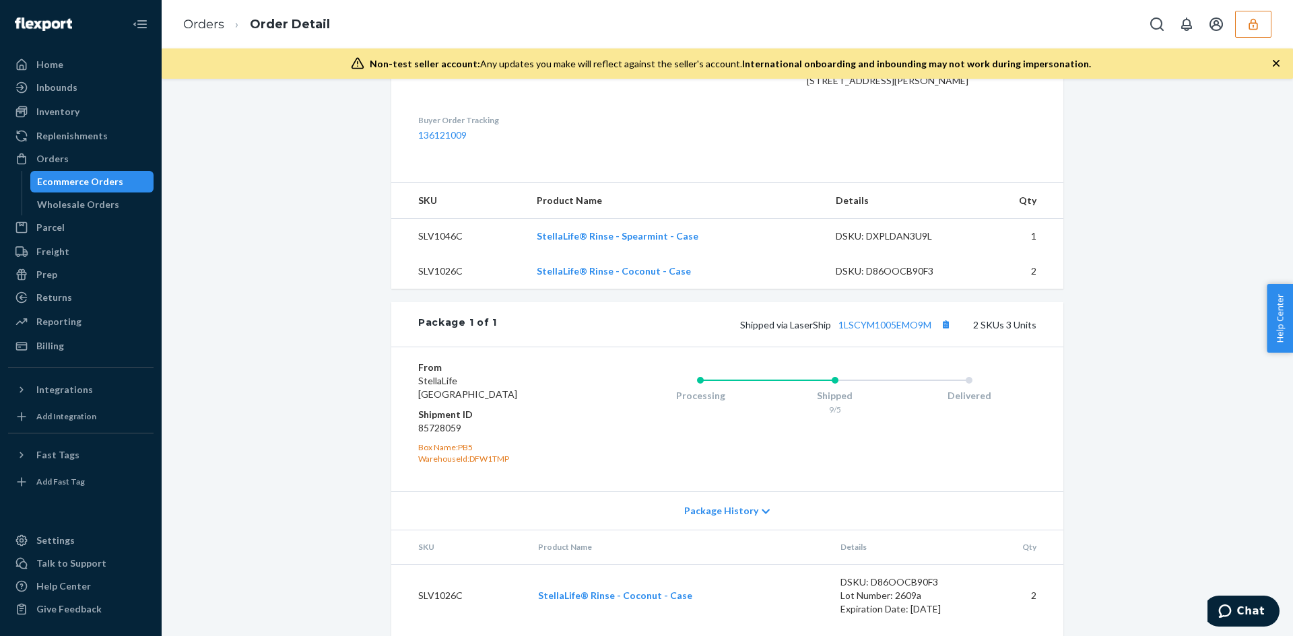
click at [871, 347] on div "Package 1 of 1 Shipped via LaserShip 1LSCYM1005EMO9M 2 SKUs 3 Units" at bounding box center [727, 324] width 672 height 44
click at [871, 331] on link "1LSCYM1005EMO9M" at bounding box center [884, 324] width 93 height 11
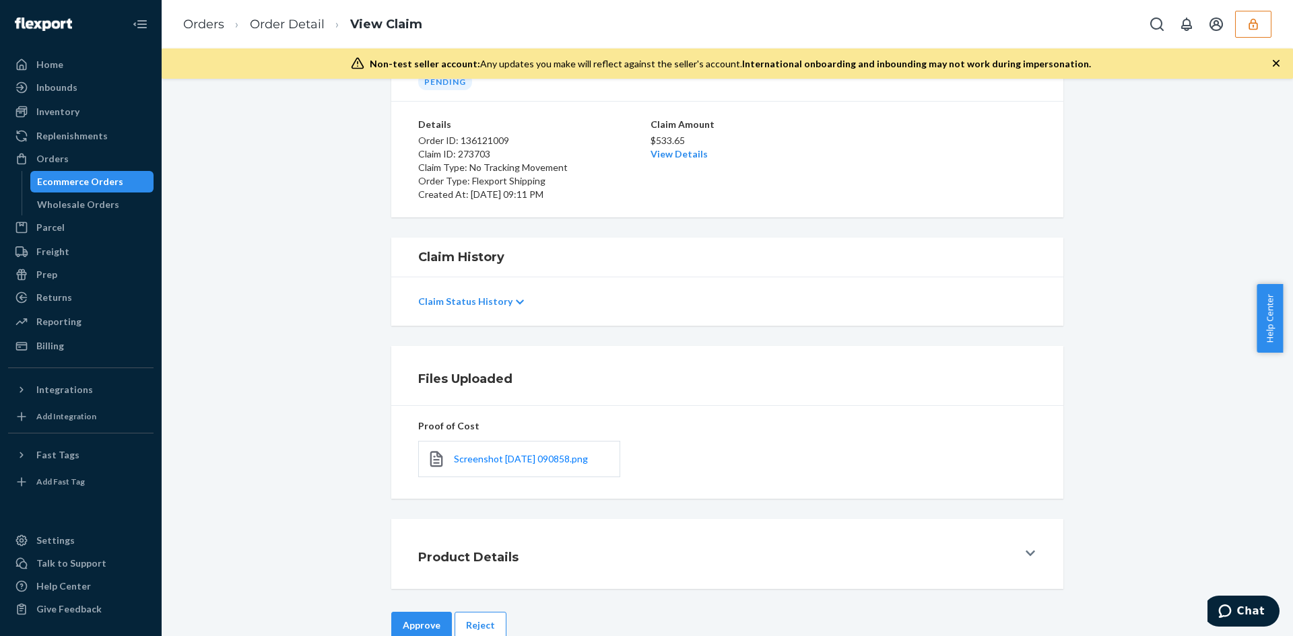
scroll to position [108, 0]
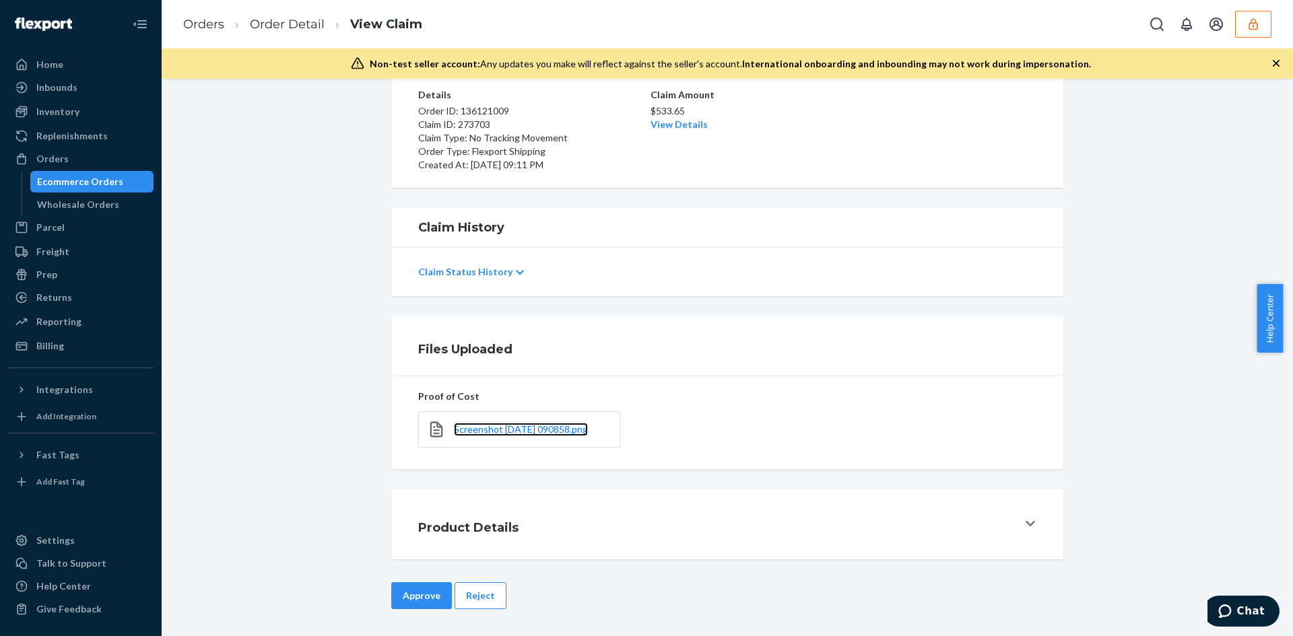
click at [519, 424] on span "Screenshot [DATE] 090858.png" at bounding box center [521, 429] width 134 height 11
click at [476, 590] on button "Reject" at bounding box center [481, 596] width 52 height 27
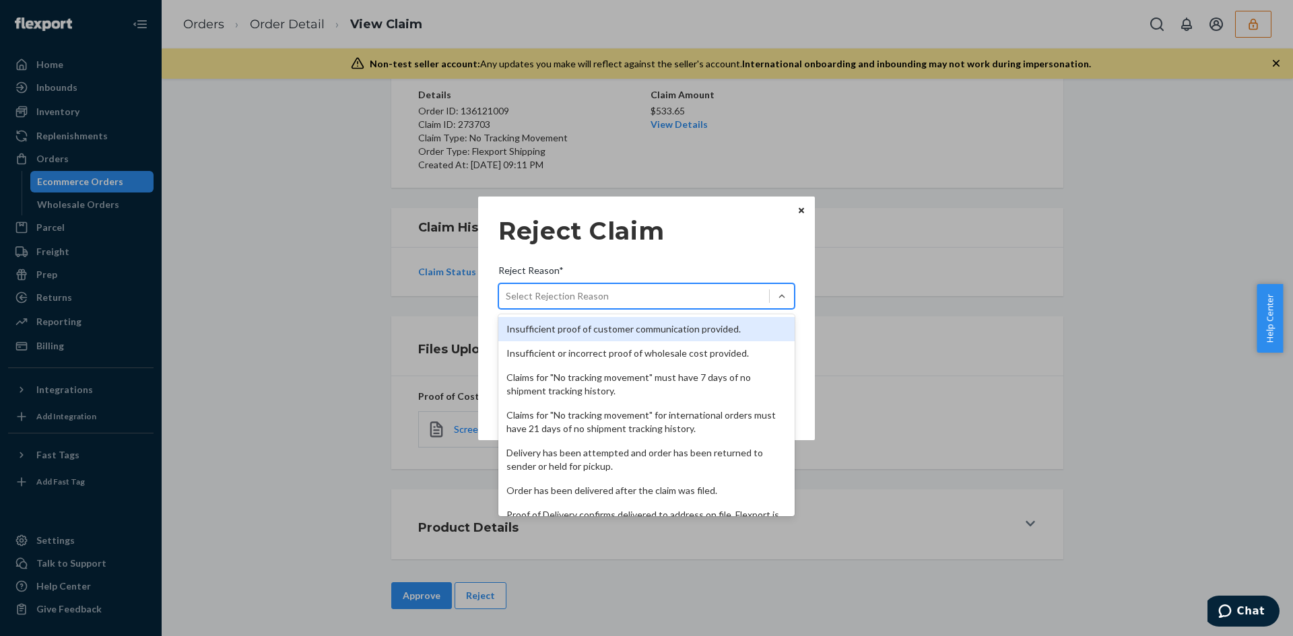
click at [672, 290] on div "Select Rejection Reason" at bounding box center [634, 297] width 270 height 22
click at [507, 290] on input "Reject Reason* option Insufficient proof of customer communication provided. fo…" at bounding box center [506, 296] width 1 height 13
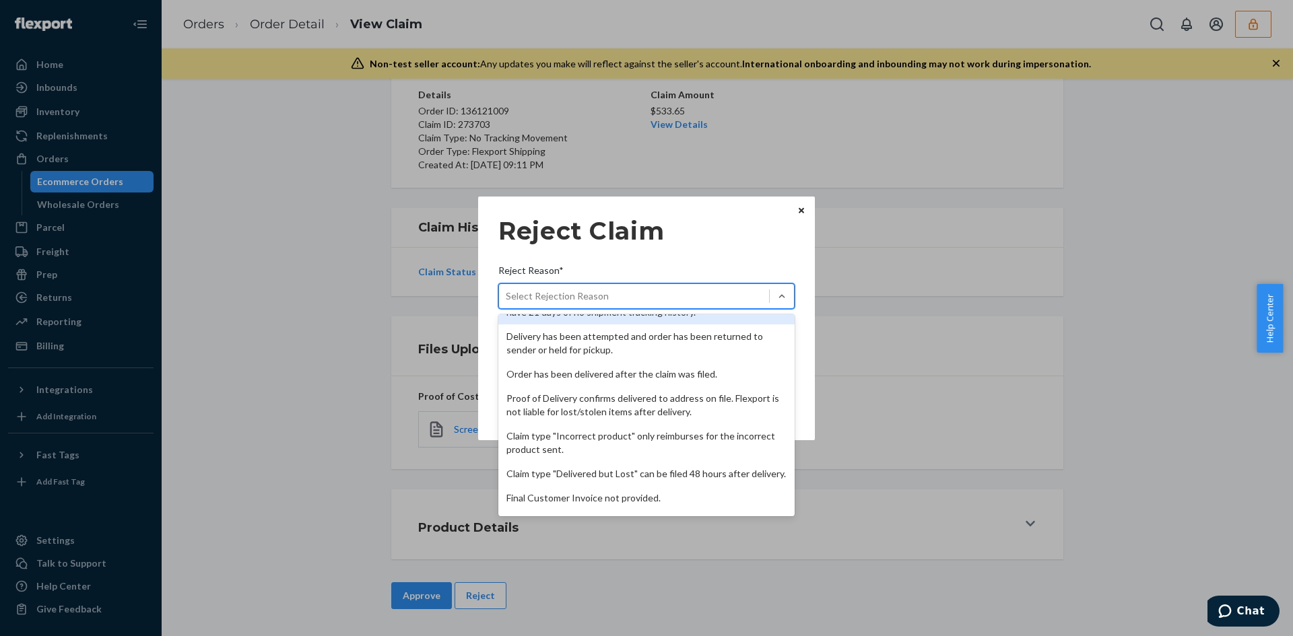
scroll to position [175, 0]
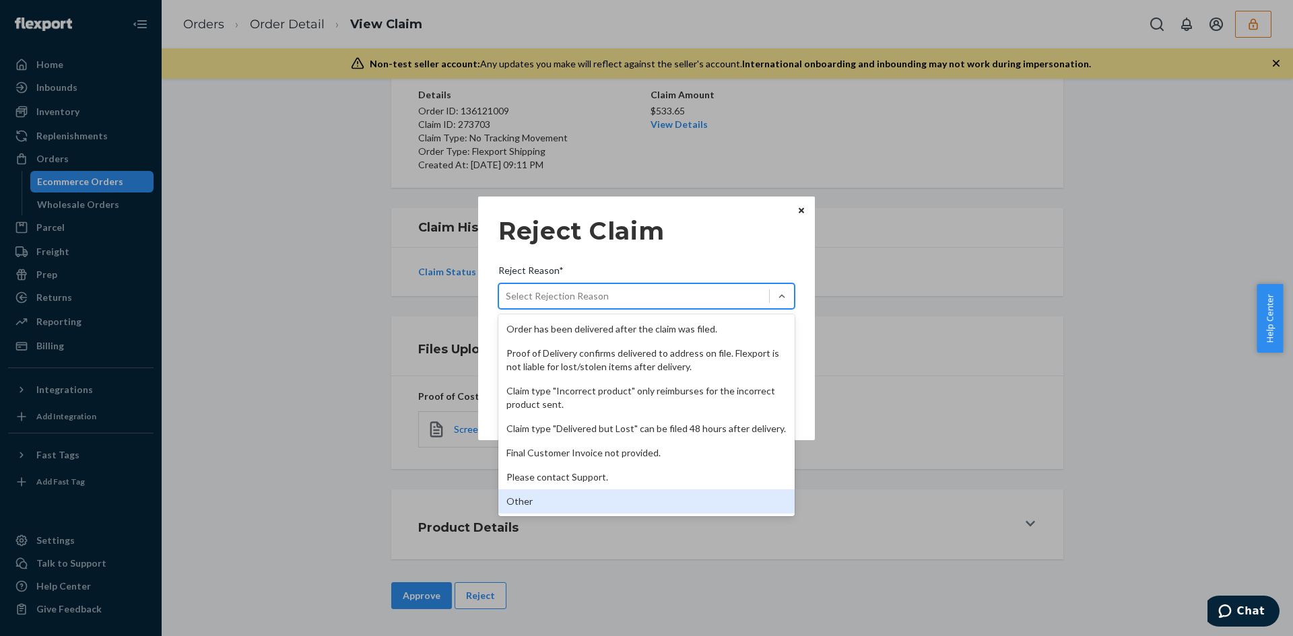
click at [530, 505] on div "Other" at bounding box center [646, 502] width 296 height 24
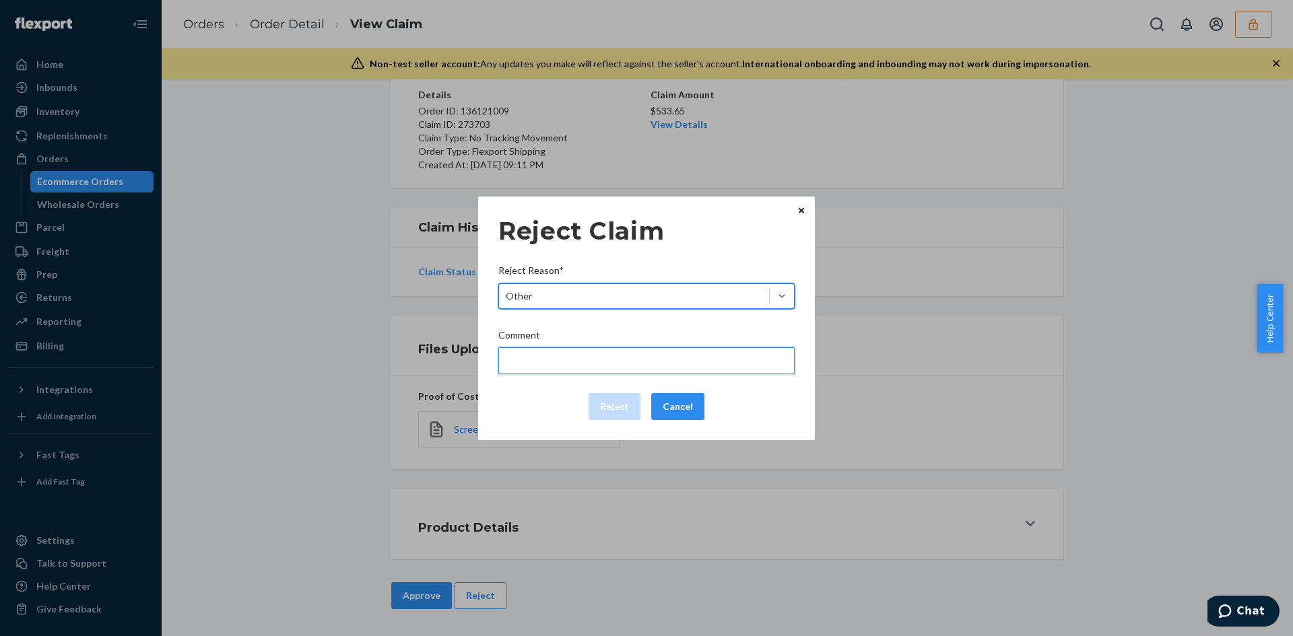
click at [557, 365] on input "Comment" at bounding box center [646, 360] width 296 height 27
paste input "Your package has been damaged. Please contact the seller directly for further i…"
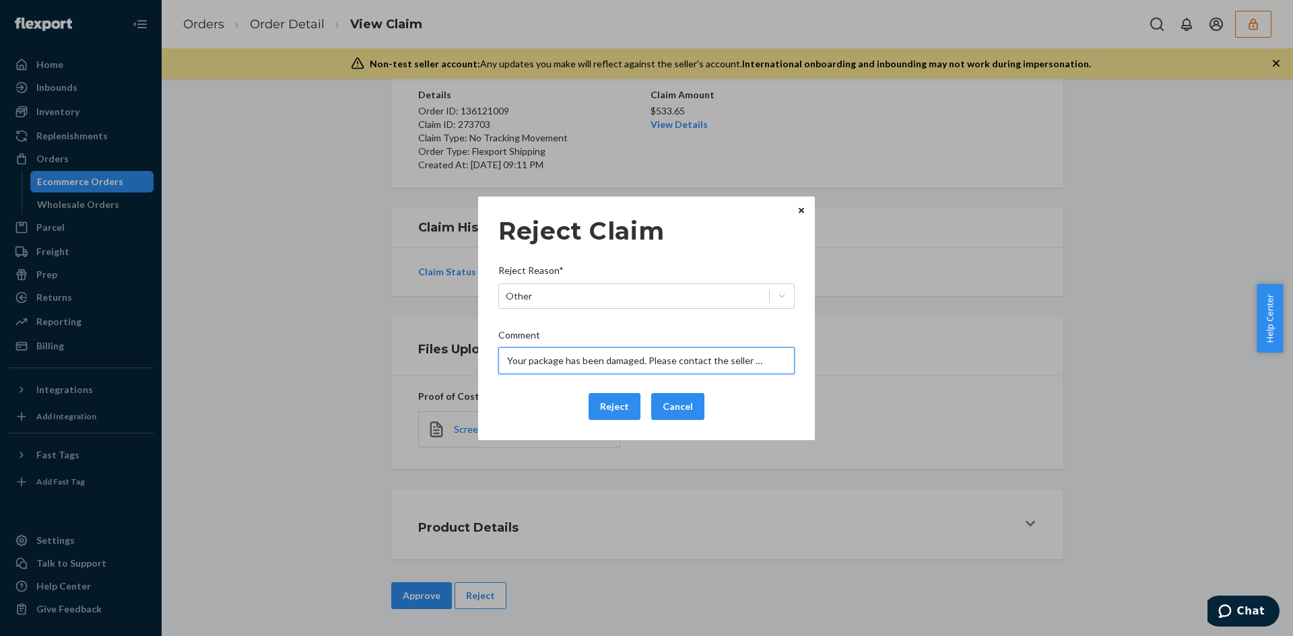
scroll to position [0, 106]
click at [638, 364] on input "Your package has been damaged. Please contact the seller directly for further i…" at bounding box center [646, 360] width 296 height 27
drag, startPoint x: 638, startPoint y: 364, endPoint x: 806, endPoint y: 368, distance: 167.7
click at [806, 368] on div "Reject Claim Reject Reason* Other Comment Your package has been damaged. Please…" at bounding box center [646, 319] width 337 height 244
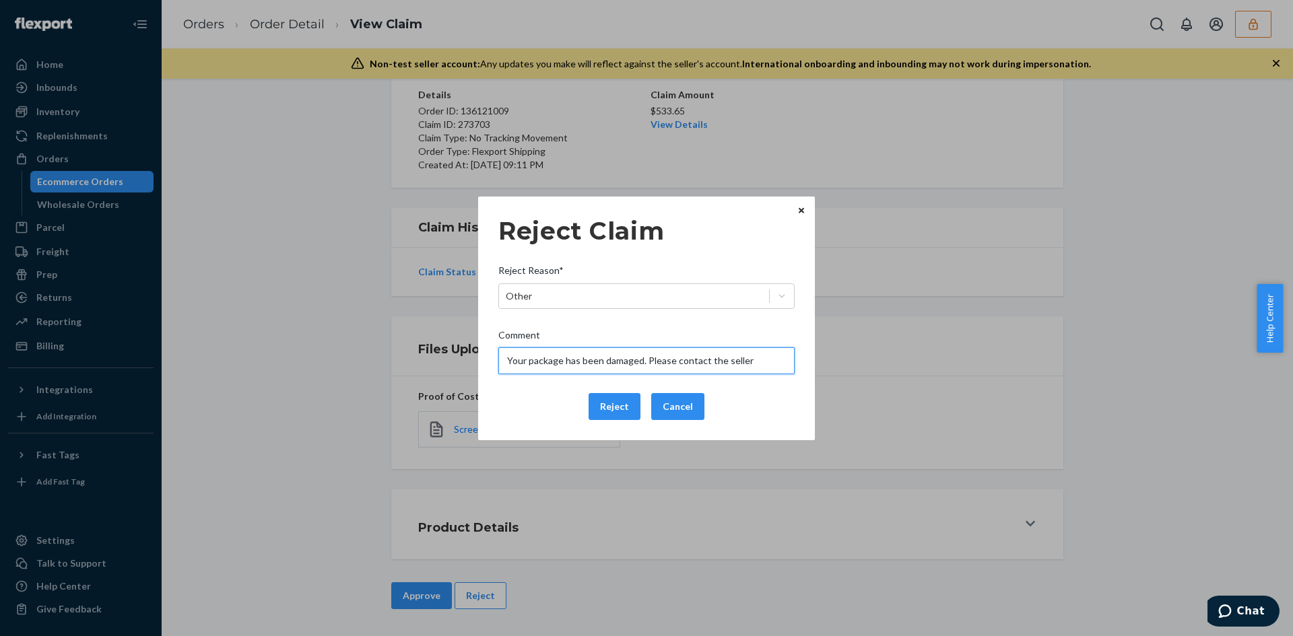
type input "Your package has been damaged. Please contact the seller/support directly for f…"
click at [602, 411] on button "Reject" at bounding box center [615, 406] width 52 height 27
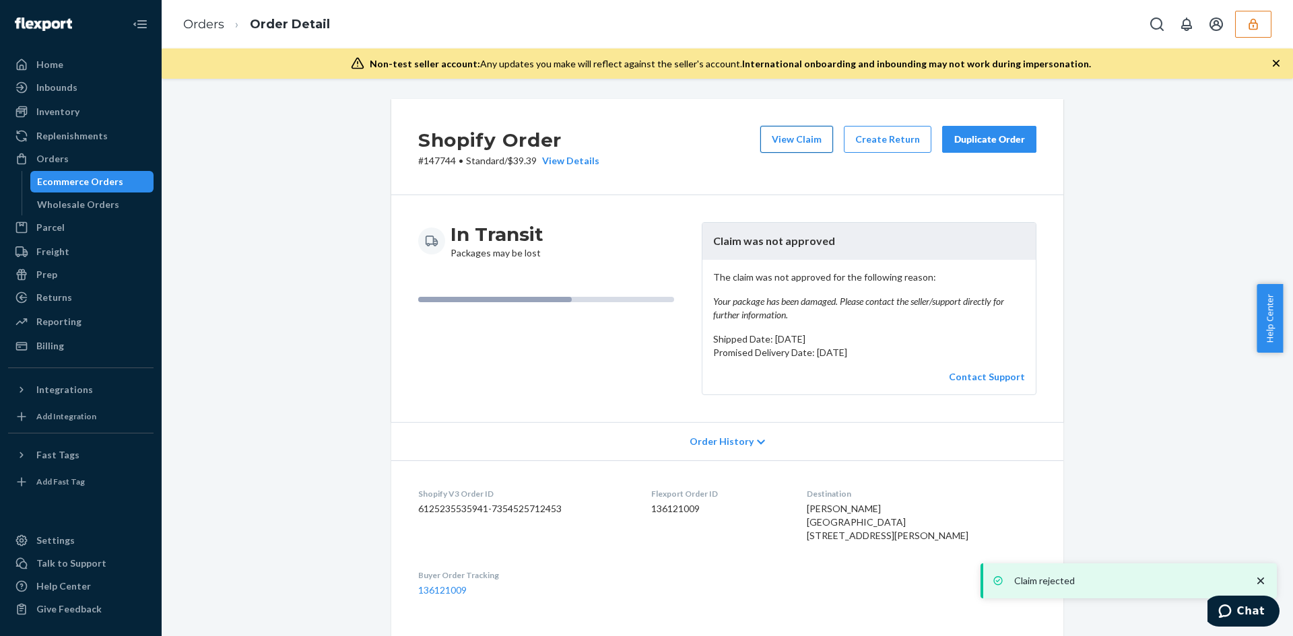
click at [775, 136] on button "View Claim" at bounding box center [796, 139] width 73 height 27
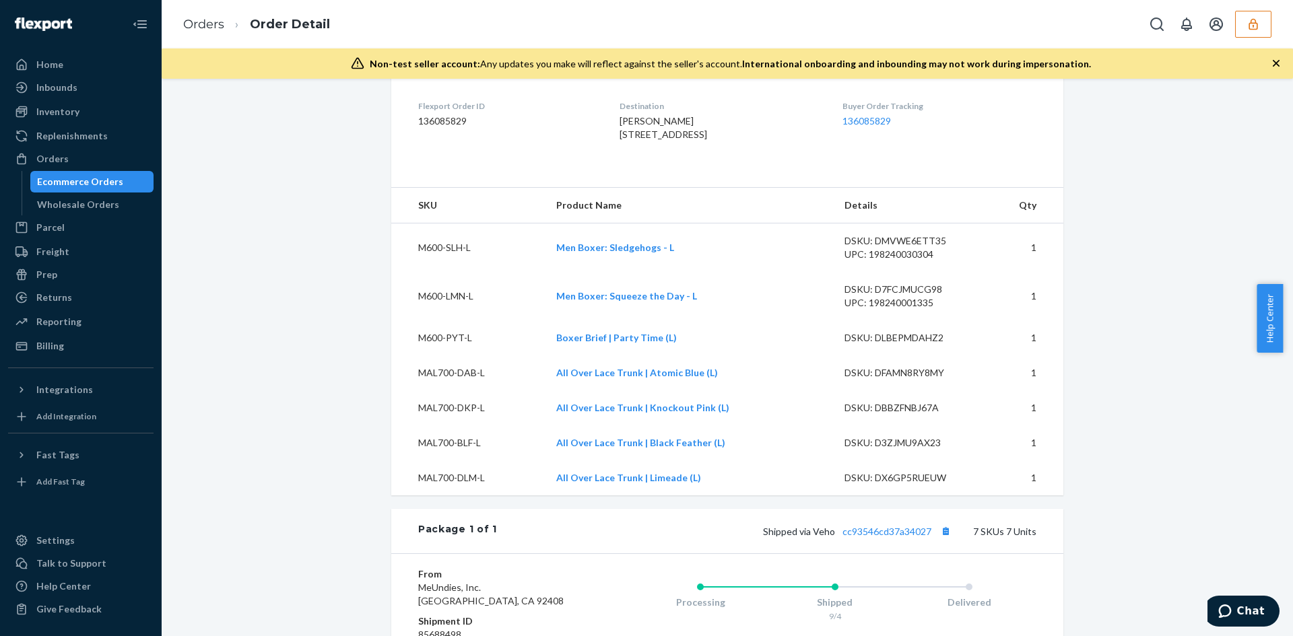
scroll to position [606, 0]
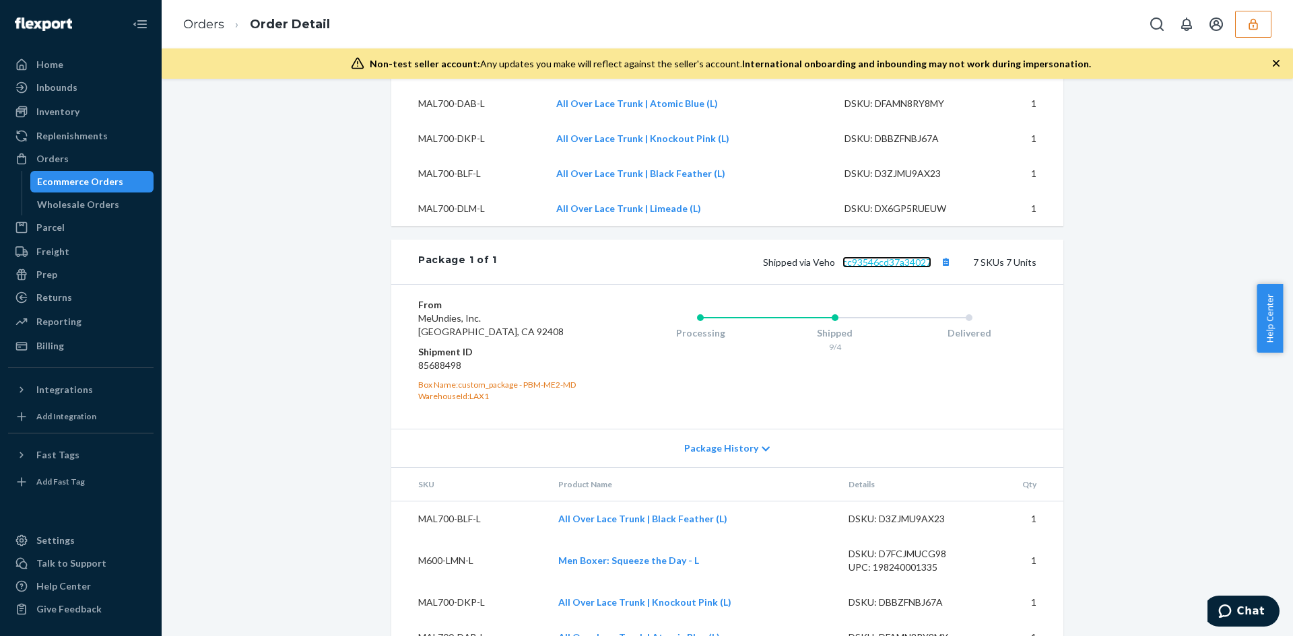
drag, startPoint x: 863, startPoint y: 286, endPoint x: 855, endPoint y: 284, distance: 9.0
click at [863, 268] on link "cc93546cd37a34027" at bounding box center [886, 262] width 89 height 11
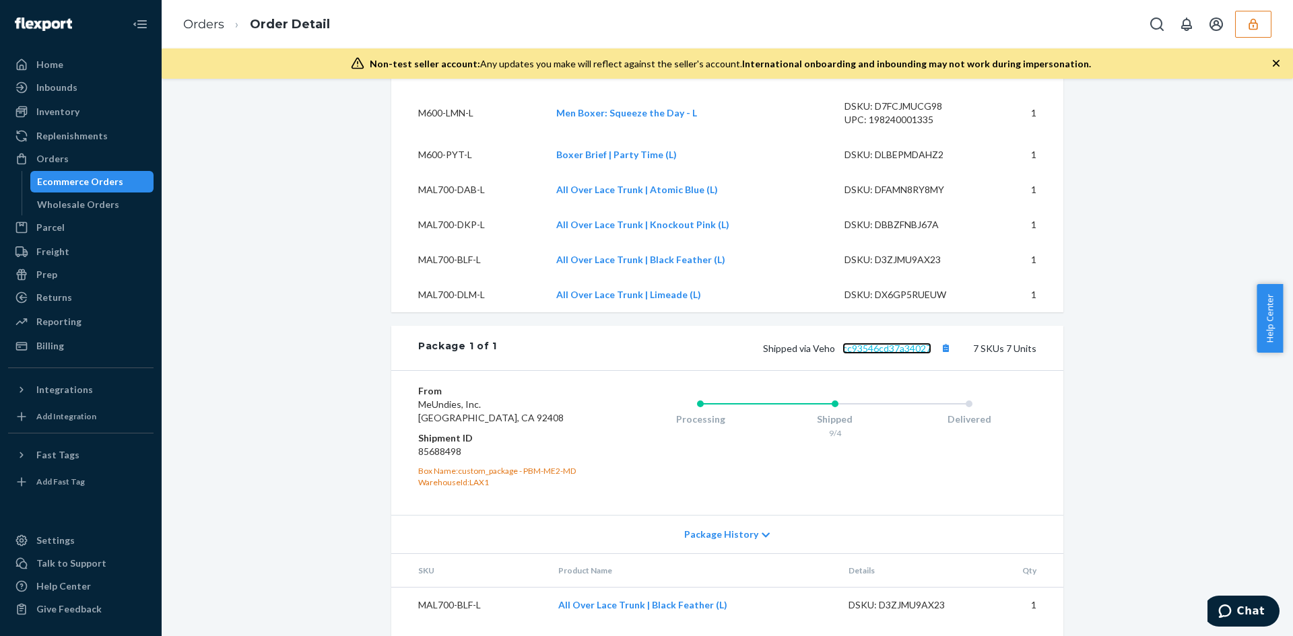
scroll to position [787, 0]
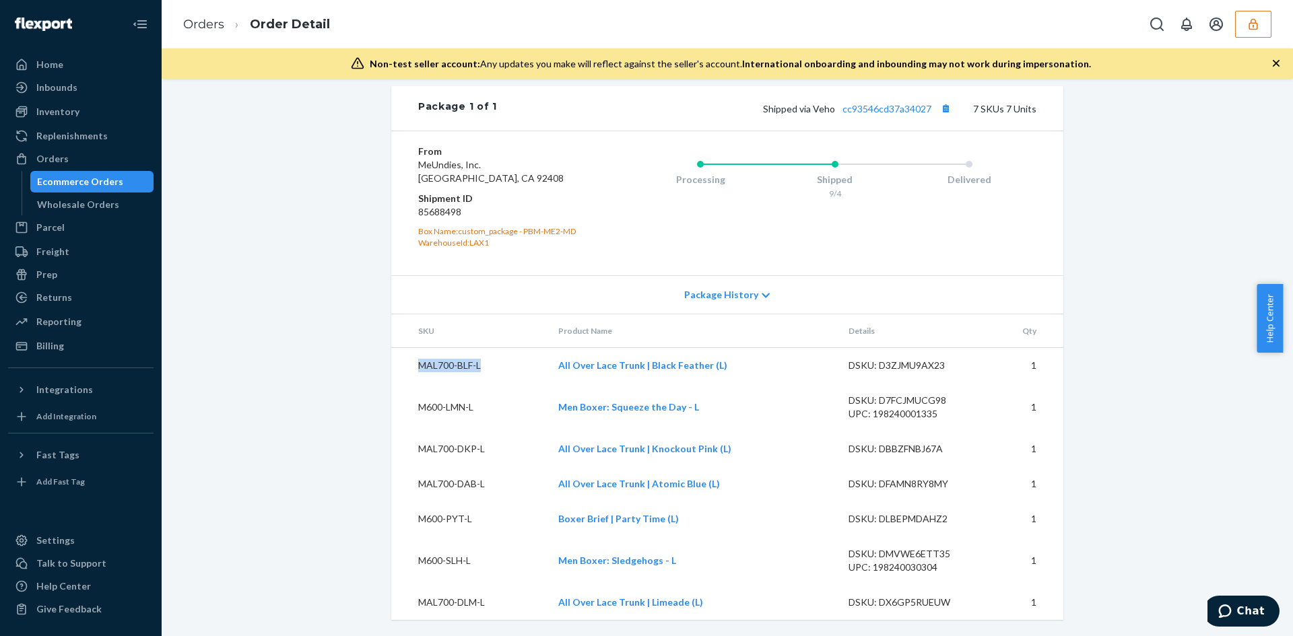
drag, startPoint x: 452, startPoint y: 363, endPoint x: 409, endPoint y: 362, distance: 43.1
click at [409, 362] on td "MAL700-BLF-L" at bounding box center [469, 366] width 156 height 36
copy td "MAL700-BLF-L"
drag, startPoint x: 443, startPoint y: 405, endPoint x: 400, endPoint y: 398, distance: 43.7
click at [400, 398] on td "M600-LMN-L" at bounding box center [469, 407] width 156 height 48
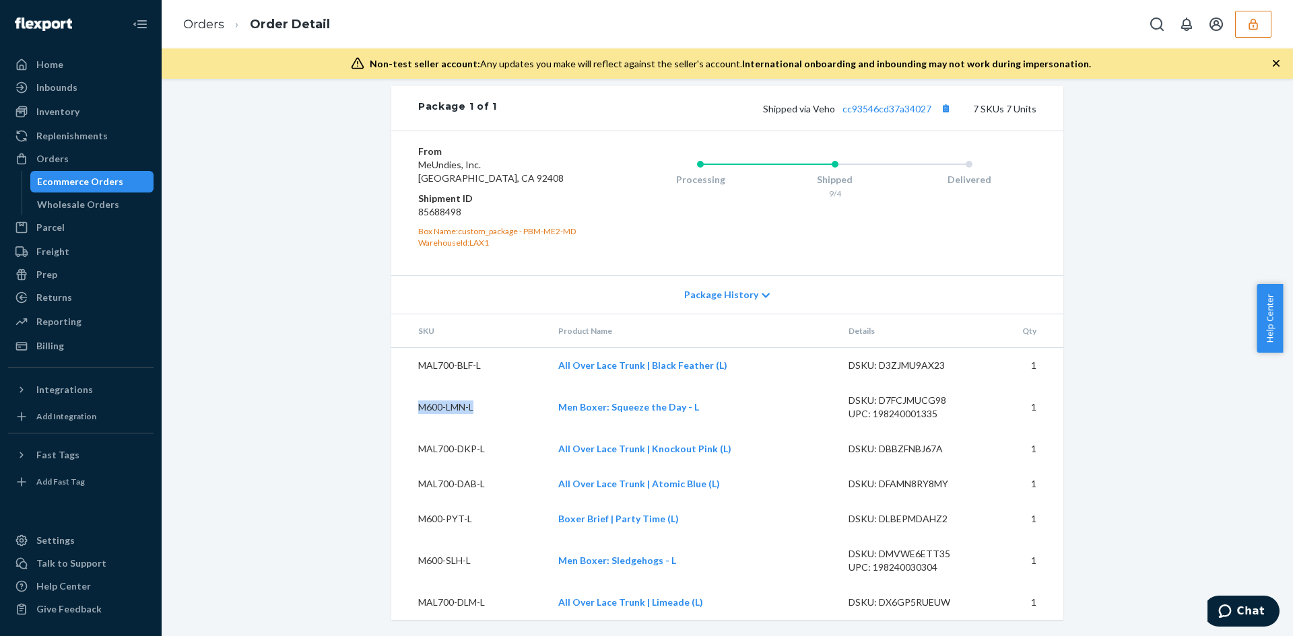
copy td "M600-LMN-L"
drag, startPoint x: 403, startPoint y: 448, endPoint x: 502, endPoint y: 448, distance: 99.0
click at [502, 448] on td "MAL700-DKP-L" at bounding box center [469, 449] width 156 height 35
copy td "MAL700-DKP-L"
drag, startPoint x: 473, startPoint y: 487, endPoint x: 408, endPoint y: 477, distance: 65.3
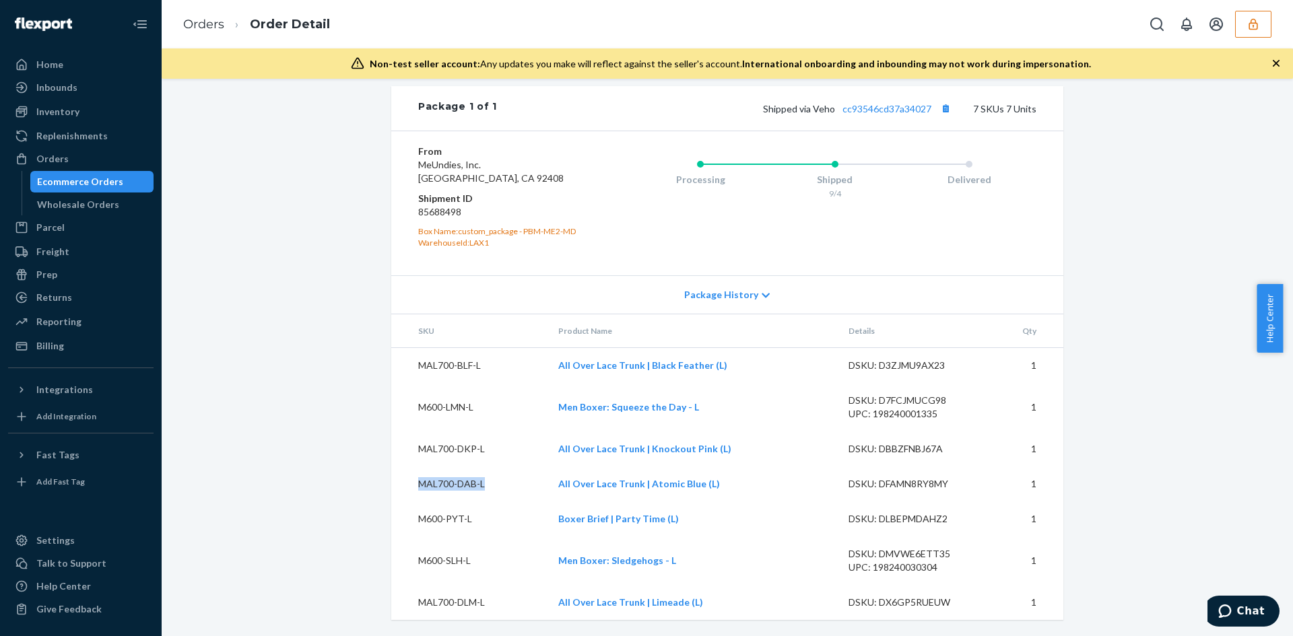
click at [408, 477] on td "MAL700-DAB-L" at bounding box center [469, 484] width 156 height 35
copy td "MAL700-DAB-L"
drag, startPoint x: 416, startPoint y: 515, endPoint x: 387, endPoint y: 514, distance: 29.6
click at [391, 514] on td "M600-PYT-L" at bounding box center [469, 519] width 156 height 35
copy td "M600-PYT-L"
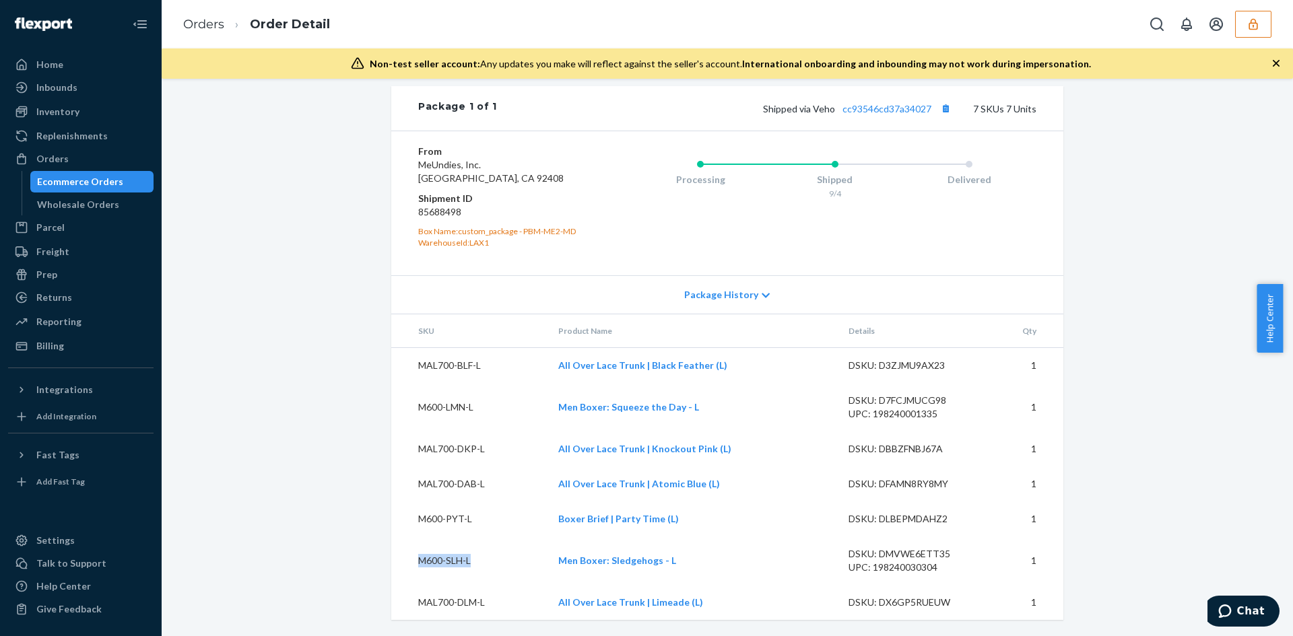
drag, startPoint x: 467, startPoint y: 565, endPoint x: 404, endPoint y: 554, distance: 63.7
click at [404, 554] on td "M600-SLH-L" at bounding box center [469, 561] width 156 height 48
copy td "M600-SLH-L"
drag, startPoint x: 479, startPoint y: 603, endPoint x: 404, endPoint y: 603, distance: 74.7
click at [404, 603] on td "MAL700-DLM-L" at bounding box center [469, 602] width 156 height 35
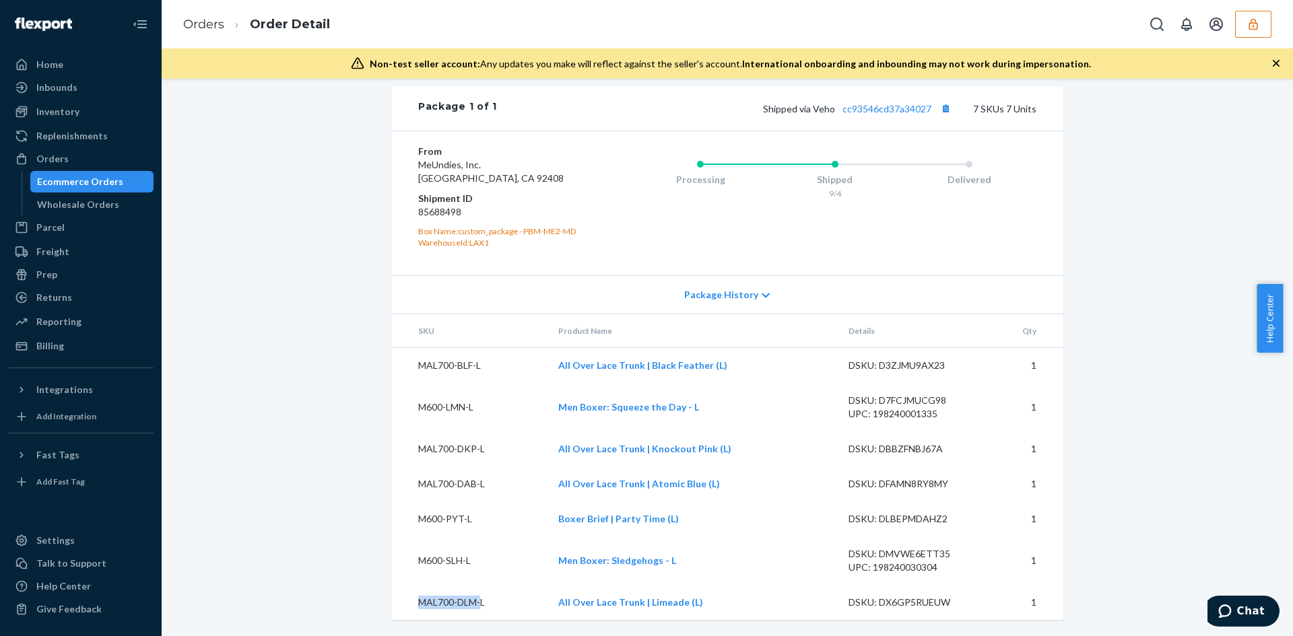
copy td "MAL700-DLM-"
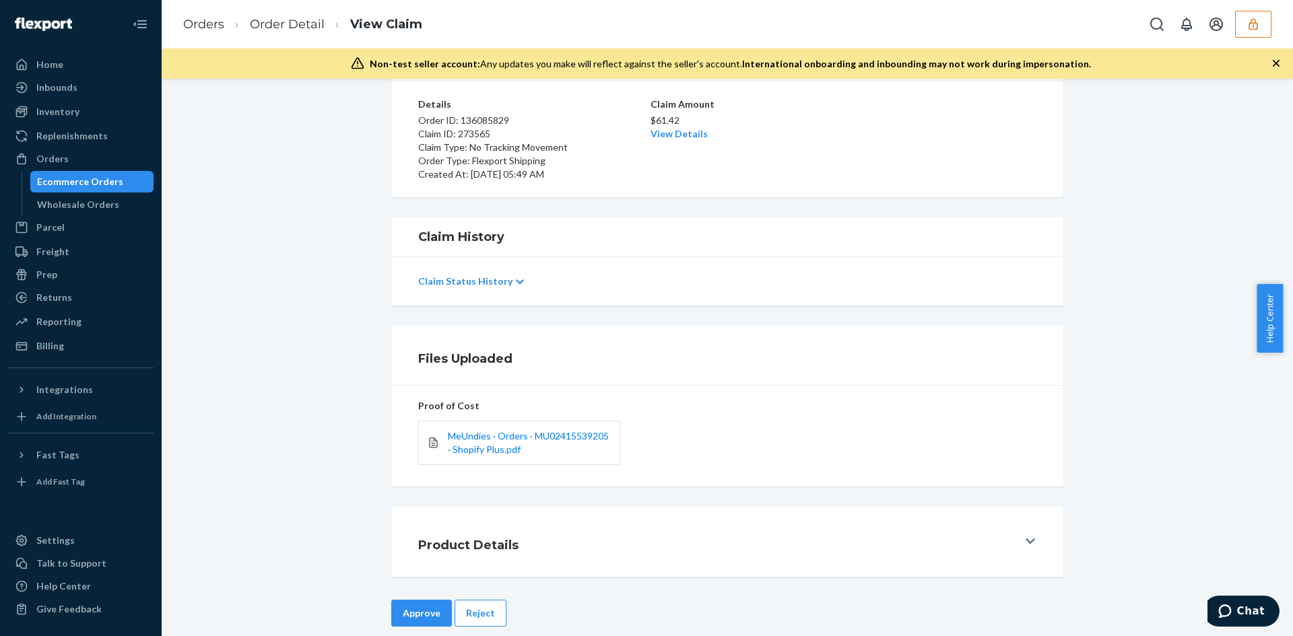
scroll to position [116, 0]
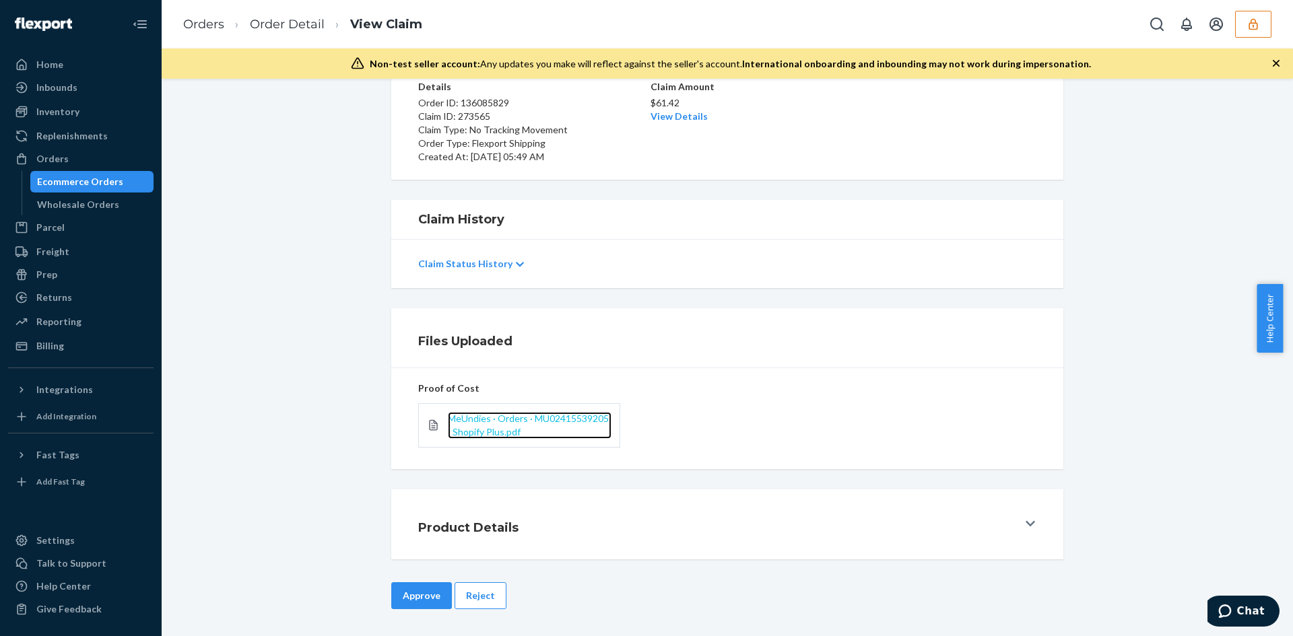
click at [502, 414] on span "MeUndies · Orders · MU02415539205 · Shopify Plus.pdf" at bounding box center [528, 425] width 161 height 25
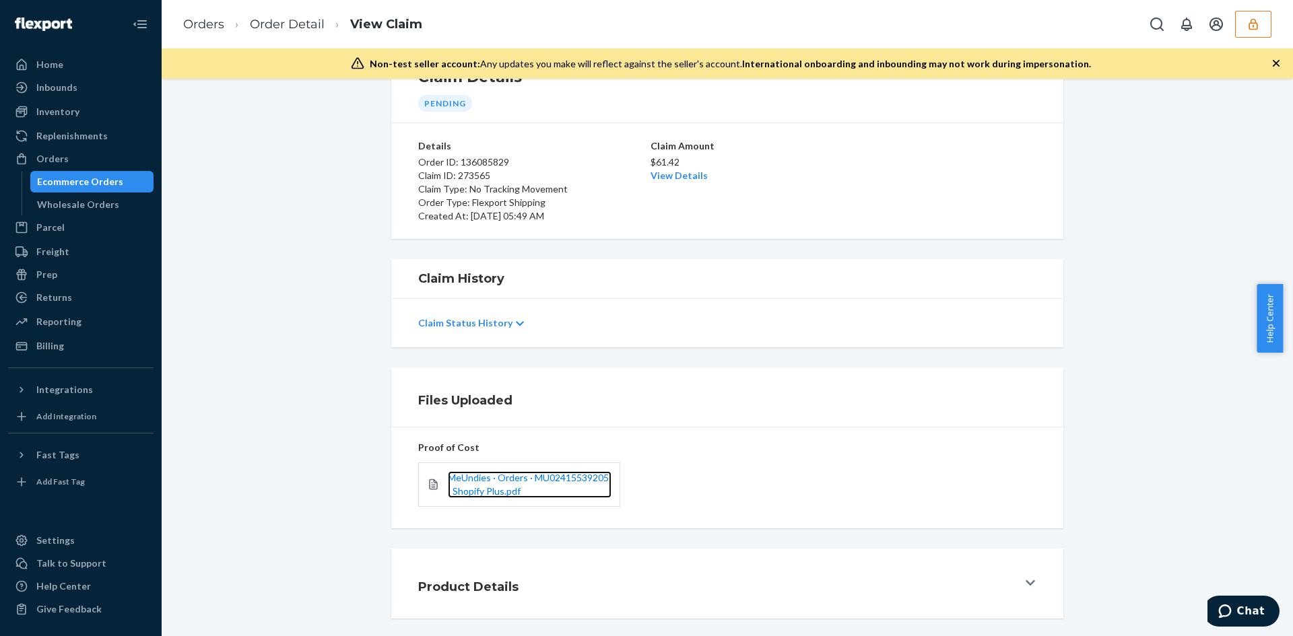
scroll to position [0, 0]
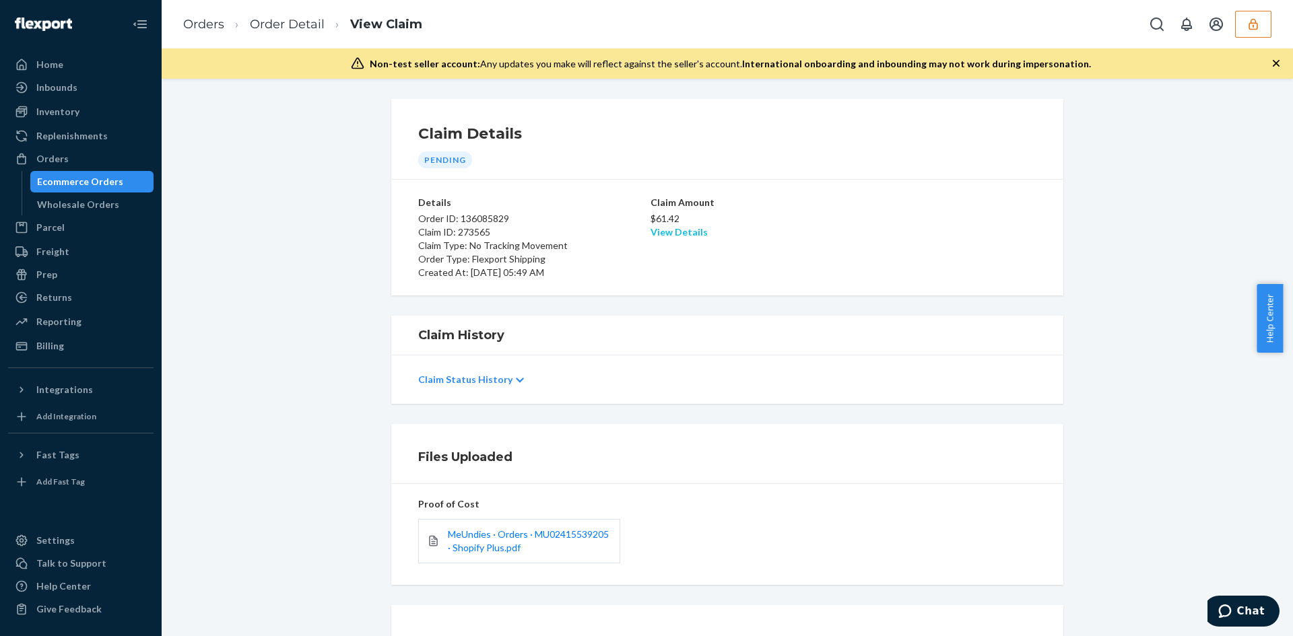
click at [669, 235] on link "View Details" at bounding box center [679, 231] width 57 height 11
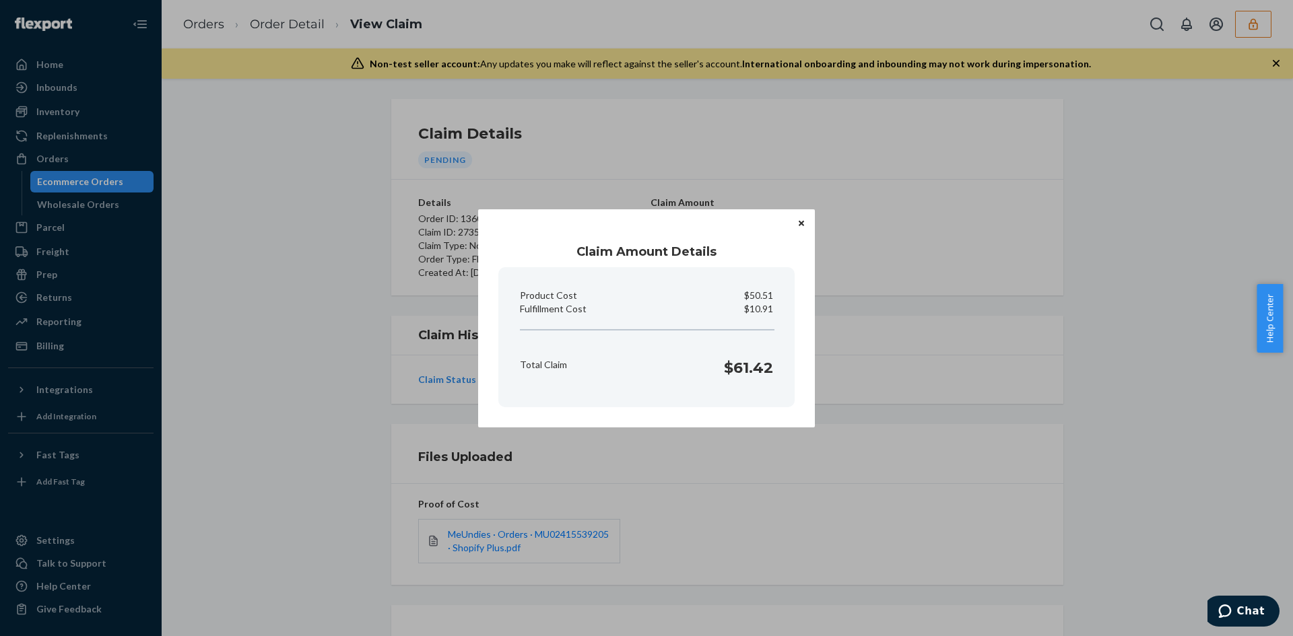
click at [710, 514] on div "Claim Amount Details Product Cost $50.51 Fulfillment Cost $10.91 Total Claim $6…" at bounding box center [646, 318] width 1293 height 636
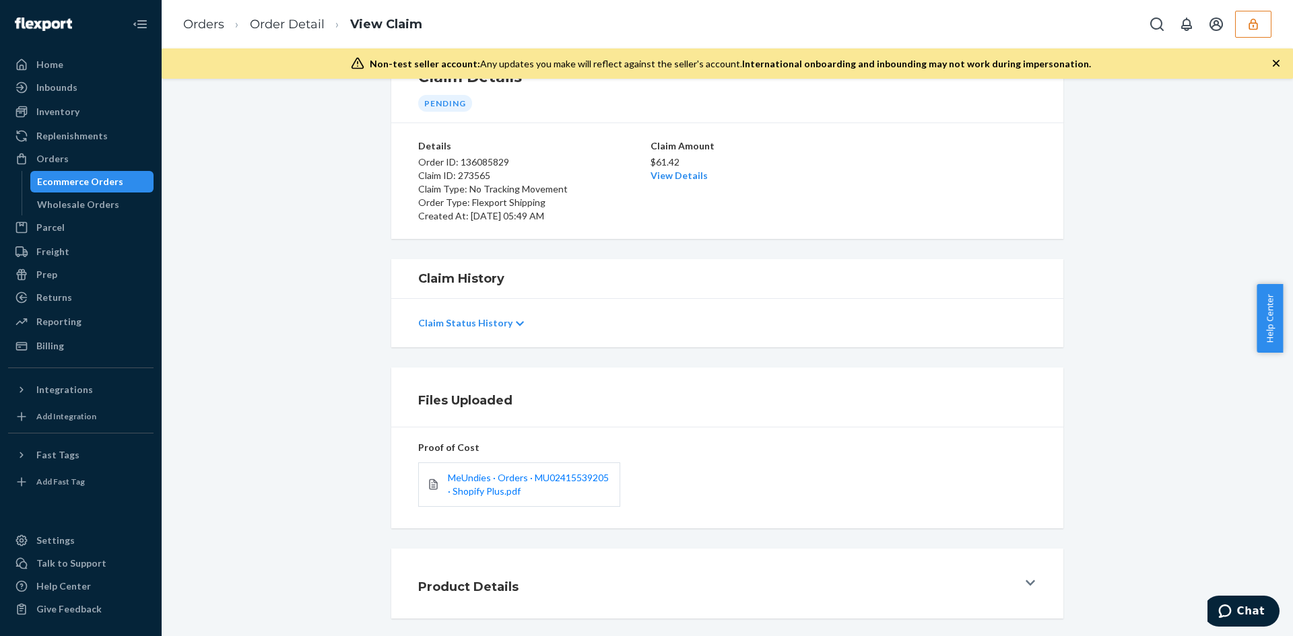
scroll to position [116, 0]
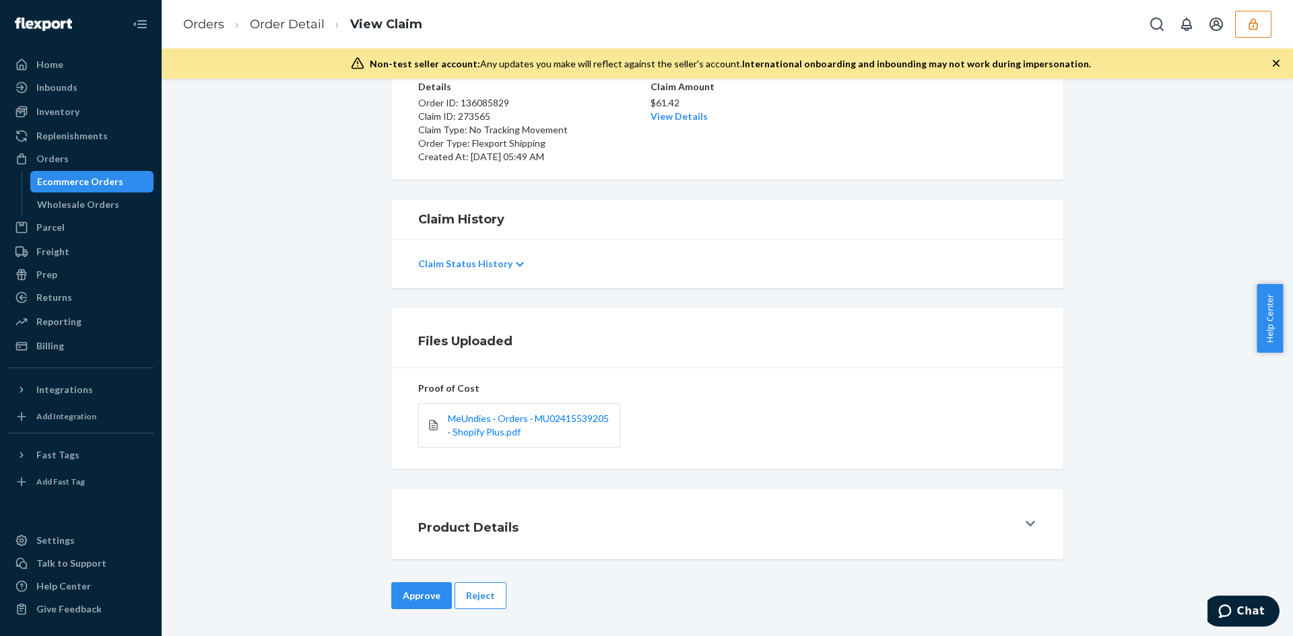
drag, startPoint x: 414, startPoint y: 589, endPoint x: 438, endPoint y: 568, distance: 32.0
click at [414, 589] on button "Approve" at bounding box center [421, 596] width 61 height 27
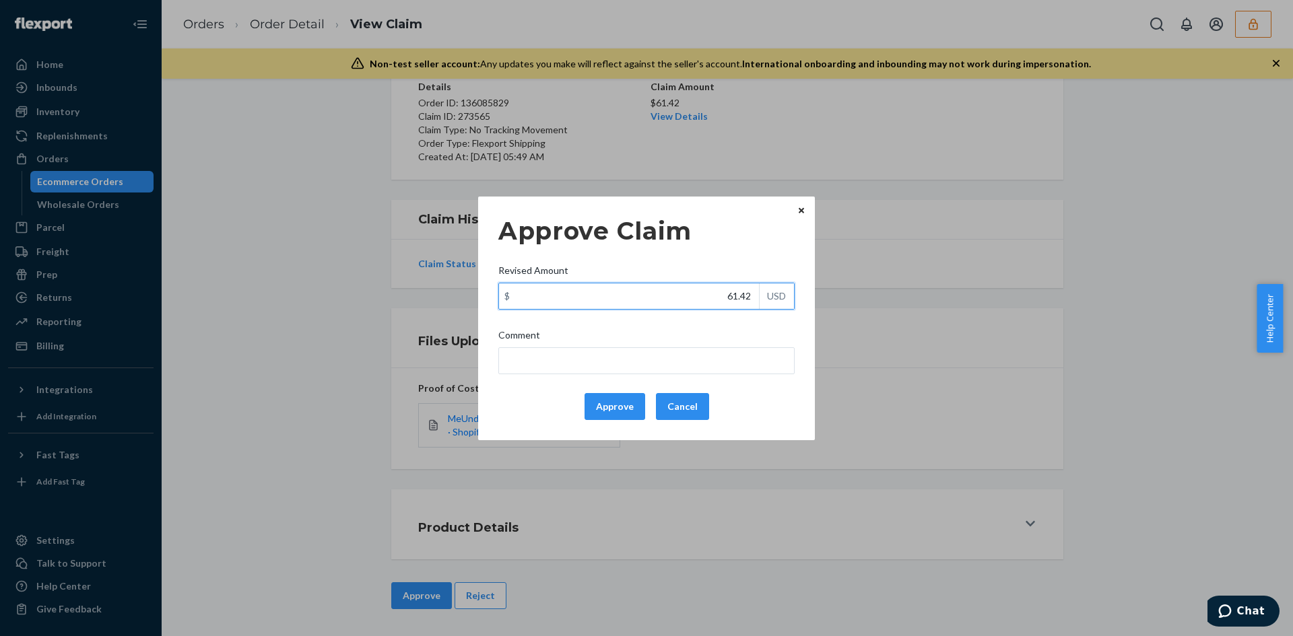
drag, startPoint x: 725, startPoint y: 290, endPoint x: 716, endPoint y: 350, distance: 59.9
click at [724, 291] on input "61.42" at bounding box center [629, 297] width 260 height 26
paste input "52.91"
type input "52.91"
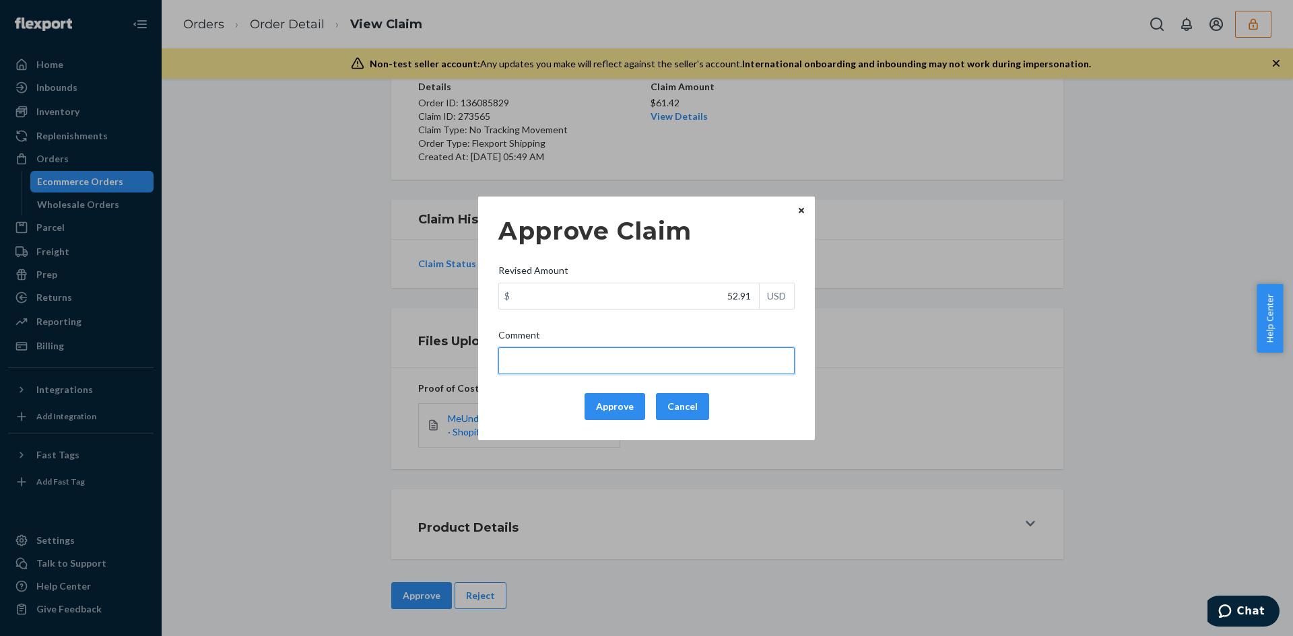
click at [715, 350] on input "Comment" at bounding box center [646, 360] width 296 height 27
type input "Adjusted total cost."
click at [624, 408] on button "Approve" at bounding box center [615, 406] width 61 height 27
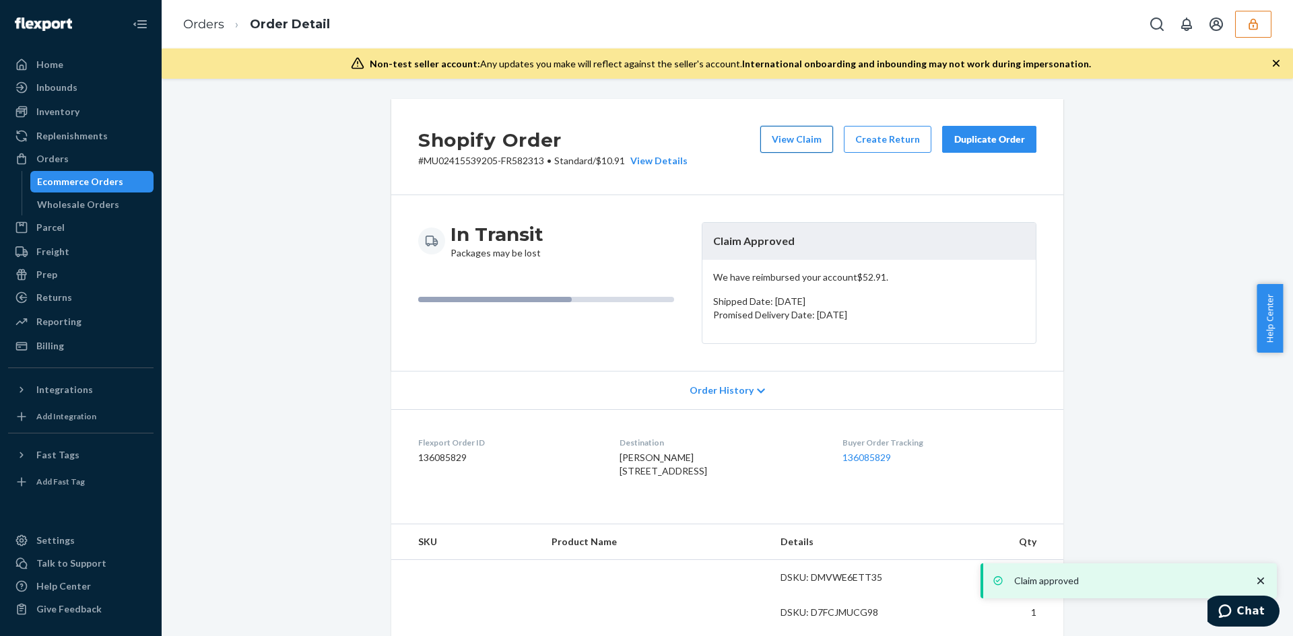
click at [793, 143] on button "View Claim" at bounding box center [796, 139] width 73 height 27
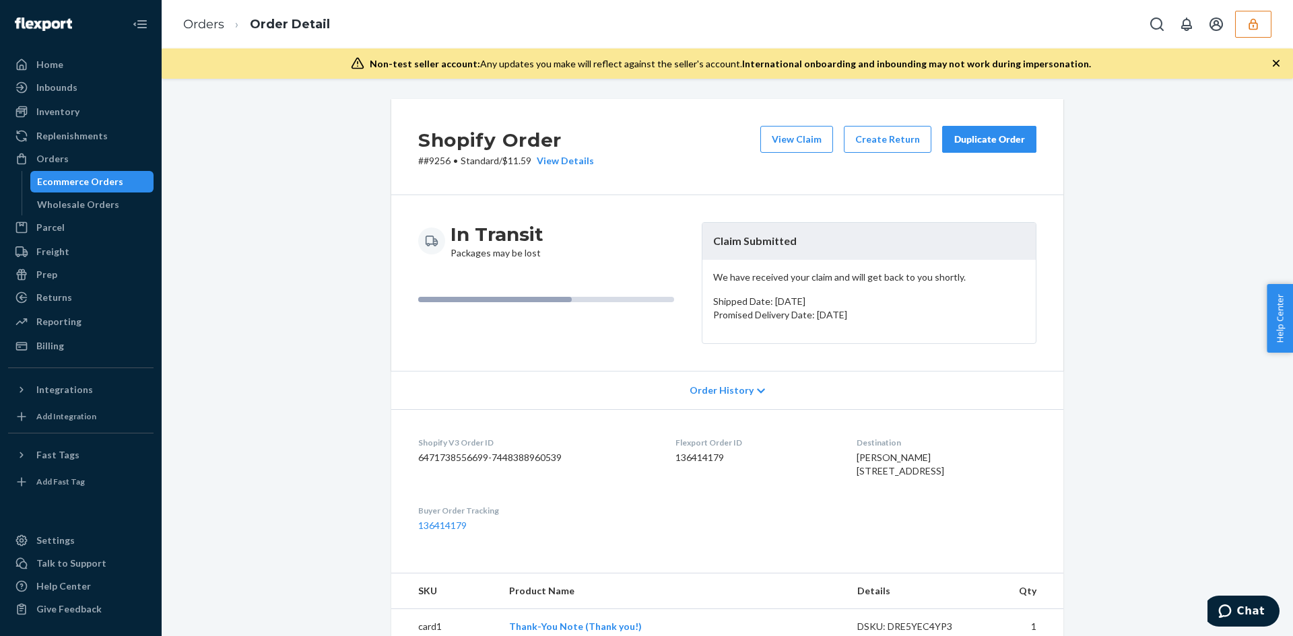
scroll to position [404, 0]
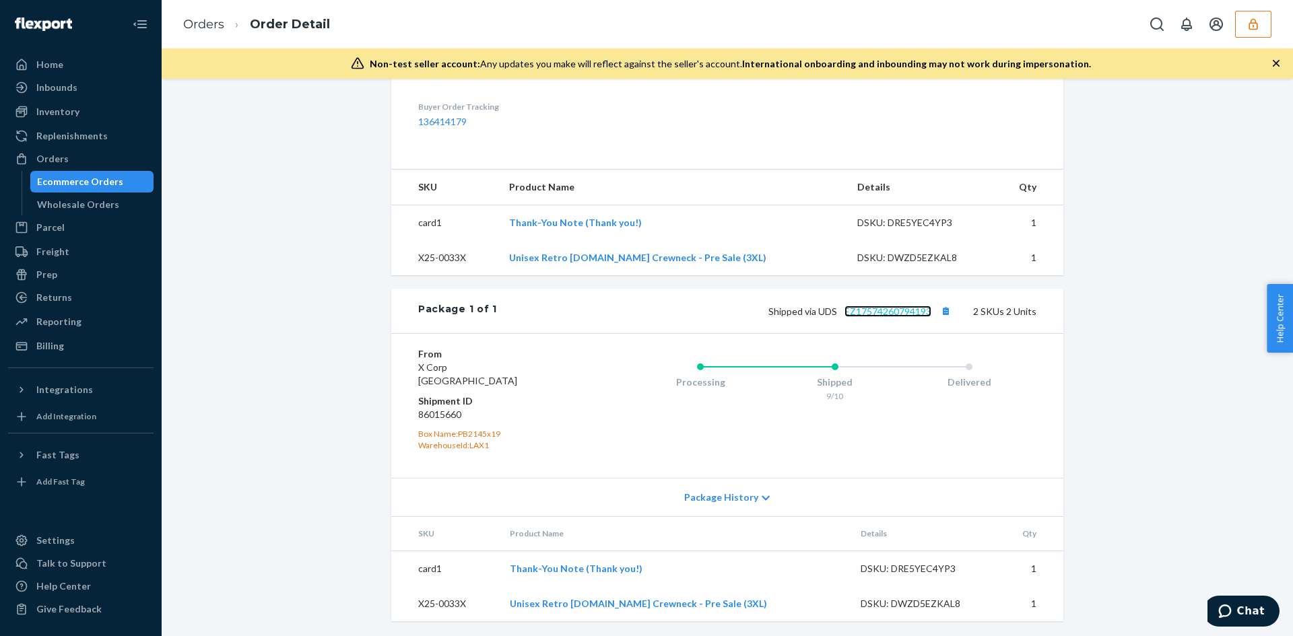
click at [852, 317] on link "EZ17574260794193" at bounding box center [887, 311] width 87 height 11
drag, startPoint x: 517, startPoint y: 229, endPoint x: 656, endPoint y: 229, distance: 138.7
click at [656, 229] on td "Thank-You Note (Thank you!)" at bounding box center [672, 222] width 348 height 36
copy link "Thank-You Note (Thank you!)"
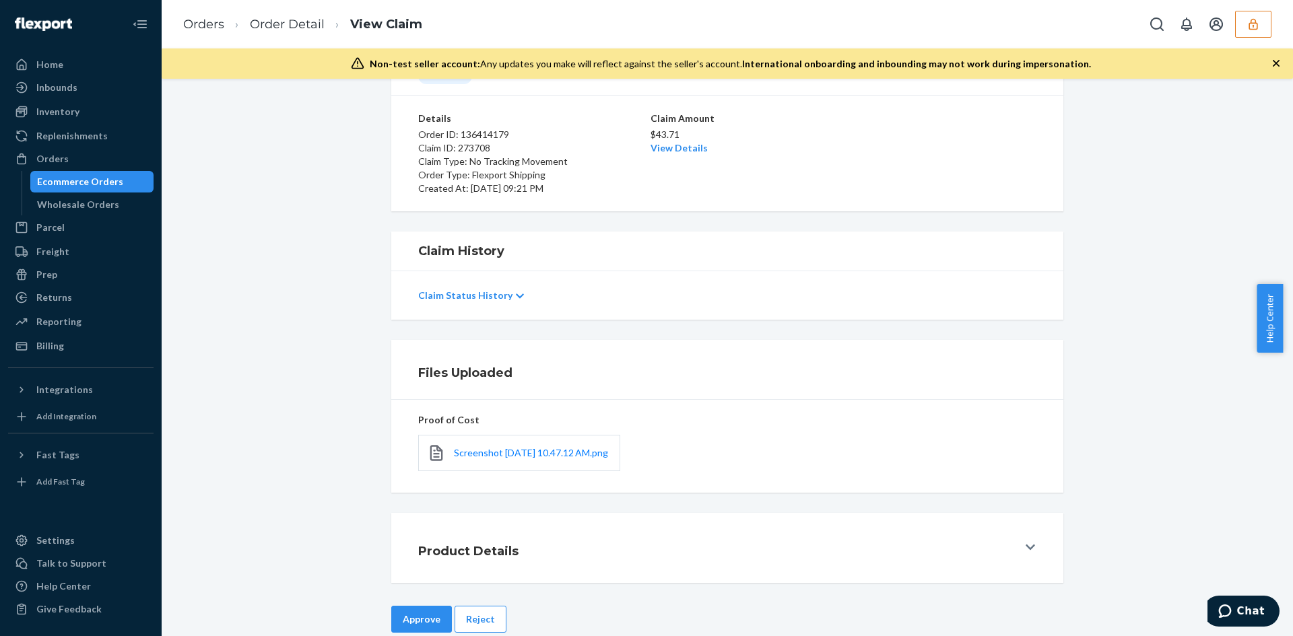
scroll to position [116, 0]
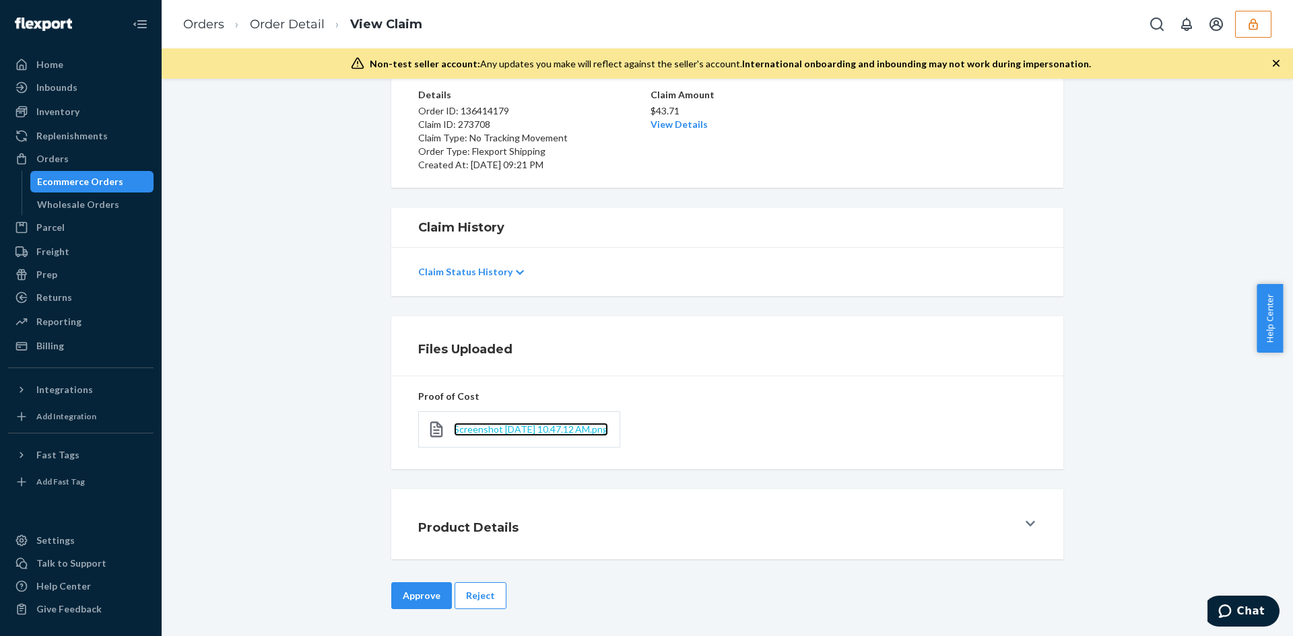
click at [469, 426] on span "Screenshot 2025-09-22 at 10.47.12 AM.png" at bounding box center [531, 429] width 154 height 11
click at [513, 424] on span "Screenshot 2025-09-22 at 10.47.12 AM.png" at bounding box center [531, 429] width 154 height 11
click at [469, 594] on button "Reject" at bounding box center [481, 596] width 52 height 27
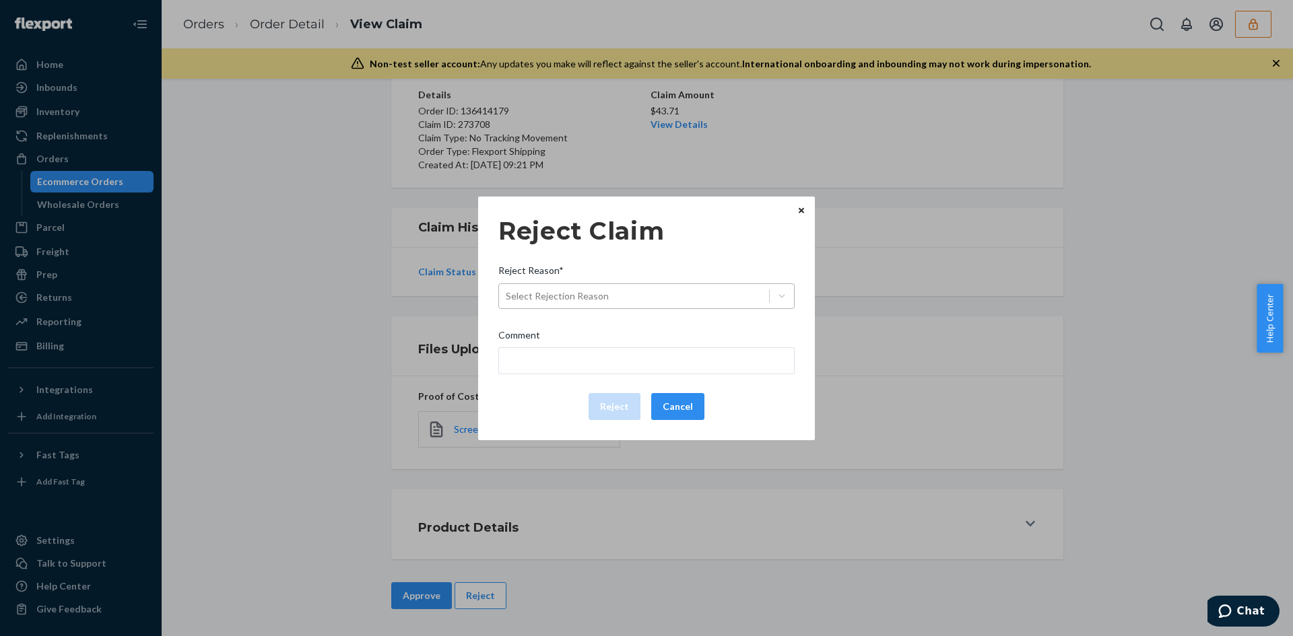
click at [653, 296] on div "Select Rejection Reason" at bounding box center [634, 297] width 270 height 22
click at [507, 296] on input "Reject Reason* Select Rejection Reason" at bounding box center [506, 296] width 1 height 13
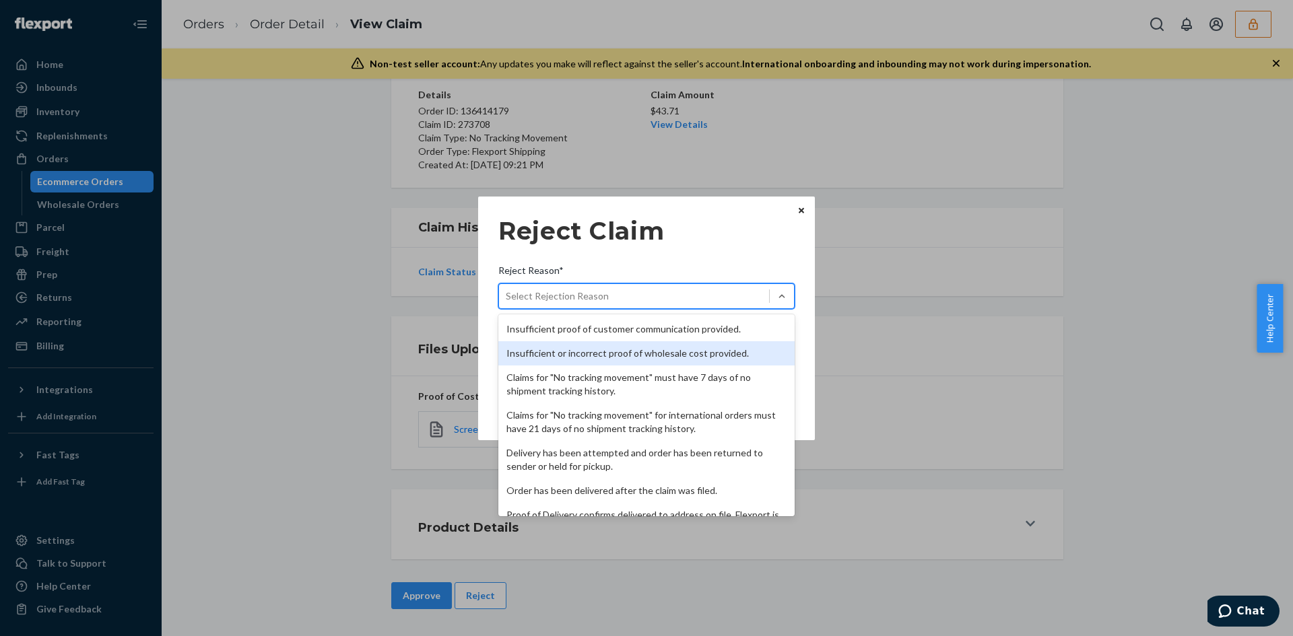
click at [598, 354] on div "Insufficient or incorrect proof of wholesale cost provided." at bounding box center [646, 353] width 296 height 24
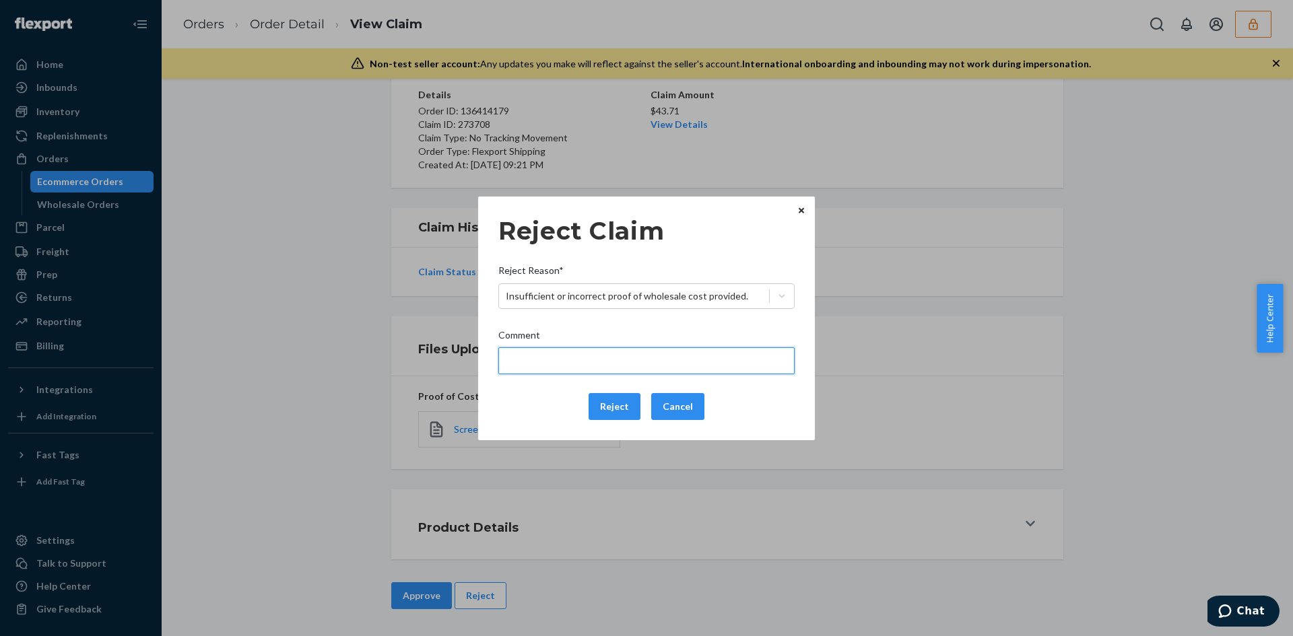
click at [595, 360] on input "Comment" at bounding box center [646, 360] width 296 height 27
click at [664, 358] on input "Please provide the proof of cost for" at bounding box center [646, 360] width 296 height 27
paste input "Thank-You Note (Thank you!)"
type input "Please provide the proof of cost for Thank-You Note (Thank you!) to review the …"
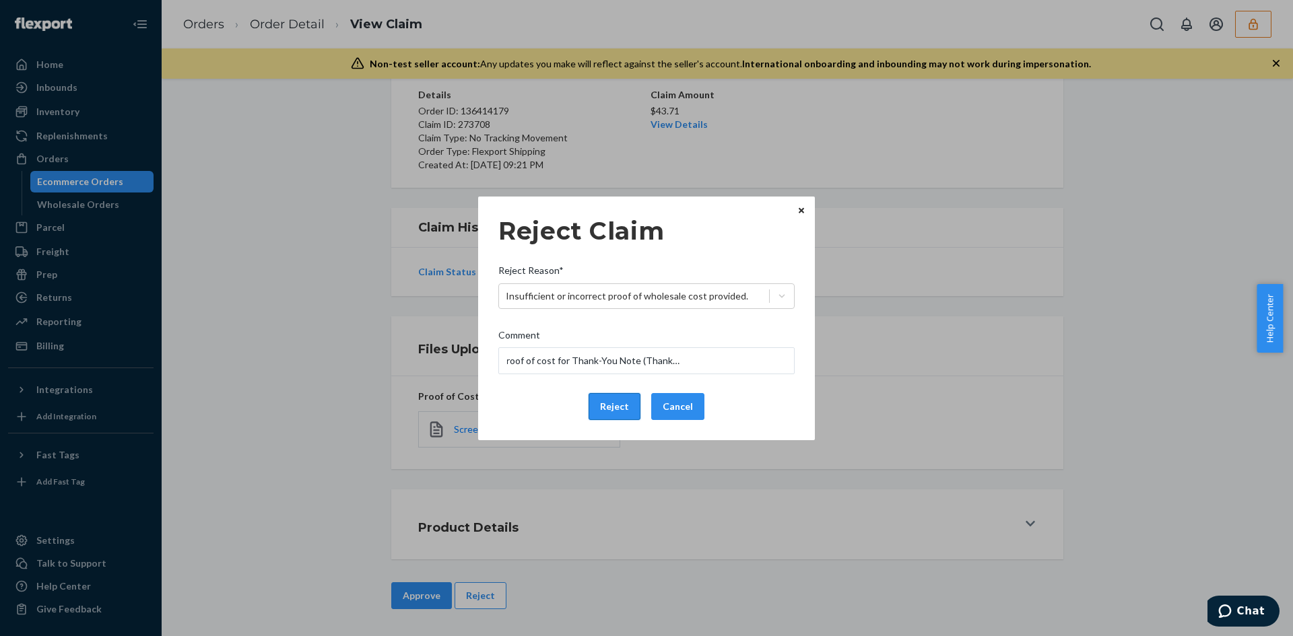
click at [616, 413] on button "Reject" at bounding box center [615, 406] width 52 height 27
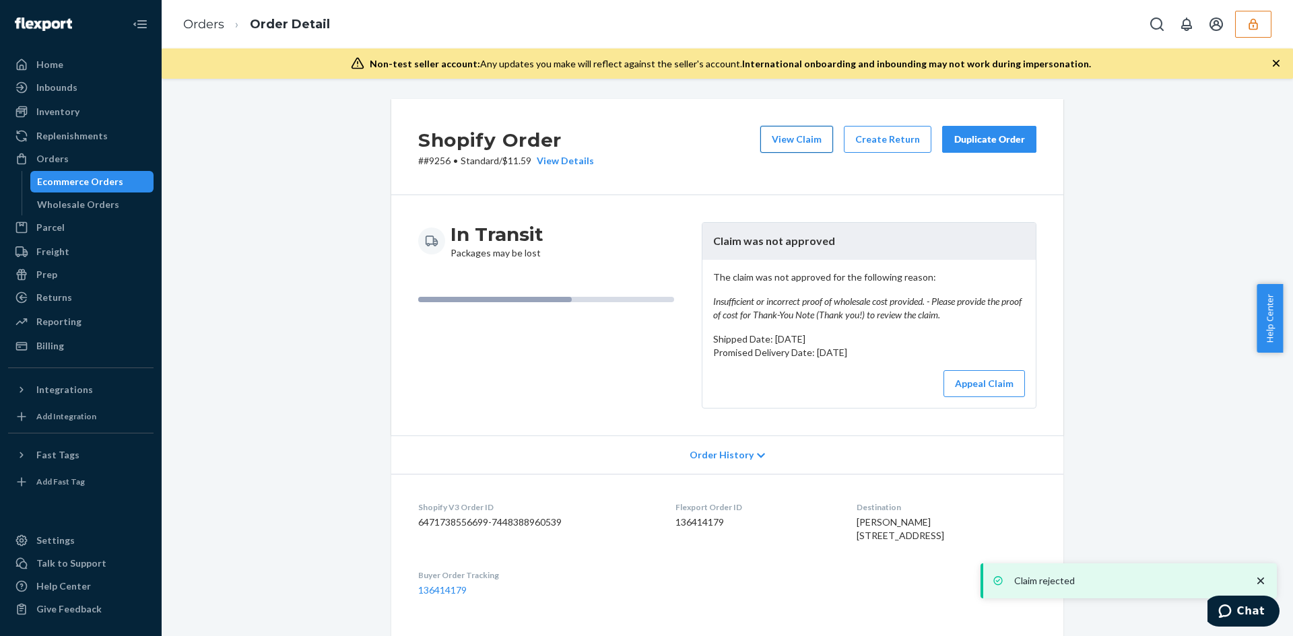
click at [805, 133] on button "View Claim" at bounding box center [796, 139] width 73 height 27
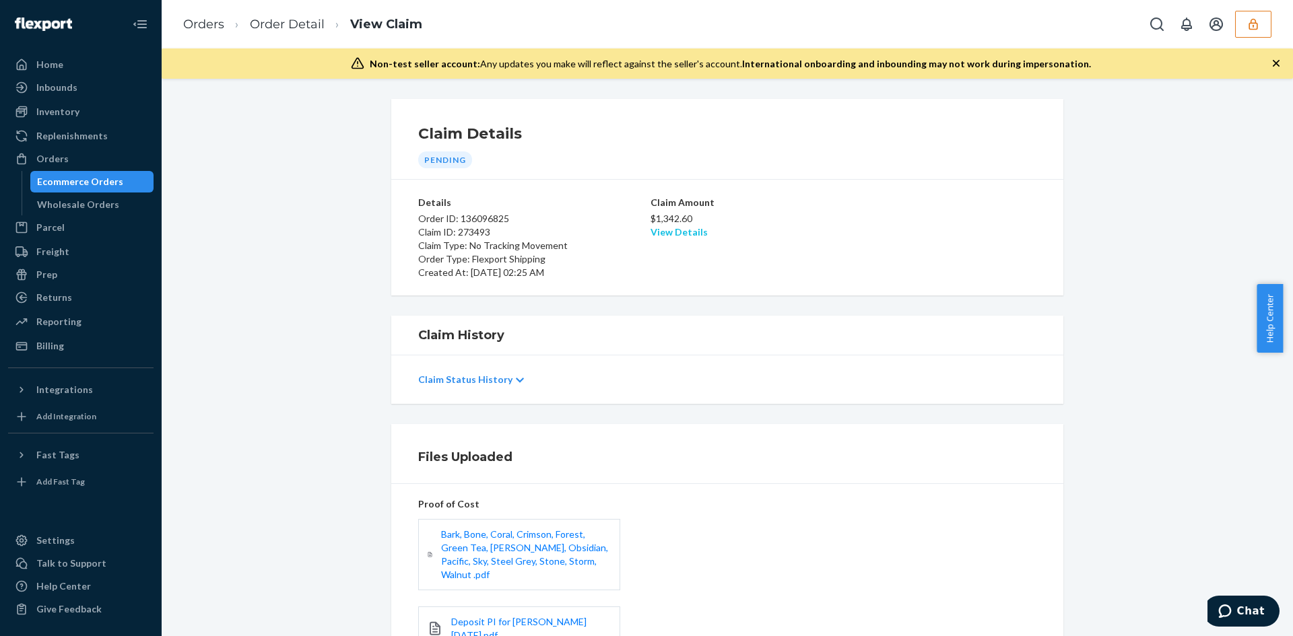
click at [687, 232] on link "View Details" at bounding box center [679, 231] width 57 height 11
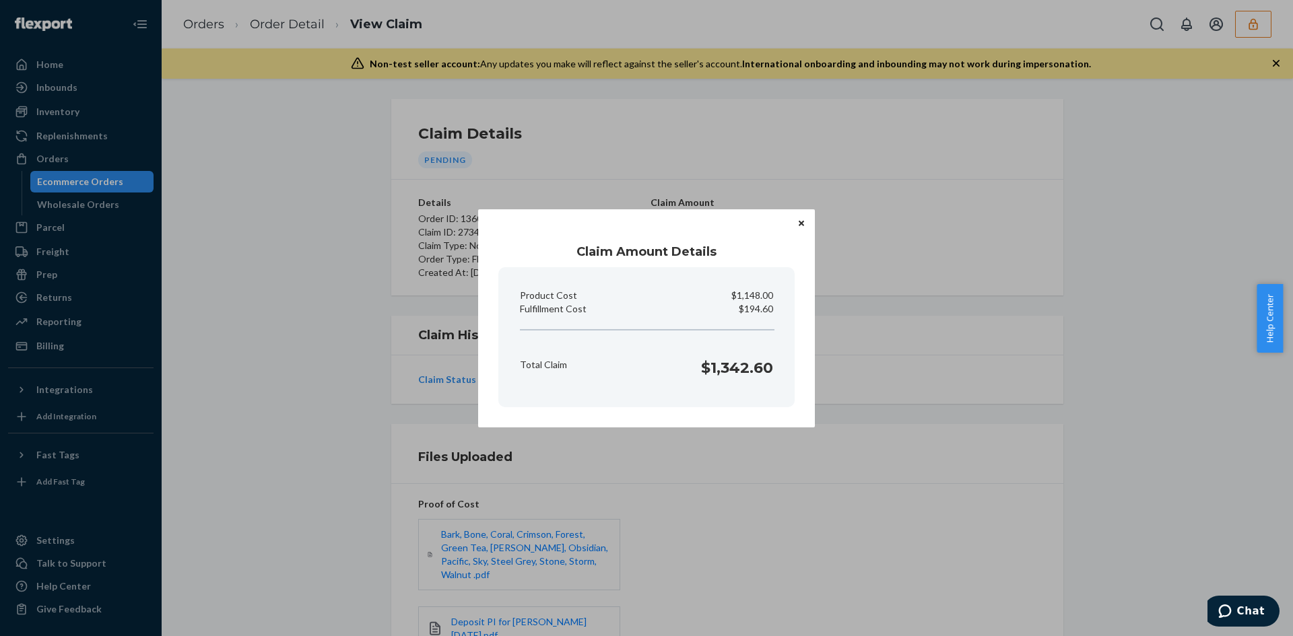
drag, startPoint x: 902, startPoint y: 481, endPoint x: 817, endPoint y: 490, distance: 85.2
click at [886, 481] on div "Claim Amount Details Product Cost $1,148.00 Fulfillment Cost $194.60 Total Clai…" at bounding box center [646, 318] width 1293 height 636
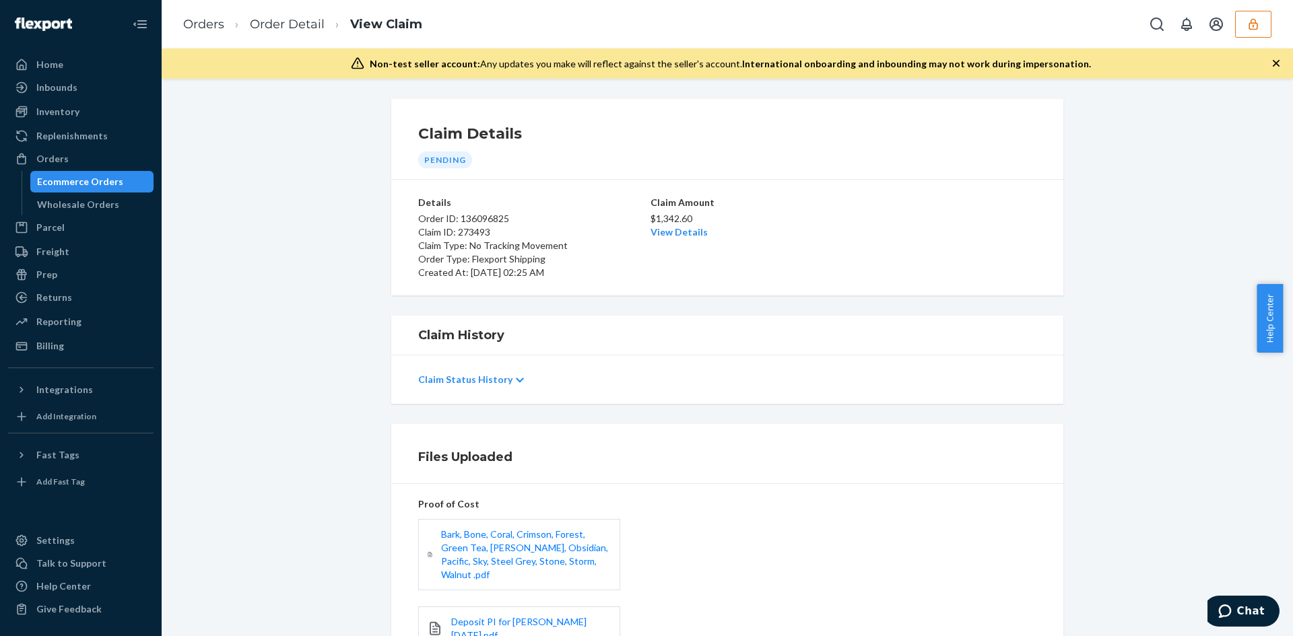
scroll to position [182, 0]
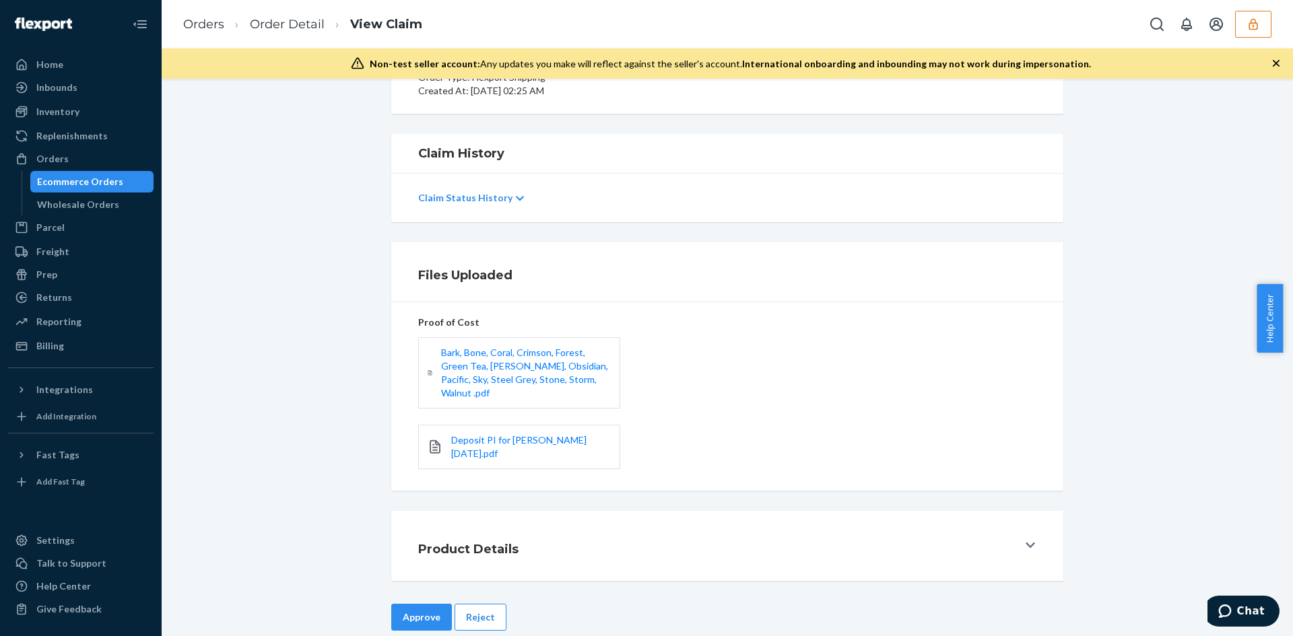
click at [409, 604] on button "Approve" at bounding box center [421, 617] width 61 height 27
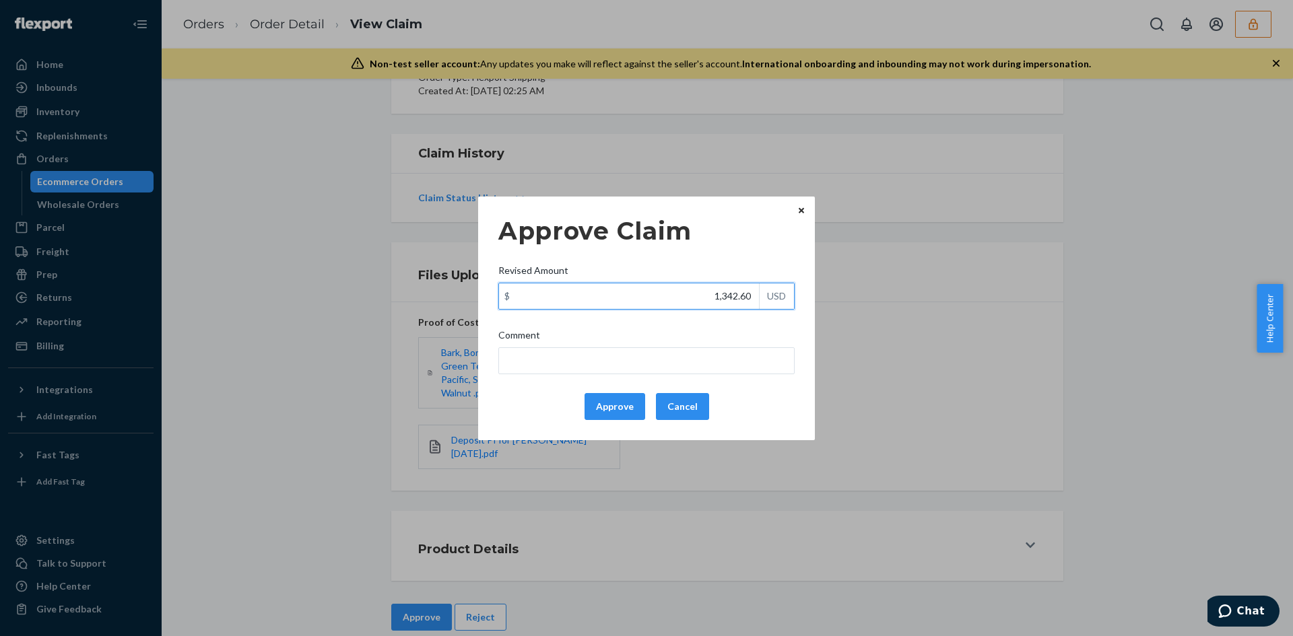
click at [710, 297] on input "1,342.60" at bounding box center [629, 297] width 260 height 26
paste input "294"
type input "294.60"
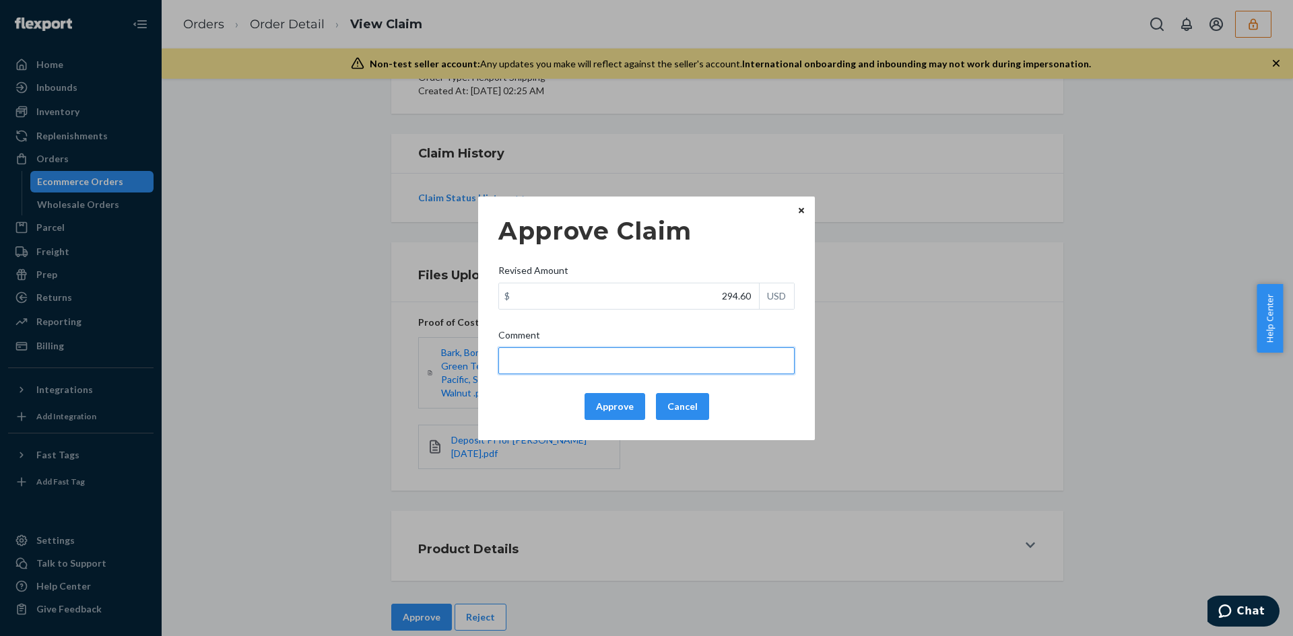
click at [692, 354] on input "Comment" at bounding box center [646, 360] width 296 height 27
type input "Total cost capped at $100"
click at [611, 399] on button "Approve" at bounding box center [615, 406] width 61 height 27
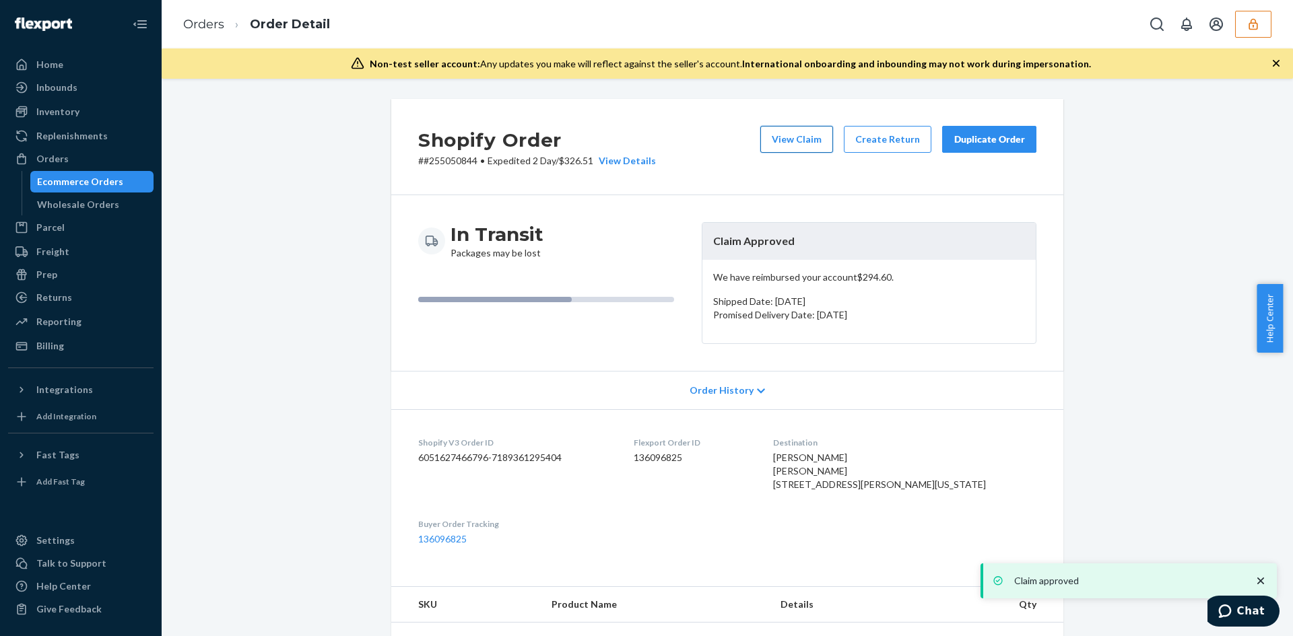
drag, startPoint x: 792, startPoint y: 155, endPoint x: 793, endPoint y: 141, distance: 13.5
click at [792, 154] on div "View Claim Create Return Duplicate Order" at bounding box center [898, 147] width 287 height 42
click at [793, 141] on button "View Claim" at bounding box center [796, 139] width 73 height 27
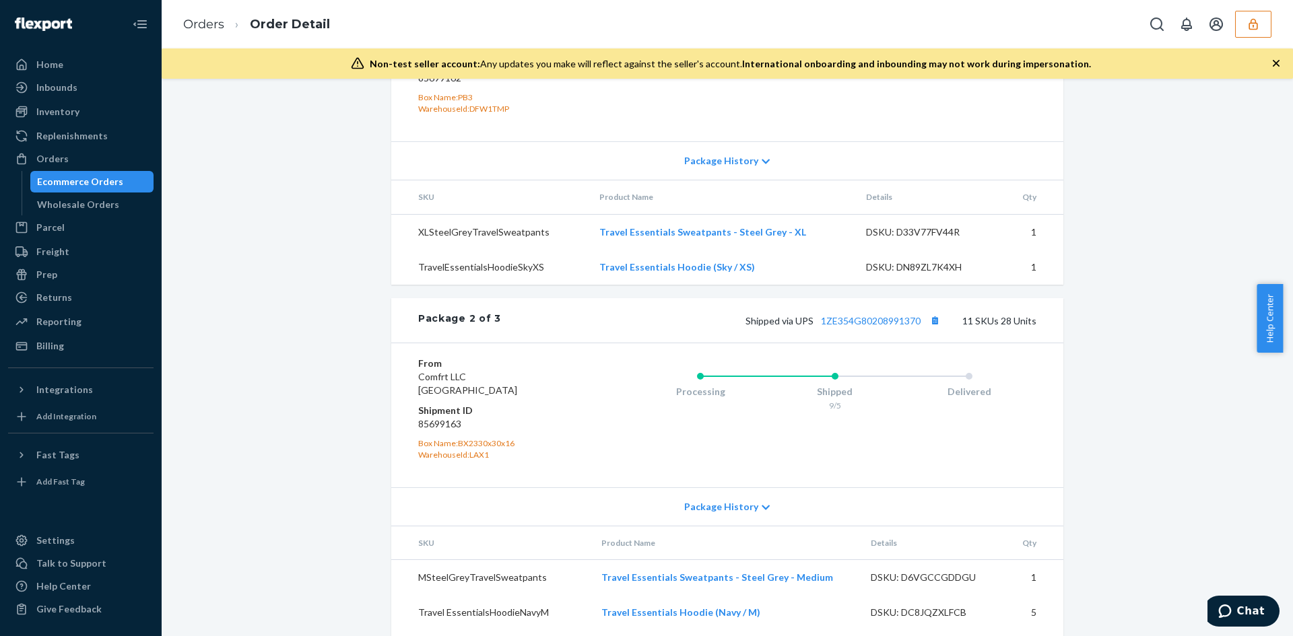
scroll to position [1482, 0]
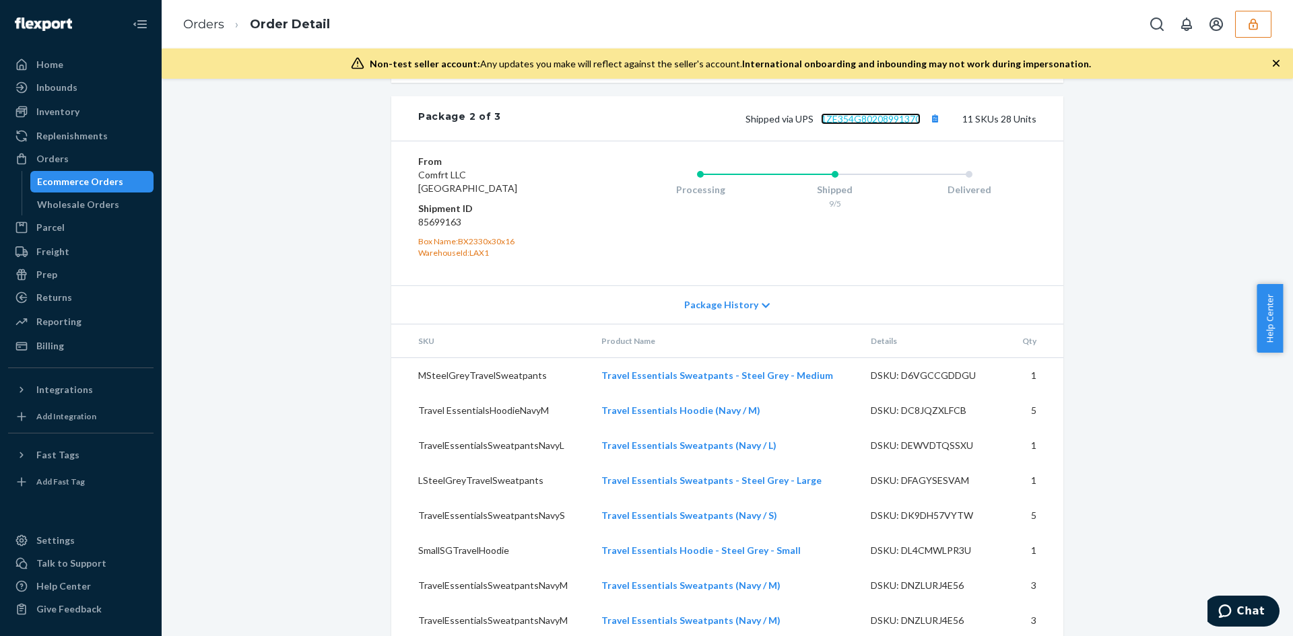
click at [851, 125] on link "1ZE354G80208991370" at bounding box center [871, 118] width 100 height 11
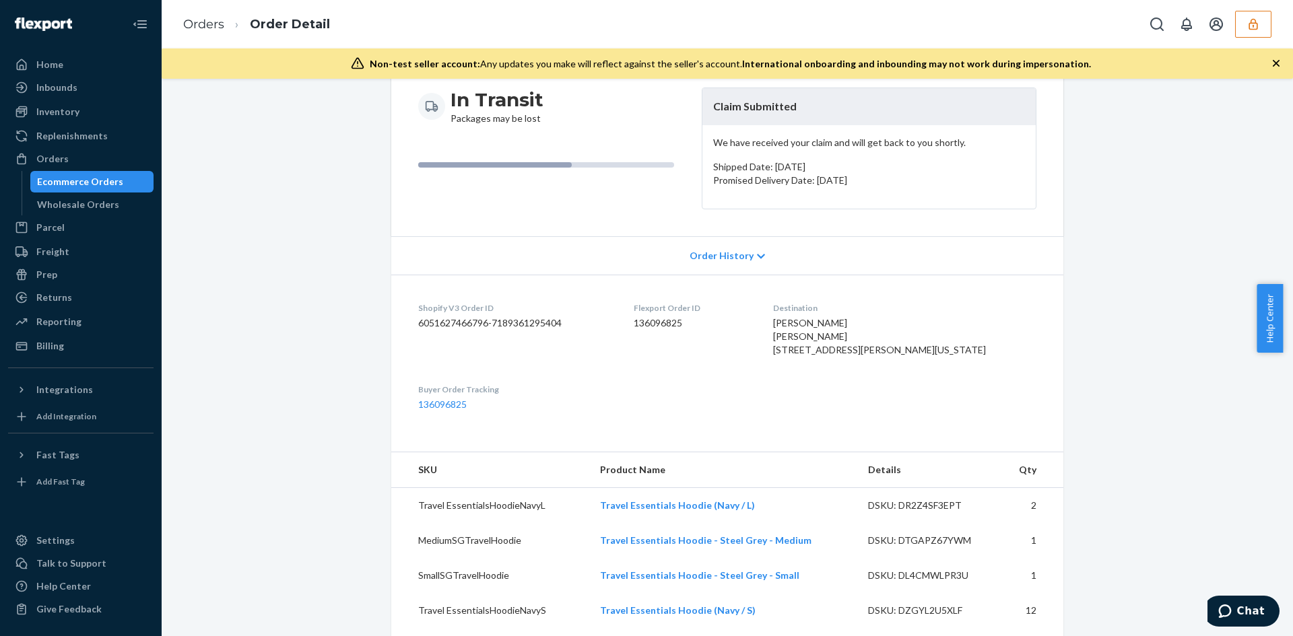
scroll to position [0, 0]
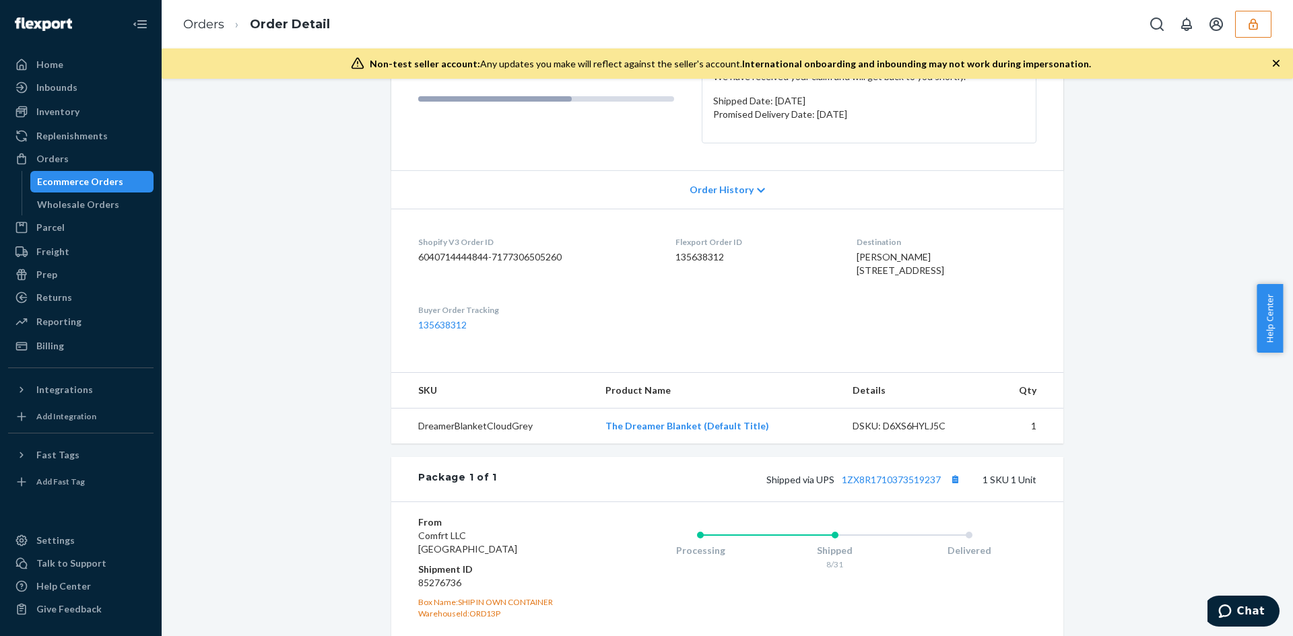
scroll to position [324, 0]
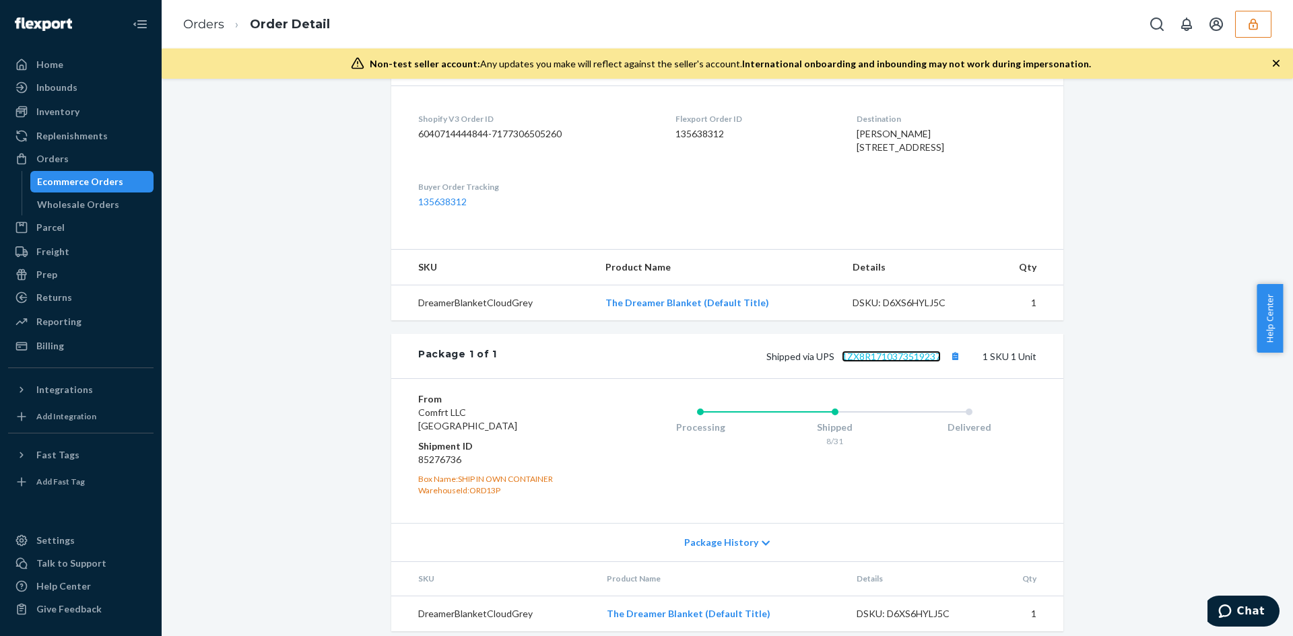
click at [876, 362] on link "1ZX8R1710373519237" at bounding box center [891, 356] width 99 height 11
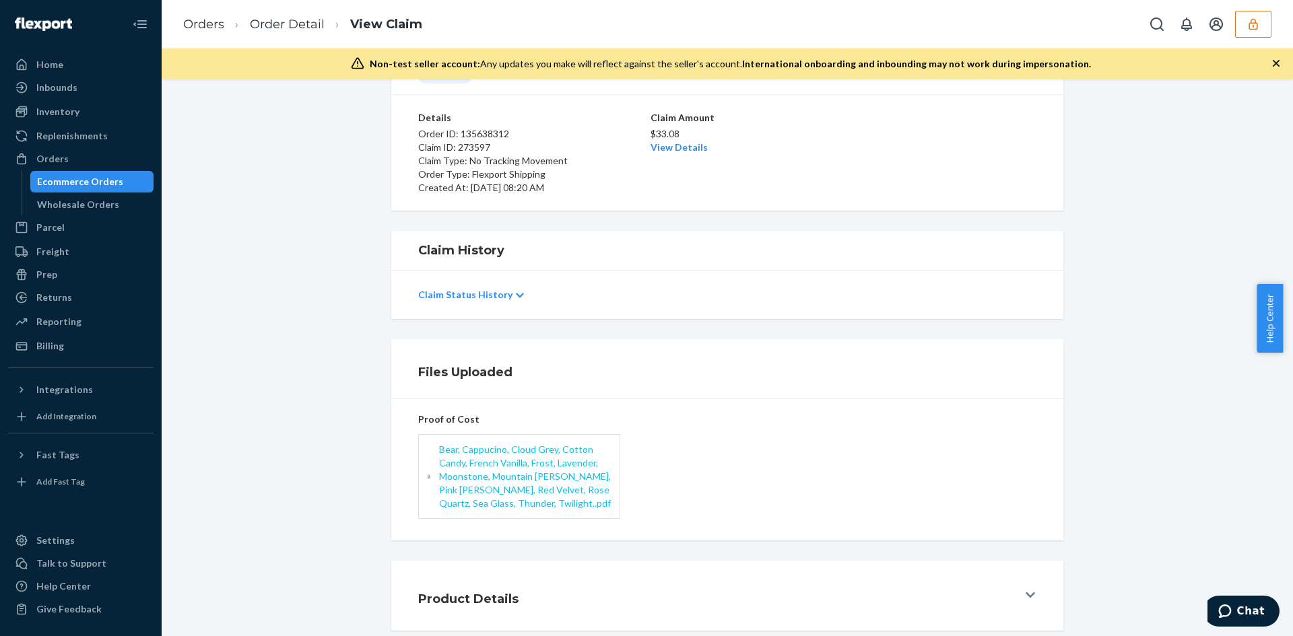
scroll to position [156, 0]
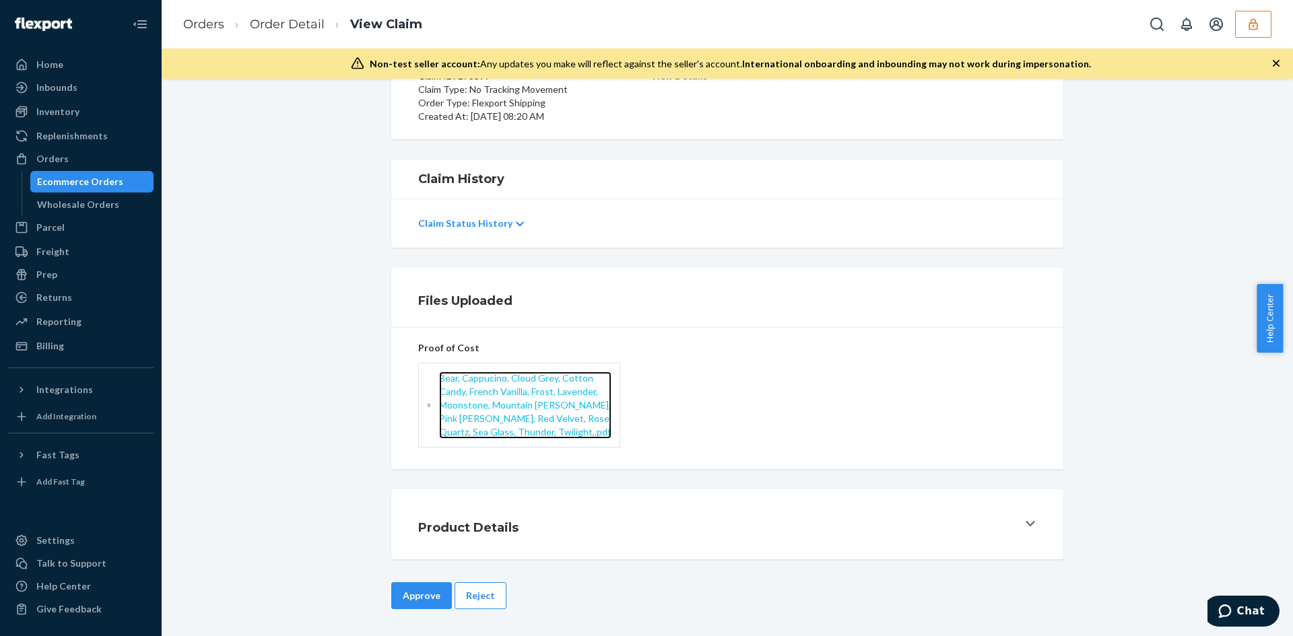
click at [517, 420] on span "Bear, Cappucino, Cloud Grey, Cotton Candy, French Vanilla, Frost, Lavender, Moo…" at bounding box center [525, 404] width 172 height 65
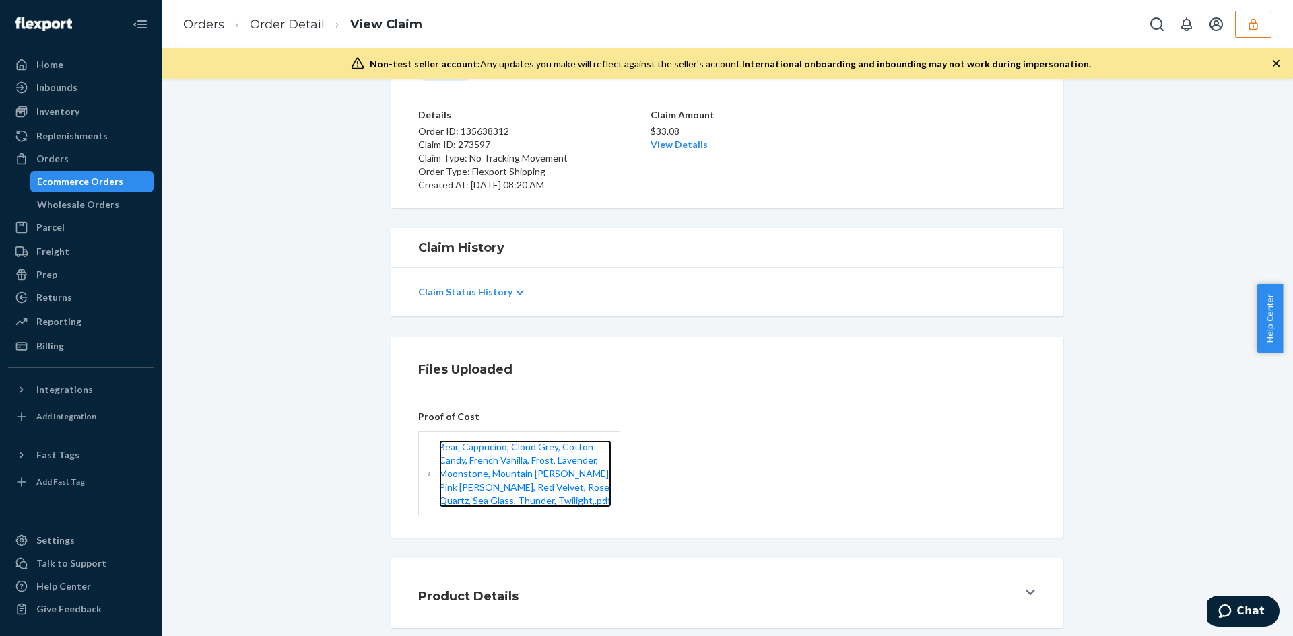
scroll to position [22, 0]
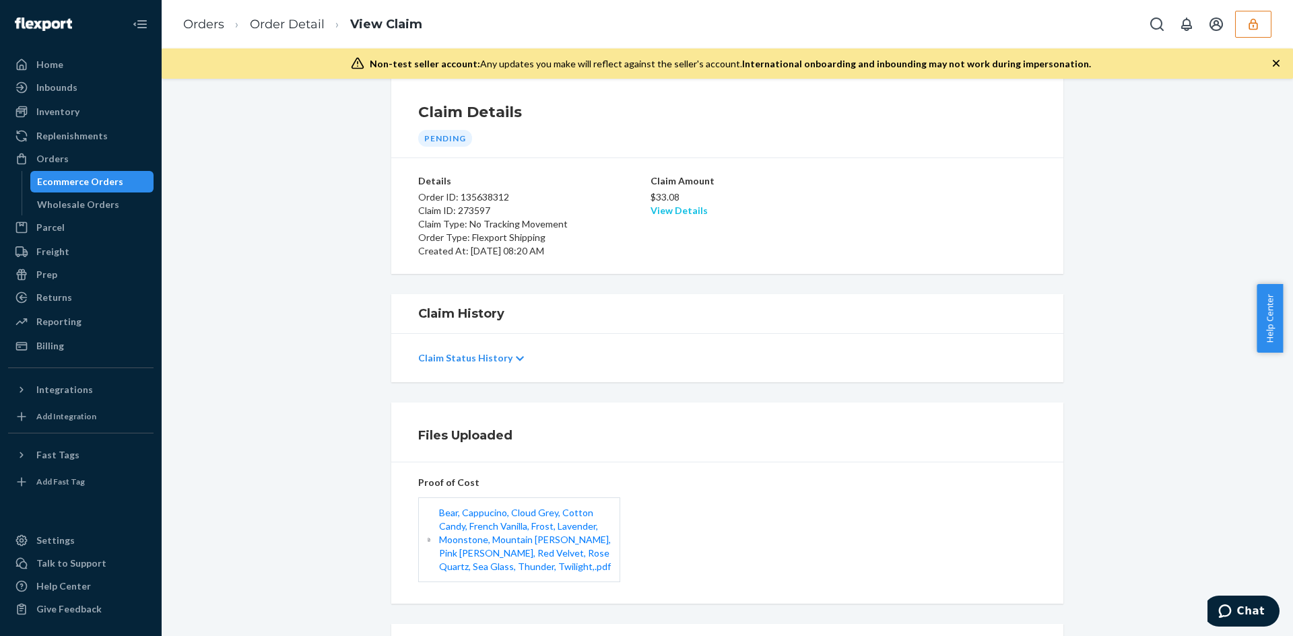
click at [662, 209] on link "View Details" at bounding box center [679, 210] width 57 height 11
click at [832, 444] on div "Home Inbounds Shipping Plans Problems Inventory Products Branded Packaging Repl…" at bounding box center [646, 318] width 1293 height 636
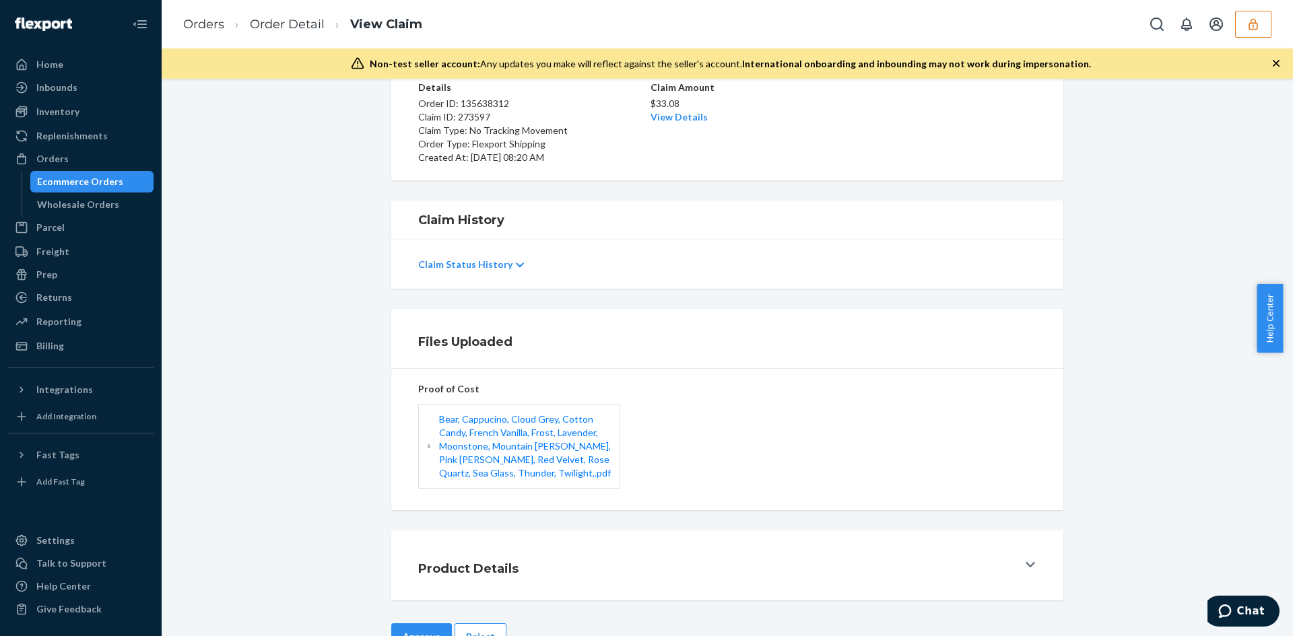
scroll to position [156, 0]
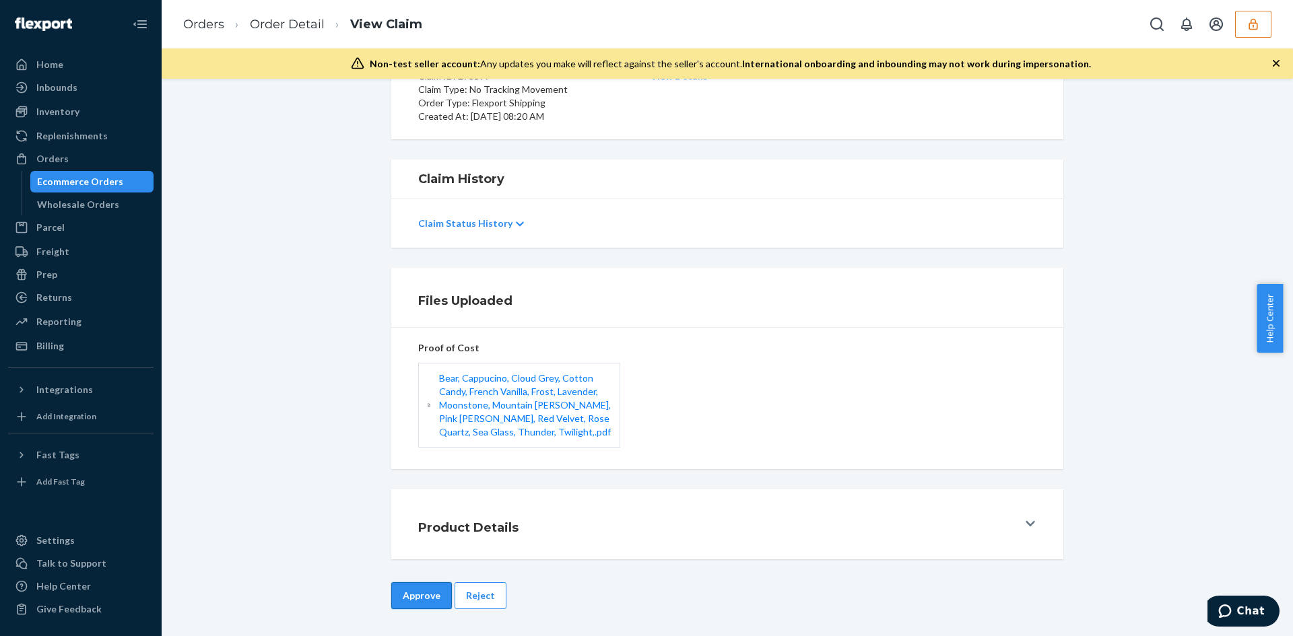
click at [428, 591] on button "Approve" at bounding box center [421, 596] width 61 height 27
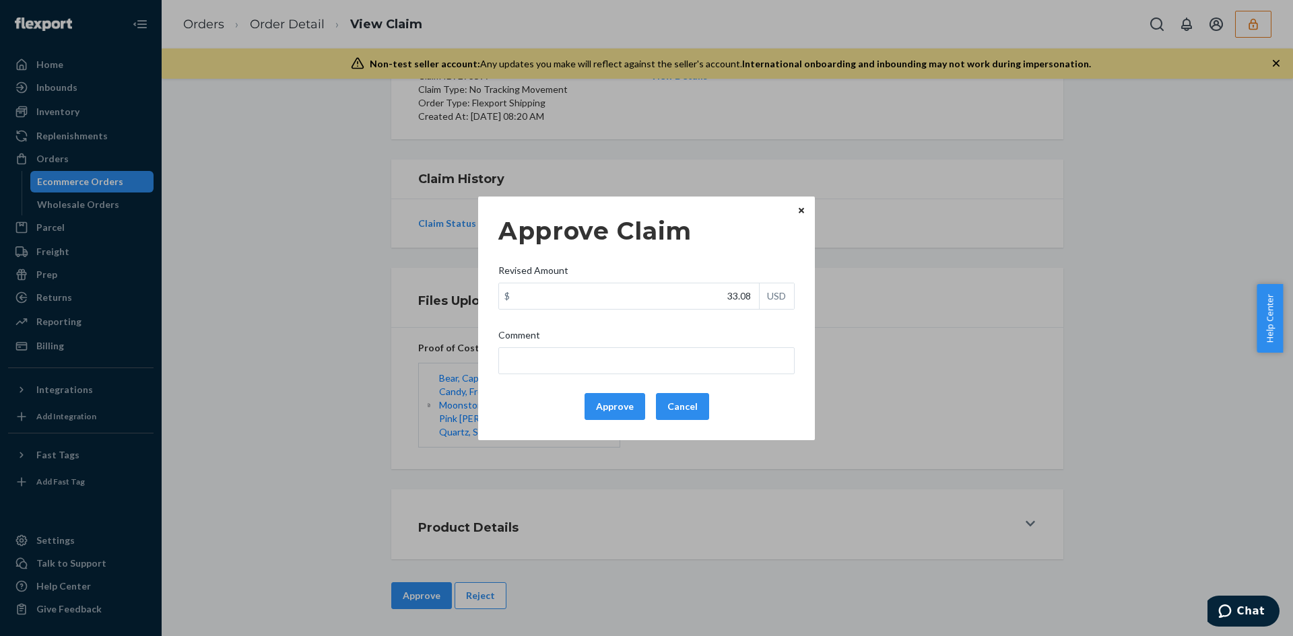
click at [635, 386] on div "Approve Claim Revised Amount $ 33.08 USD Comment Approve Cancel" at bounding box center [646, 318] width 296 height 214
click at [632, 401] on button "Approve" at bounding box center [615, 406] width 61 height 27
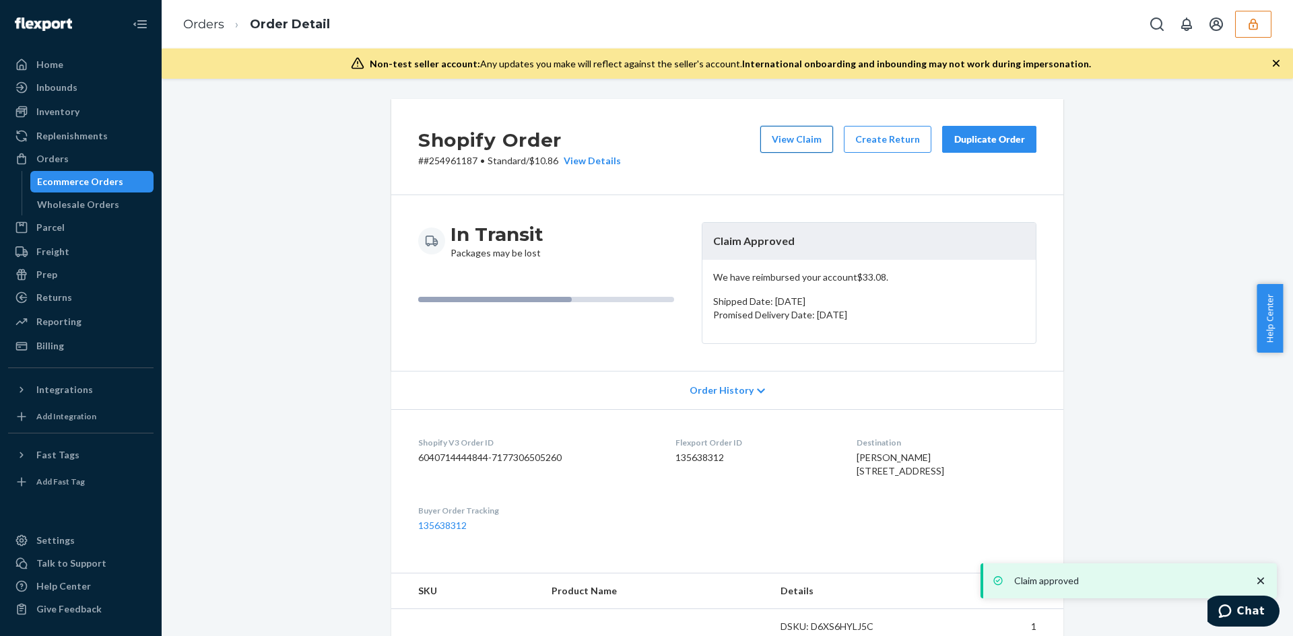
click at [791, 136] on button "View Claim" at bounding box center [796, 139] width 73 height 27
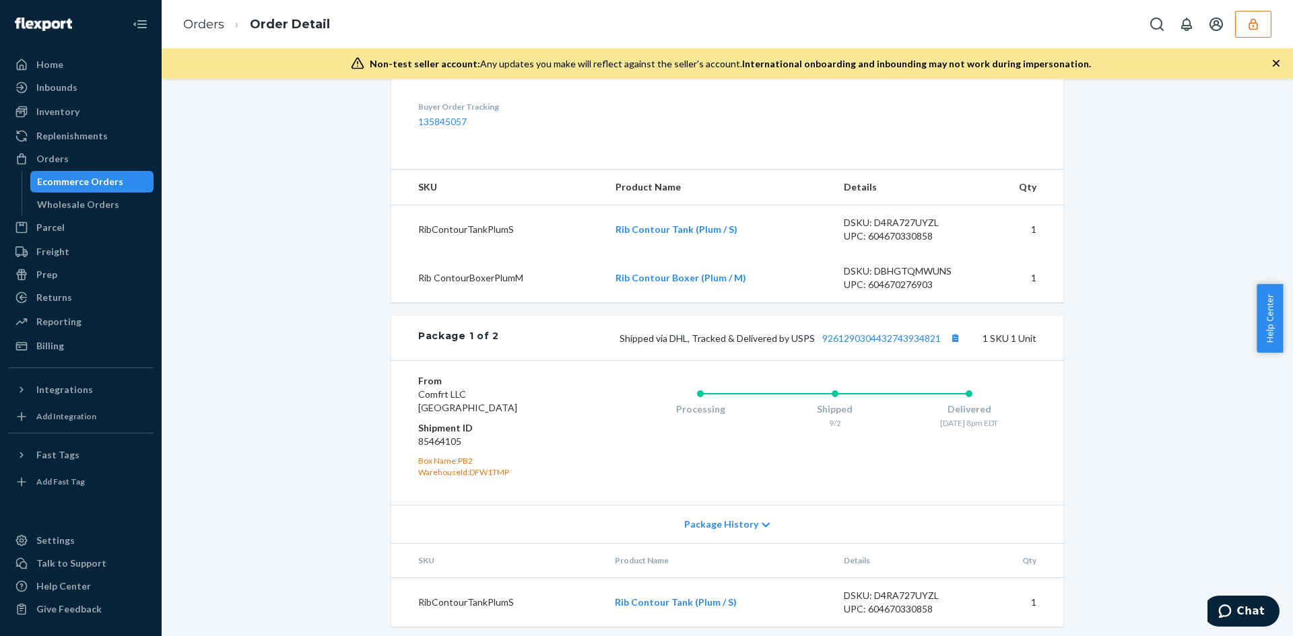
scroll to position [762, 0]
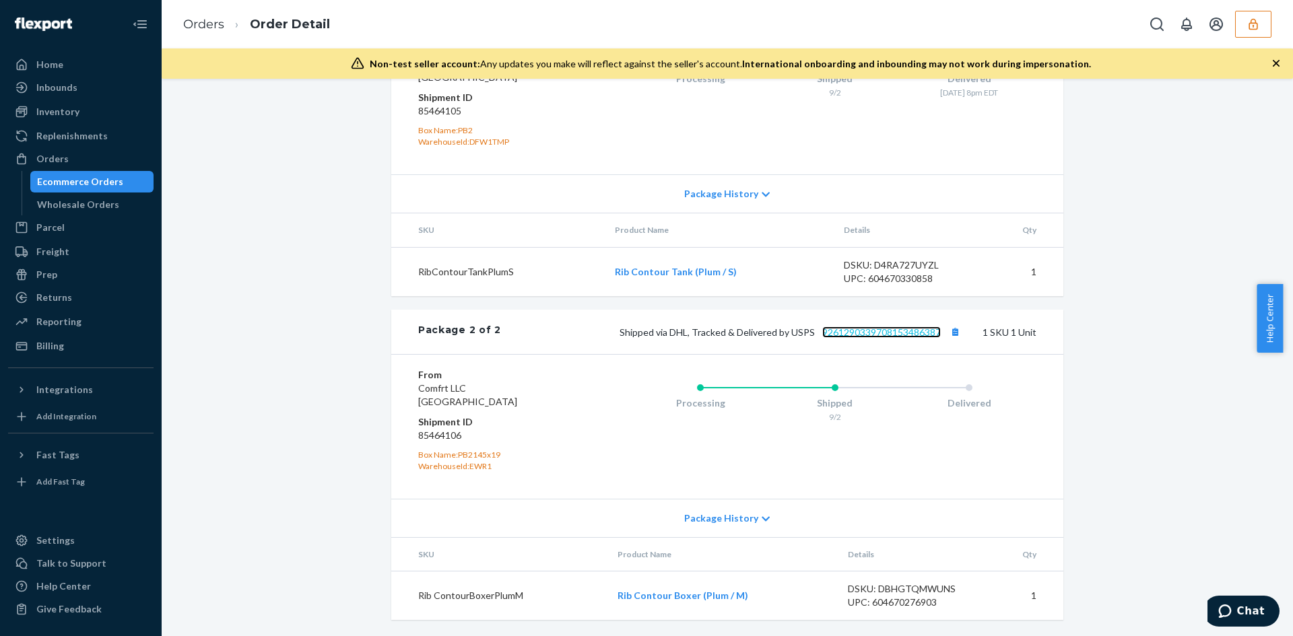
click at [864, 331] on link "9261290339708153486387" at bounding box center [881, 332] width 119 height 11
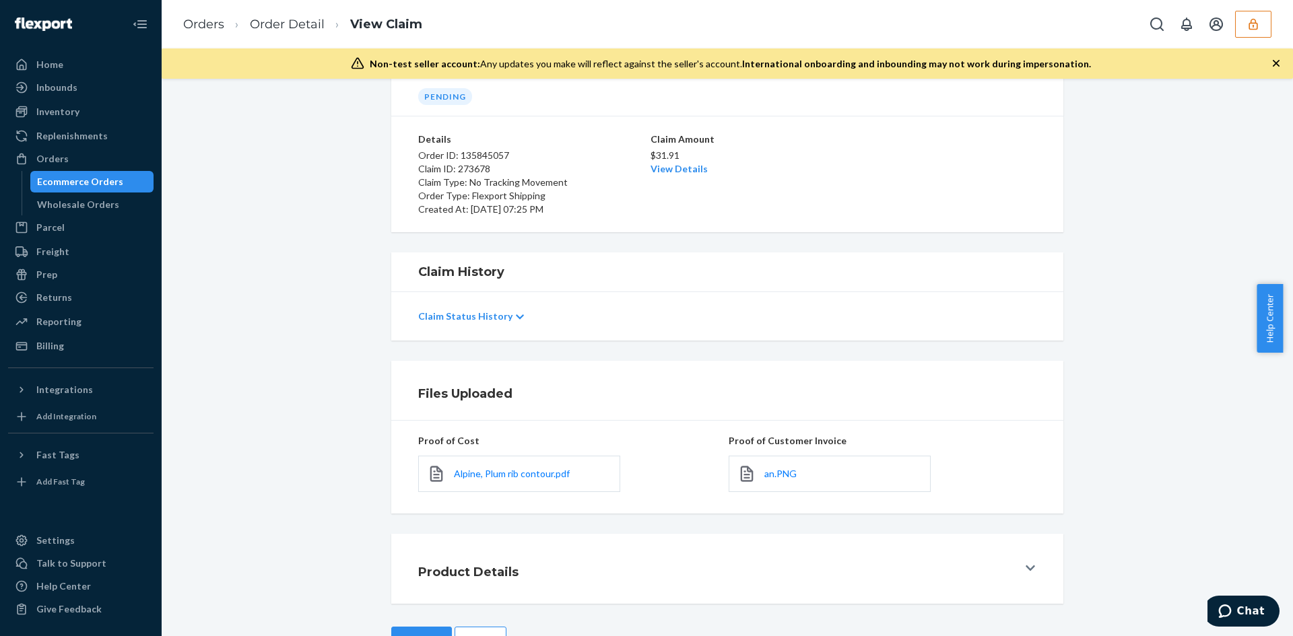
scroll to position [108, 0]
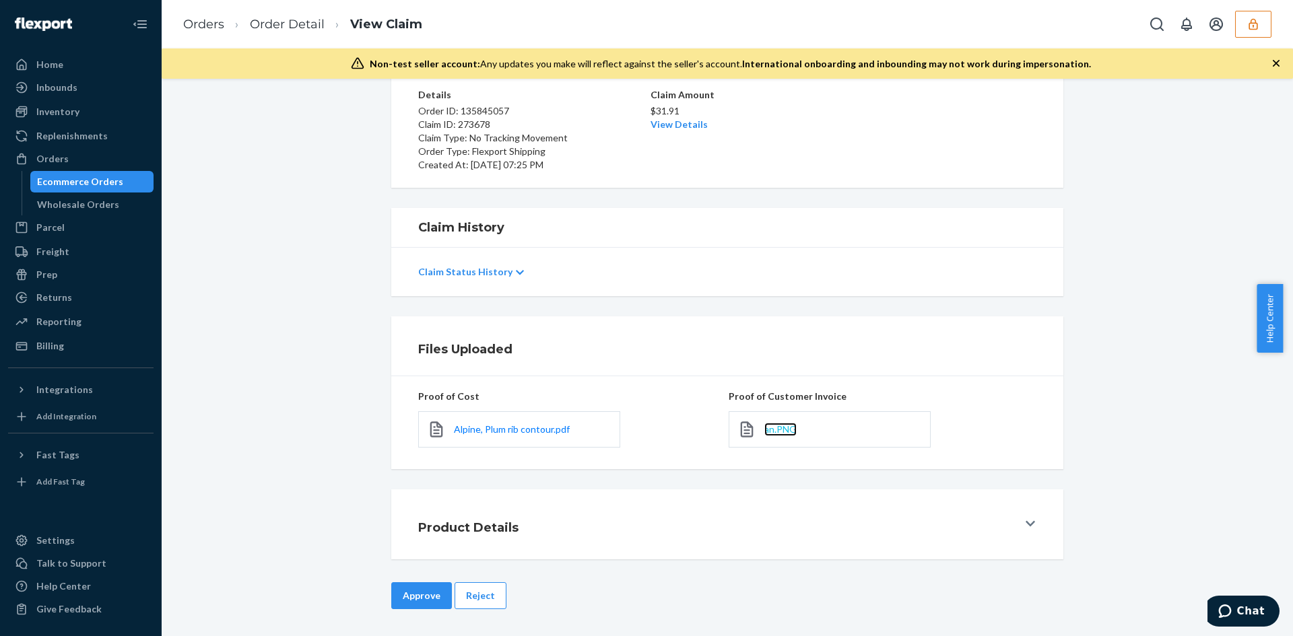
click at [774, 424] on span "an.PNG" at bounding box center [780, 429] width 32 height 11
drag, startPoint x: 533, startPoint y: 432, endPoint x: 534, endPoint y: 410, distance: 22.2
click at [533, 432] on span "Alpine, Plum rib contour.pdf" at bounding box center [512, 429] width 116 height 11
click at [494, 582] on div "Claim Details Pending Details Order ID: 135845057 Claim ID: 273678 Claim Type: …" at bounding box center [727, 358] width 1131 height 558
drag, startPoint x: 486, startPoint y: 591, endPoint x: 546, endPoint y: 491, distance: 116.9
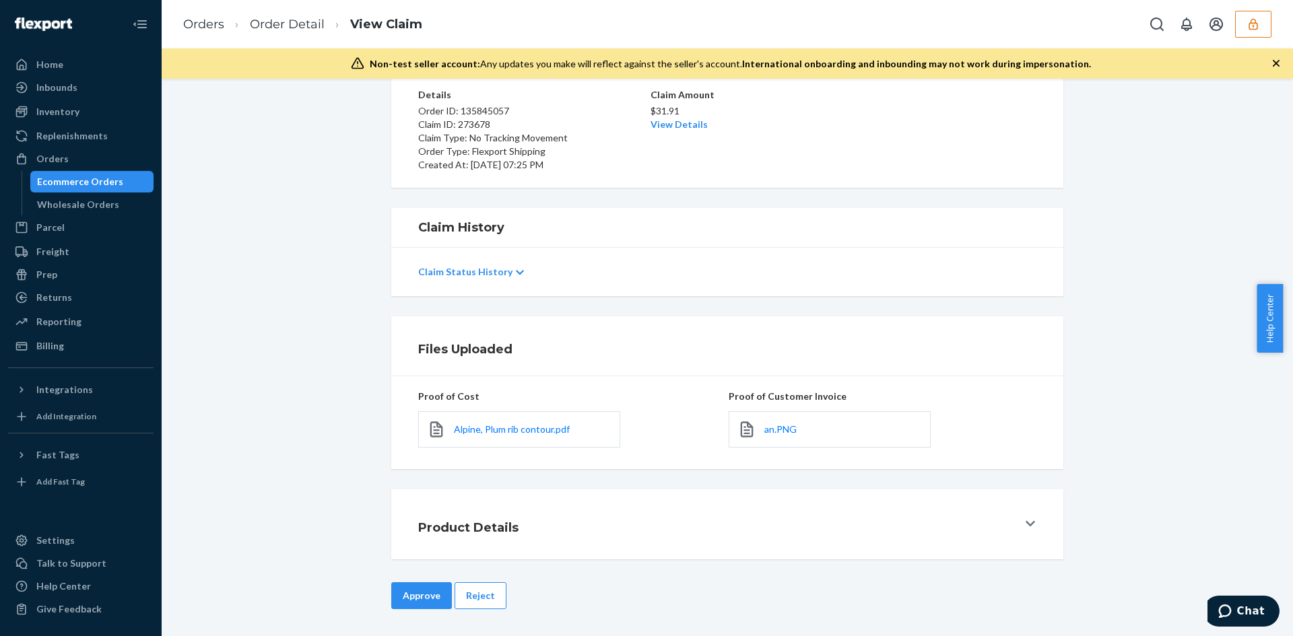
click at [487, 592] on button "Reject" at bounding box center [481, 596] width 52 height 27
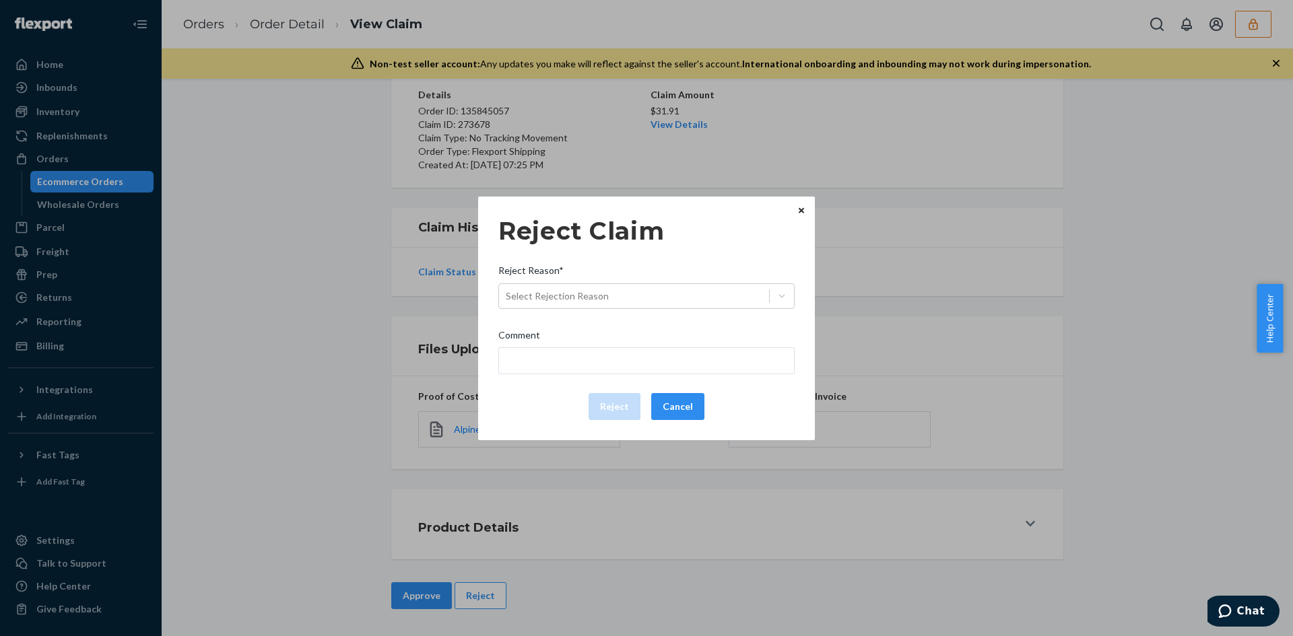
click at [634, 277] on div "Reject Reason*" at bounding box center [646, 273] width 296 height 19
click at [507, 290] on input "Reject Reason* Select Rejection Reason" at bounding box center [506, 296] width 1 height 13
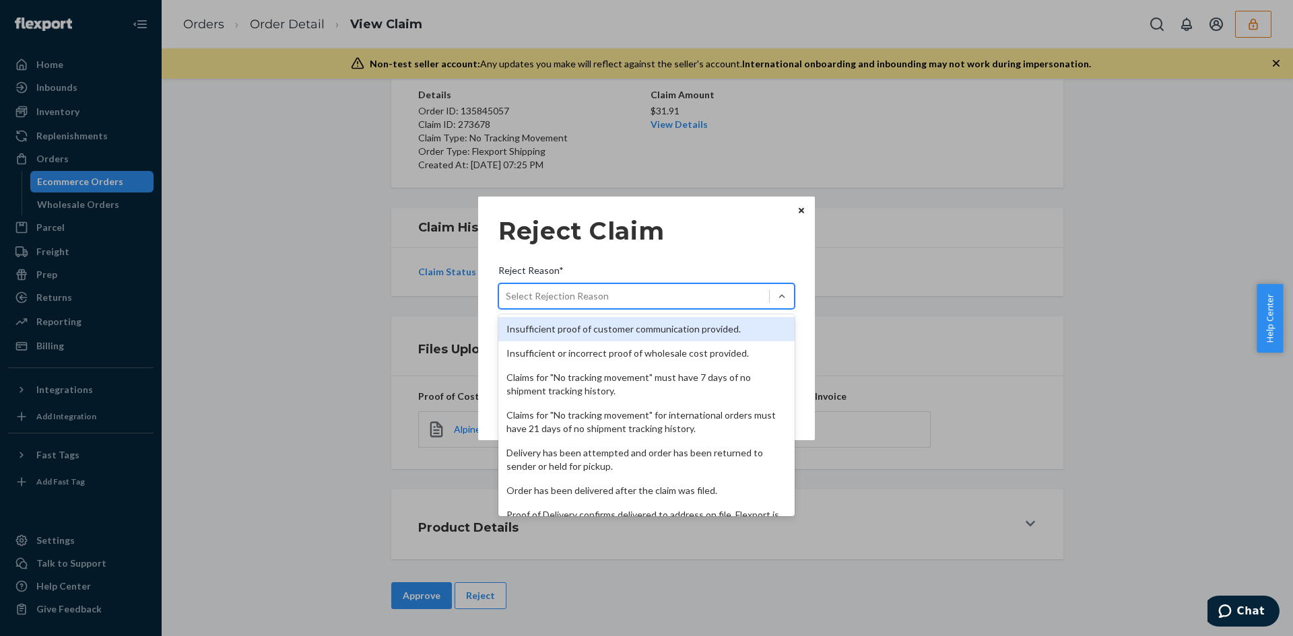
click at [632, 291] on div "Select Rejection Reason" at bounding box center [634, 297] width 270 height 22
click at [507, 291] on input "Reject Reason* option Insufficient proof of customer communication provided. fo…" at bounding box center [506, 296] width 1 height 13
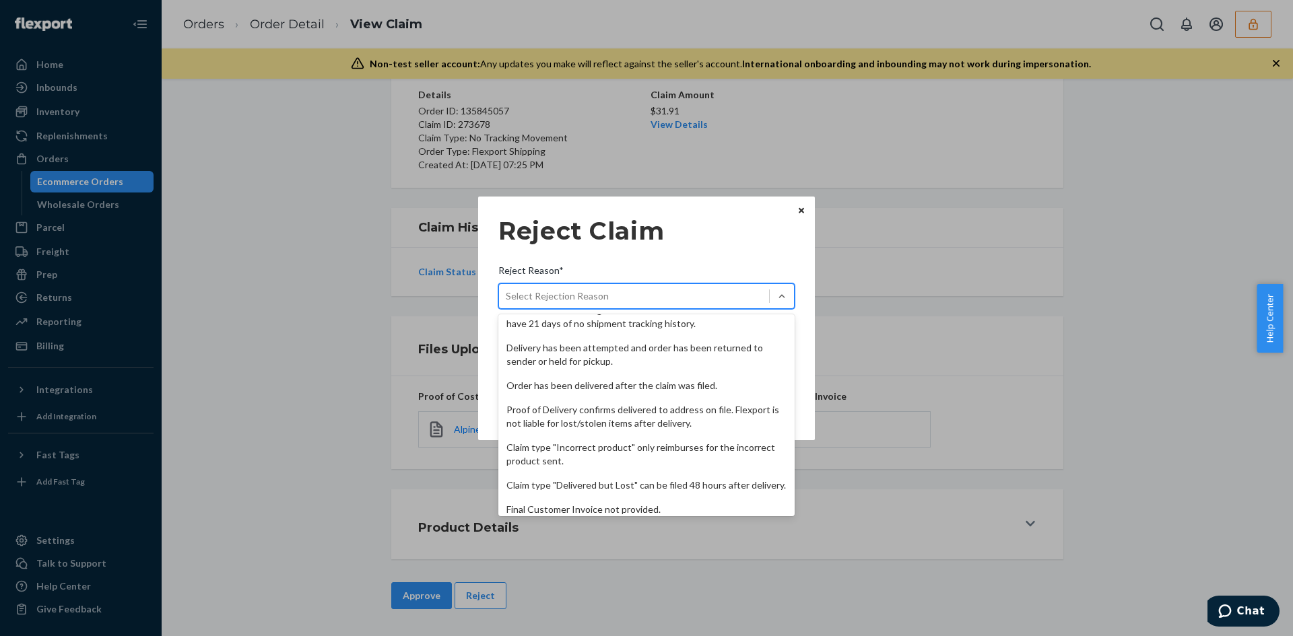
scroll to position [175, 0]
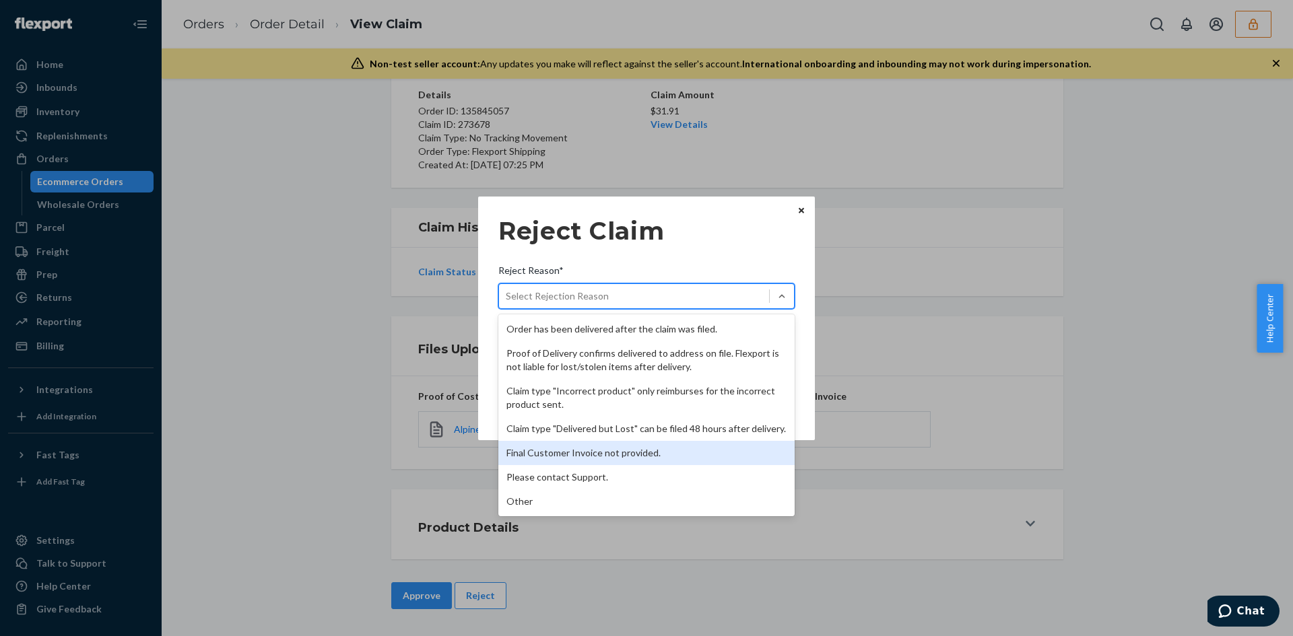
click at [580, 441] on div "Final Customer Invoice not provided." at bounding box center [646, 453] width 296 height 24
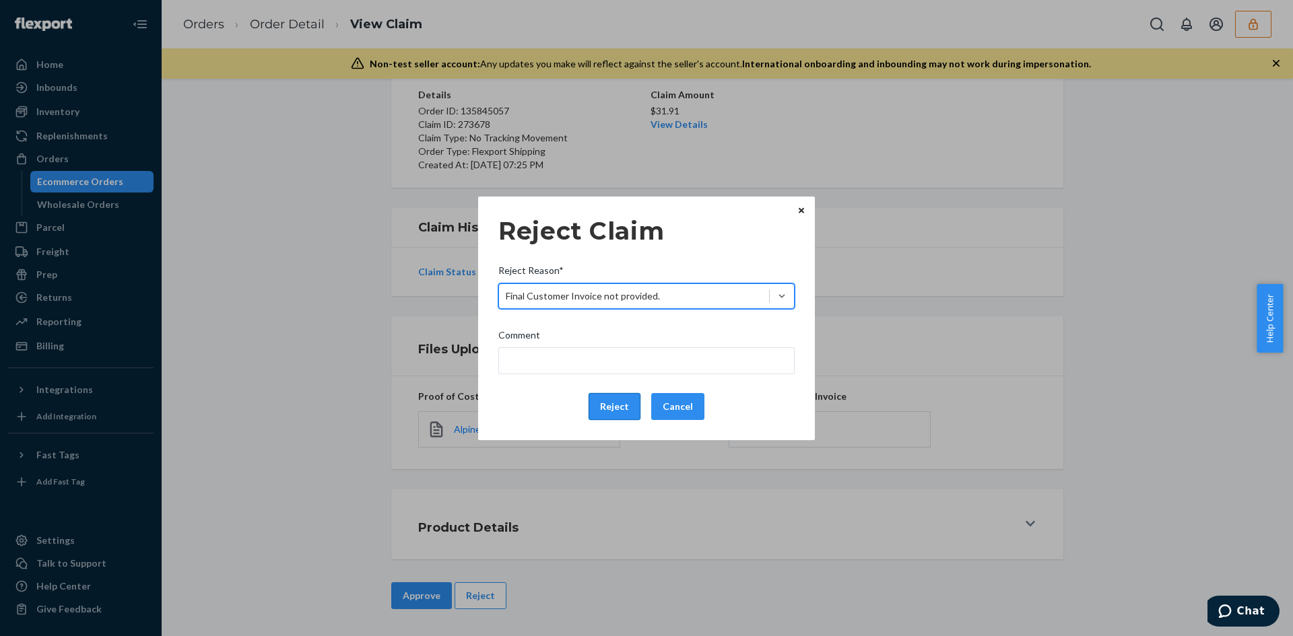
click at [615, 410] on button "Reject" at bounding box center [615, 406] width 52 height 27
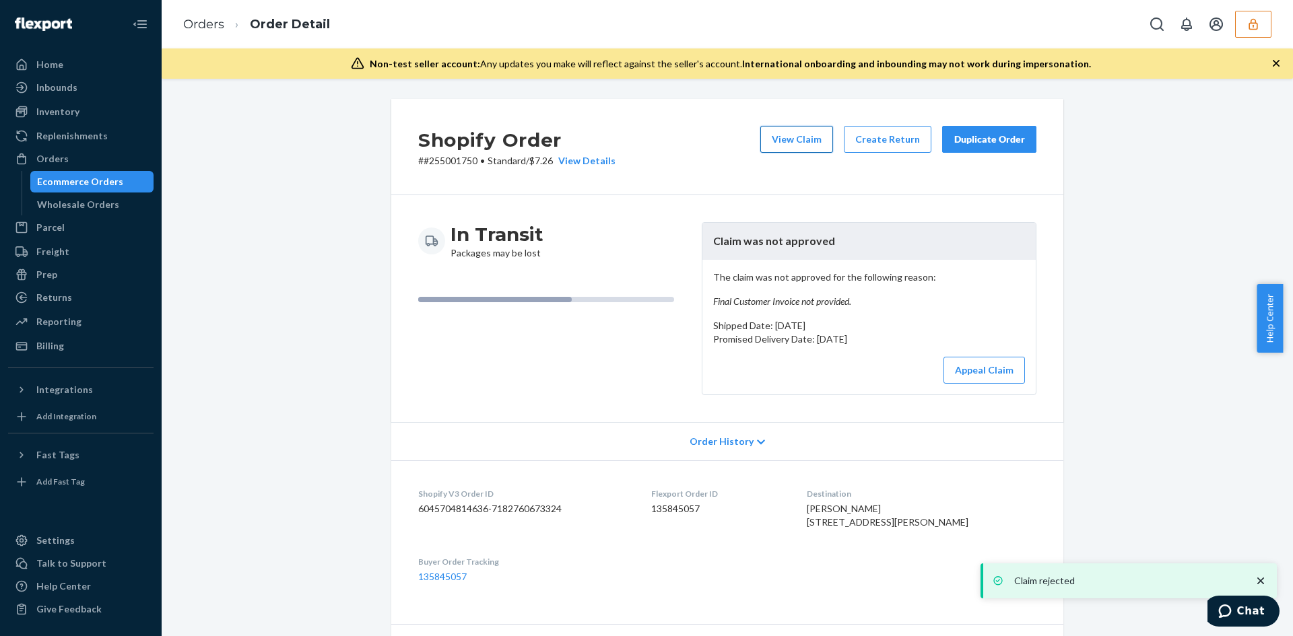
drag, startPoint x: 762, startPoint y: 123, endPoint x: 784, endPoint y: 141, distance: 28.7
click at [772, 134] on div "Shopify Order # #255001750 • Standard / $7.26 View Details View Claim Create Re…" at bounding box center [727, 147] width 672 height 96
click at [784, 141] on button "View Claim" at bounding box center [796, 139] width 73 height 27
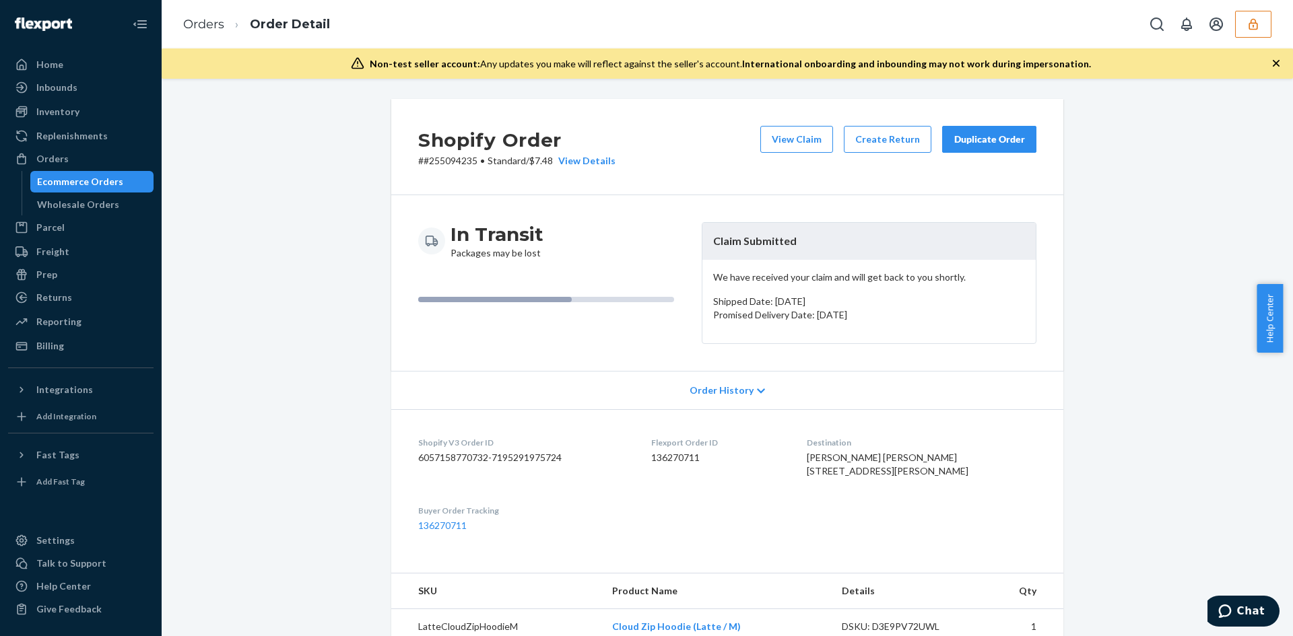
scroll to position [362, 0]
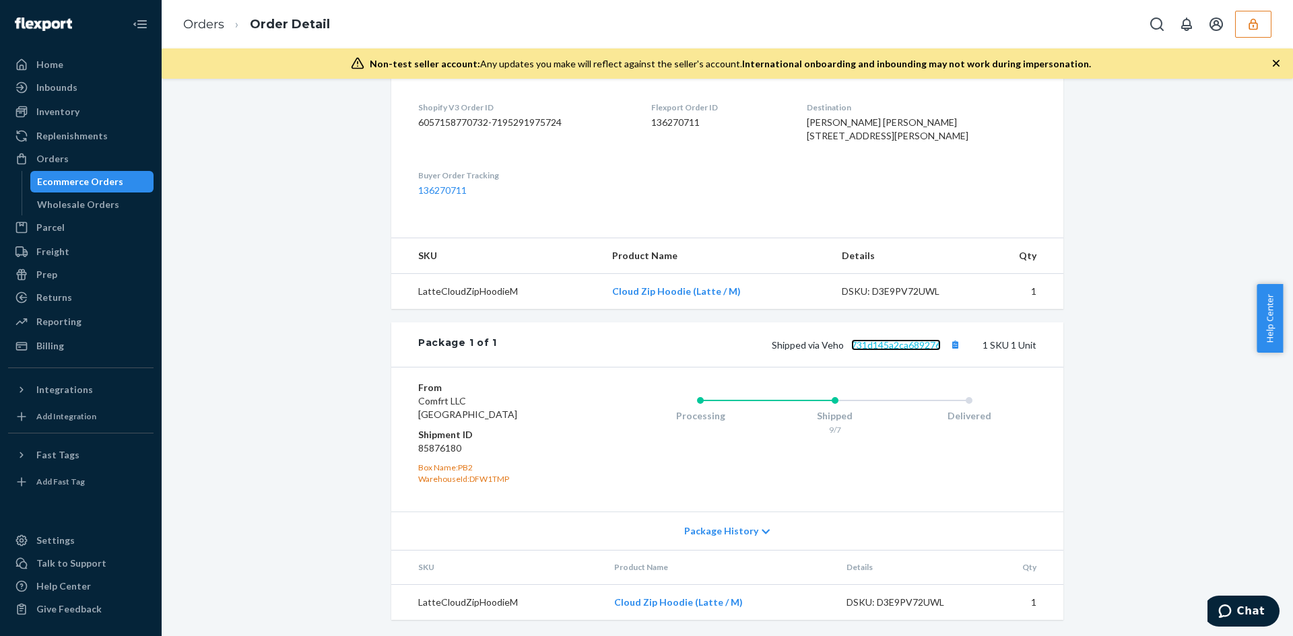
click at [871, 343] on link "731d145a2ca689276" at bounding box center [896, 344] width 90 height 11
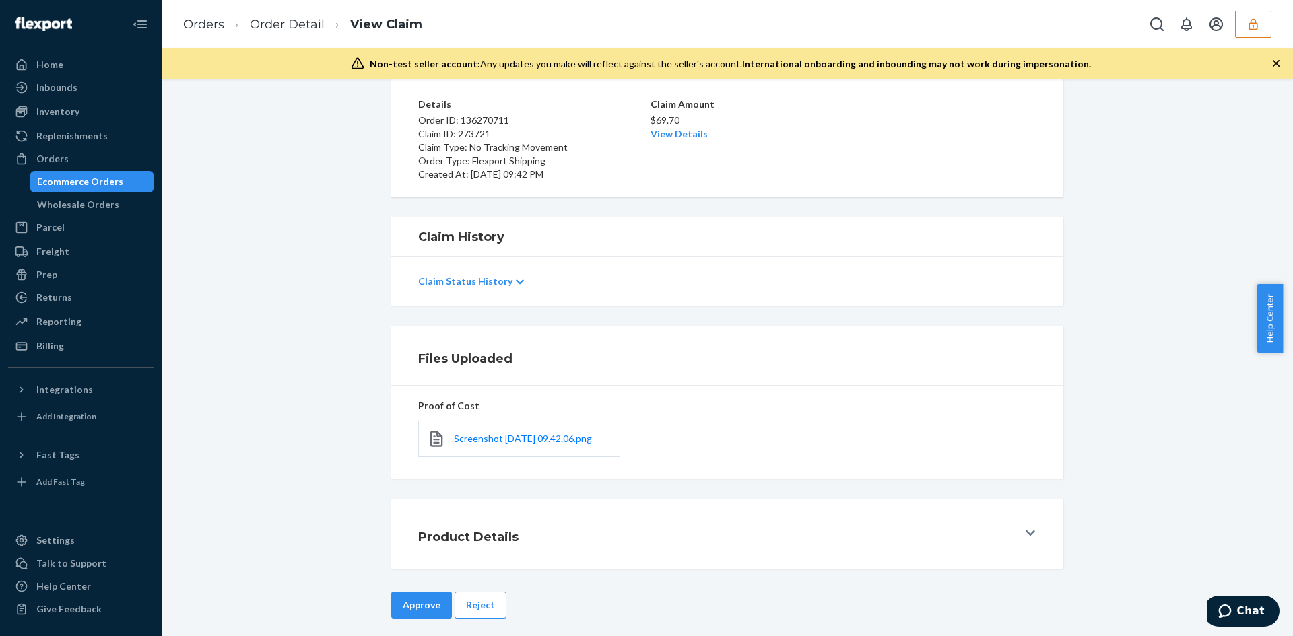
scroll to position [116, 0]
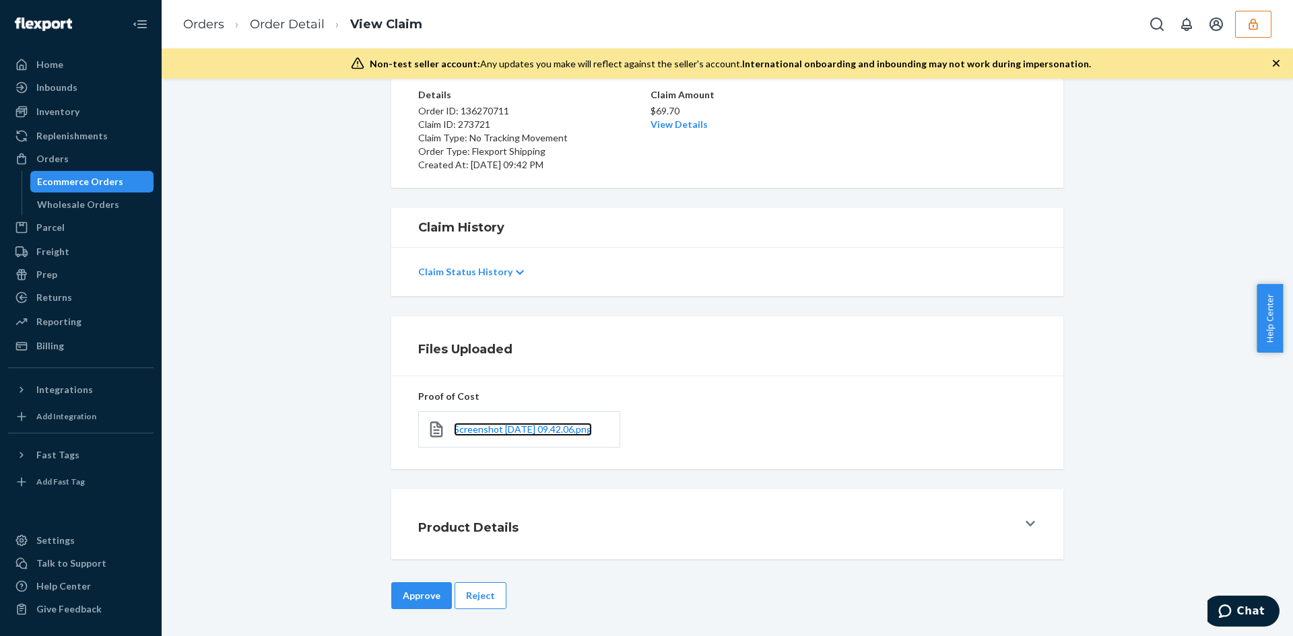
click at [504, 429] on link "Screenshot 2025-09-23 at 09.42.06.png" at bounding box center [523, 429] width 138 height 13
click at [694, 121] on link "View Details" at bounding box center [679, 124] width 57 height 11
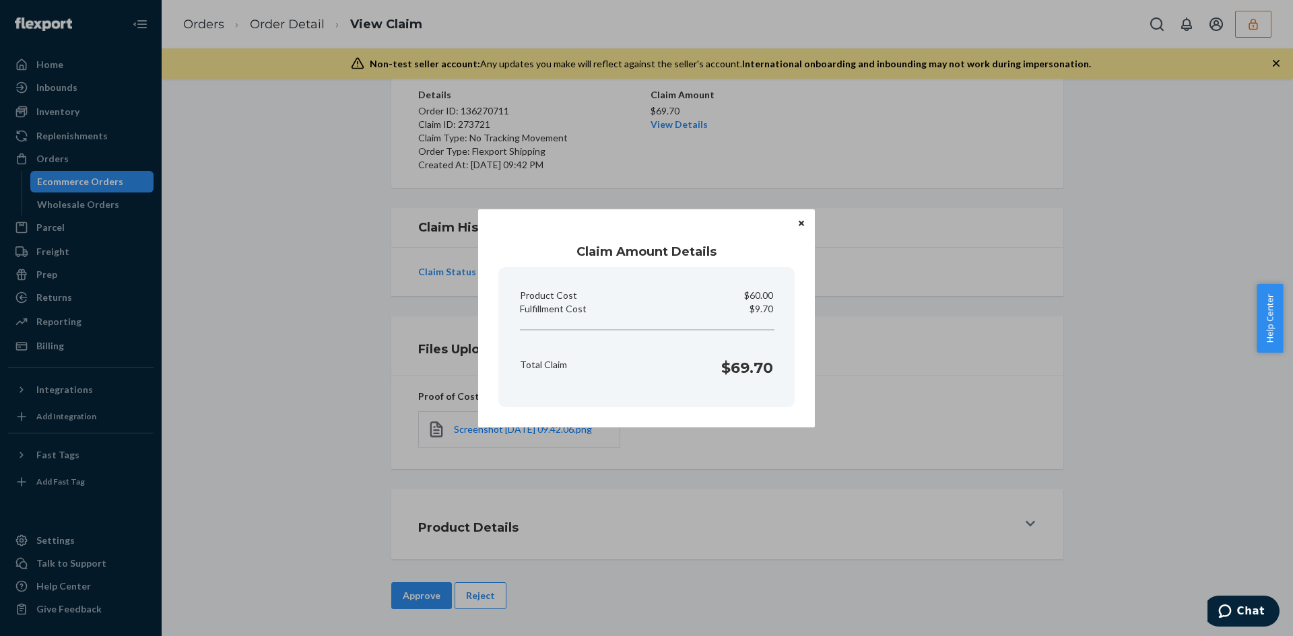
click at [737, 551] on div "Claim Amount Details Product Cost $60.00 Fulfillment Cost $9.70 Total Claim $69…" at bounding box center [646, 318] width 1293 height 636
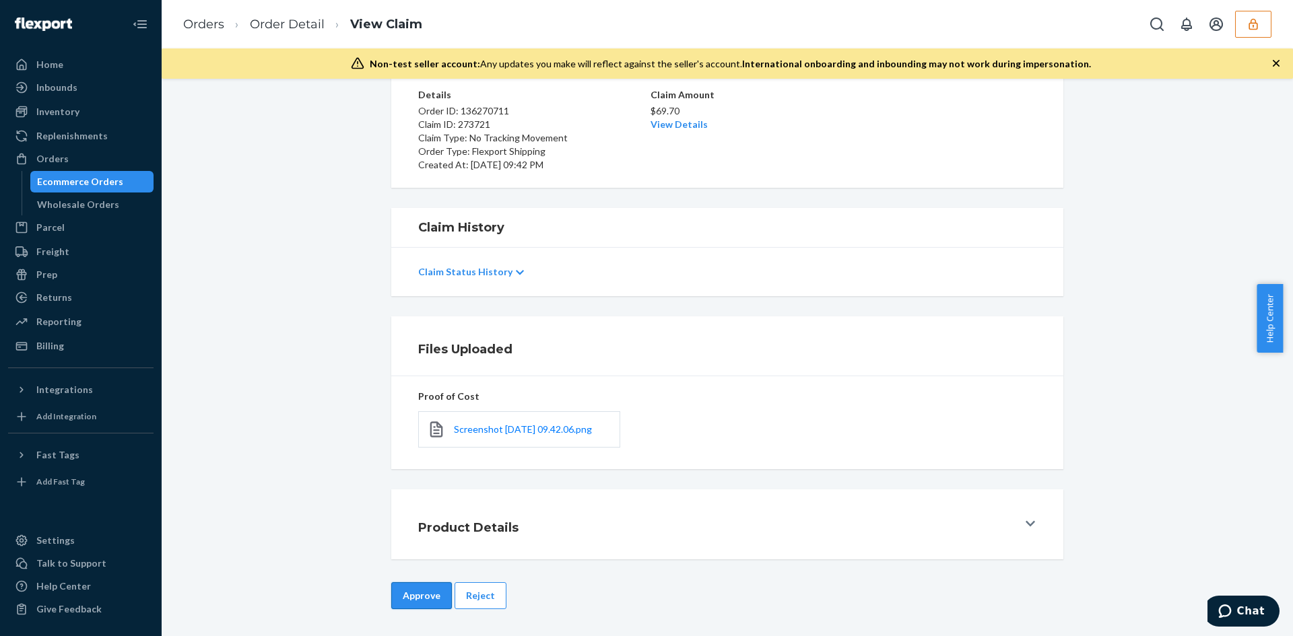
click at [398, 605] on button "Approve" at bounding box center [421, 596] width 61 height 27
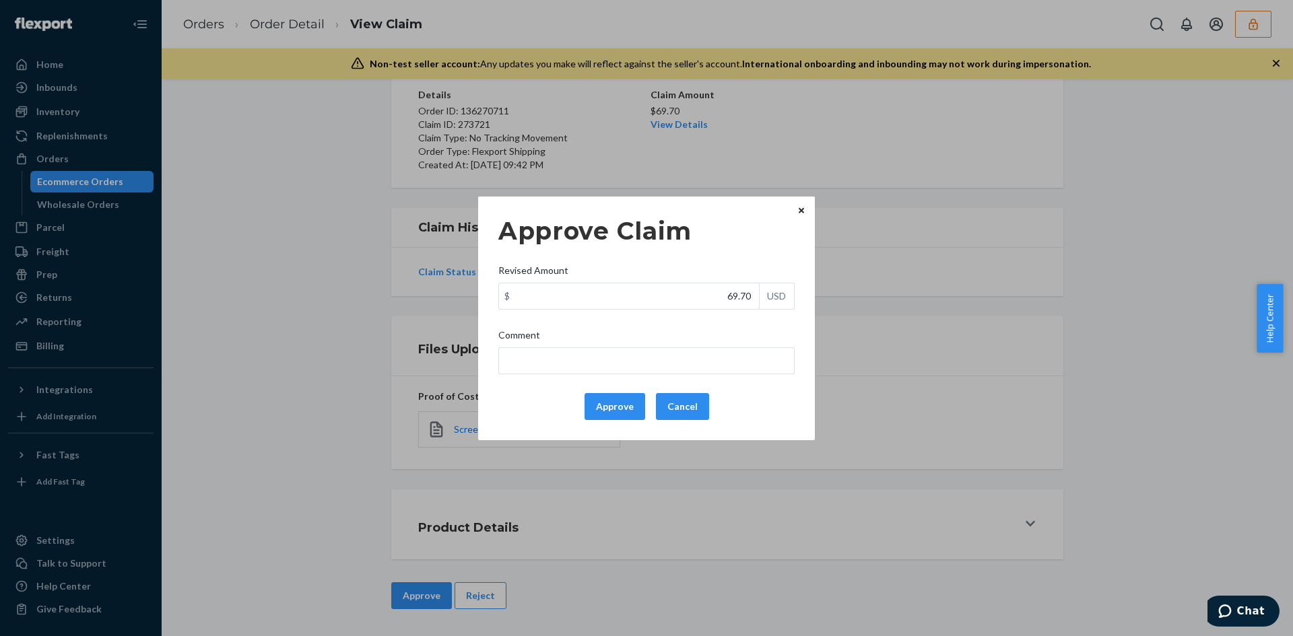
click at [704, 313] on div "Approve Claim Revised Amount $ 69.70 USD Comment Approve Cancel" at bounding box center [646, 318] width 296 height 214
click at [734, 302] on input "69.70" at bounding box center [629, 297] width 260 height 26
paste input "25.3"
type input "25.30"
click at [714, 350] on input "Comment" at bounding box center [646, 360] width 296 height 27
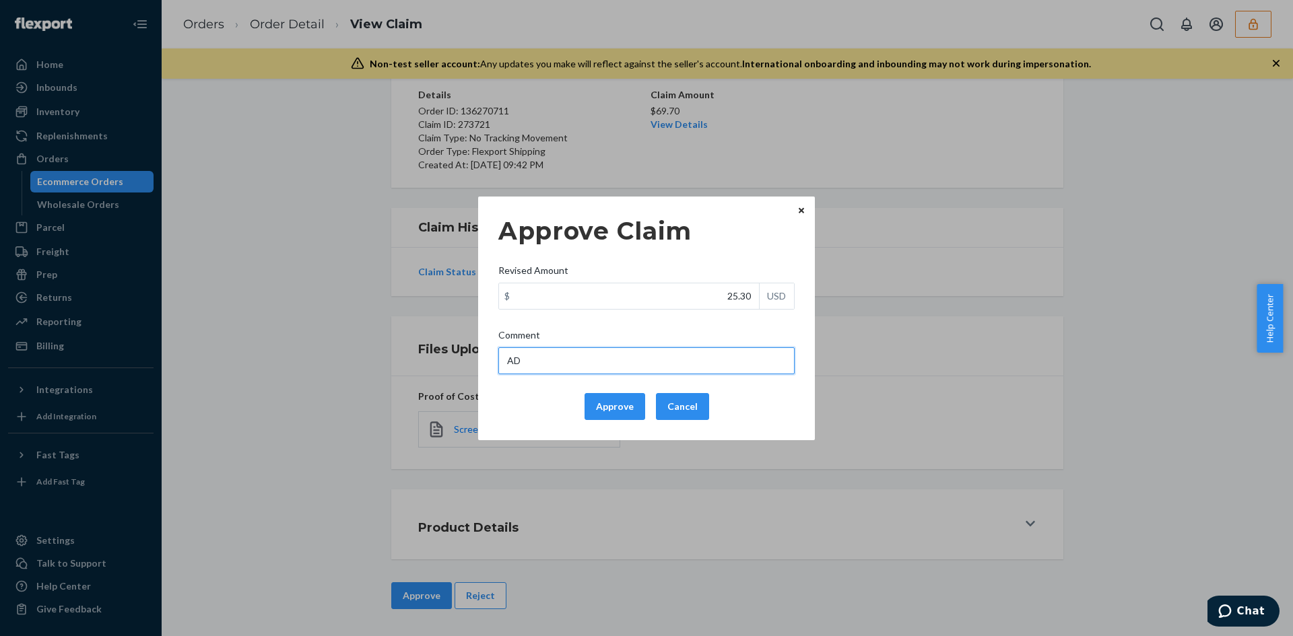
type input "Adjusted total cost."
click at [605, 401] on button "Approve" at bounding box center [615, 406] width 61 height 27
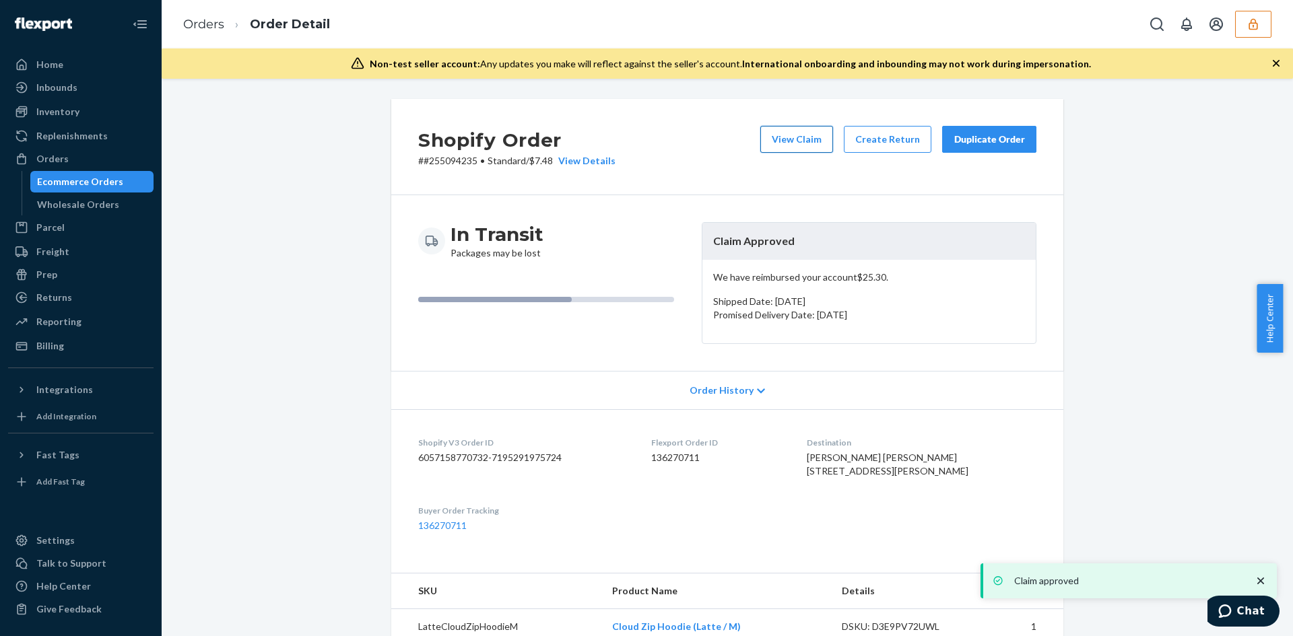
click at [783, 139] on button "View Claim" at bounding box center [796, 139] width 73 height 27
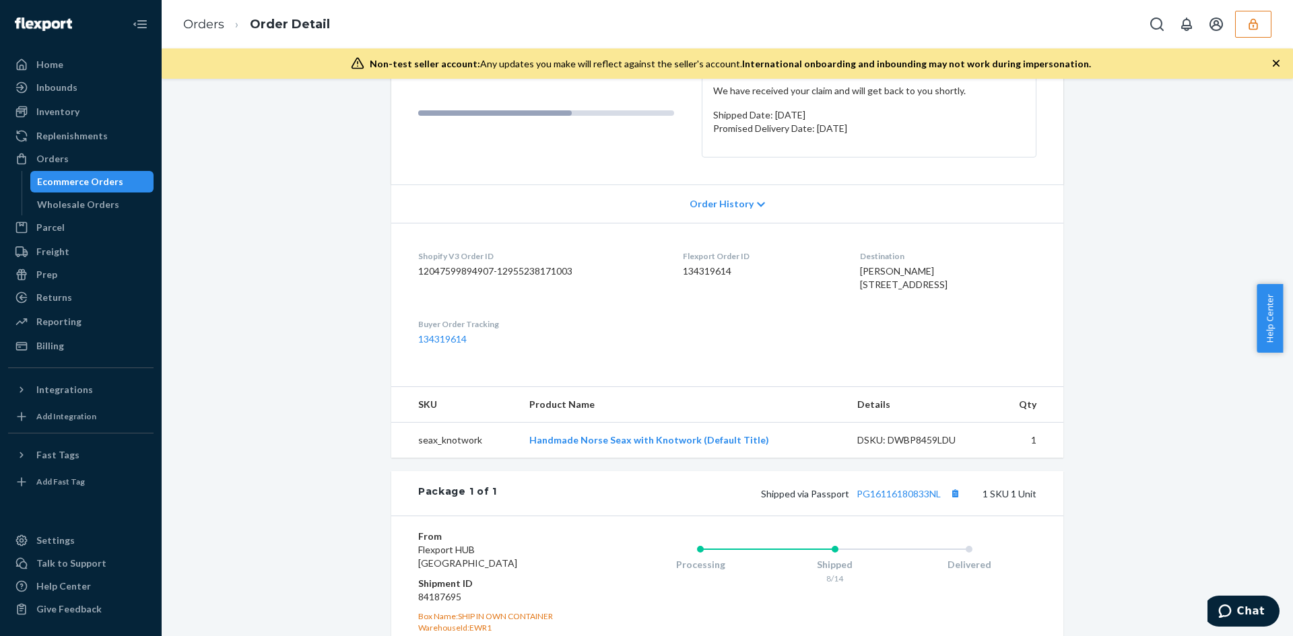
scroll to position [324, 0]
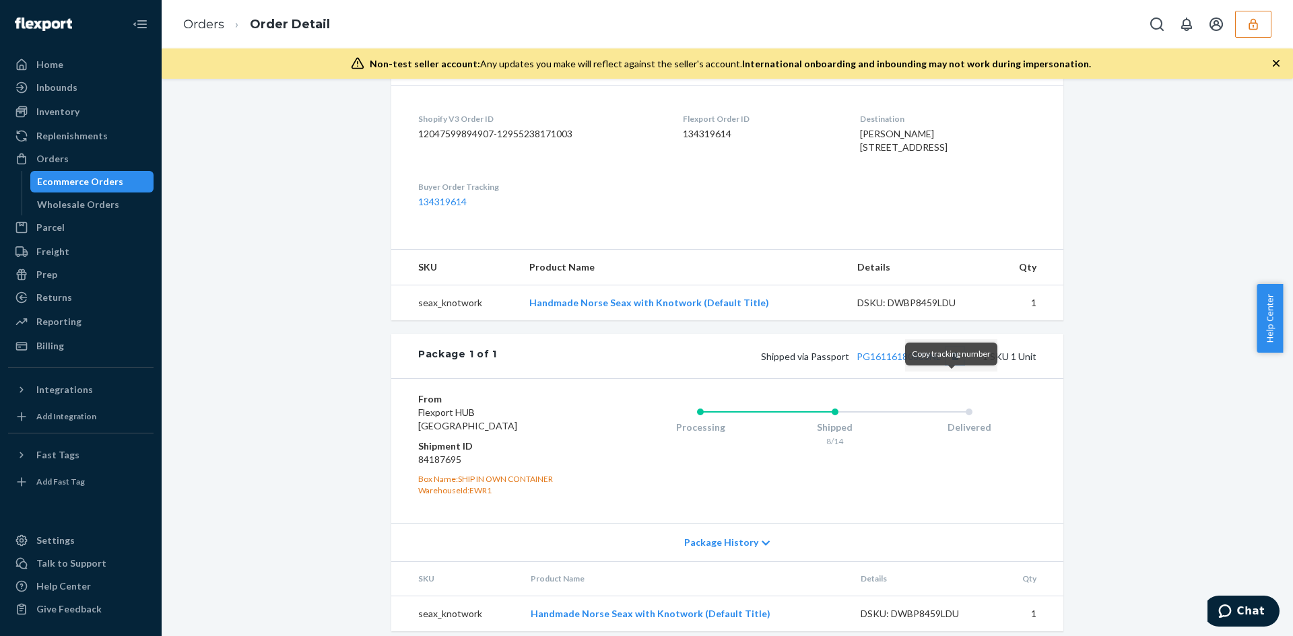
click at [955, 365] on button "Copy tracking number" at bounding box center [955, 356] width 18 height 18
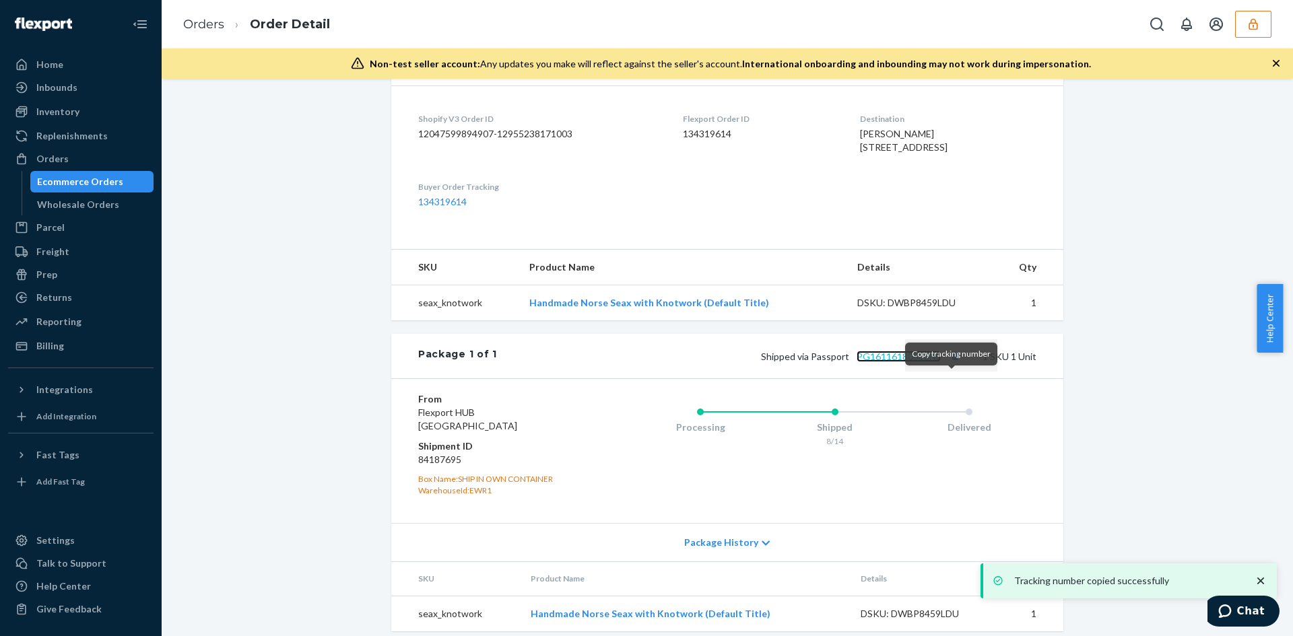
click at [906, 362] on link "PG16116180833NL" at bounding box center [899, 356] width 84 height 11
click at [949, 365] on button "Copy tracking number" at bounding box center [955, 356] width 18 height 18
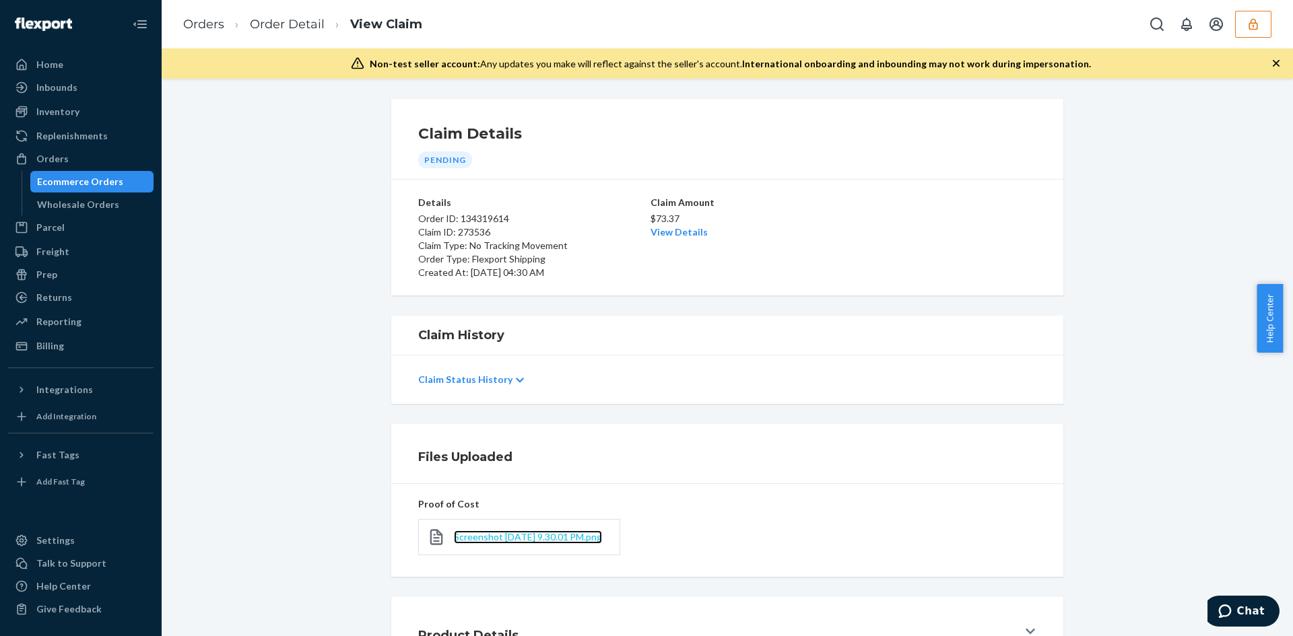
click at [469, 537] on span "Screenshot [DATE] 9.30.01 PM.png" at bounding box center [528, 536] width 148 height 11
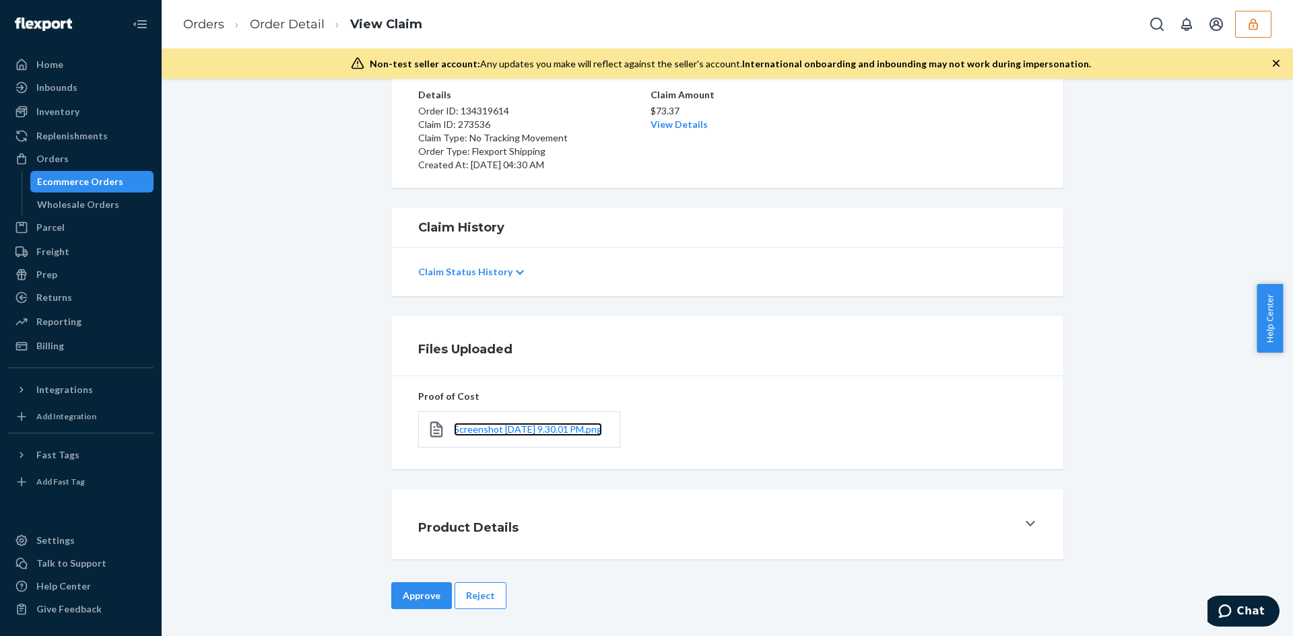
scroll to position [116, 0]
click at [462, 595] on button "Reject" at bounding box center [481, 596] width 52 height 27
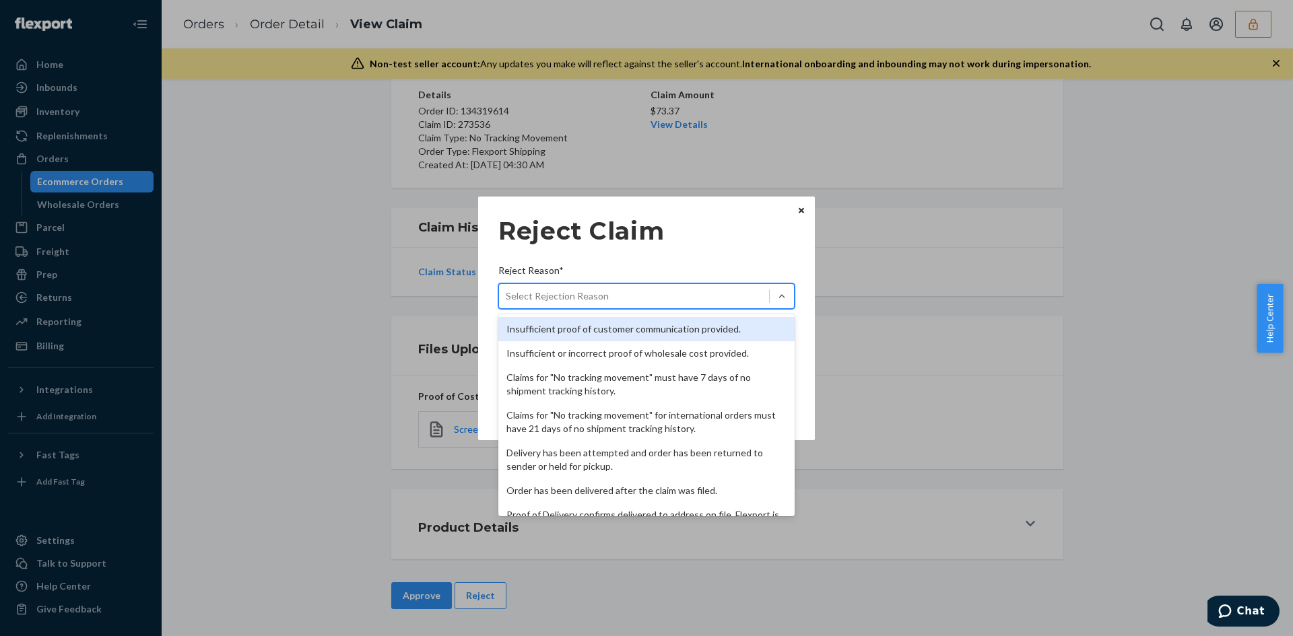
click at [600, 300] on div "Select Rejection Reason" at bounding box center [557, 296] width 103 height 13
click at [507, 300] on input "Reject Reason* option Insufficient proof of customer communication provided. fo…" at bounding box center [506, 296] width 1 height 13
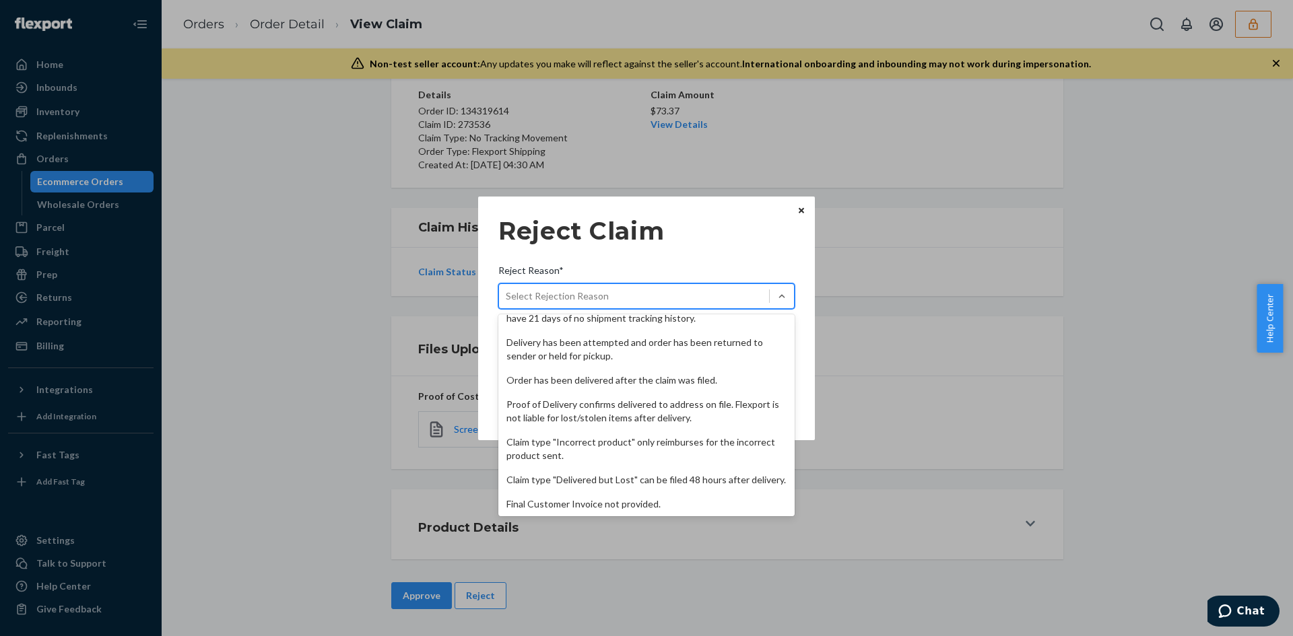
scroll to position [175, 0]
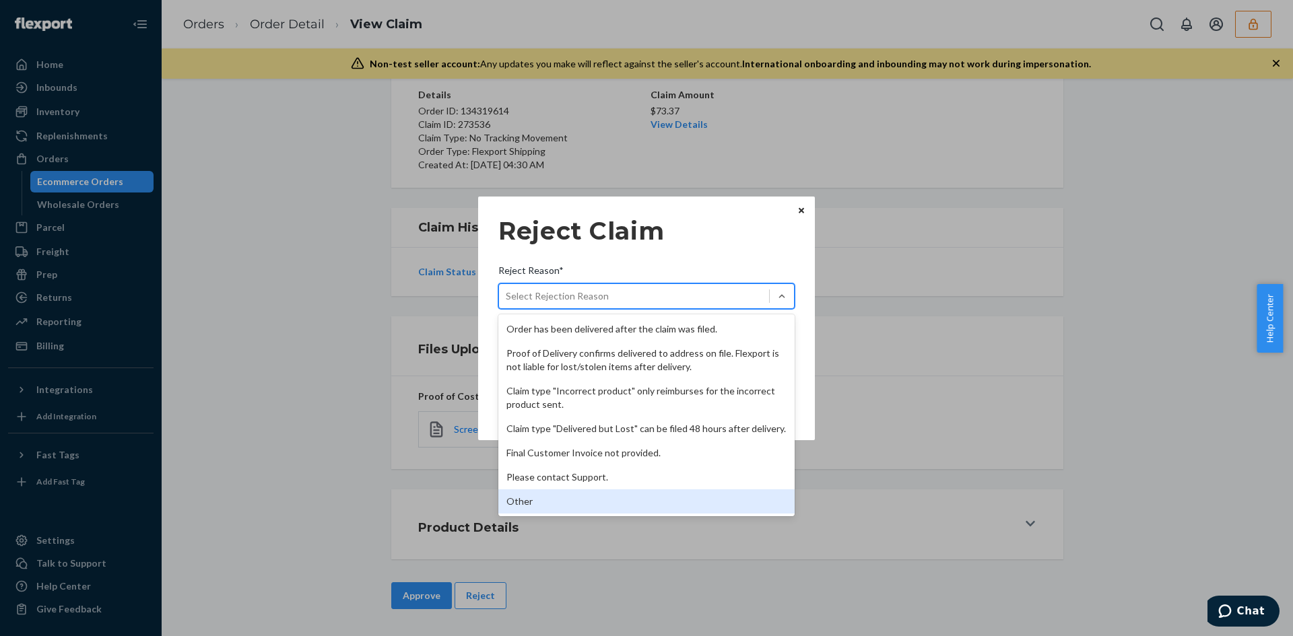
click at [539, 492] on div "Other" at bounding box center [646, 502] width 296 height 24
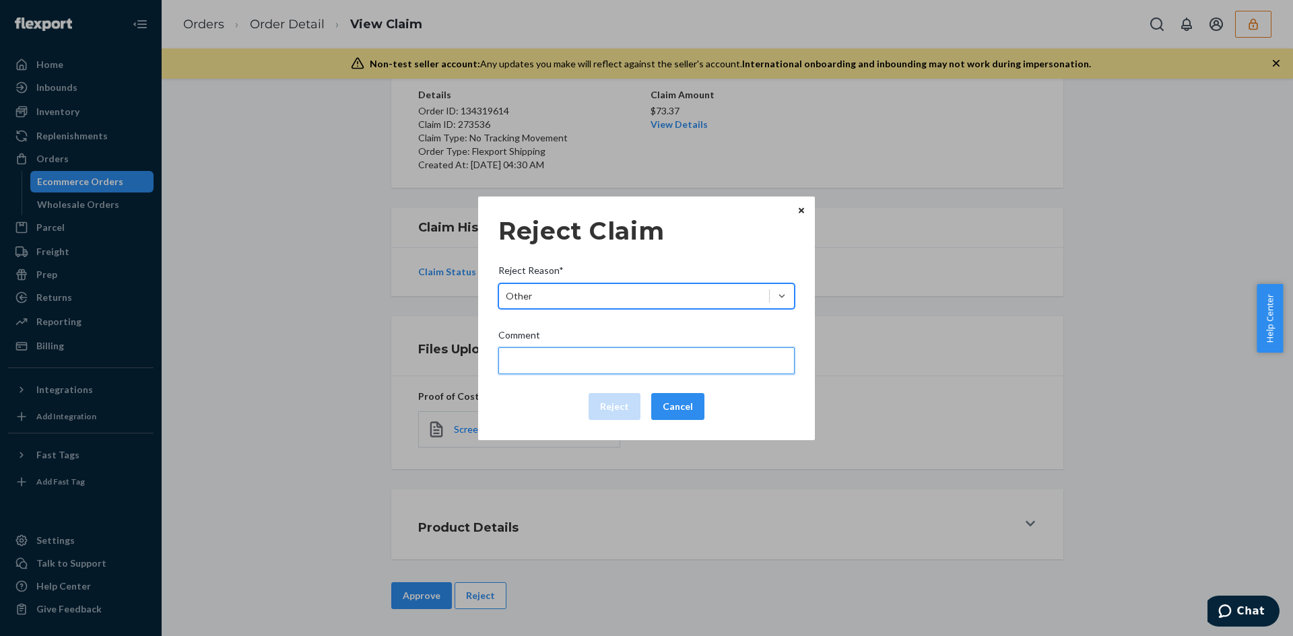
click at [561, 364] on input "Comment" at bounding box center [646, 360] width 296 height 27
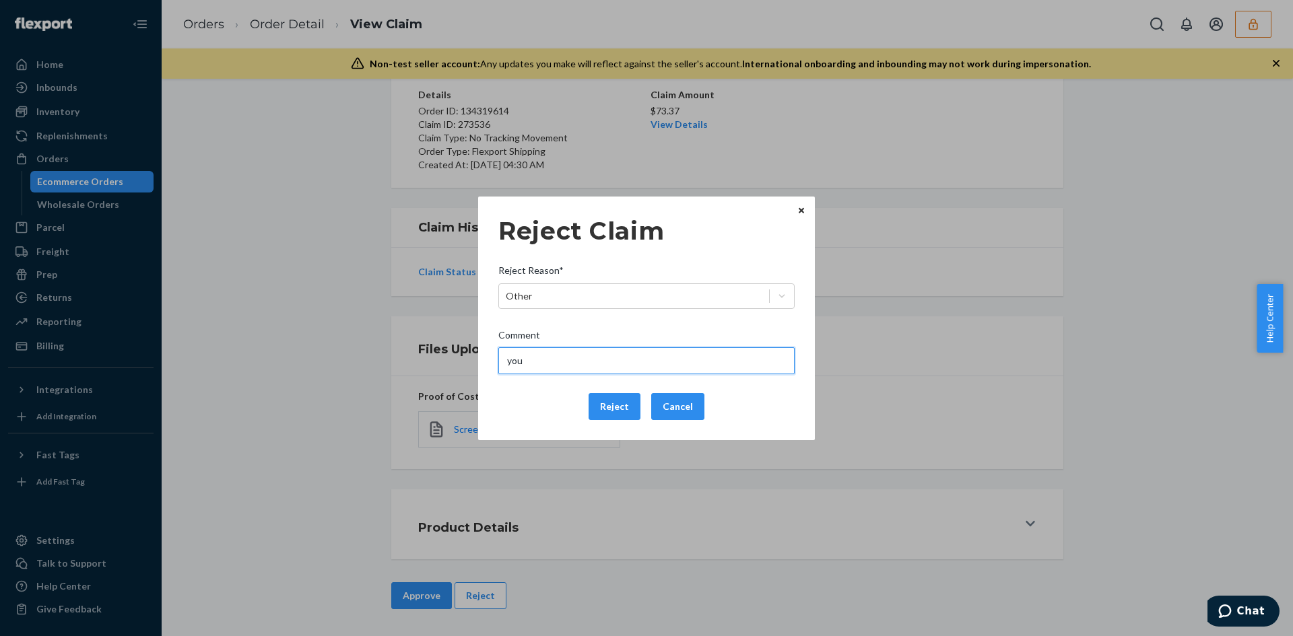
type input "You have enrolled in Passport's insurance, please contact them directly for nex…"
click at [673, 125] on div "Reject Claim Reject Reason* Other Comment You have enrolled in Passport's insur…" at bounding box center [646, 318] width 1293 height 636
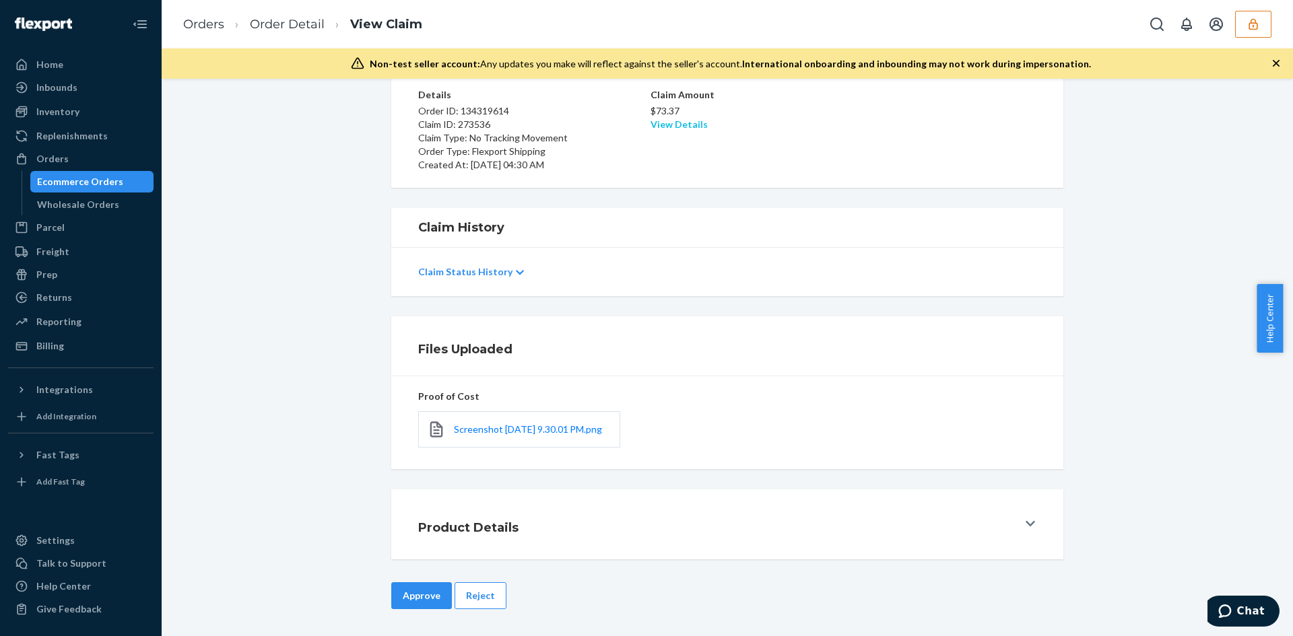
click at [671, 119] on link "View Details" at bounding box center [679, 124] width 57 height 11
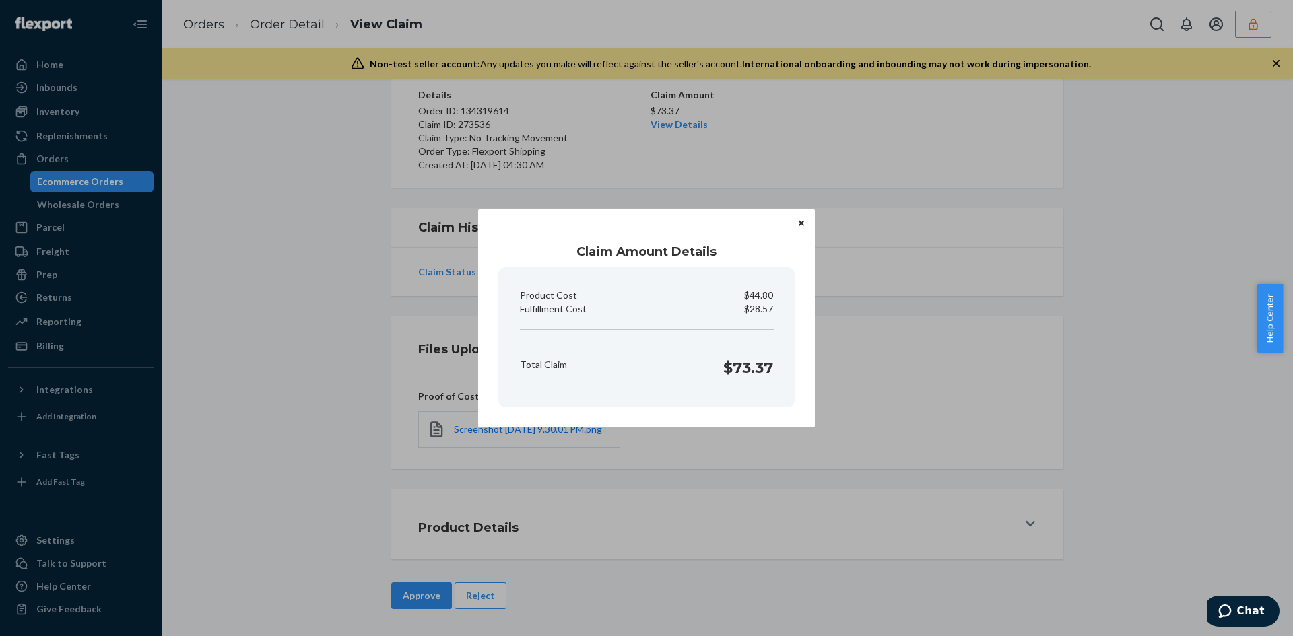
click at [799, 534] on div "Claim Amount Details Product Cost $44.80 Fulfillment Cost $28.57 Total Claim $7…" at bounding box center [646, 318] width 1293 height 636
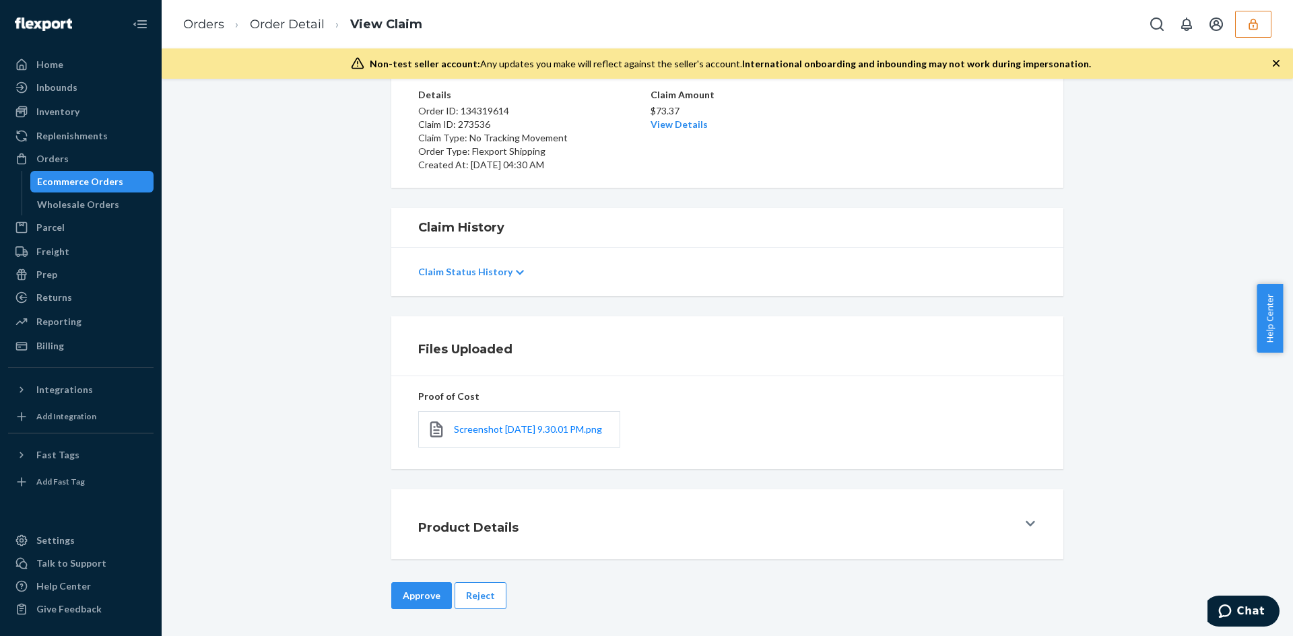
click at [381, 588] on div "Approve Reject" at bounding box center [727, 610] width 692 height 54
click at [394, 591] on button "Approve" at bounding box center [421, 596] width 61 height 27
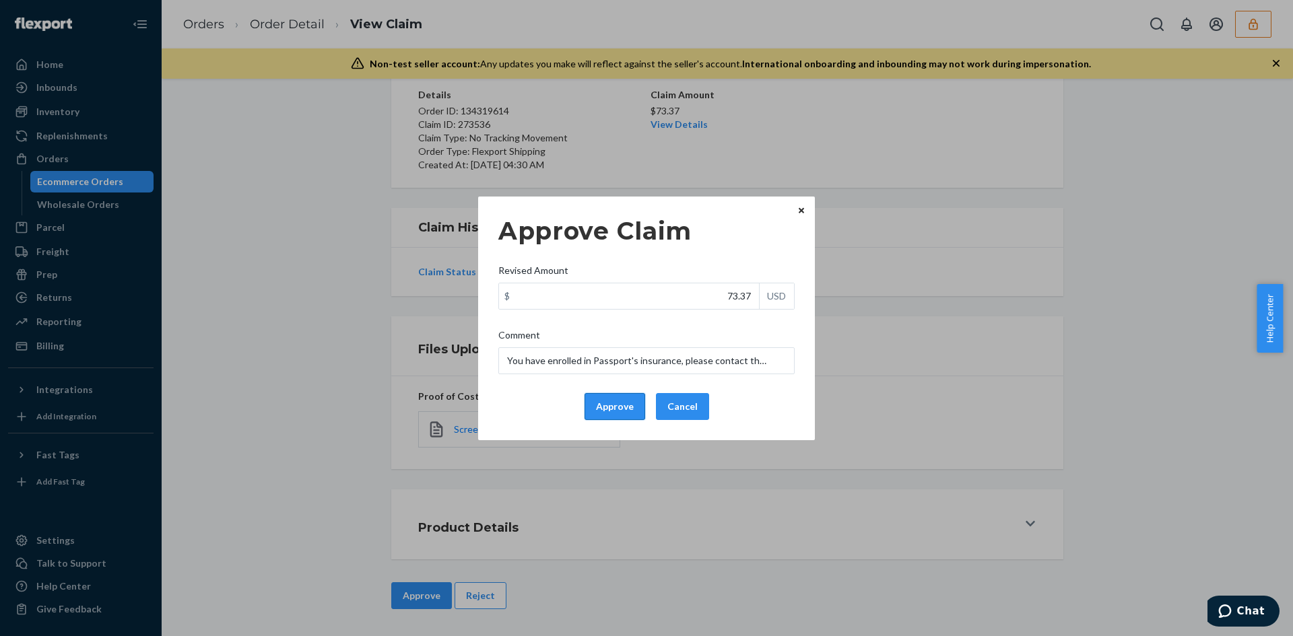
click at [593, 413] on button "Approve" at bounding box center [615, 406] width 61 height 27
click at [694, 401] on button "Cancel" at bounding box center [682, 406] width 53 height 27
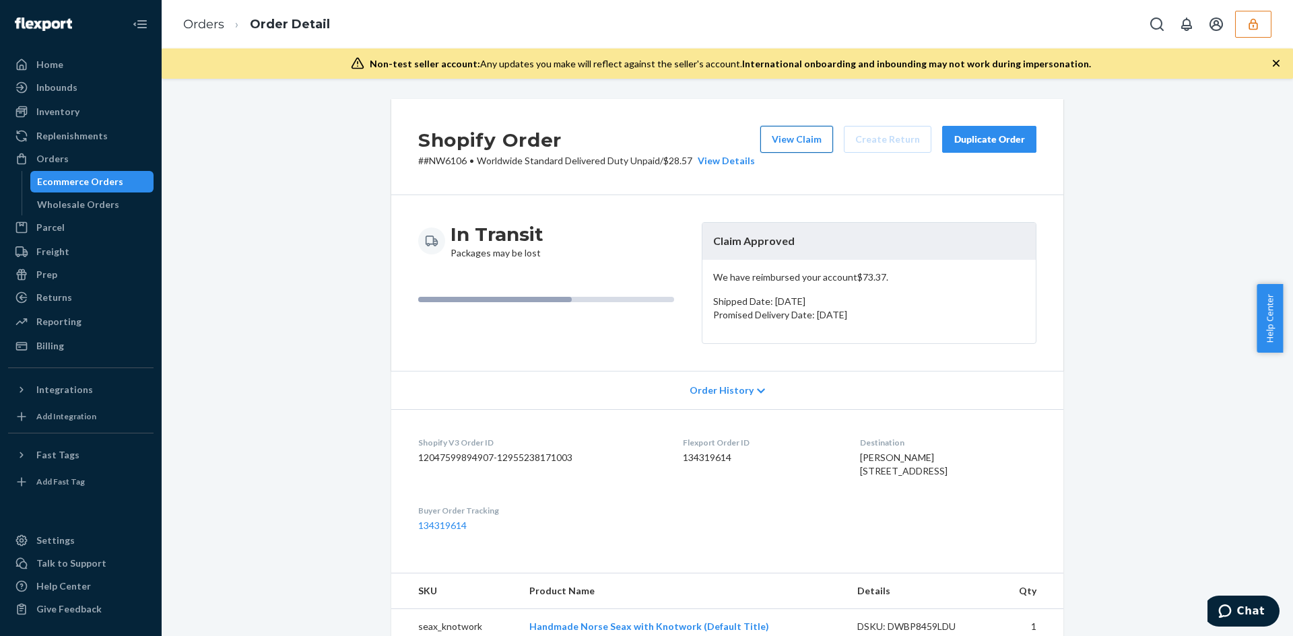
click at [813, 139] on button "View Claim" at bounding box center [796, 139] width 73 height 27
